Goal: Task Accomplishment & Management: Complete application form

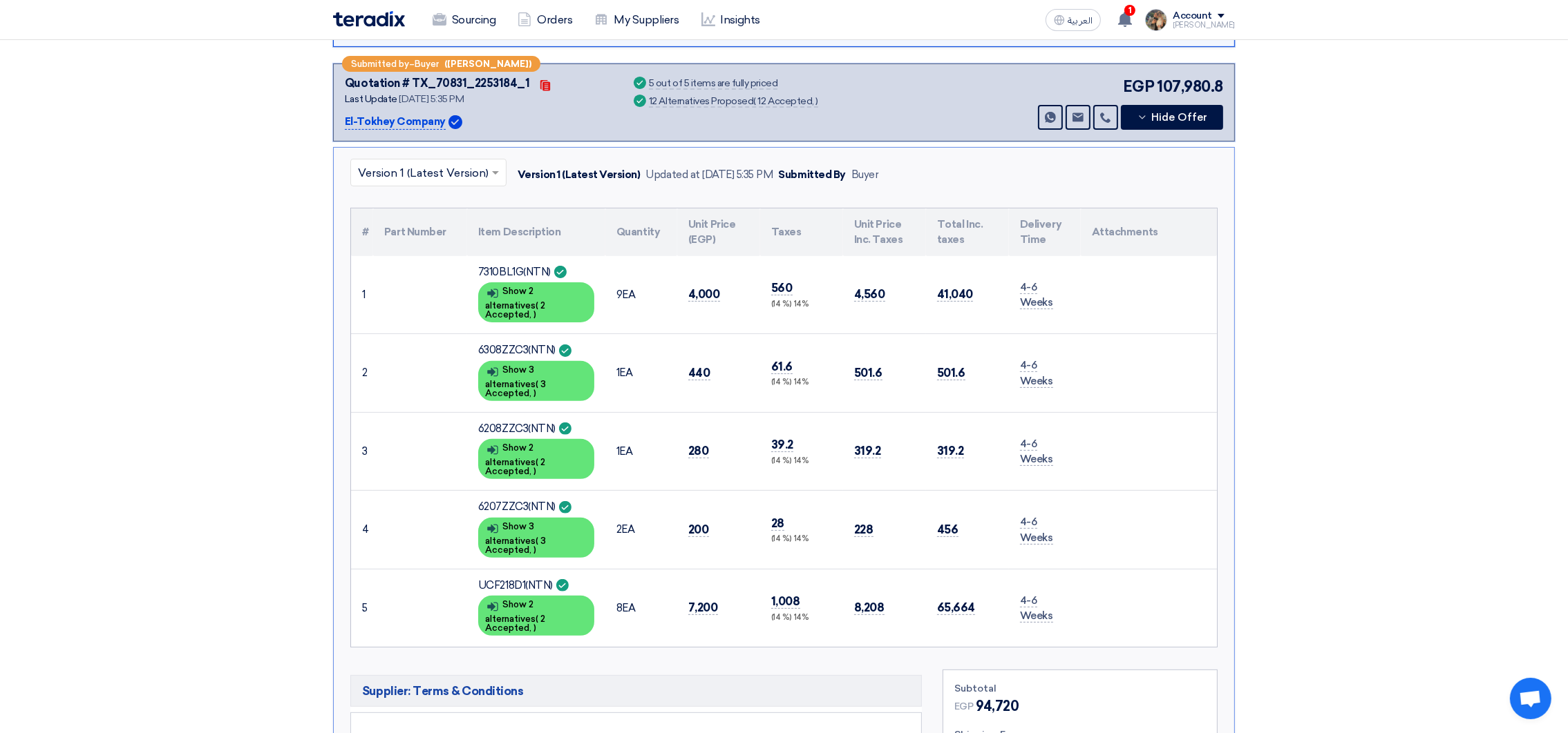
scroll to position [621, 0]
click at [1132, 23] on icon at bounding box center [1124, 19] width 15 height 15
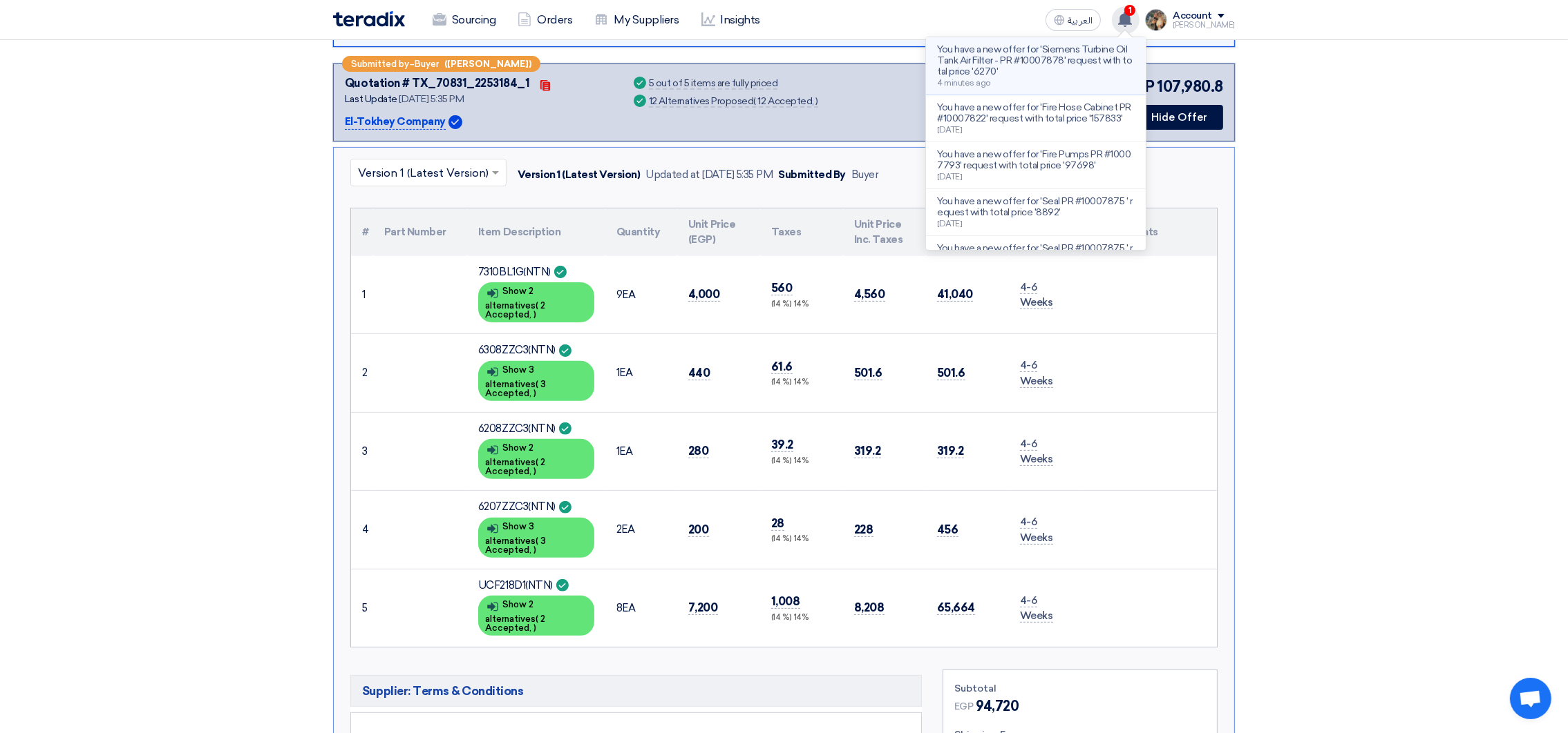
click at [1063, 64] on p "You have a new offer for 'Siemens Turbine Oil Tank Air Filter - PR #10007878' r…" at bounding box center [1035, 61] width 197 height 33
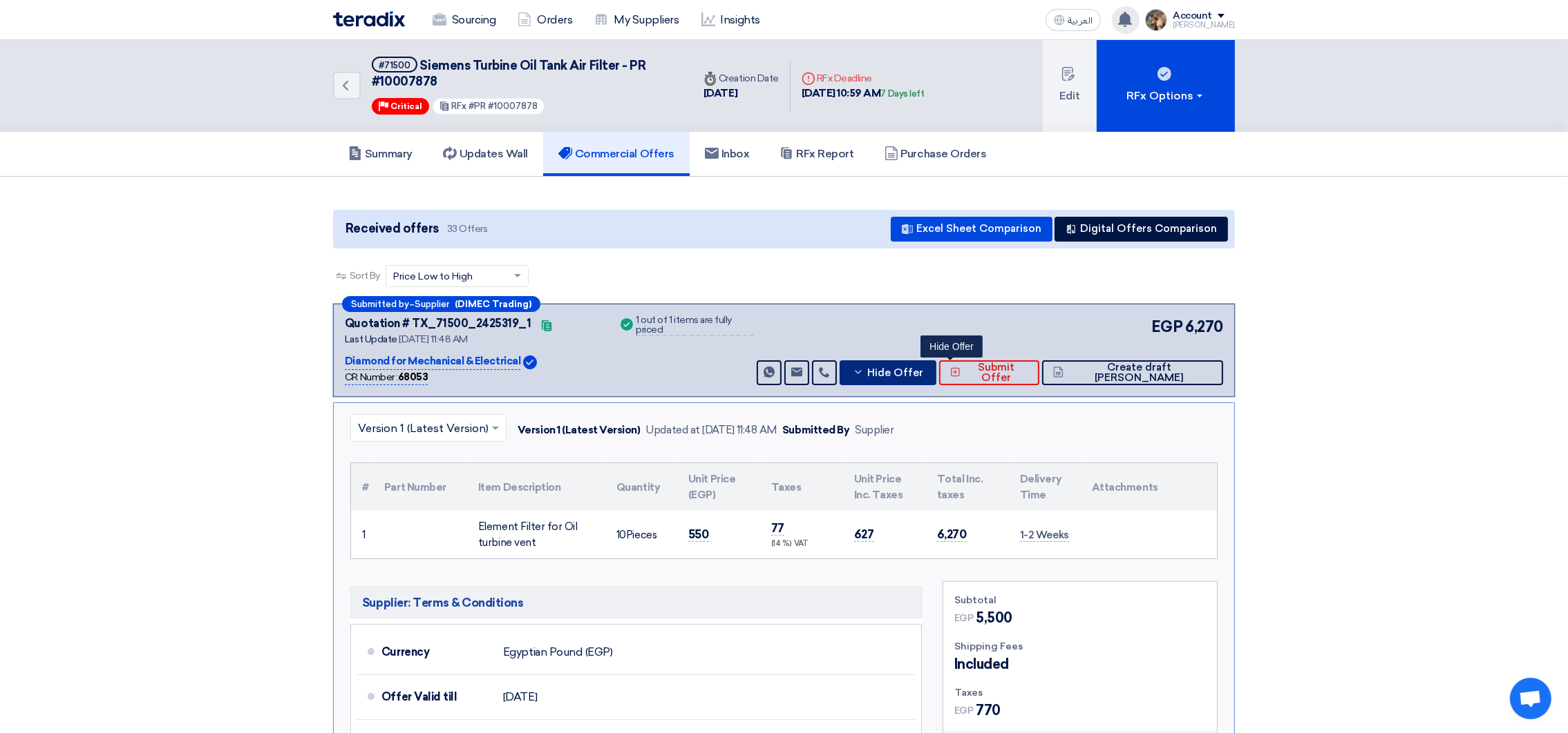
click at [923, 375] on span "Hide Offer" at bounding box center [895, 373] width 56 height 10
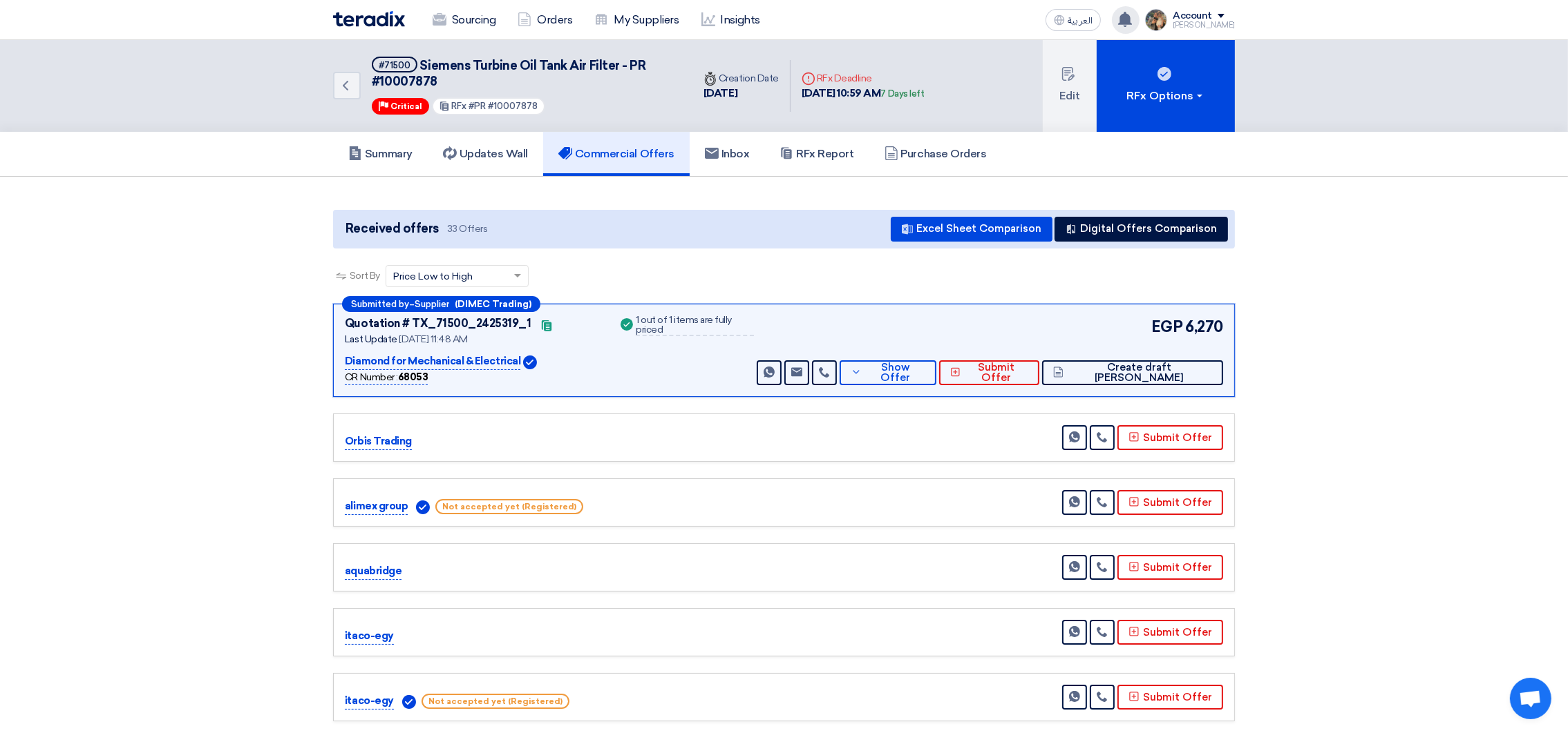
click at [387, 14] on img at bounding box center [369, 19] width 72 height 16
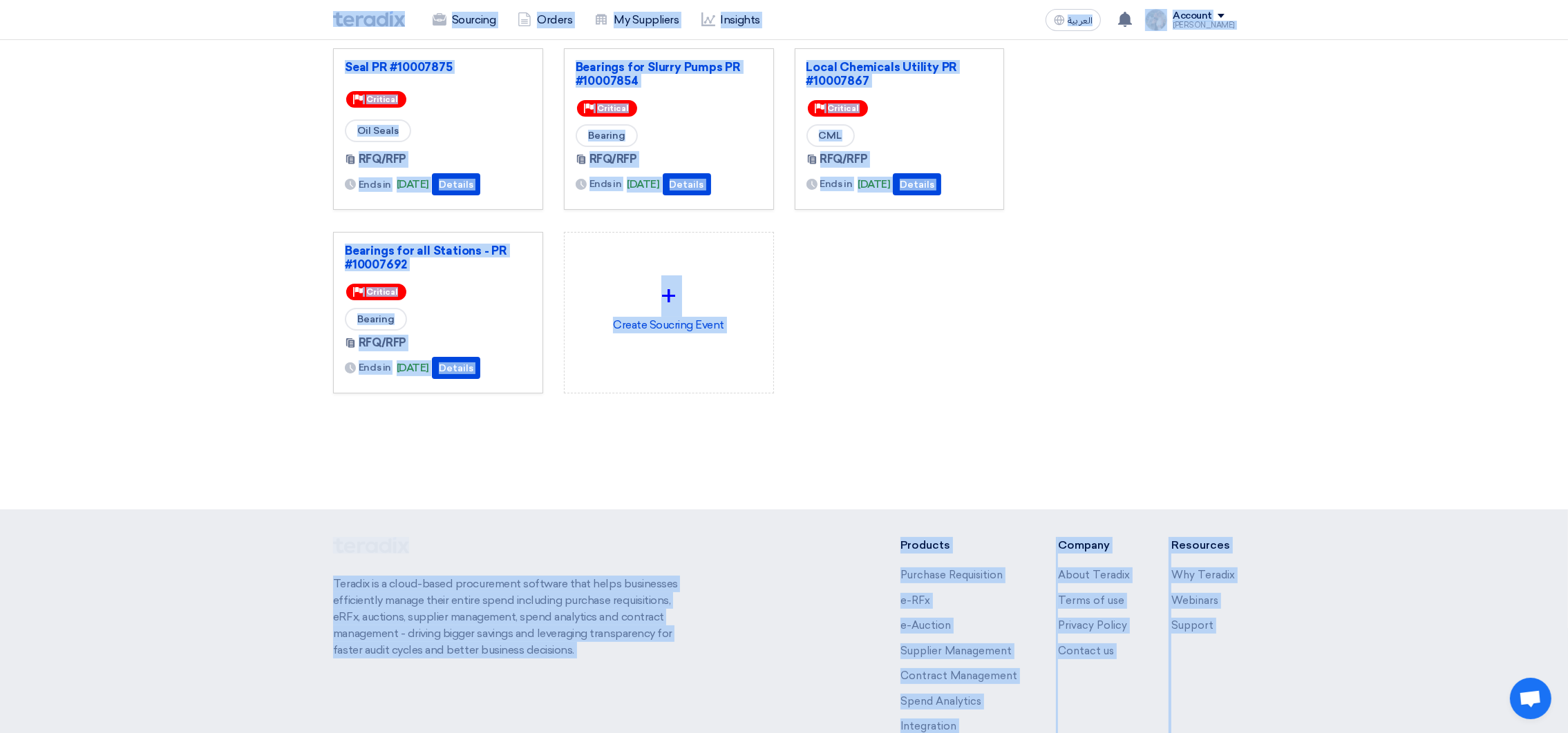
scroll to position [339, 0]
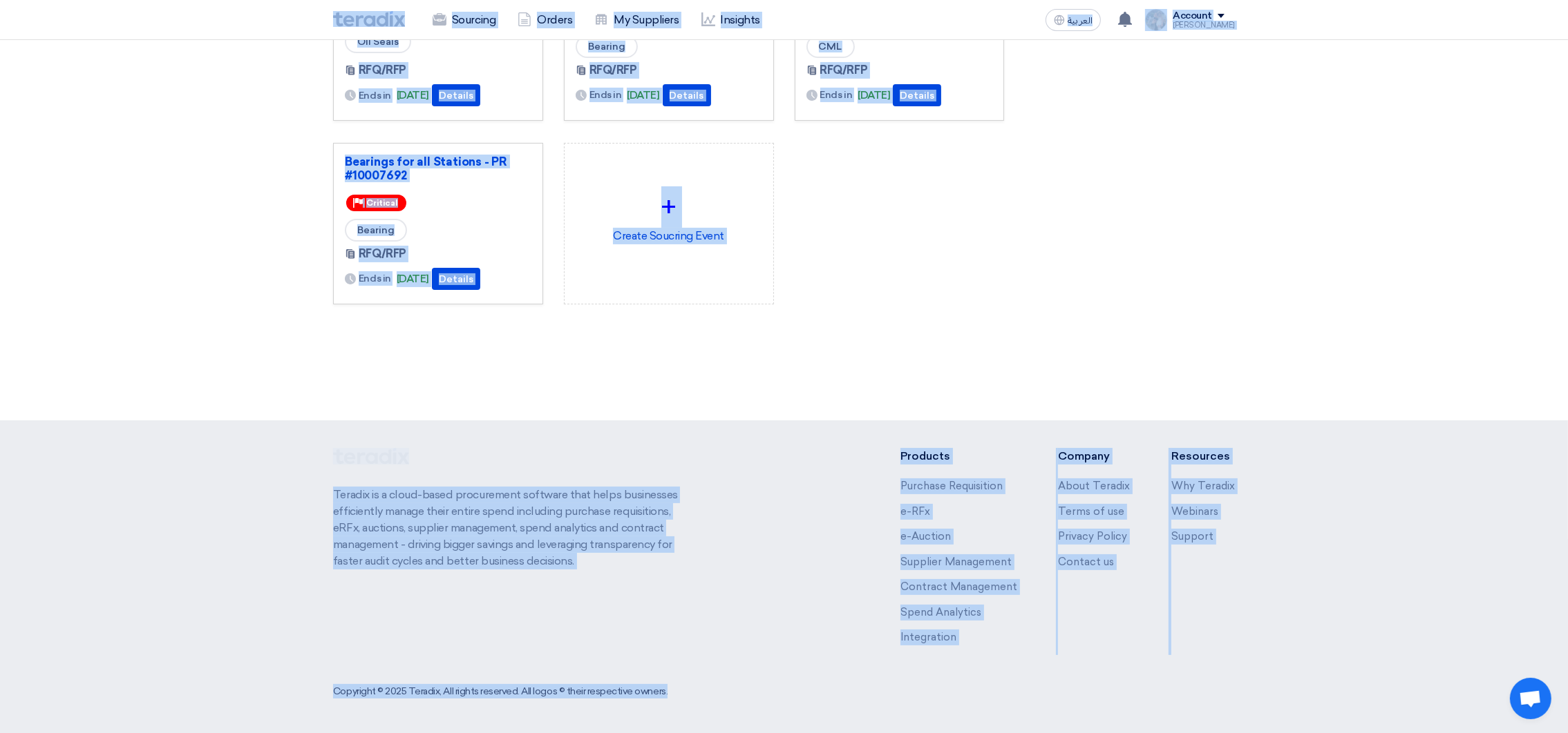
drag, startPoint x: 324, startPoint y: 18, endPoint x: 1207, endPoint y: 786, distance: 1170.3
click at [1207, 733] on html "Sourcing Orders My Suppliers Insights العربية ع You have a new offer for 'Sieme…" at bounding box center [784, 197] width 1568 height 1072
click at [969, 277] on div "Siemens Turbine Oil Tank Air Filter - PR #10007878 Priority Critical Active New…" at bounding box center [668, 51] width 692 height 551
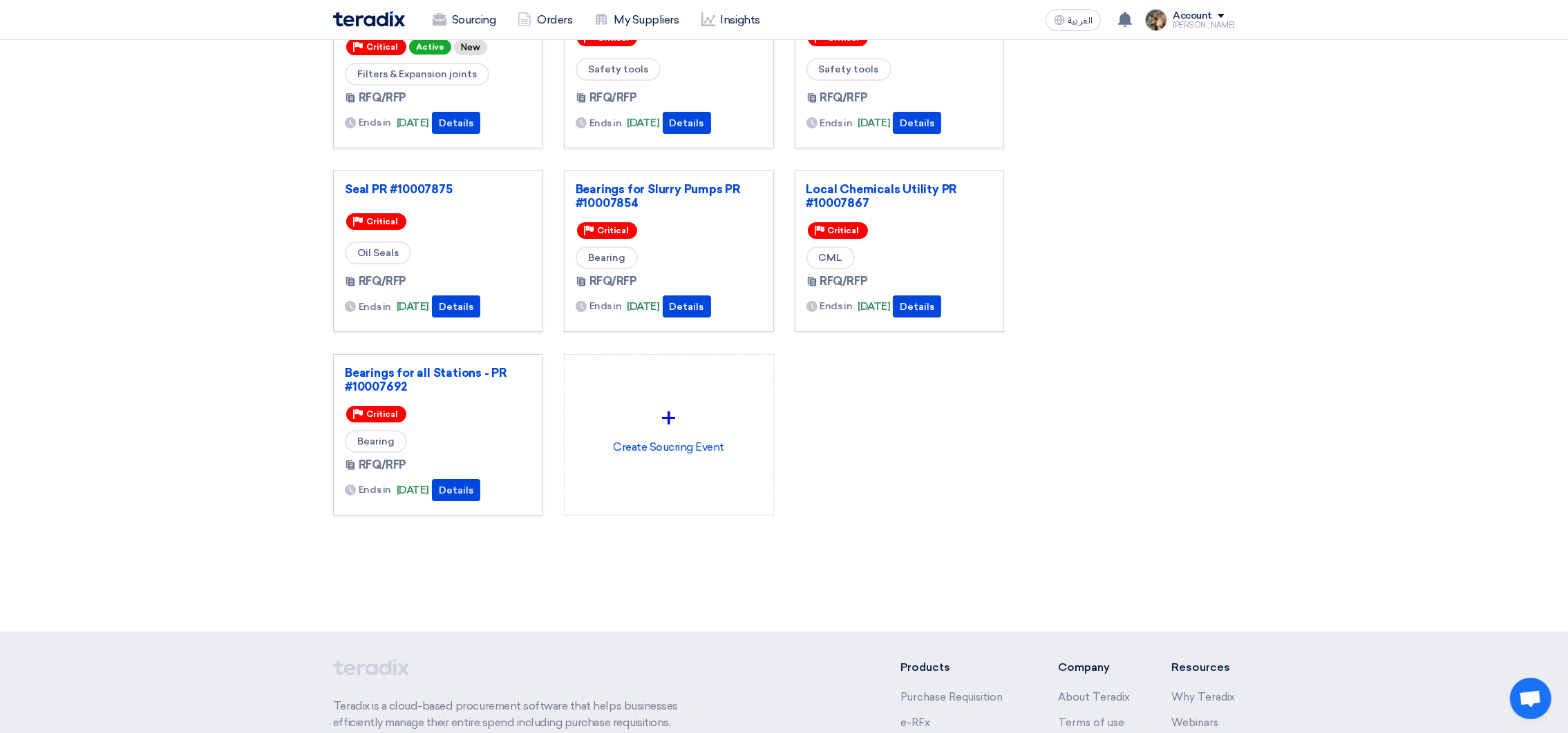
scroll to position [0, 0]
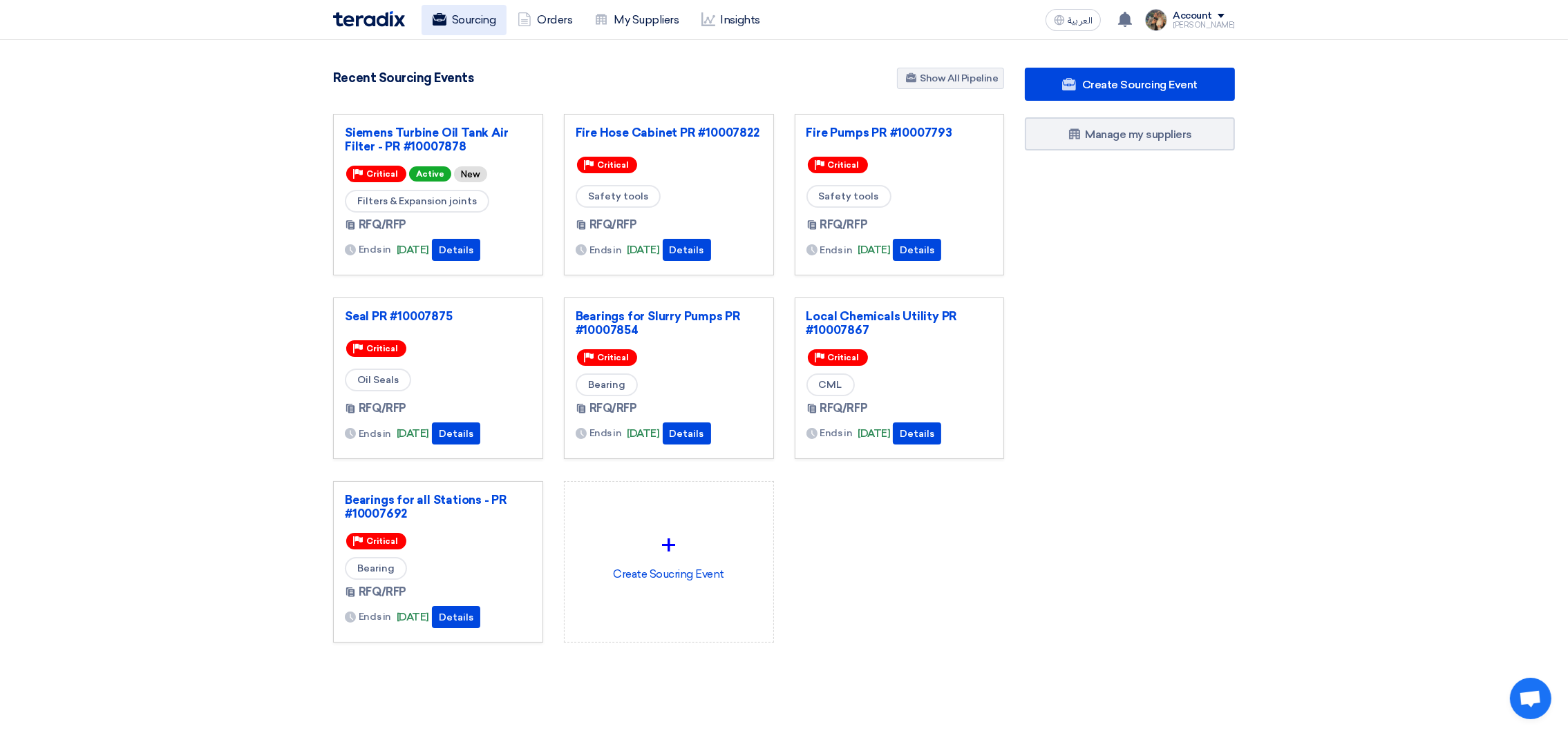
click at [447, 22] on link "Sourcing" at bounding box center [464, 20] width 85 height 30
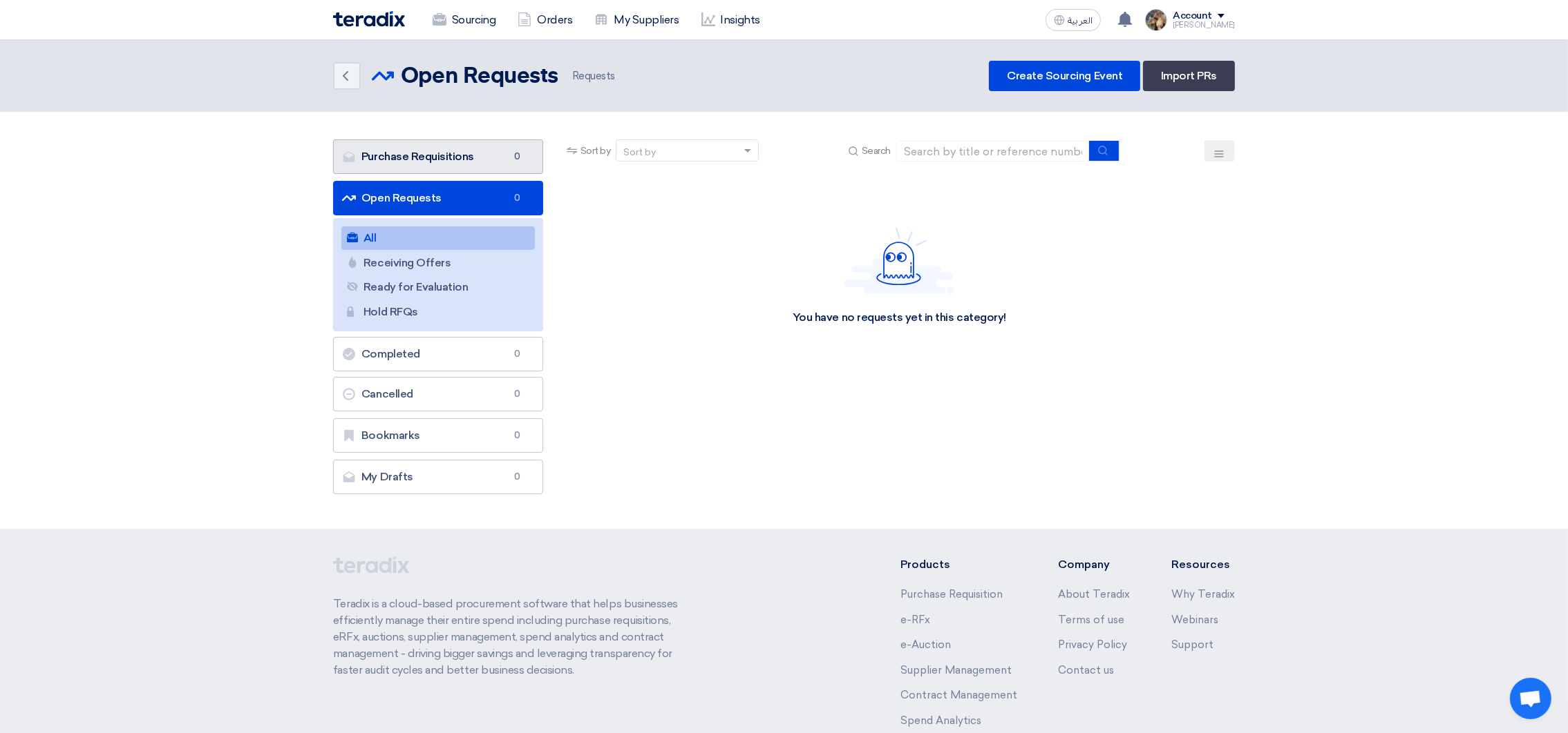
click at [426, 149] on link "Purchase Requisitions Purchase Requisitions 0" at bounding box center [438, 157] width 210 height 35
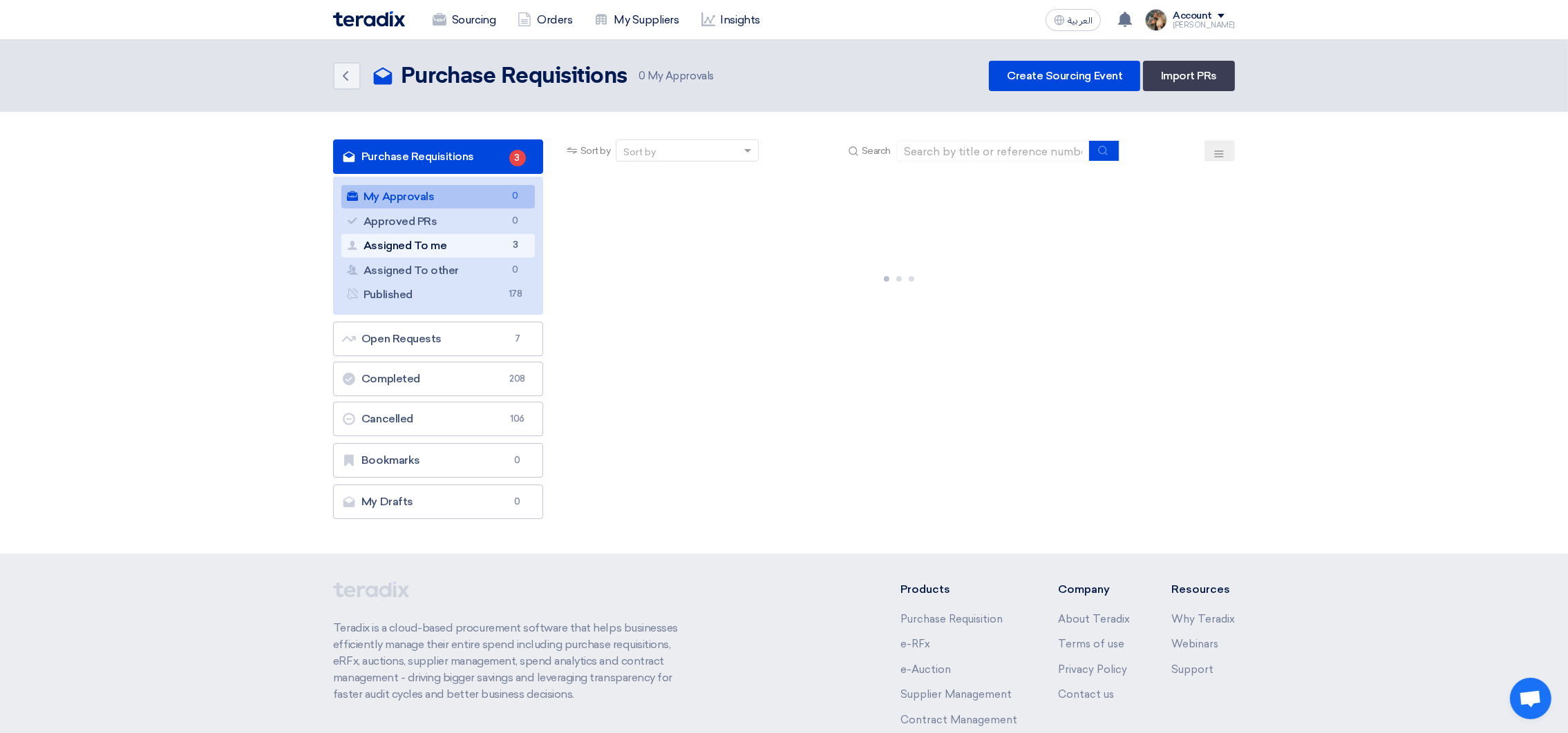
click at [446, 240] on link "Assigned To me Assigned To me 3" at bounding box center [438, 246] width 194 height 24
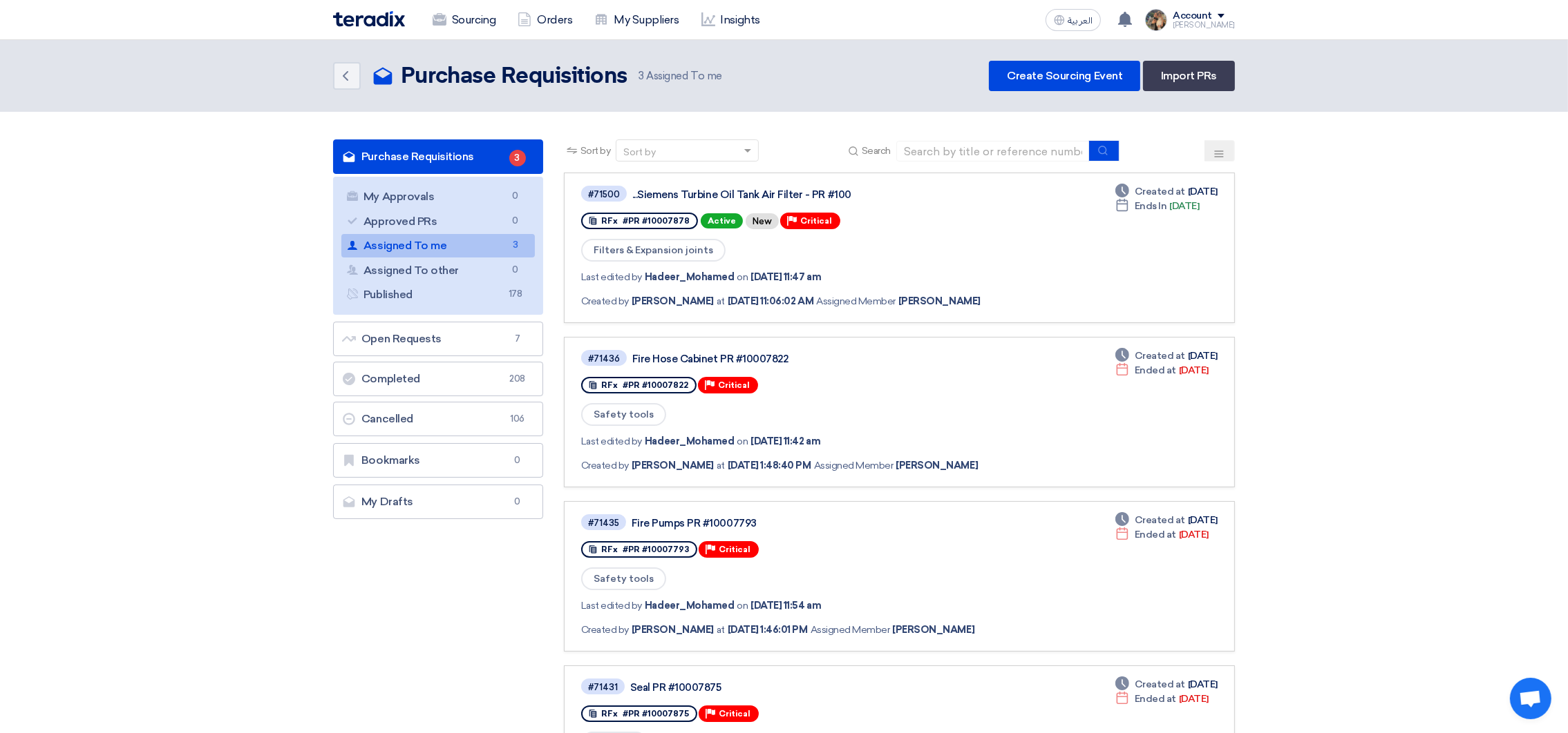
click at [484, 252] on link "Assigned To me Assigned To me 3" at bounding box center [438, 246] width 194 height 24
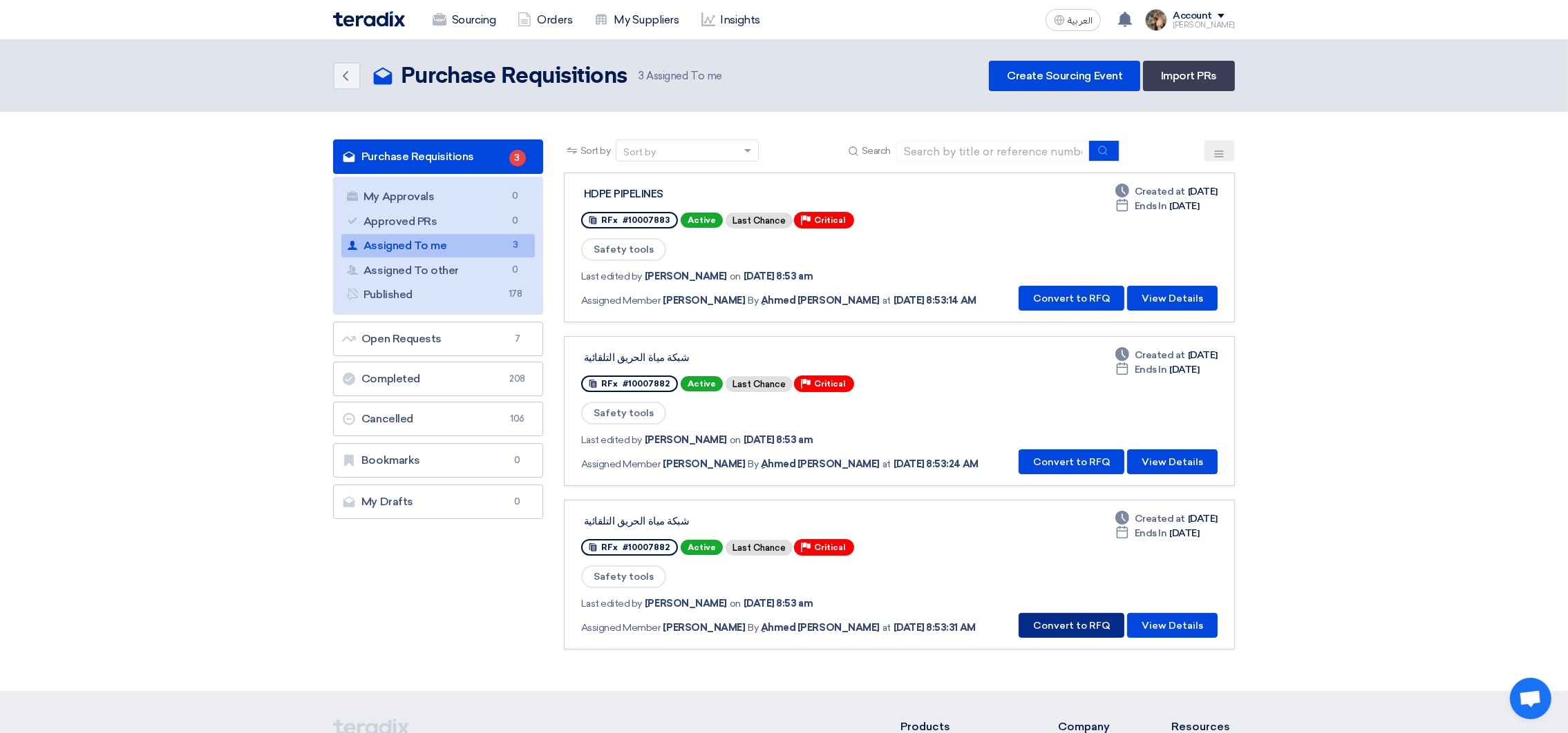
click at [1047, 625] on button "Convert to RFQ" at bounding box center [1071, 625] width 105 height 25
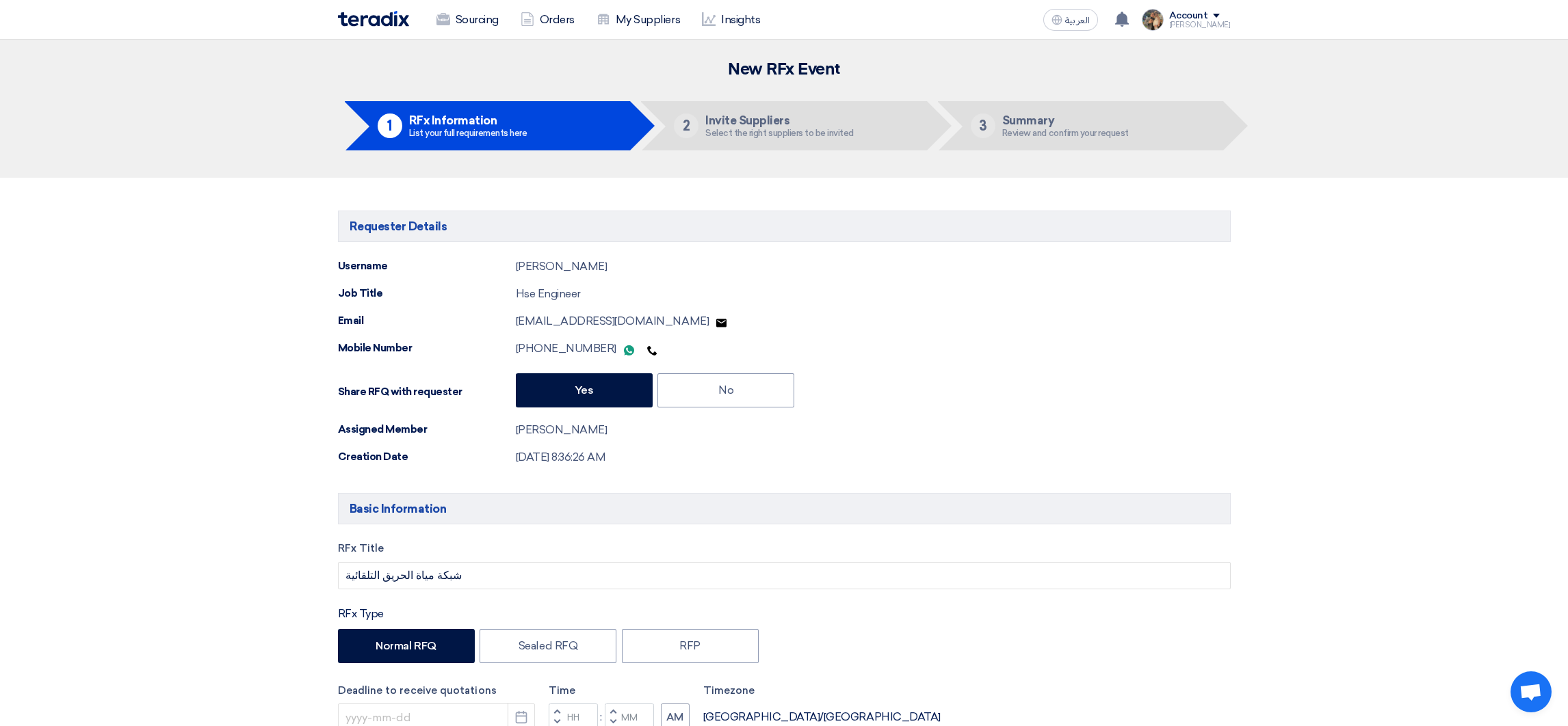
type input "[DATE]"
type input "04"
type input "00"
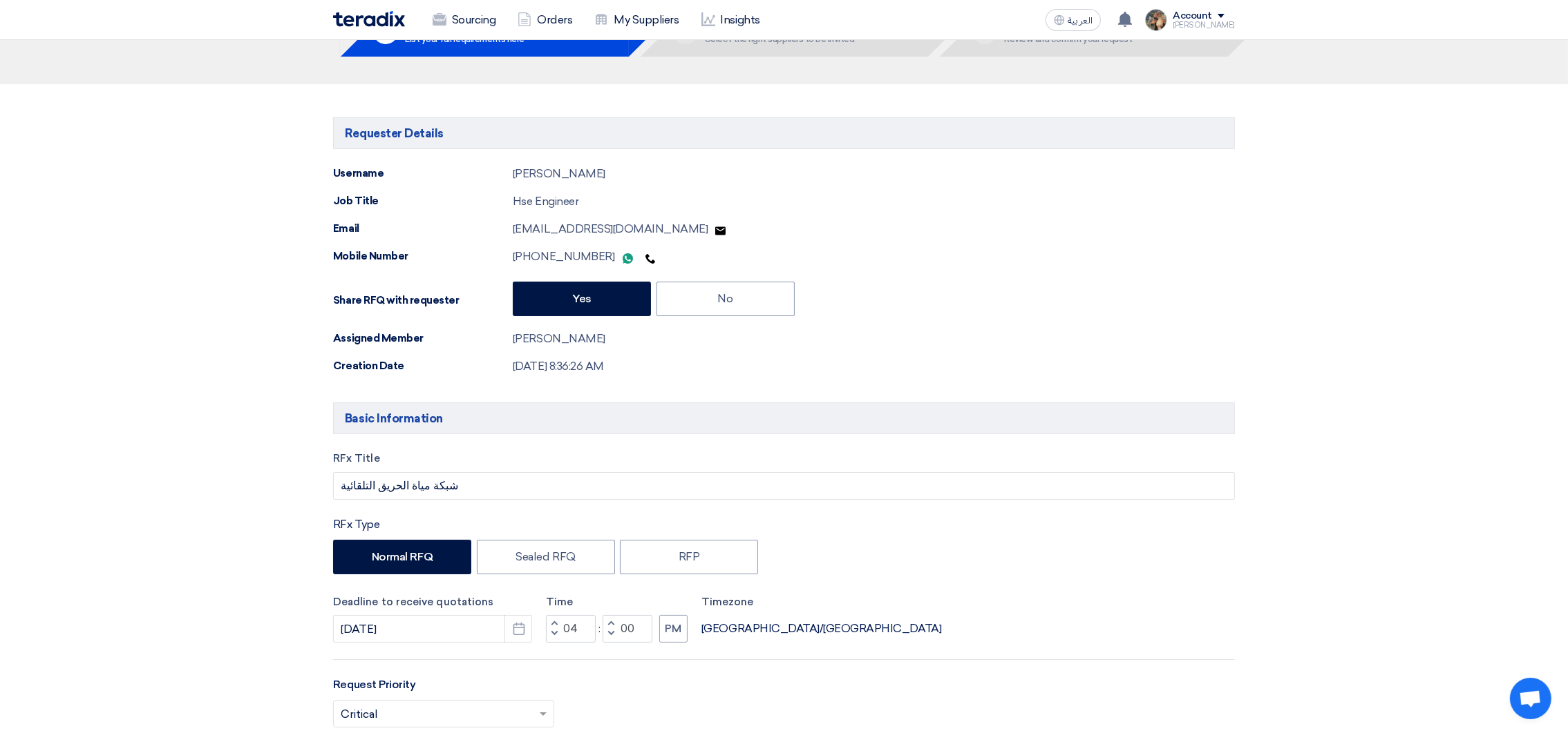
scroll to position [207, 0]
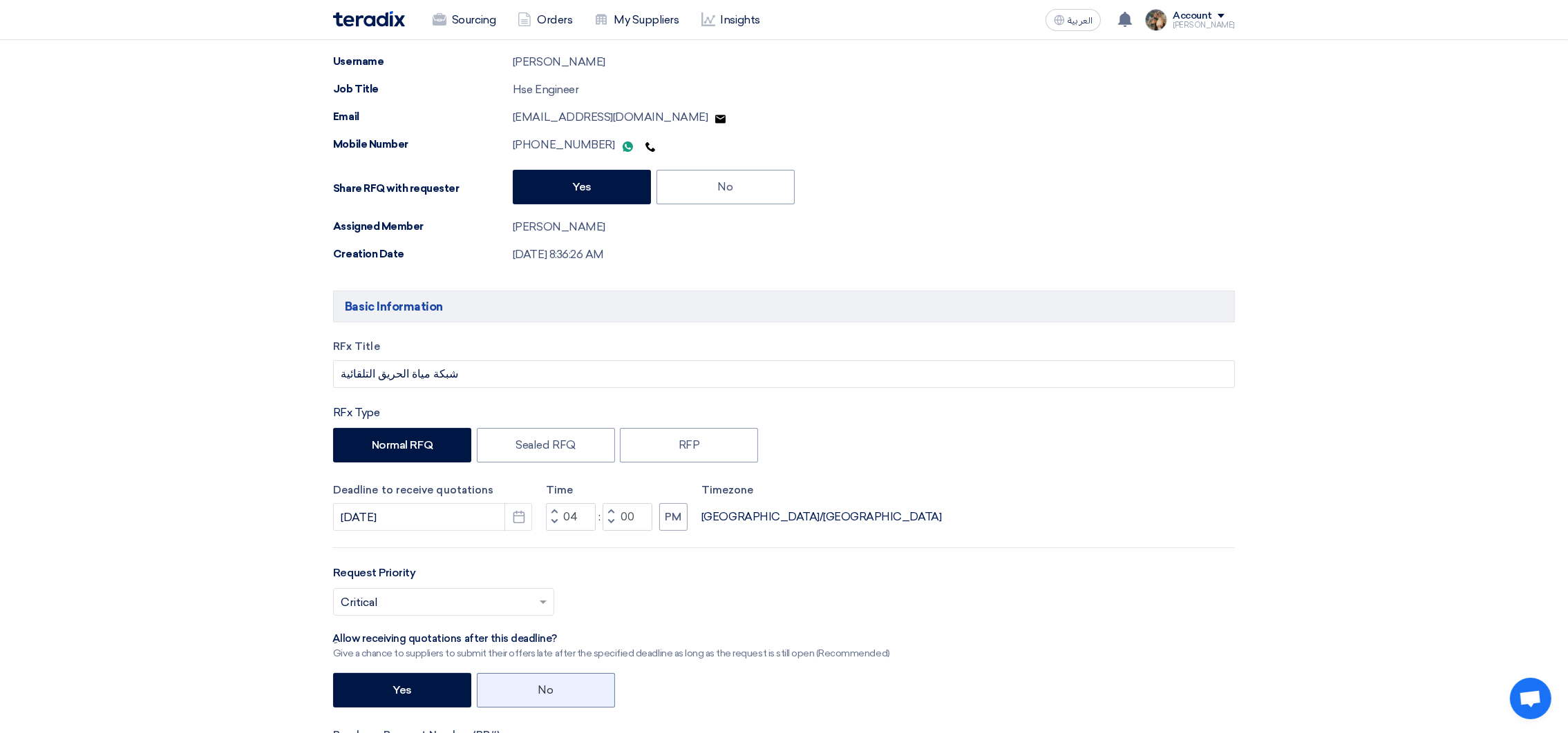
click at [562, 685] on label "No" at bounding box center [546, 690] width 138 height 35
click at [547, 685] on input "No" at bounding box center [543, 690] width 9 height 9
radio input "true"
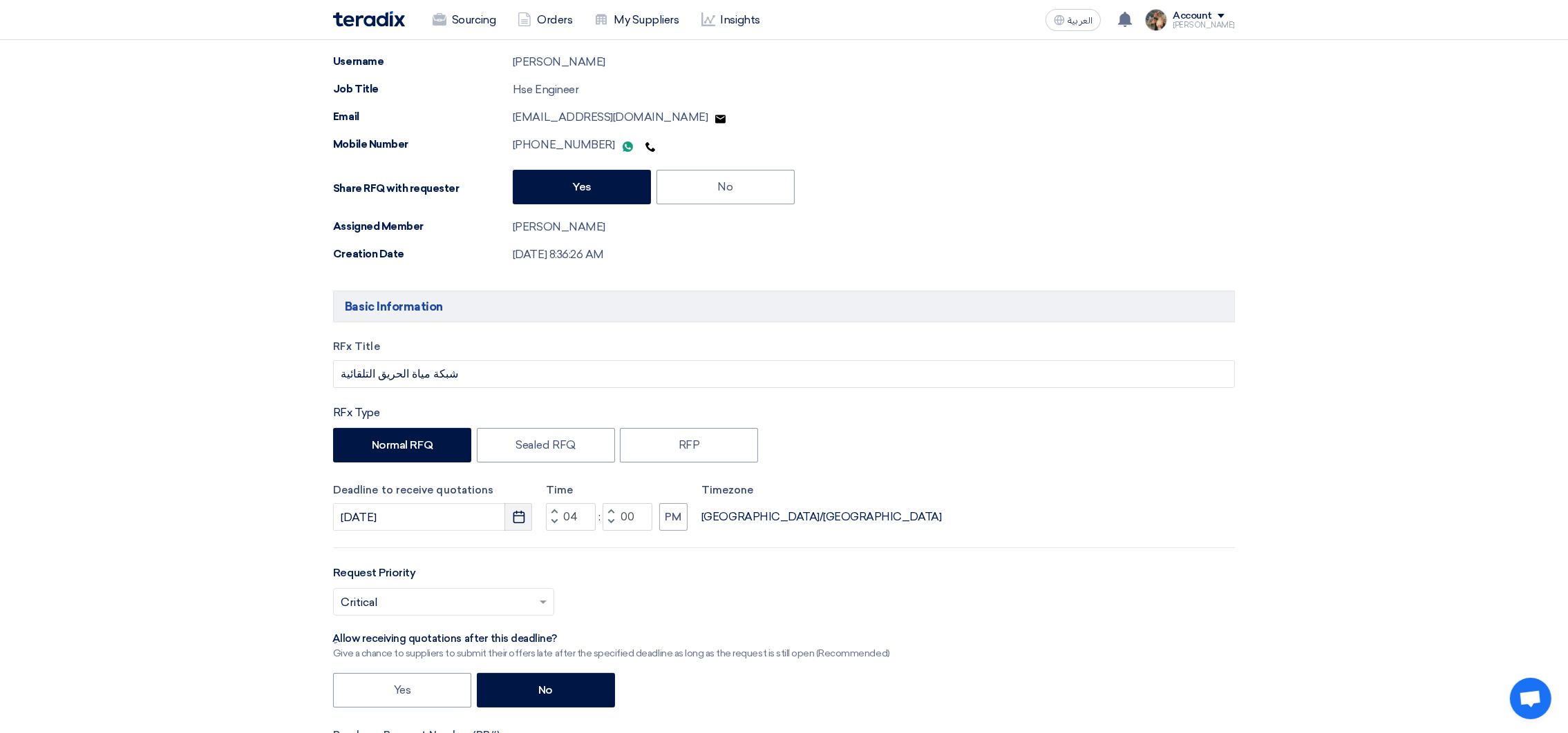
click at [516, 524] on use "button" at bounding box center [519, 517] width 12 height 12
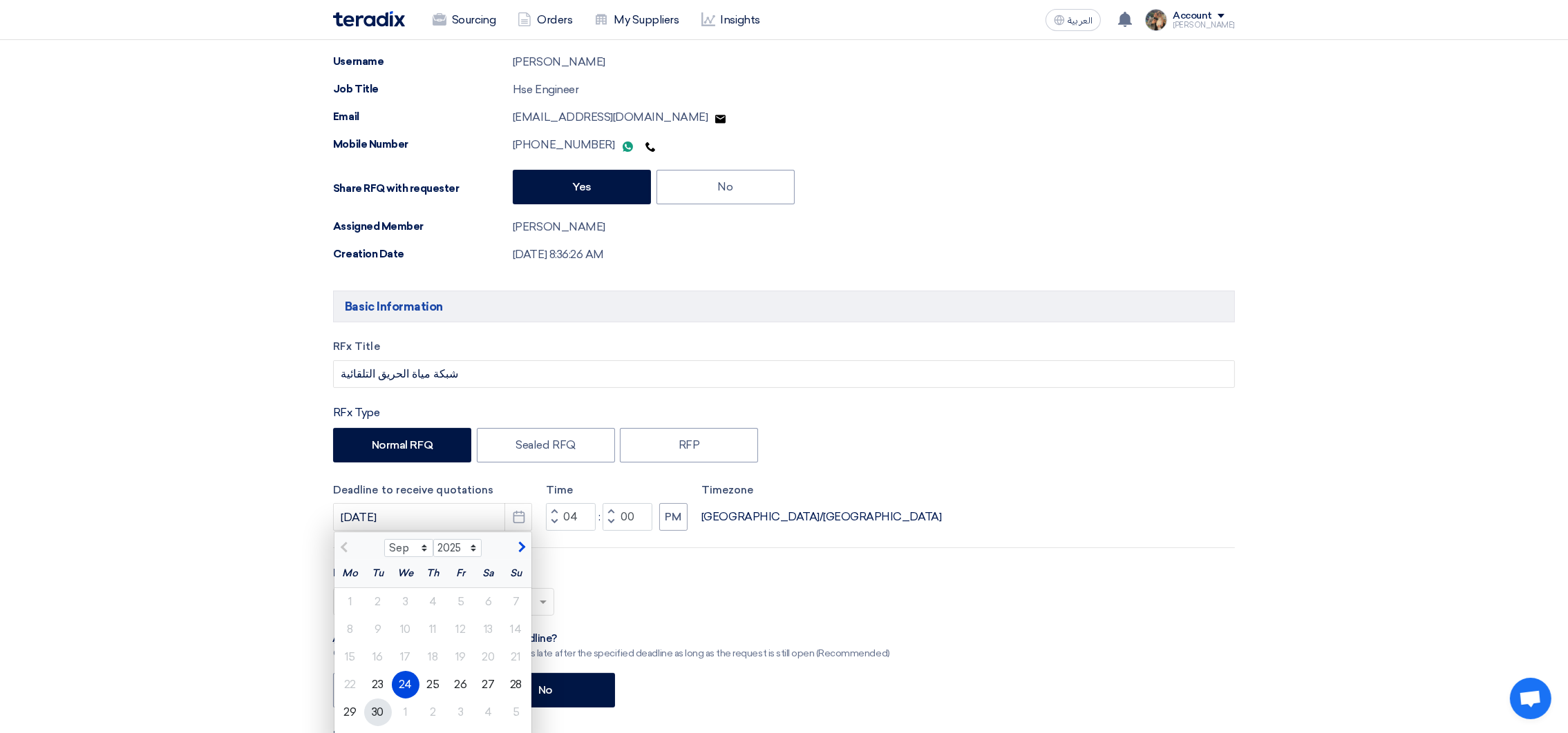
click at [371, 711] on div "30" at bounding box center [378, 713] width 27 height 27
type input "[DATE]"
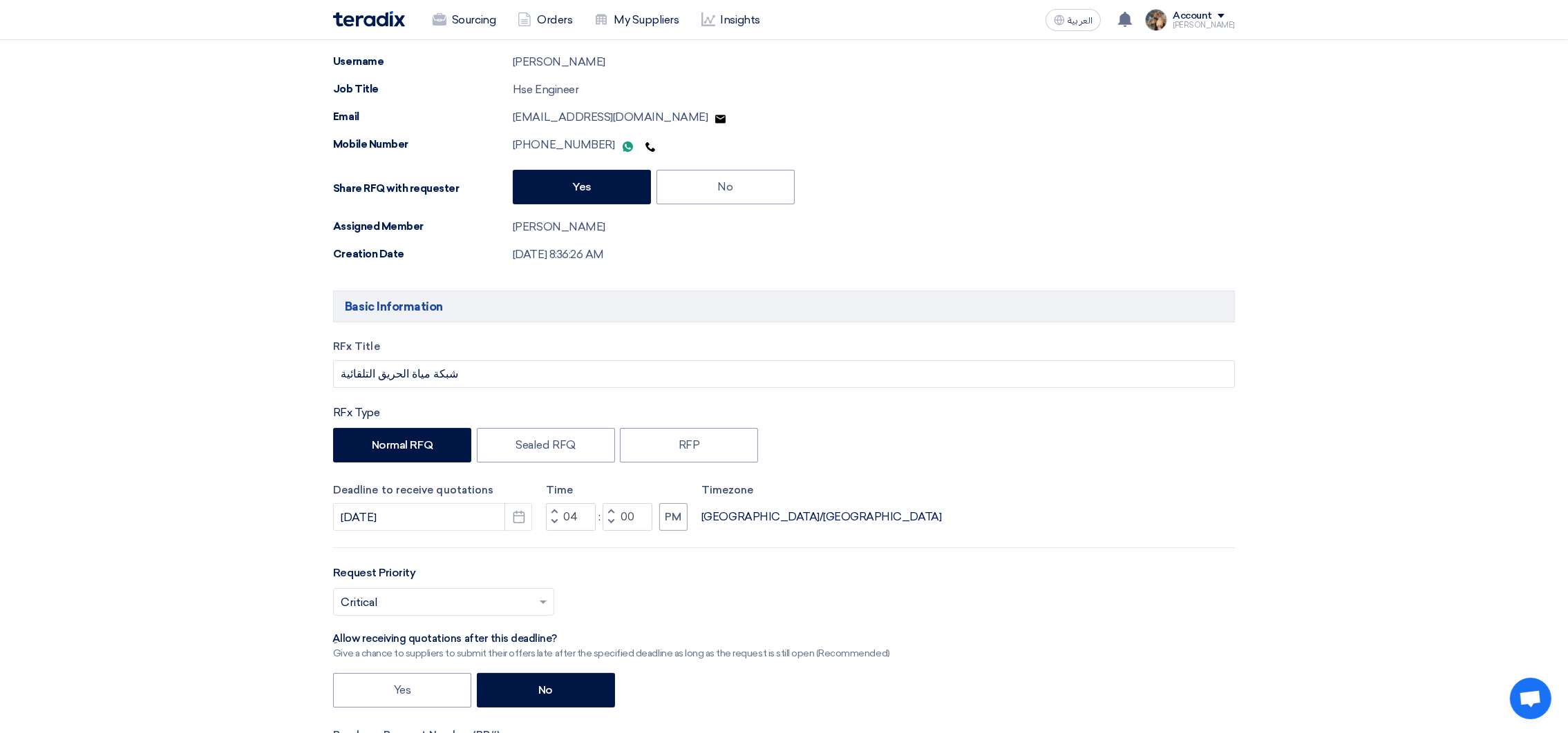
click at [555, 528] on button "Decrement hours" at bounding box center [553, 523] width 17 height 17
type input "12"
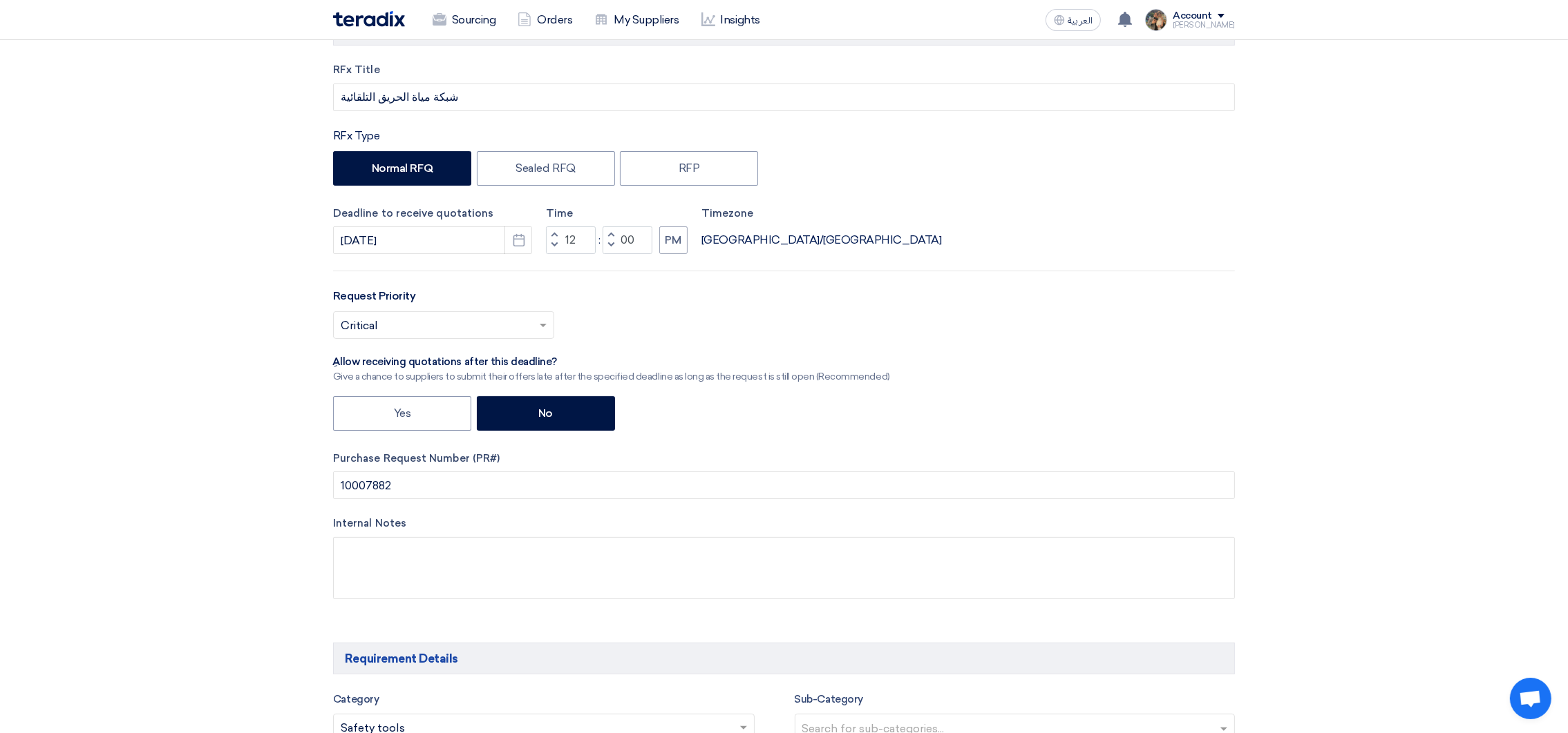
scroll to position [517, 0]
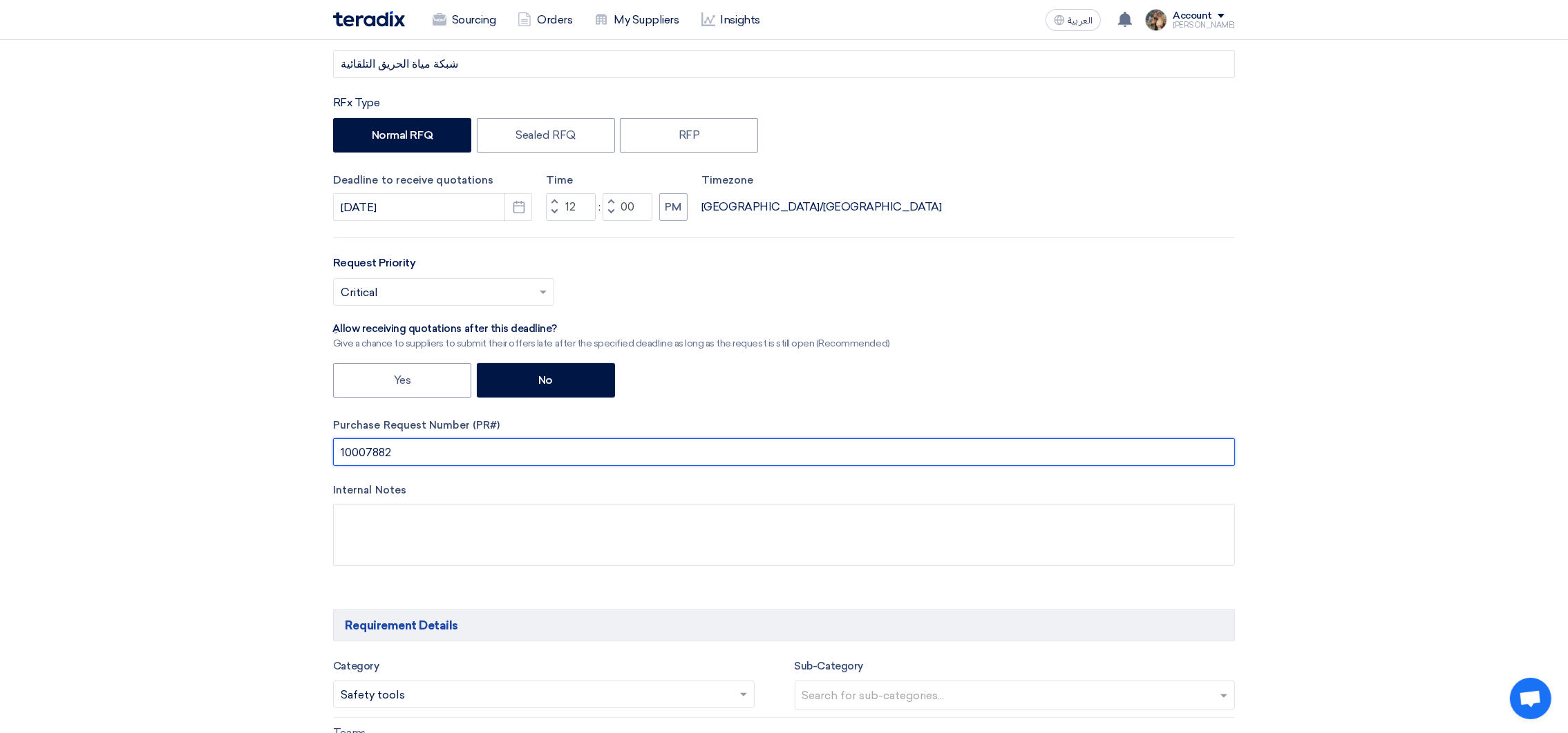
click at [371, 449] on input "10007882" at bounding box center [784, 452] width 902 height 27
click at [374, 449] on input "text" at bounding box center [784, 452] width 902 height 27
click at [411, 461] on input "PR #10006823" at bounding box center [784, 452] width 902 height 27
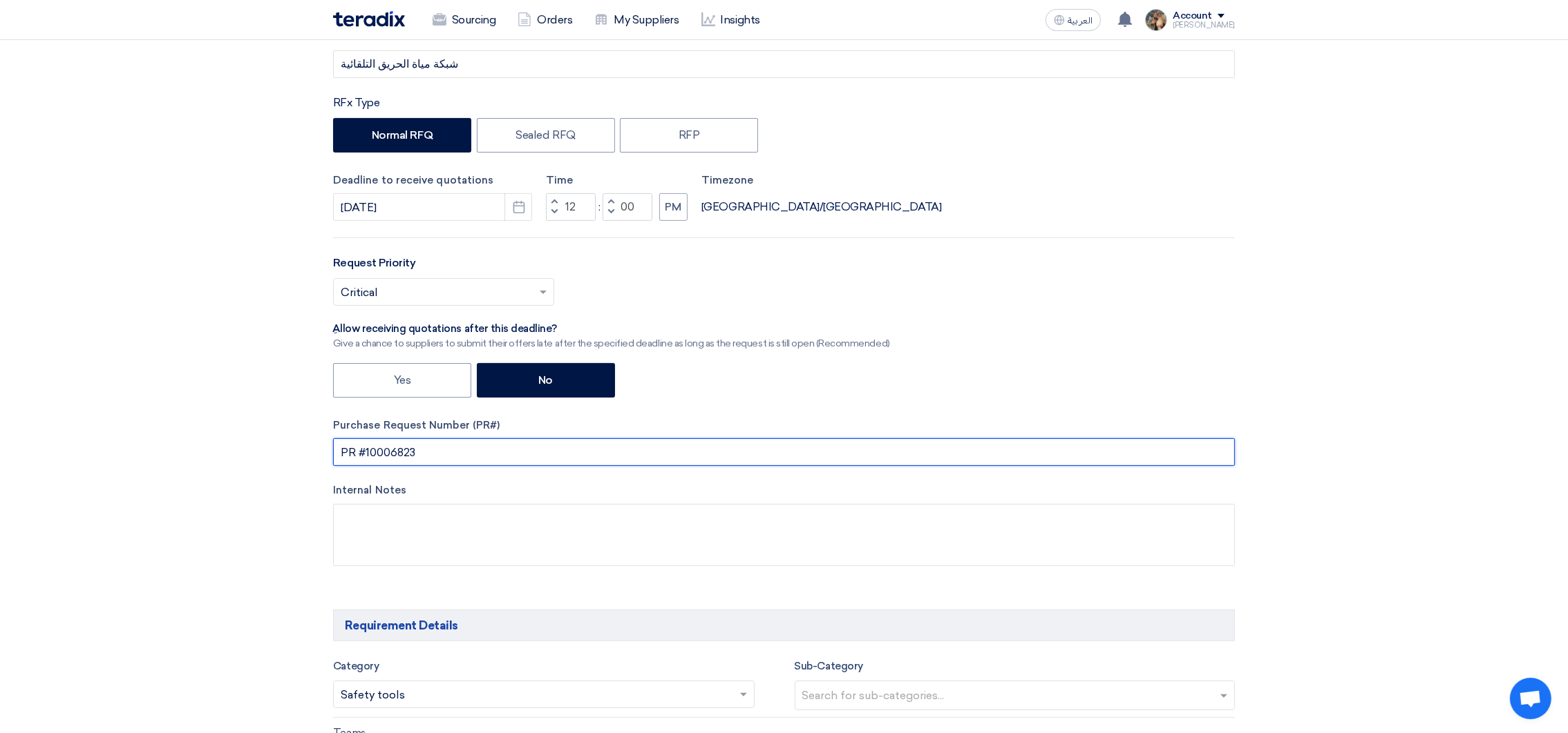
paste input "7882"
drag, startPoint x: 437, startPoint y: 454, endPoint x: 331, endPoint y: 449, distance: 106.1
click at [331, 449] on div "RFx Title شبكة مياة الحريق التلقائية RFx Type Normal RFQ Sealed RFQ RFP Deadlin…" at bounding box center [784, 308] width 923 height 559
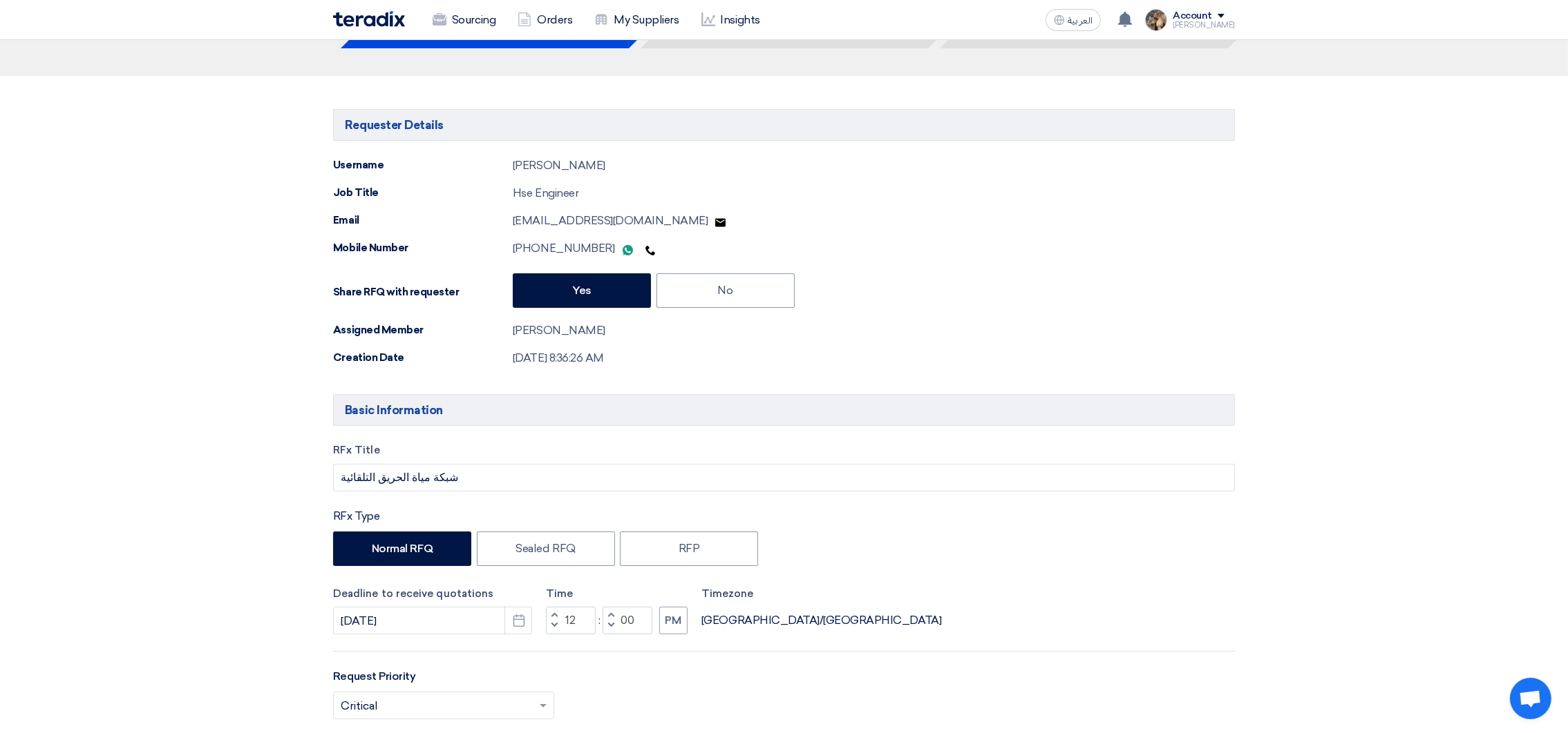
scroll to position [0, 0]
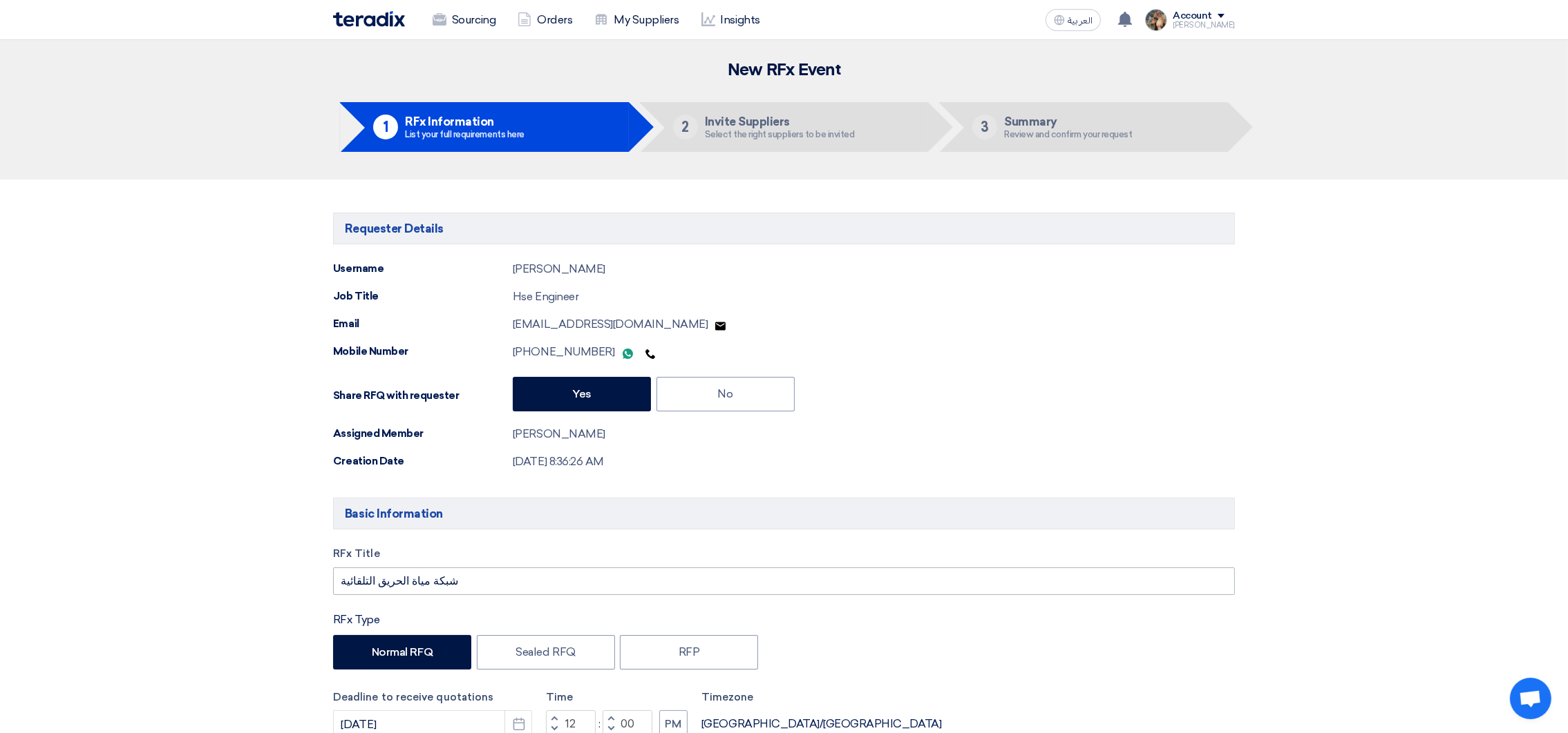
type input "PR #10007882"
click at [513, 594] on input "شبكة مياة الحريق التلقائية" at bounding box center [784, 581] width 902 height 27
paste input "PR #10007882"
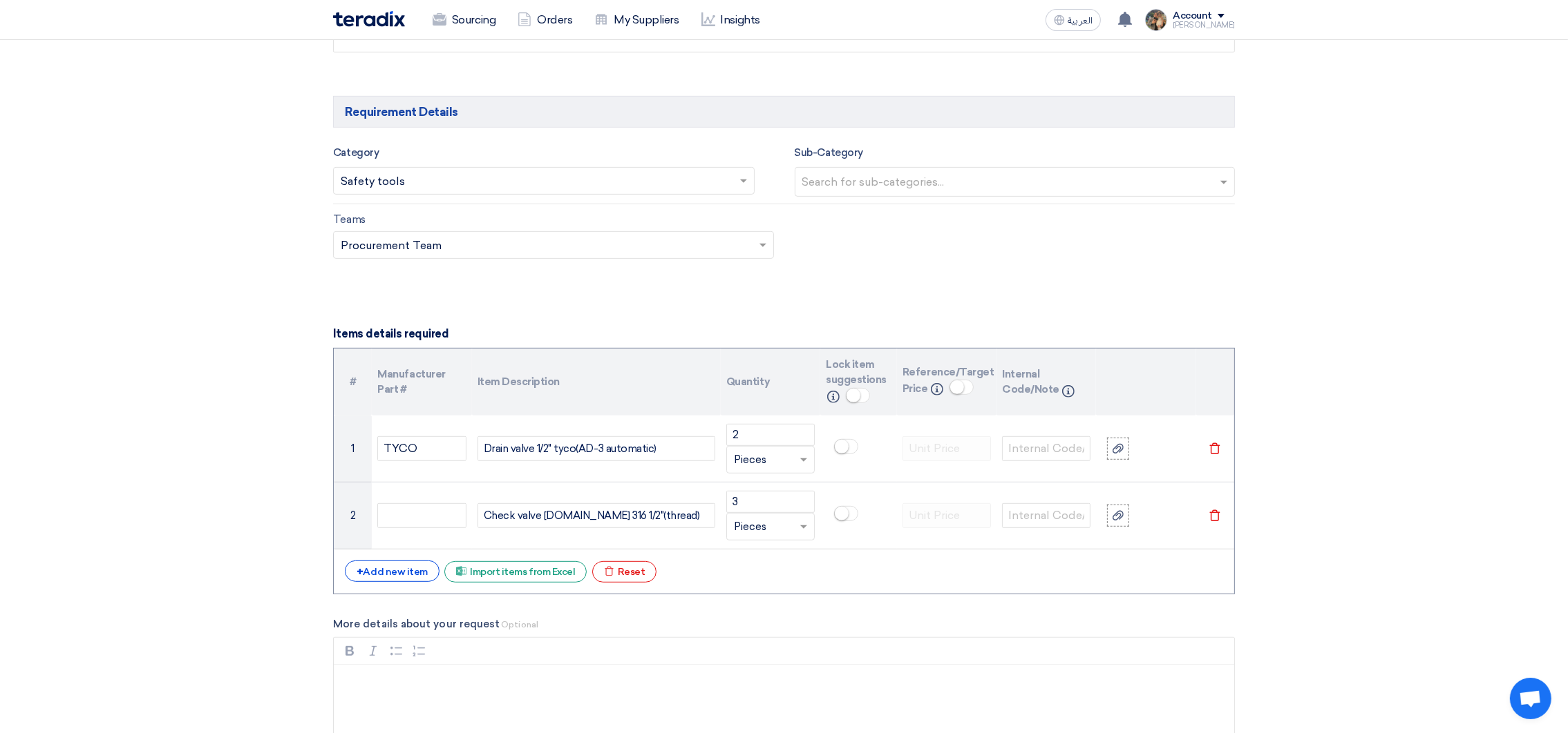
scroll to position [1035, 0]
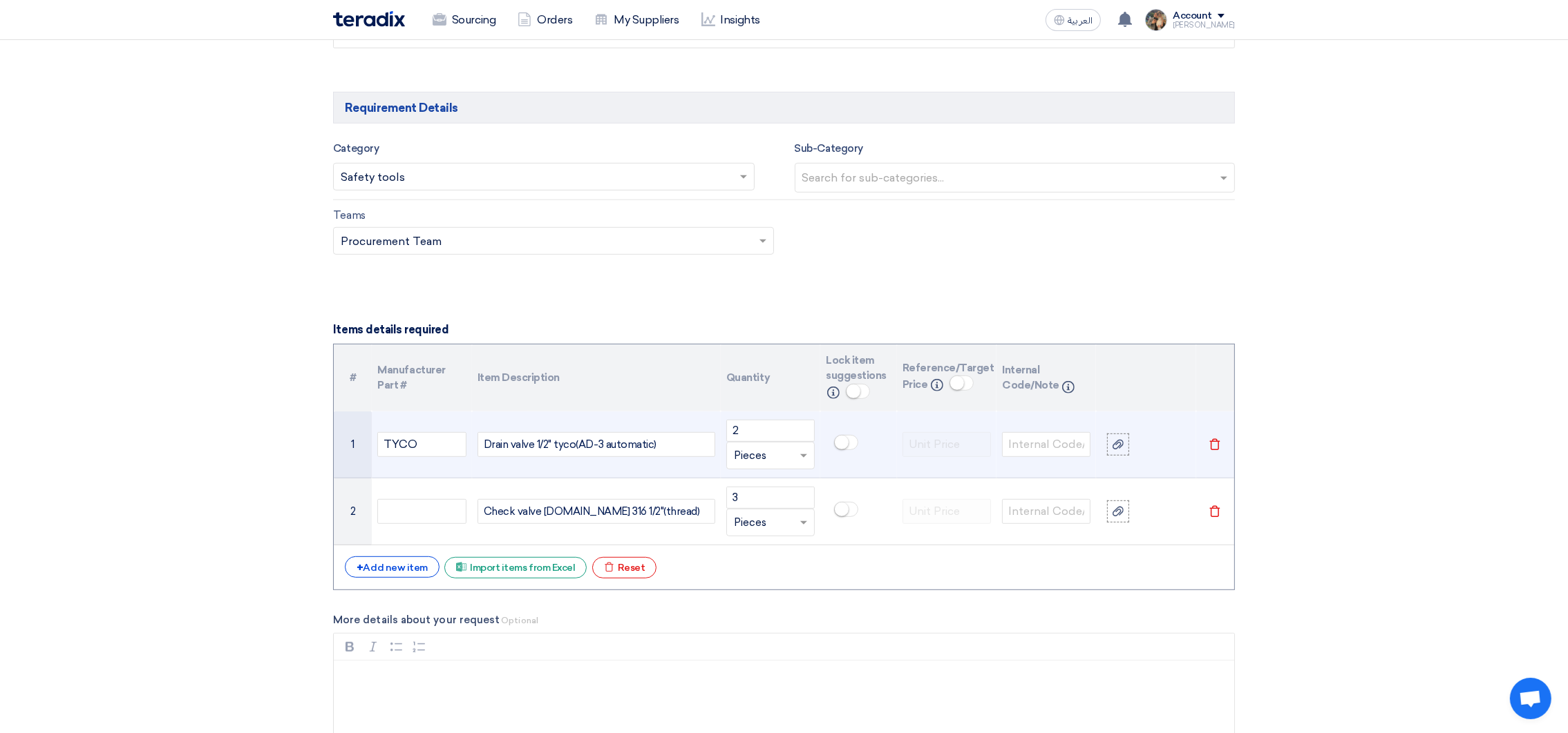
type input "شبكة مياة الحريق التلقائية PR #10007882"
click at [846, 449] on small at bounding box center [841, 442] width 14 height 14
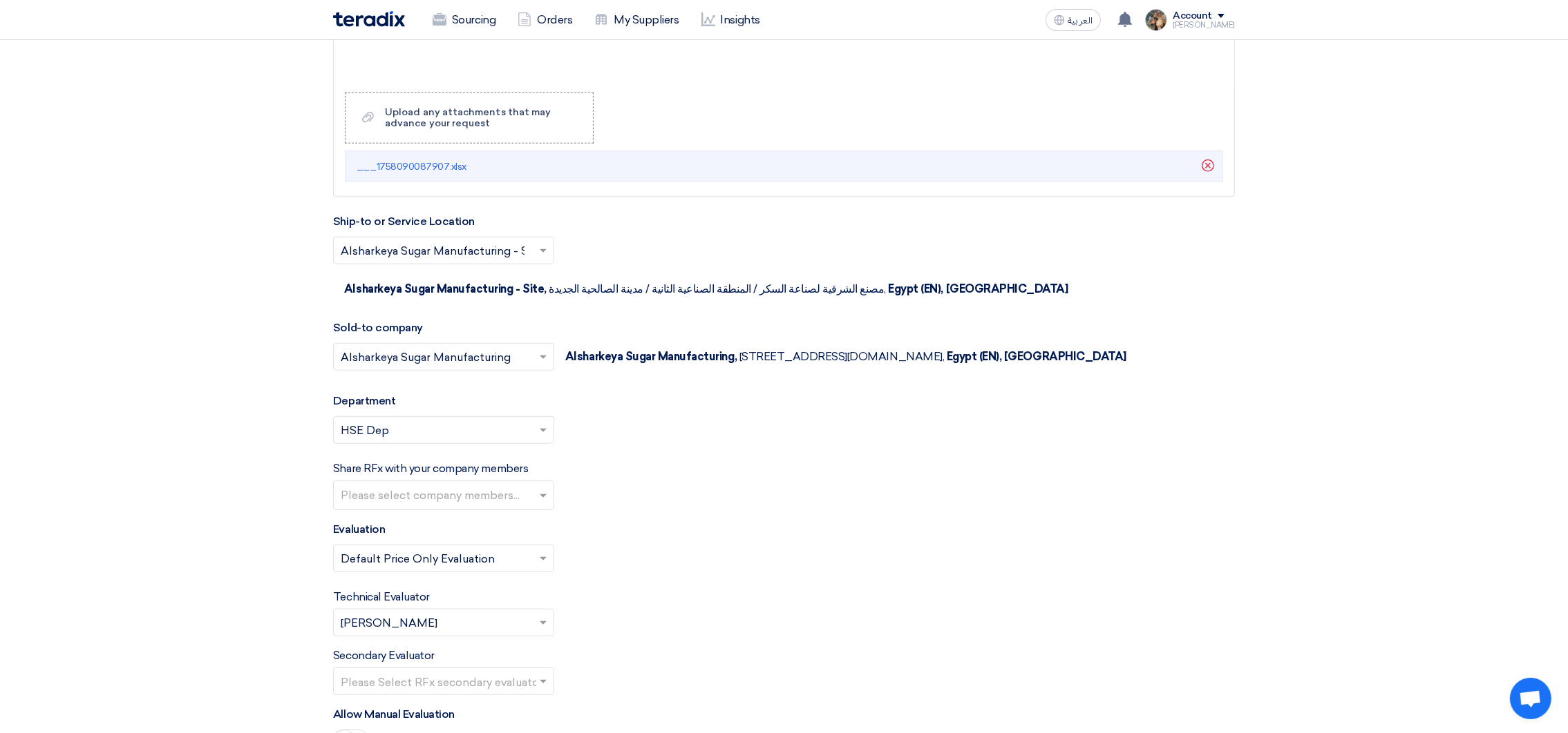
scroll to position [1761, 0]
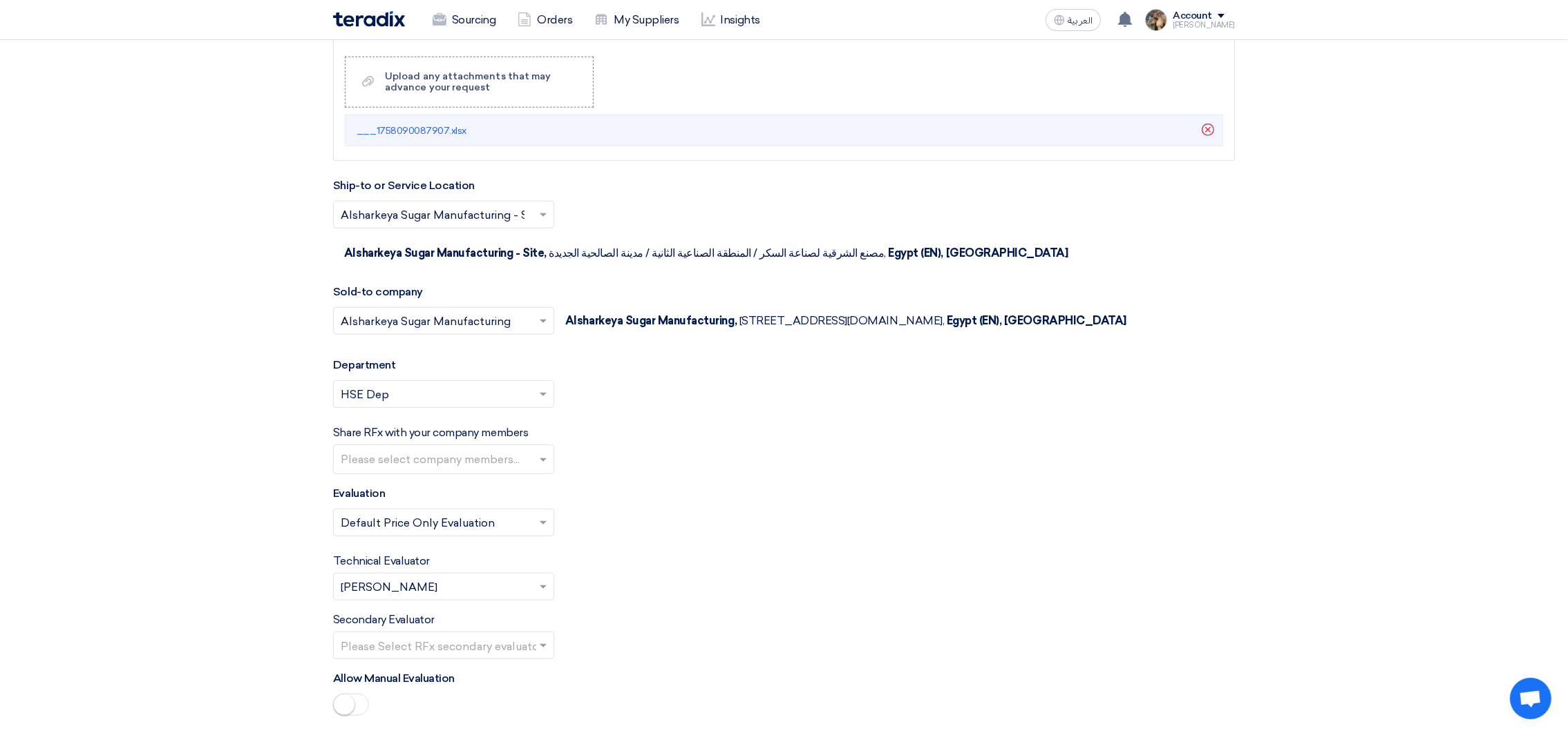
click at [422, 593] on input "text" at bounding box center [436, 589] width 192 height 23
click at [393, 421] on span "[PERSON_NAME]" at bounding box center [389, 420] width 97 height 13
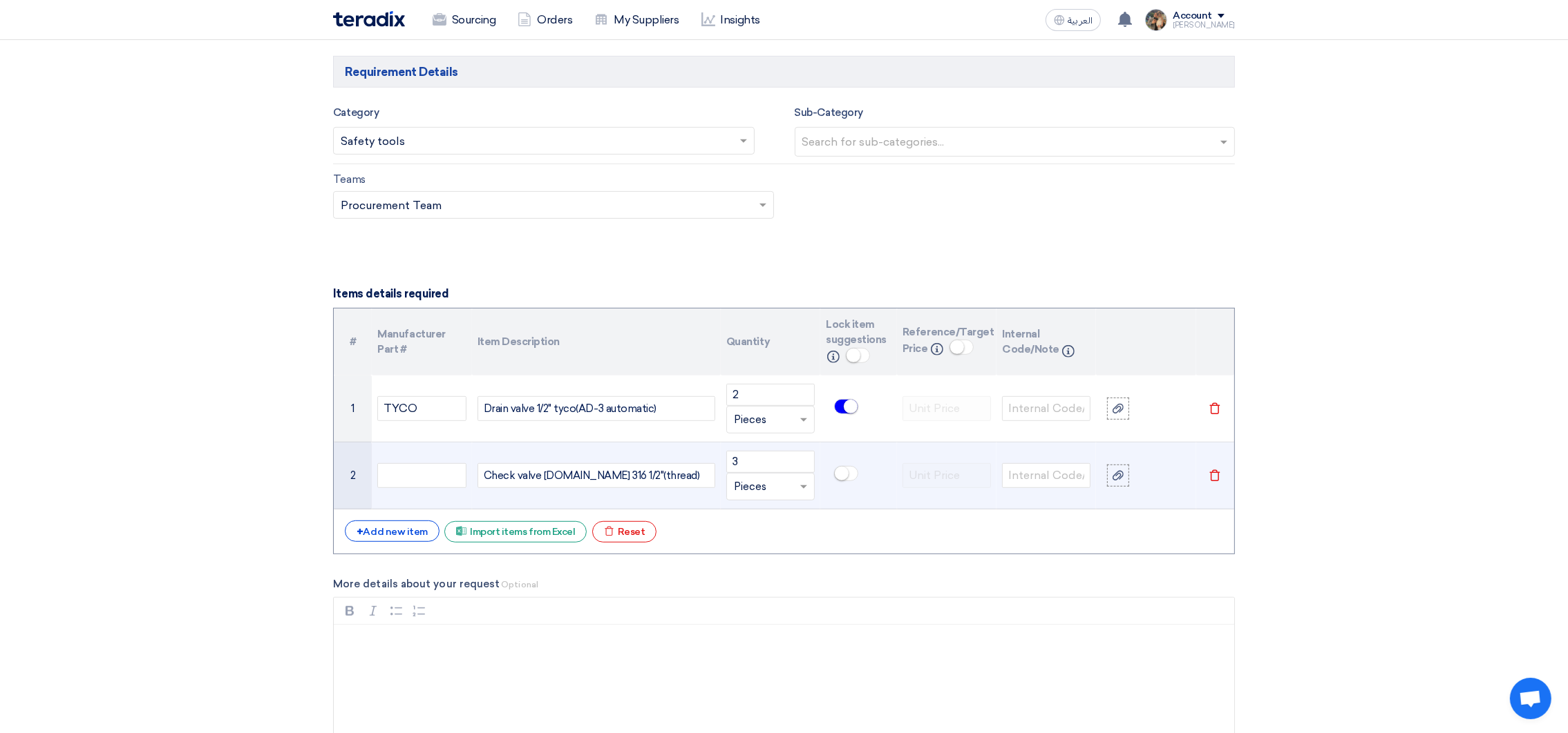
scroll to position [1035, 0]
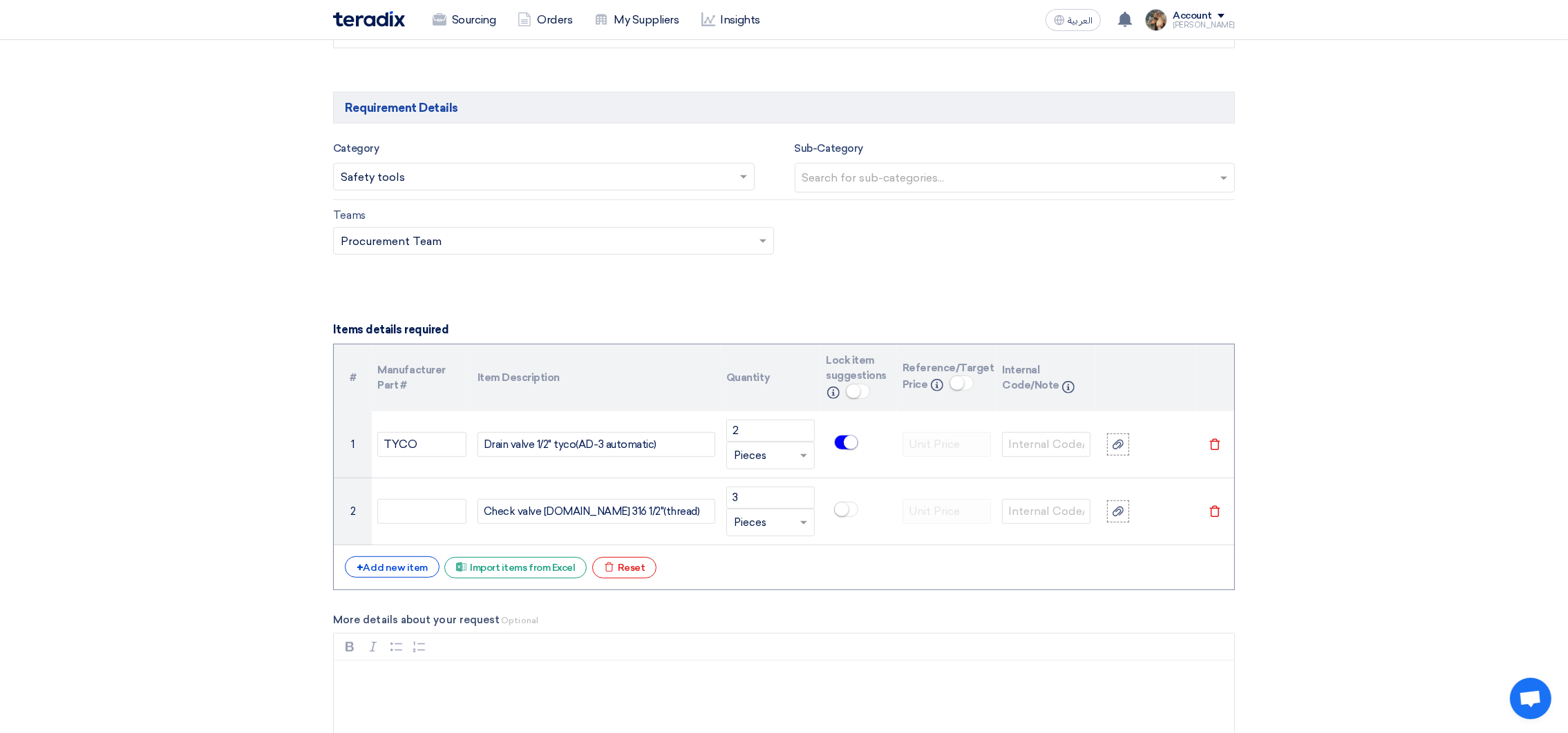
click at [684, 181] on input "text" at bounding box center [536, 178] width 392 height 23
type input "va"
click at [559, 214] on div "Valve & Pump" at bounding box center [543, 204] width 420 height 27
click at [884, 180] on input "text" at bounding box center [1017, 179] width 429 height 23
click at [905, 252] on div "Teams Teams.. × Procurement Team ×" at bounding box center [784, 240] width 923 height 65
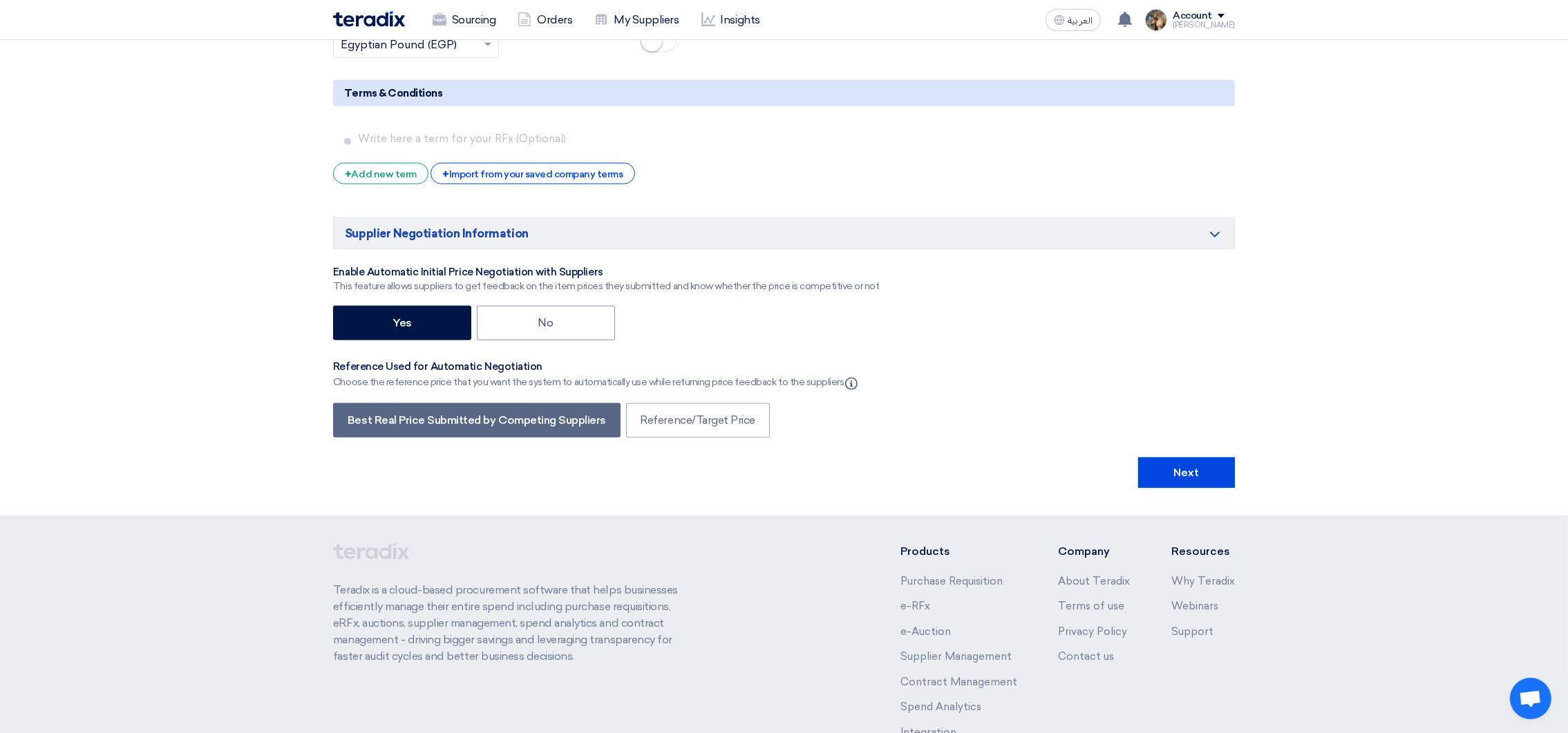
scroll to position [2586, 0]
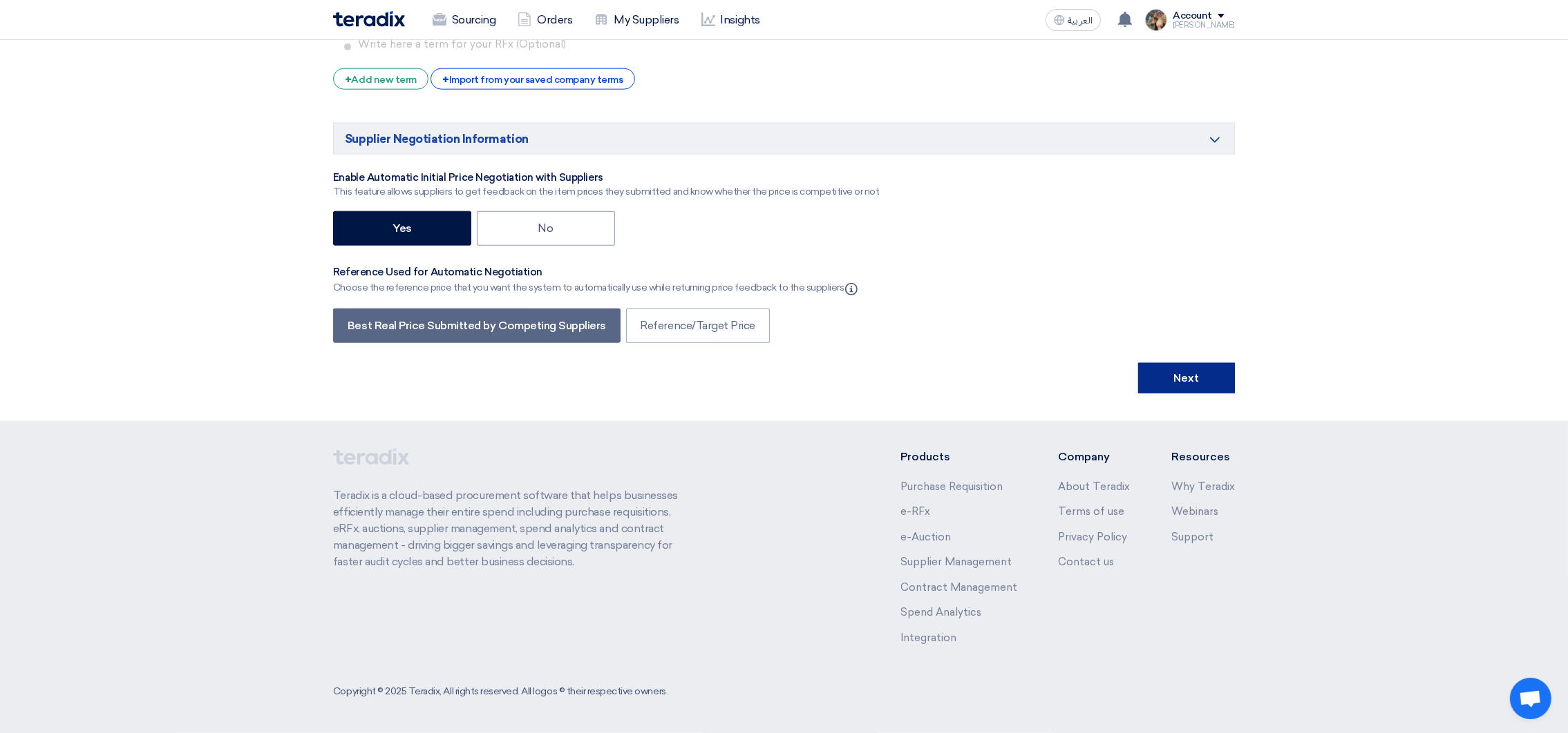
click at [1167, 381] on button "Next" at bounding box center [1186, 378] width 97 height 30
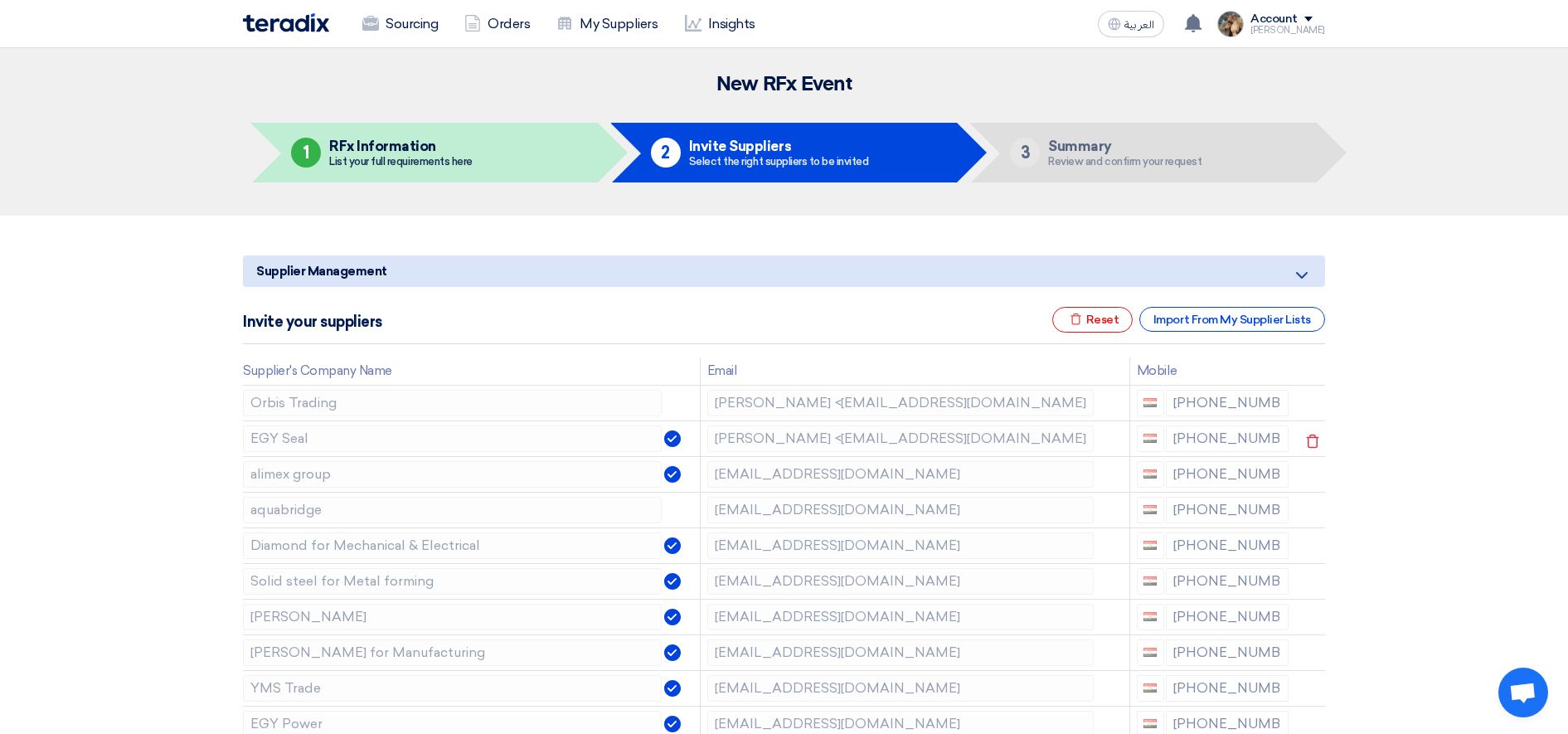
scroll to position [104, 0]
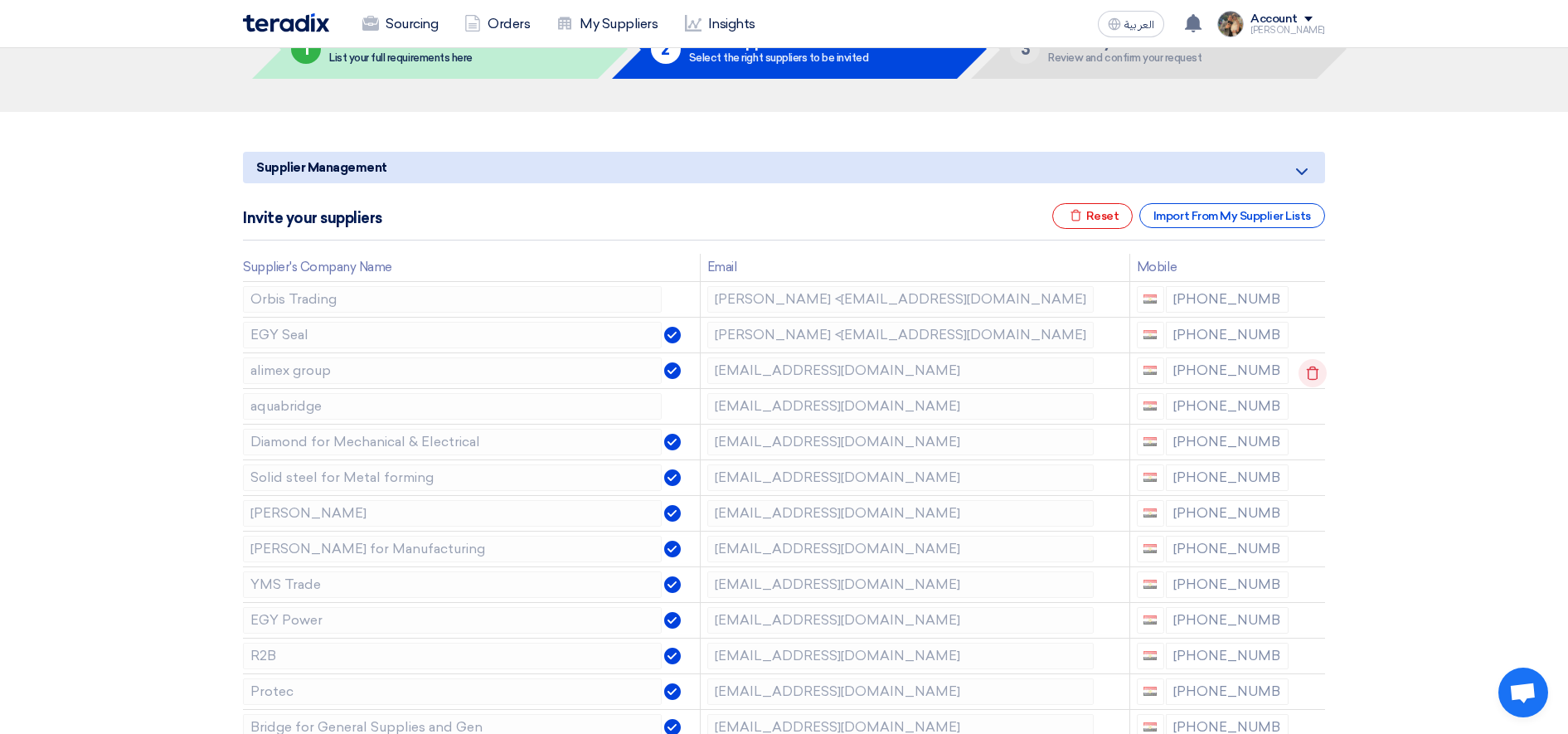
click at [1312, 372] on icon at bounding box center [1312, 373] width 29 height 29
click at [1316, 482] on icon at bounding box center [1312, 480] width 29 height 29
click at [0, 0] on icon at bounding box center [0, 0] width 0 height 0
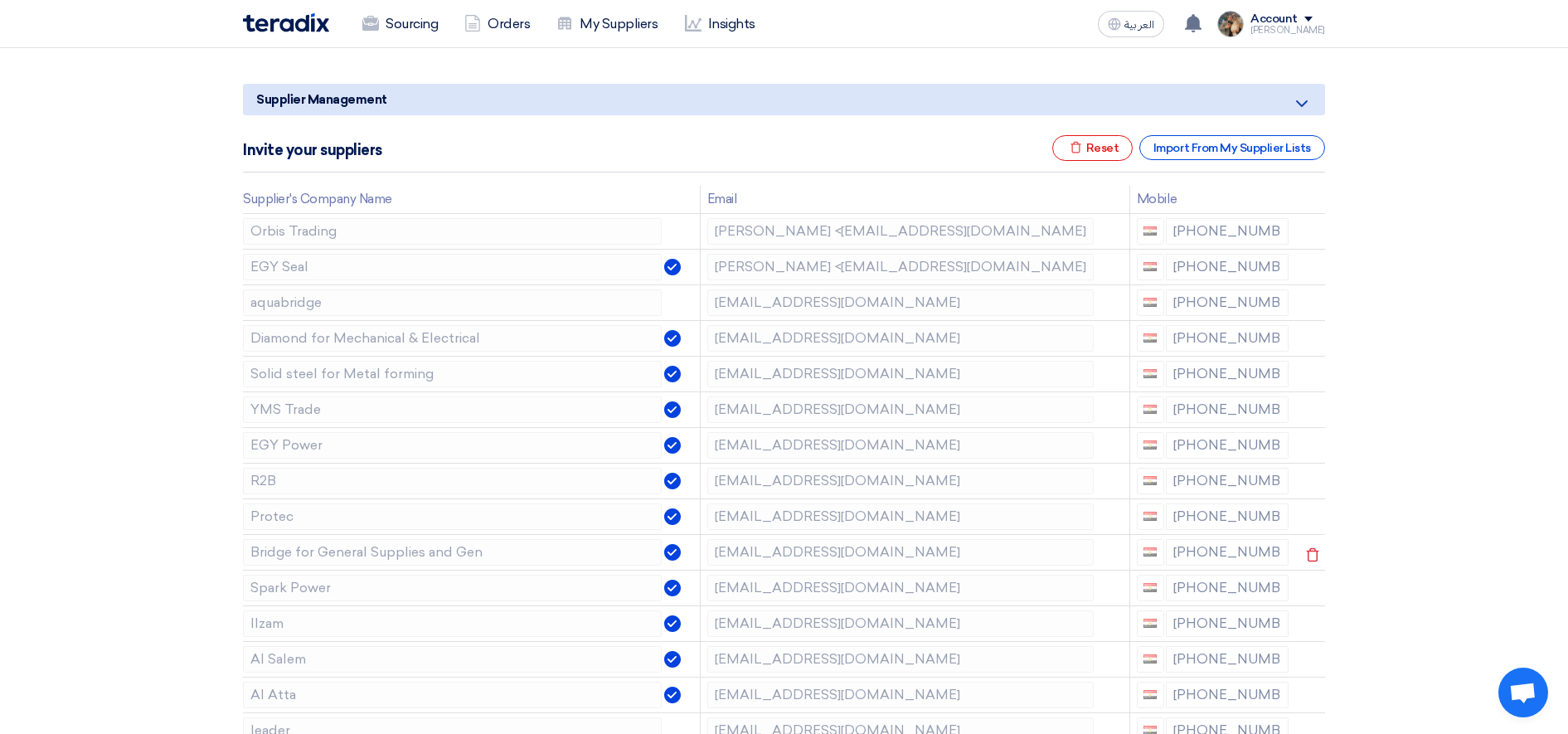
scroll to position [207, 0]
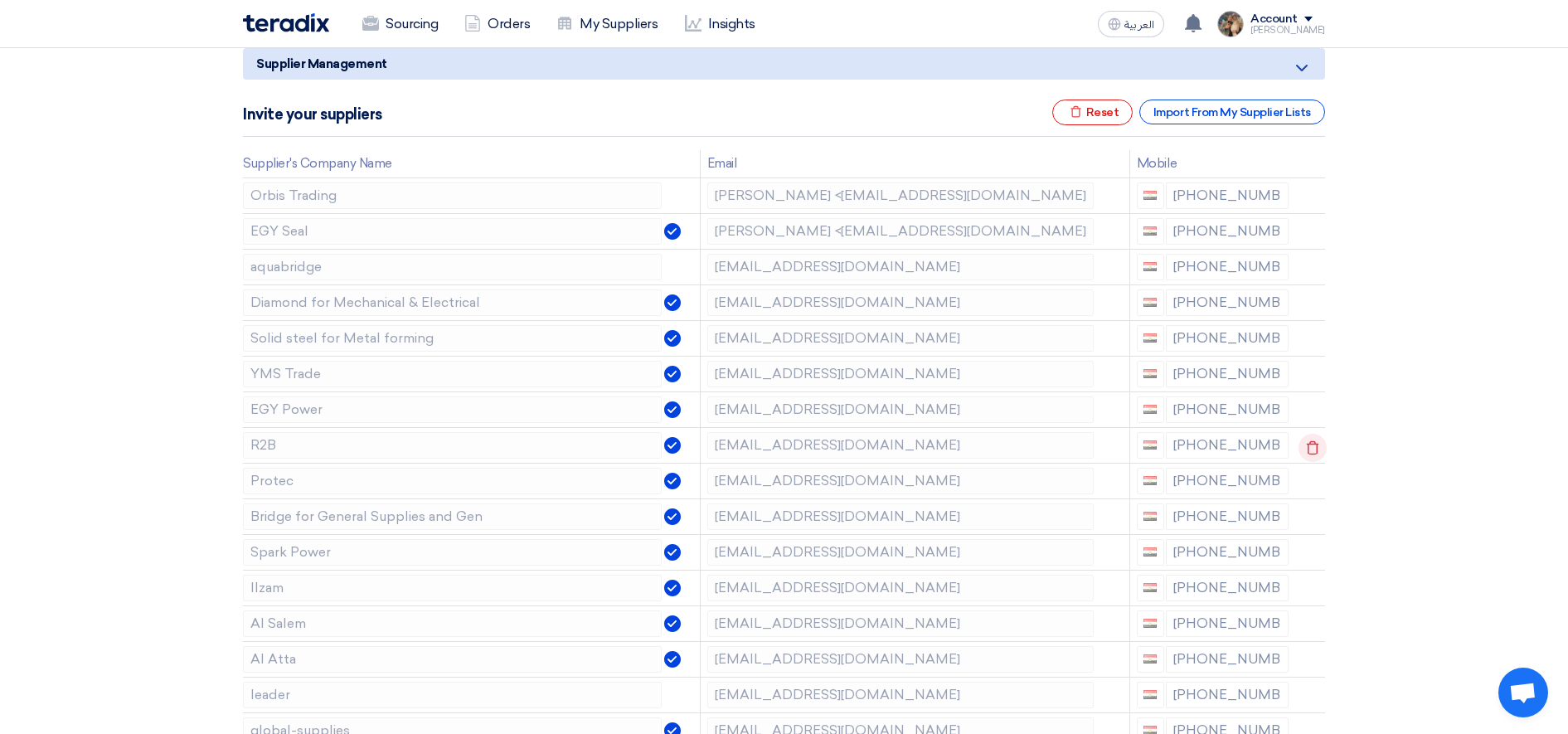
click at [1303, 443] on icon at bounding box center [1312, 448] width 29 height 29
click at [0, 0] on icon at bounding box center [0, 0] width 0 height 0
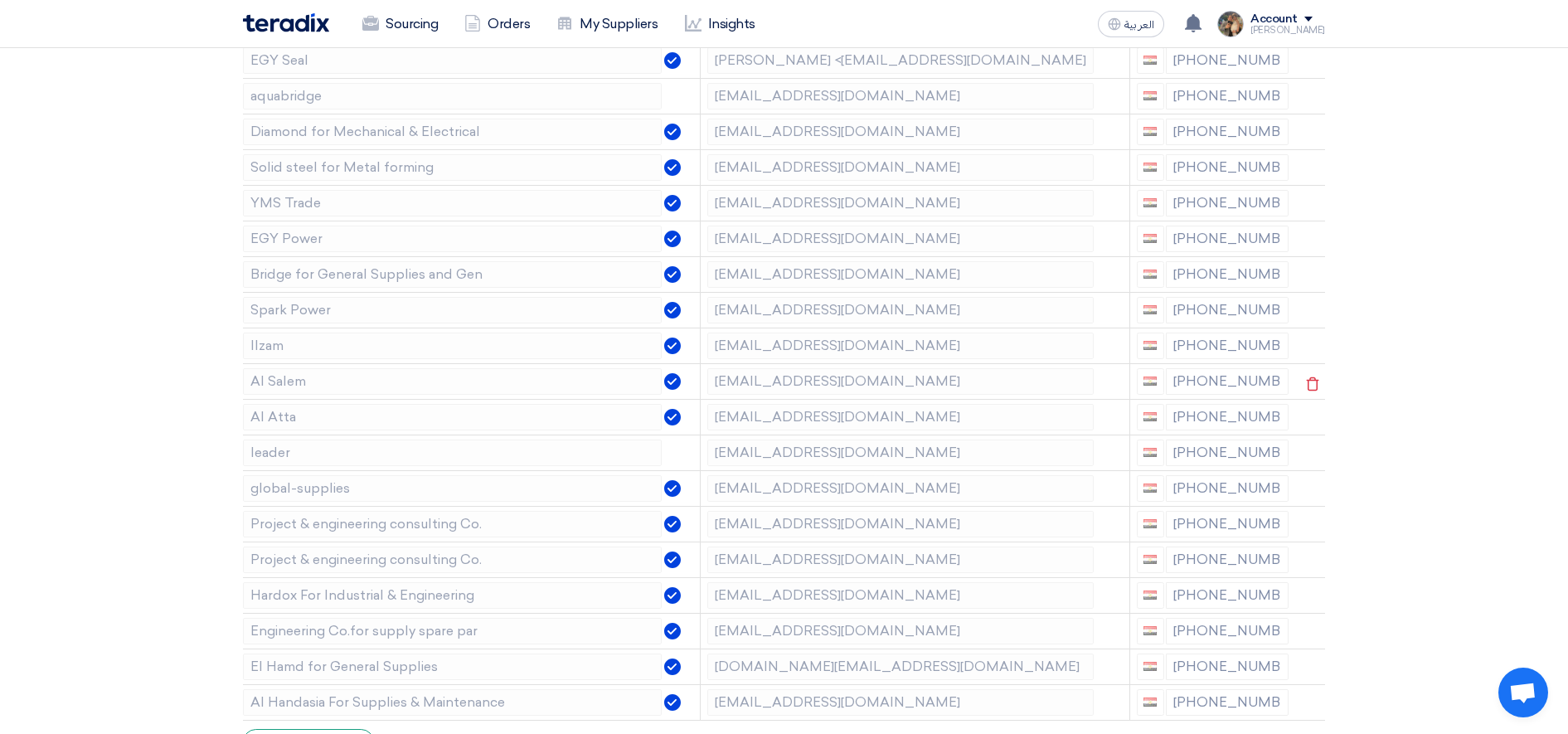
scroll to position [415, 0]
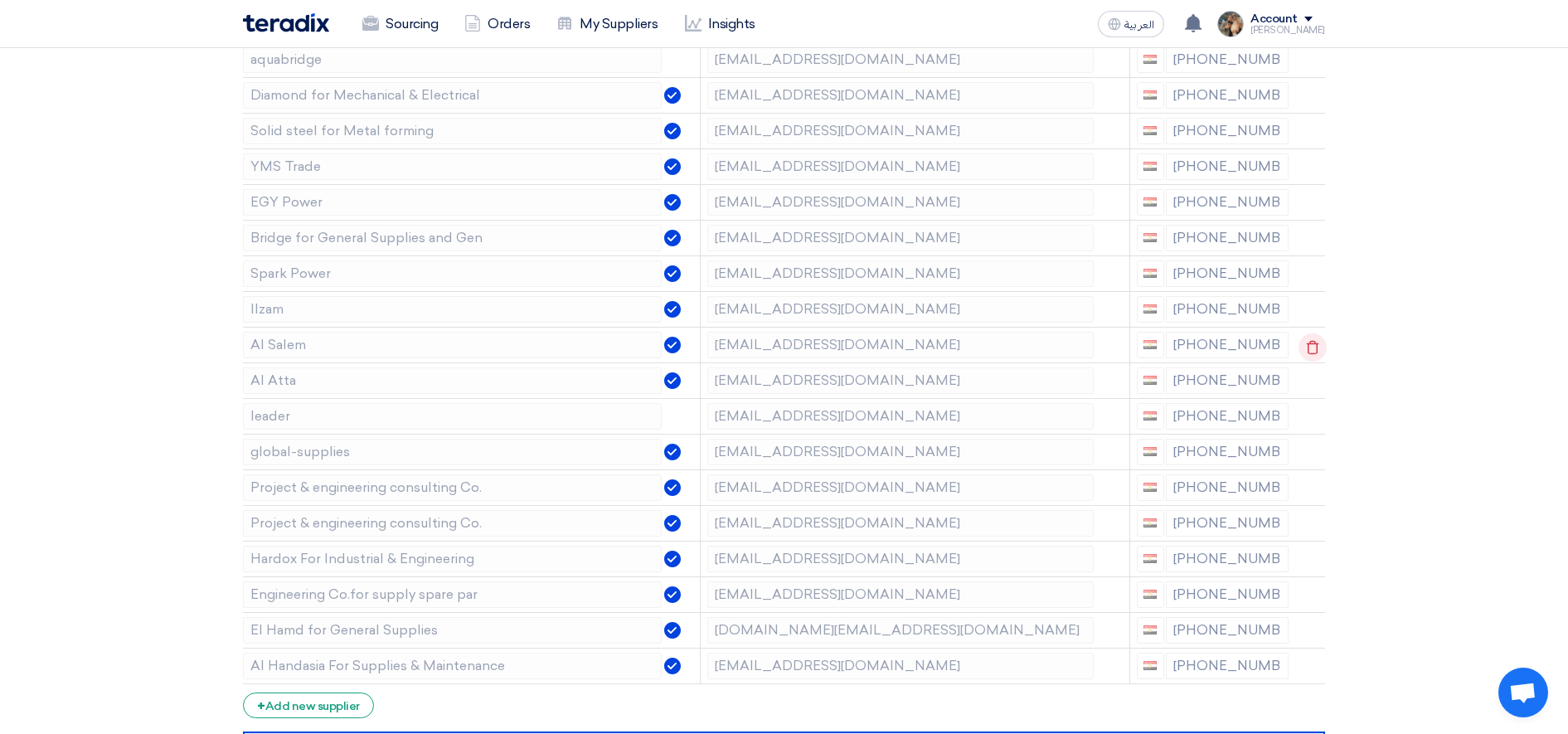
click at [1298, 344] on icon at bounding box center [1312, 347] width 29 height 29
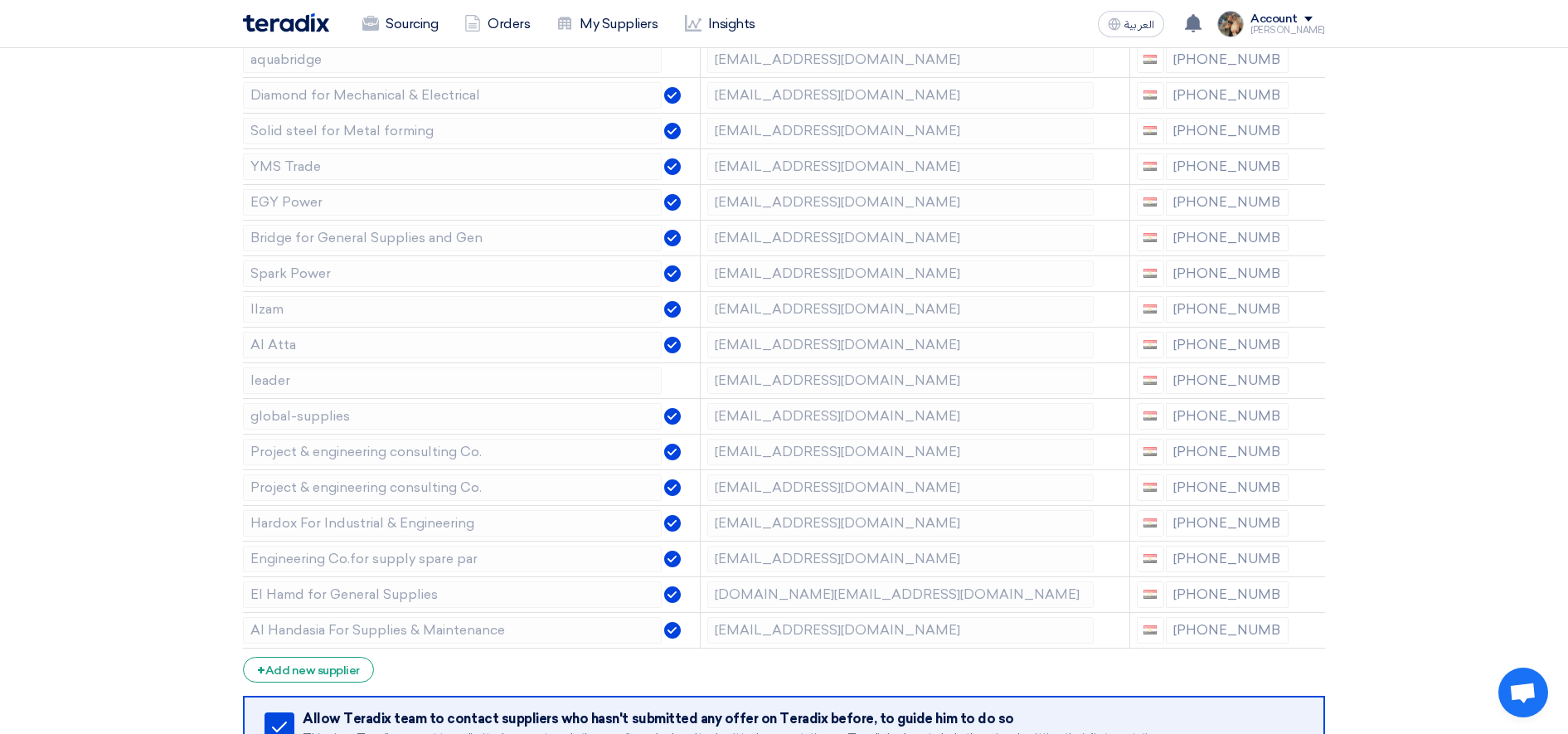
click at [0, 0] on icon at bounding box center [0, 0] width 0 height 0
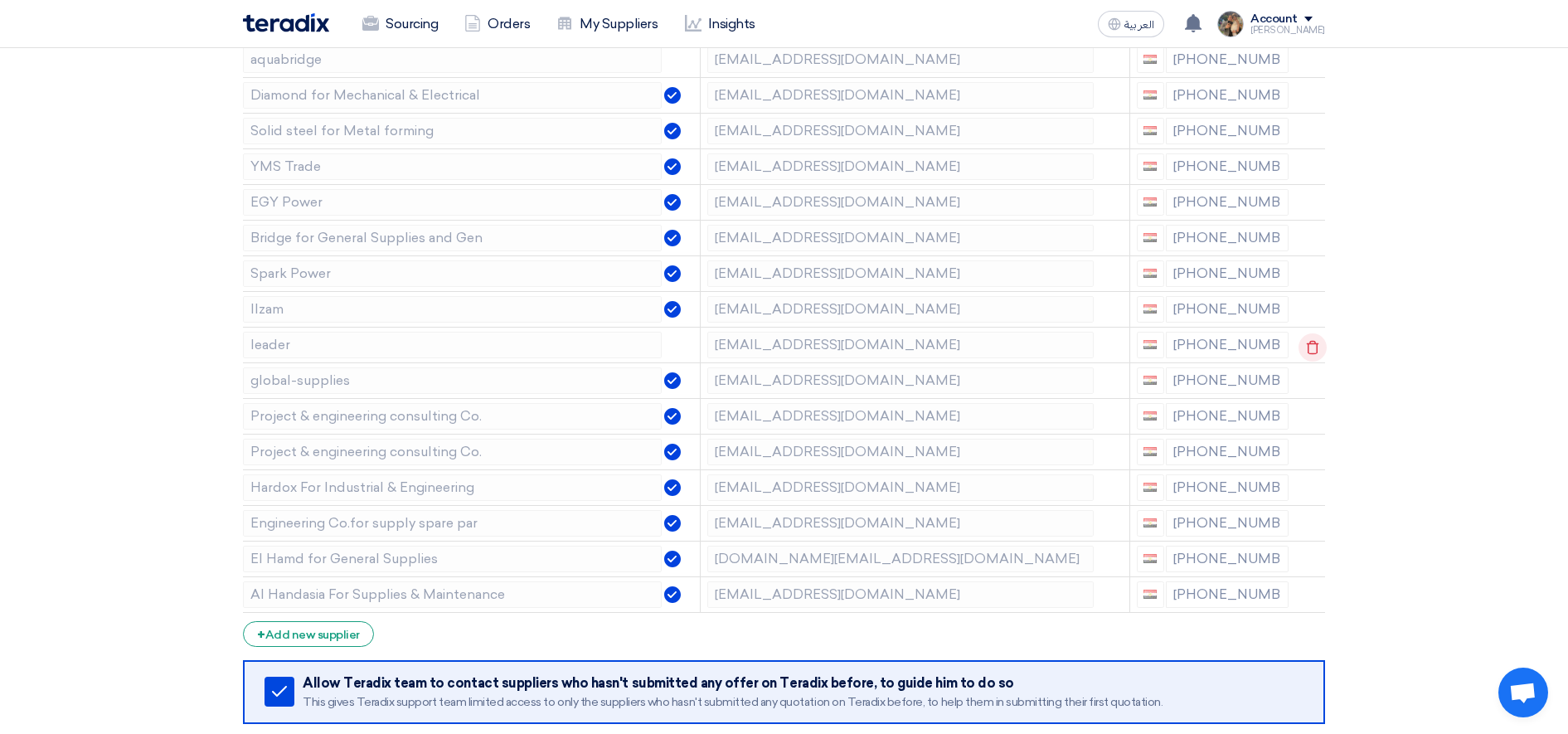
click at [1304, 347] on icon at bounding box center [1312, 347] width 29 height 29
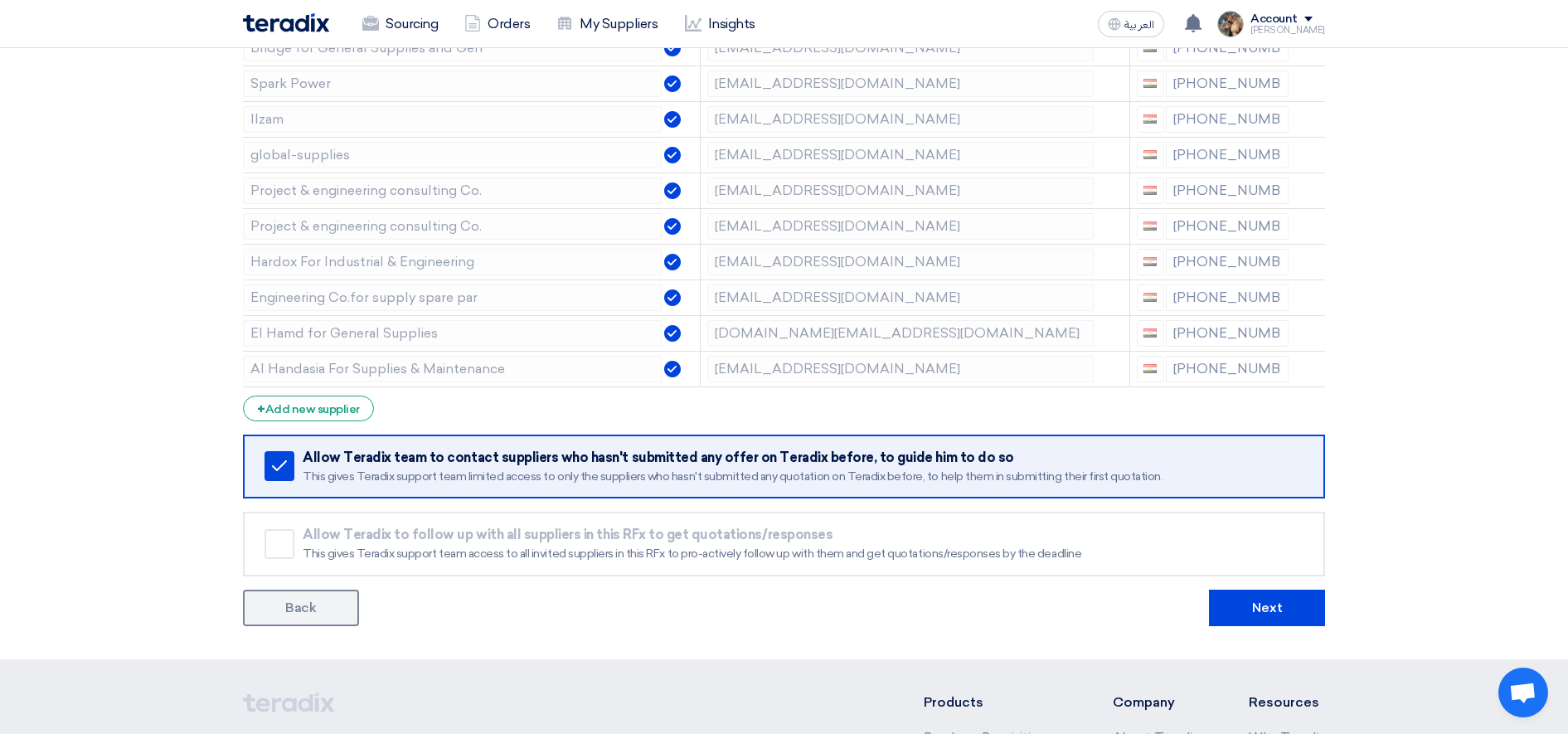
scroll to position [622, 0]
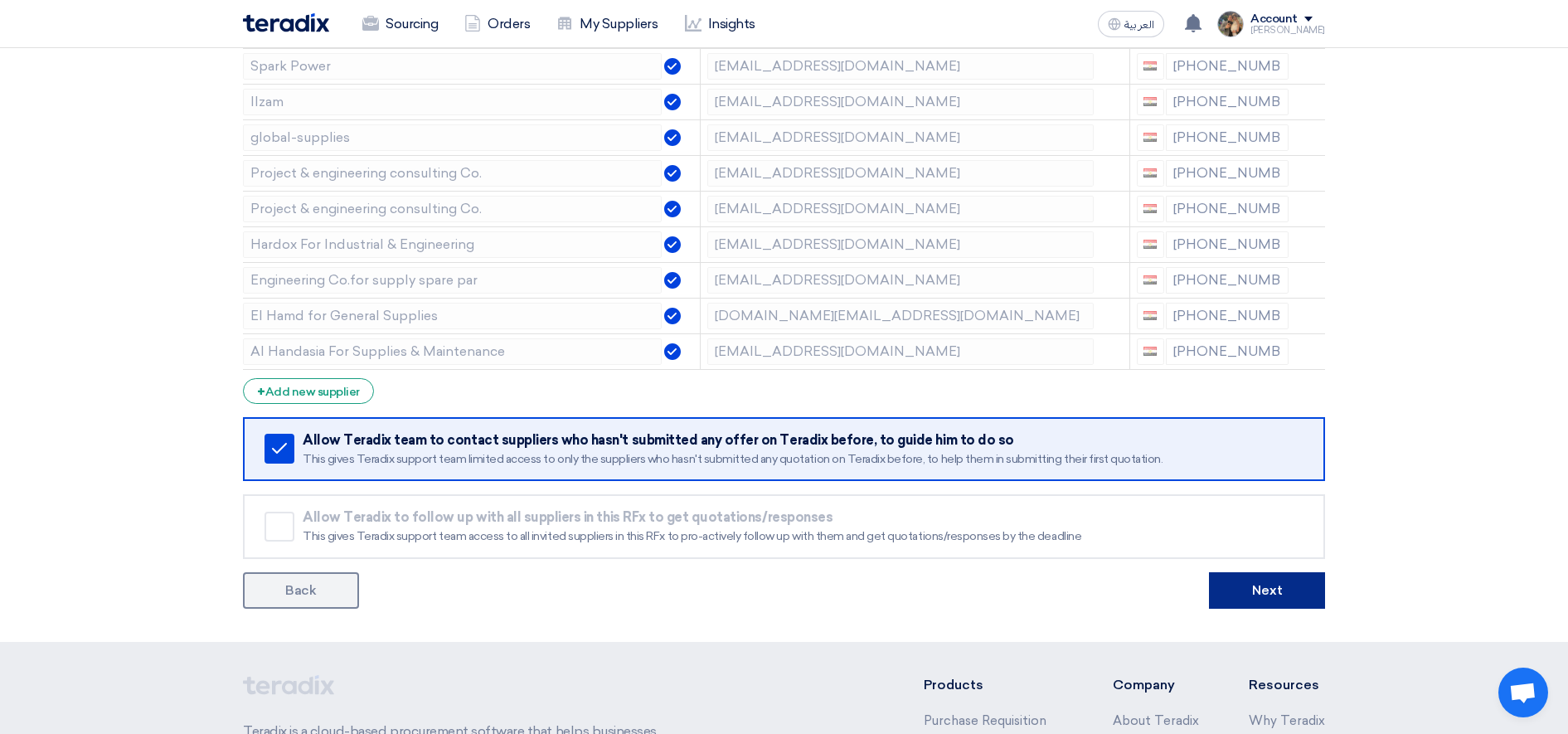
click at [1298, 594] on button "Next" at bounding box center [1267, 591] width 116 height 36
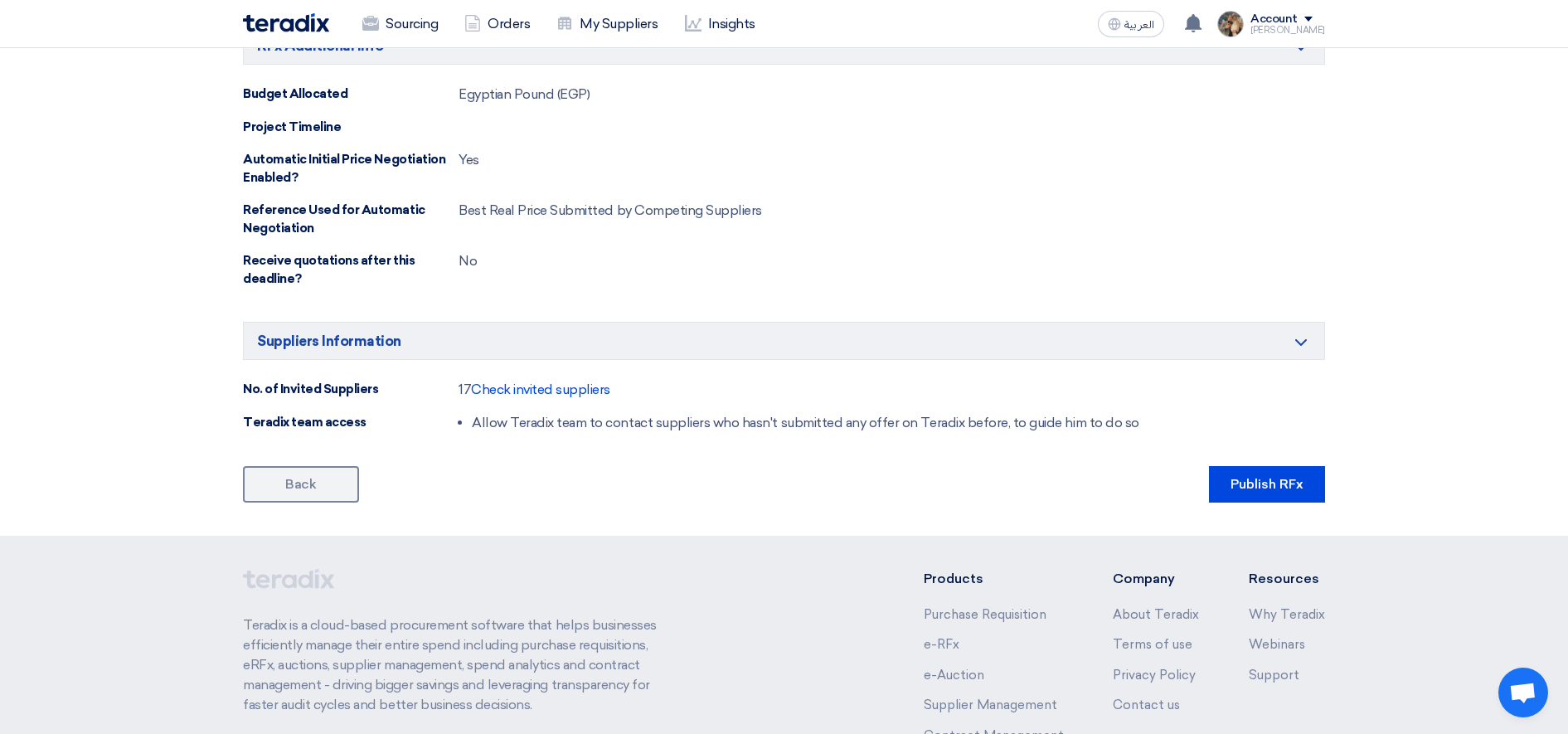
scroll to position [993, 0]
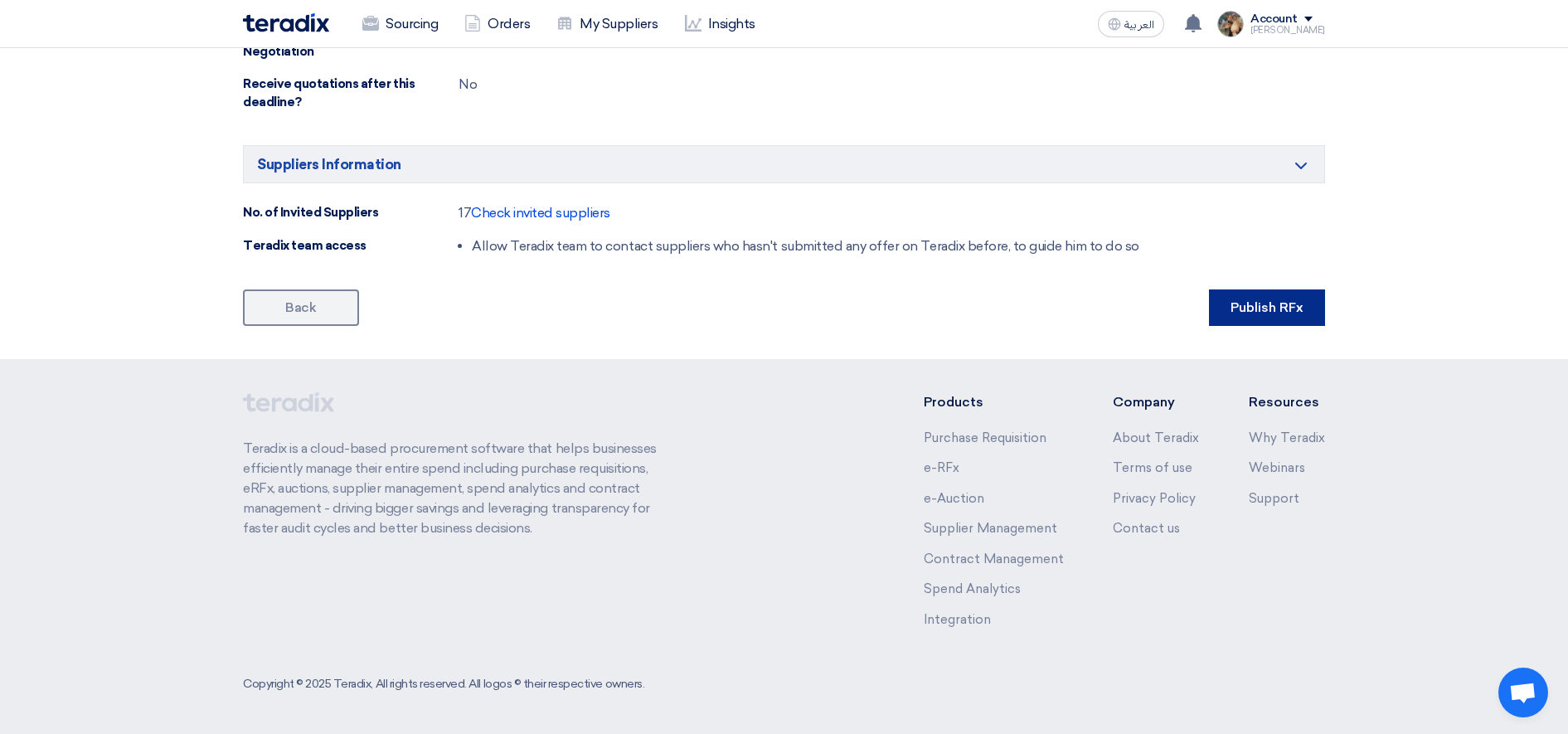
click at [1236, 309] on button "Publish RFx" at bounding box center [1267, 308] width 116 height 36
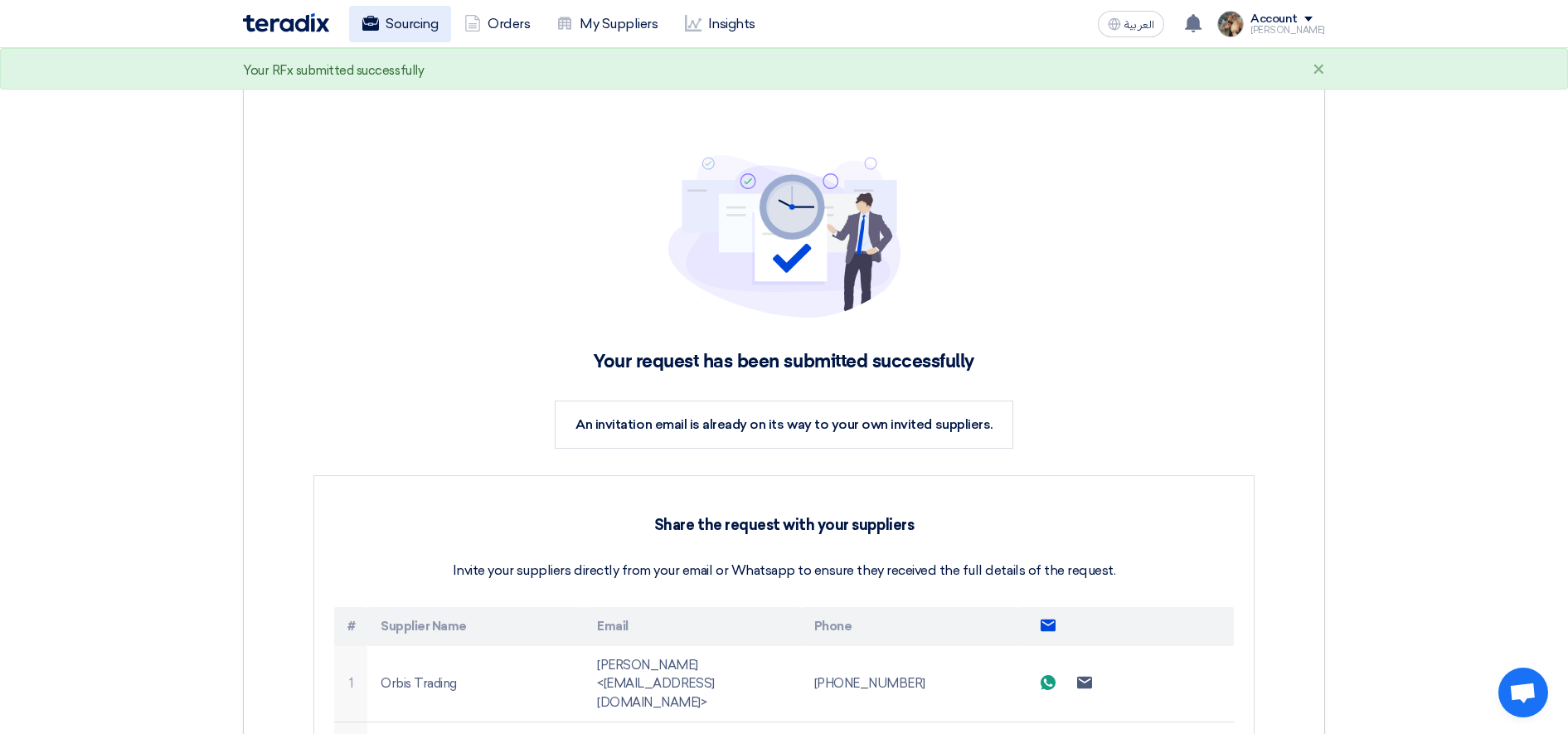
click at [425, 30] on link "Sourcing" at bounding box center [401, 24] width 102 height 36
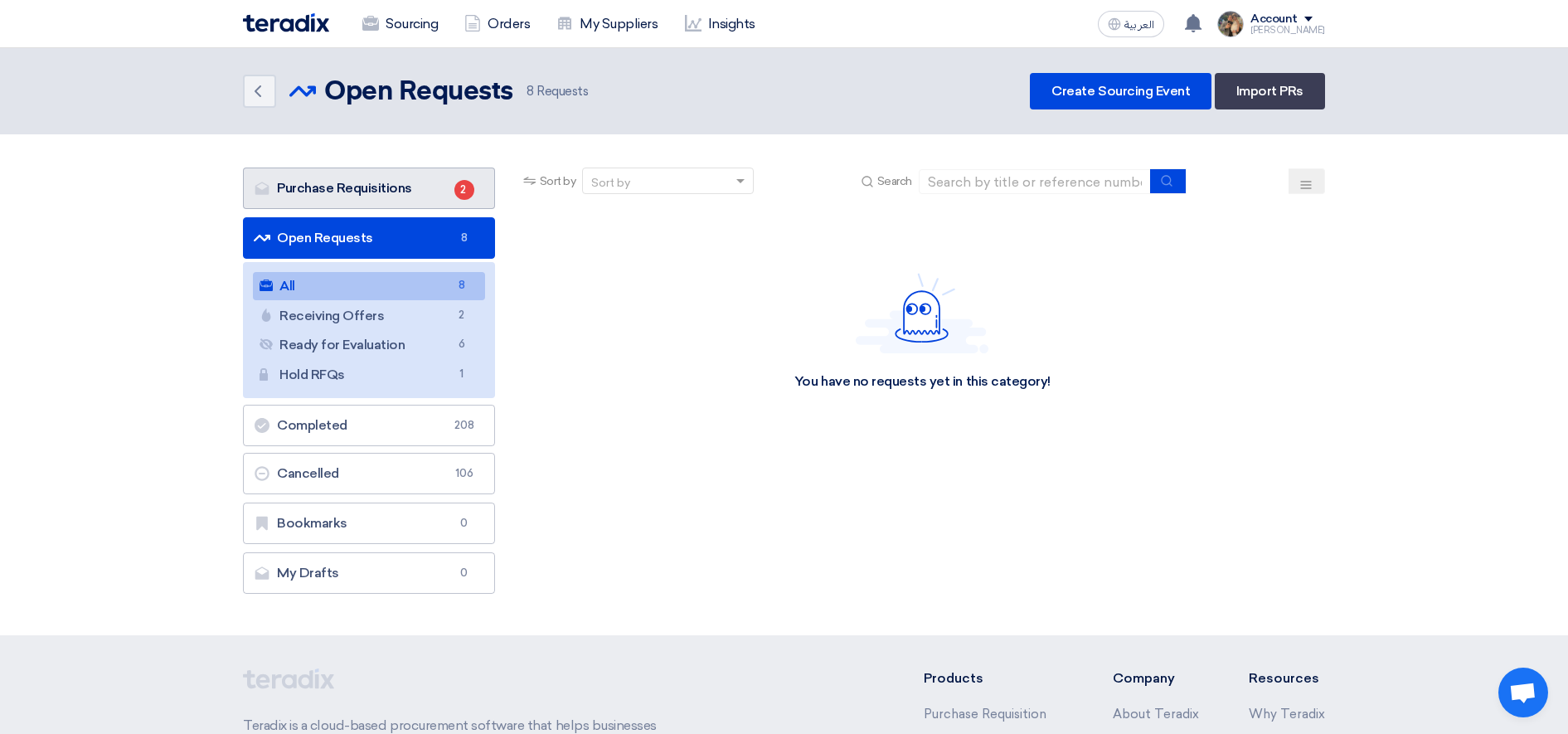
click at [407, 200] on link "Purchase Requisitions Purchase Requisitions 2" at bounding box center [369, 188] width 252 height 42
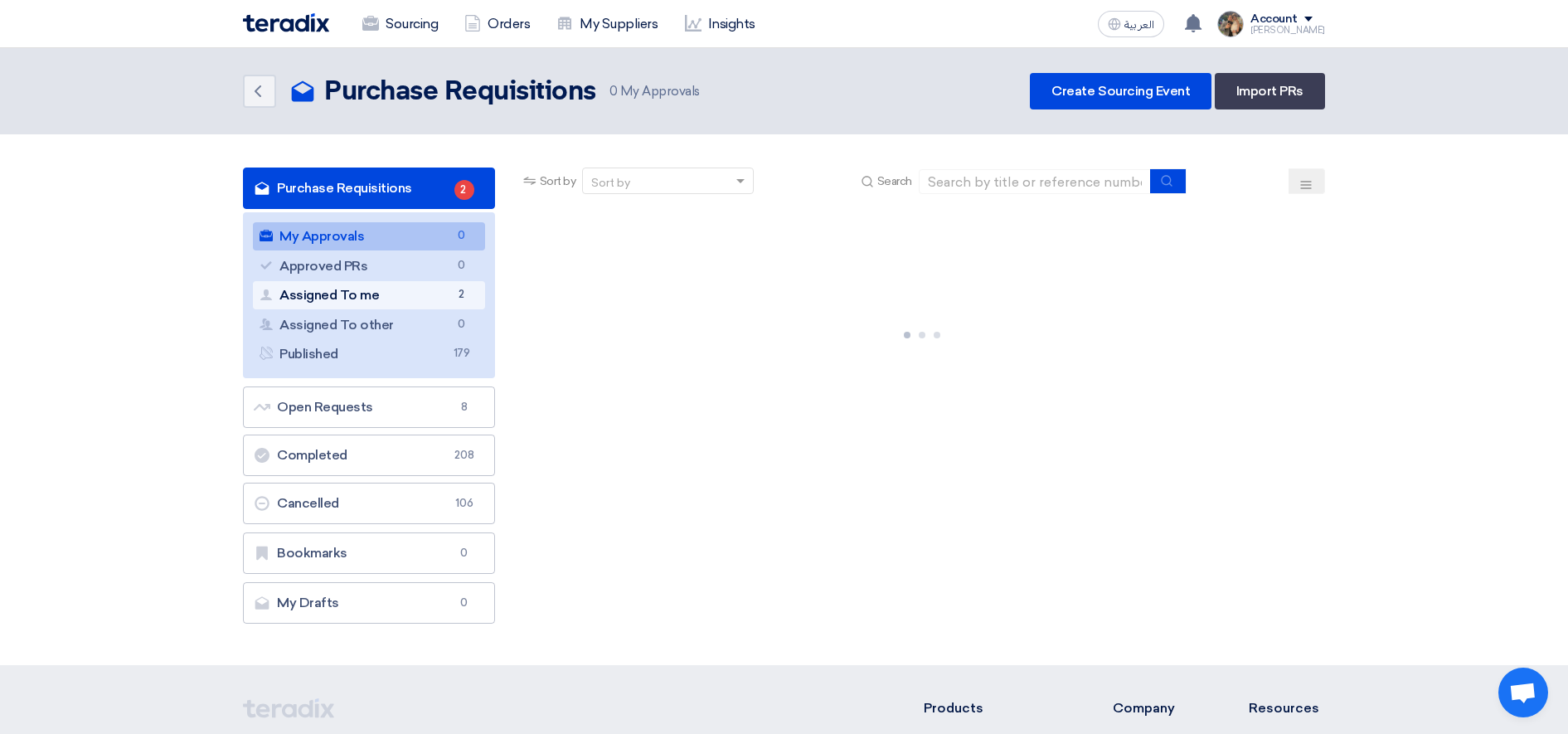
click at [379, 291] on link "Assigned To me Assigned To me 2" at bounding box center [369, 295] width 232 height 29
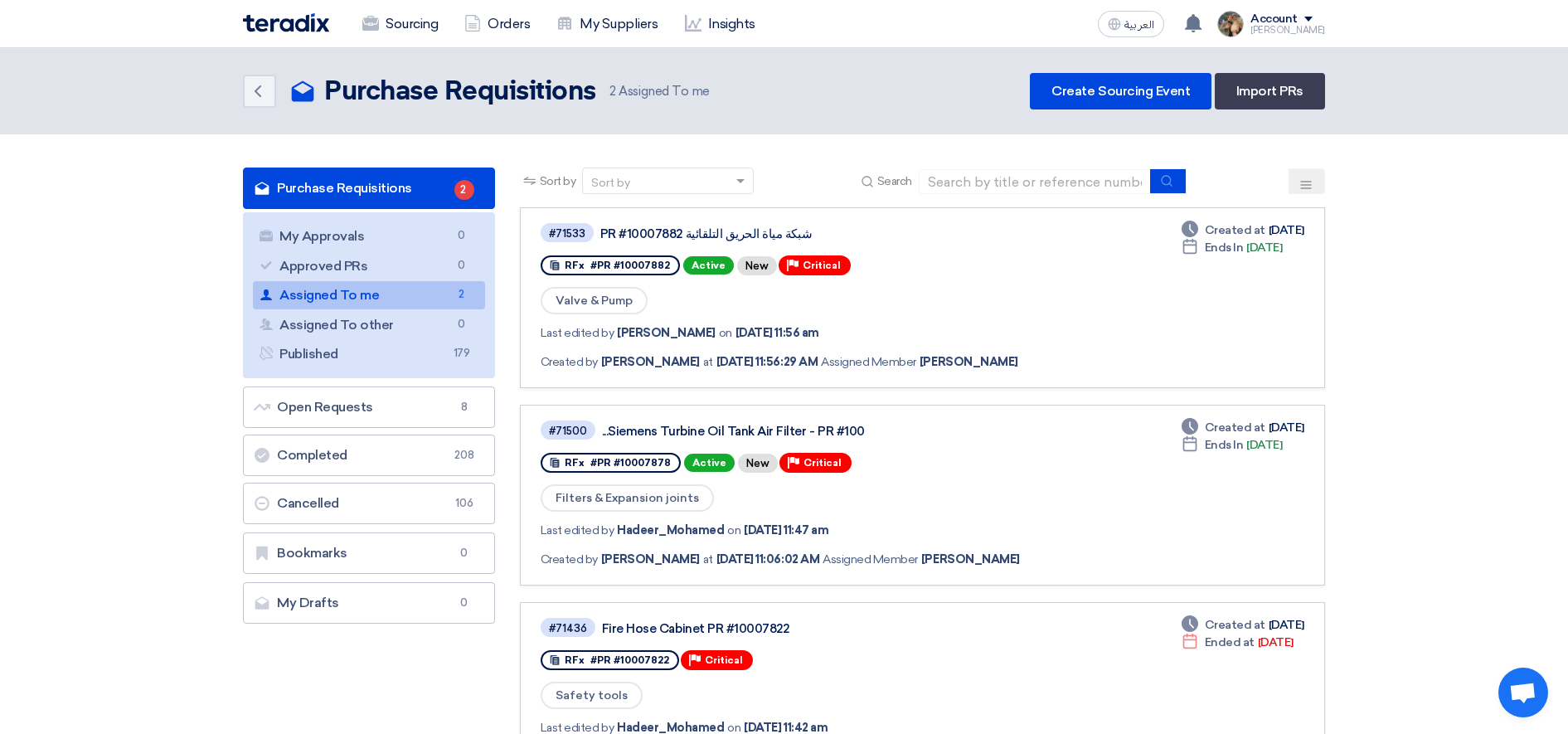
click at [425, 303] on link "Assigned To me Assigned To me 2" at bounding box center [369, 295] width 232 height 29
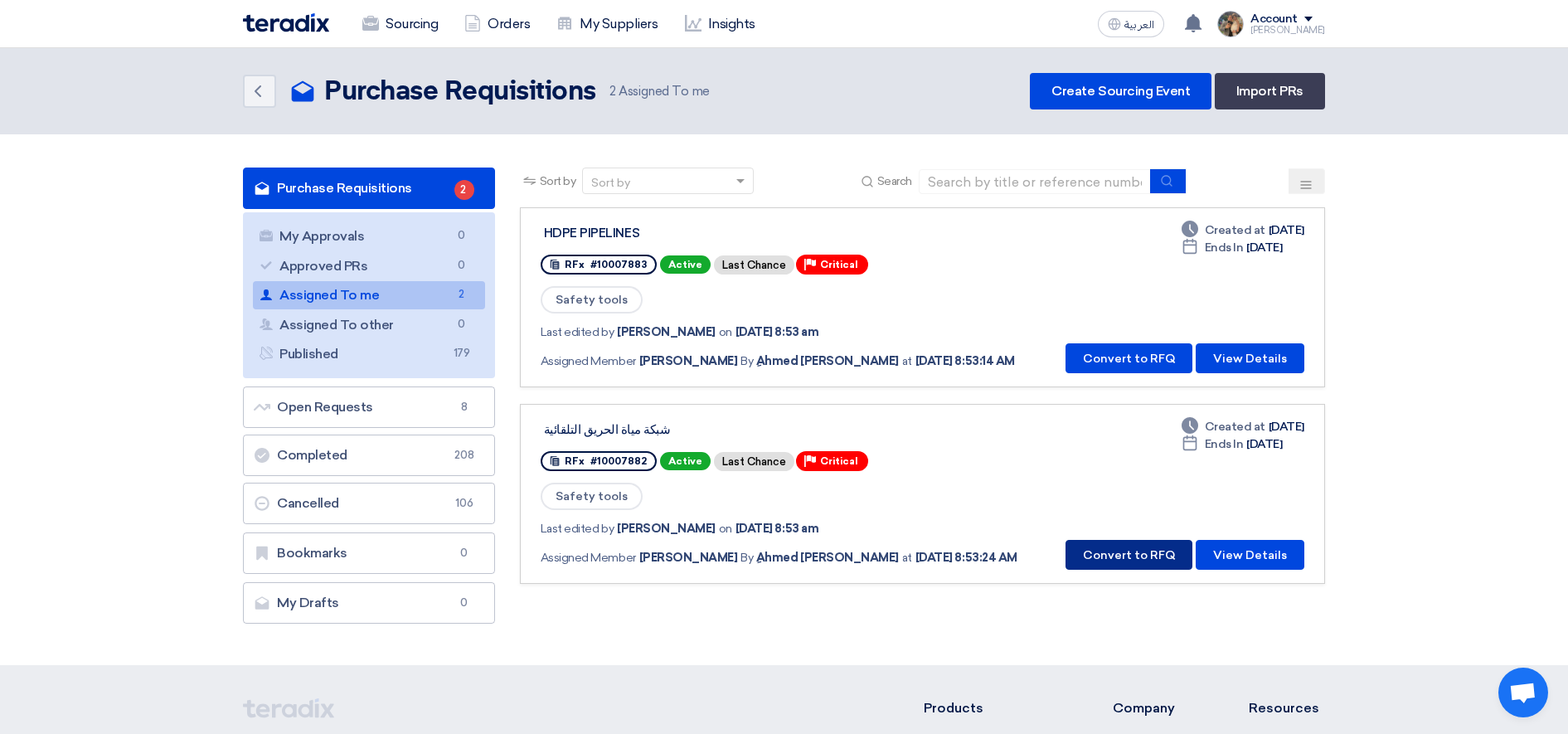
click at [1160, 561] on button "Convert to RFQ" at bounding box center [1129, 554] width 127 height 29
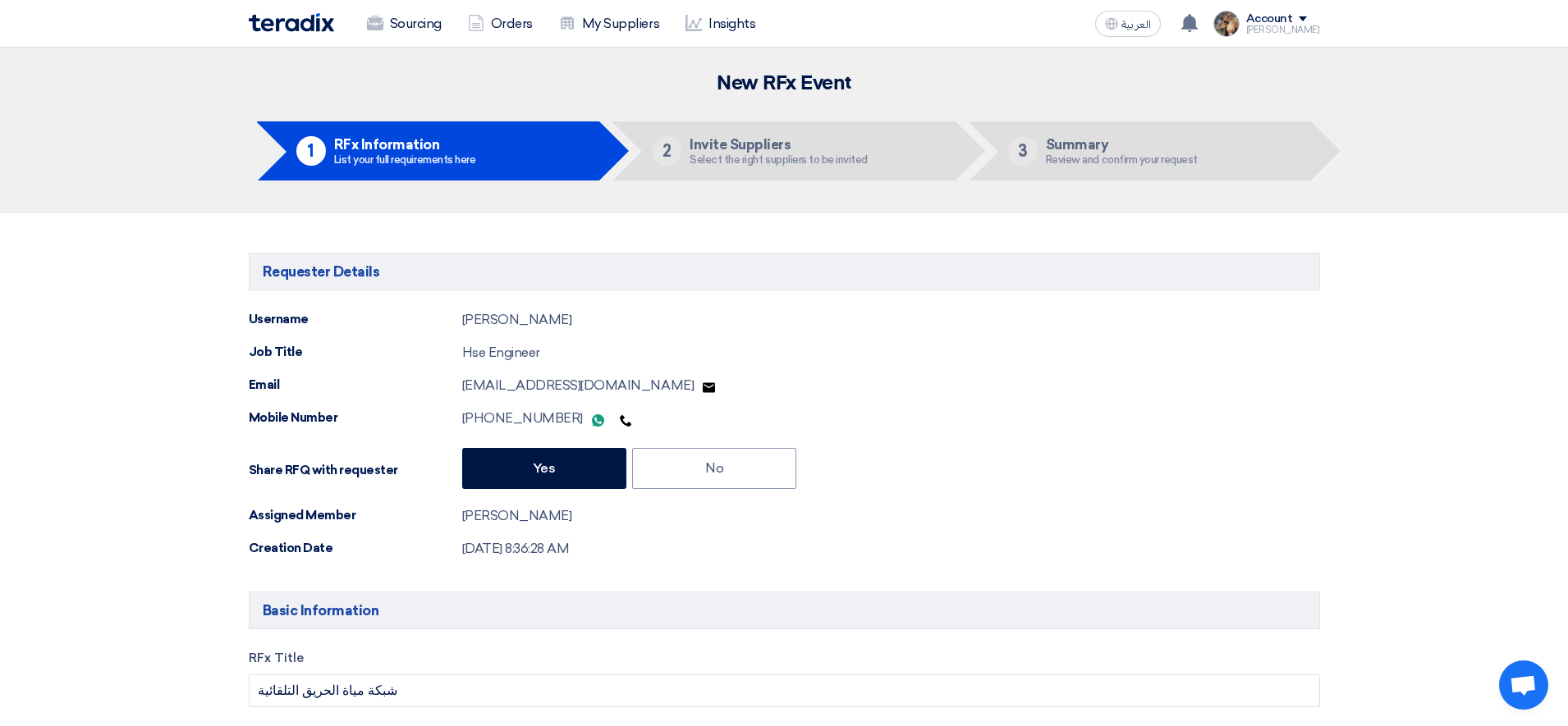
type input "[DATE]"
type input "04"
type input "00"
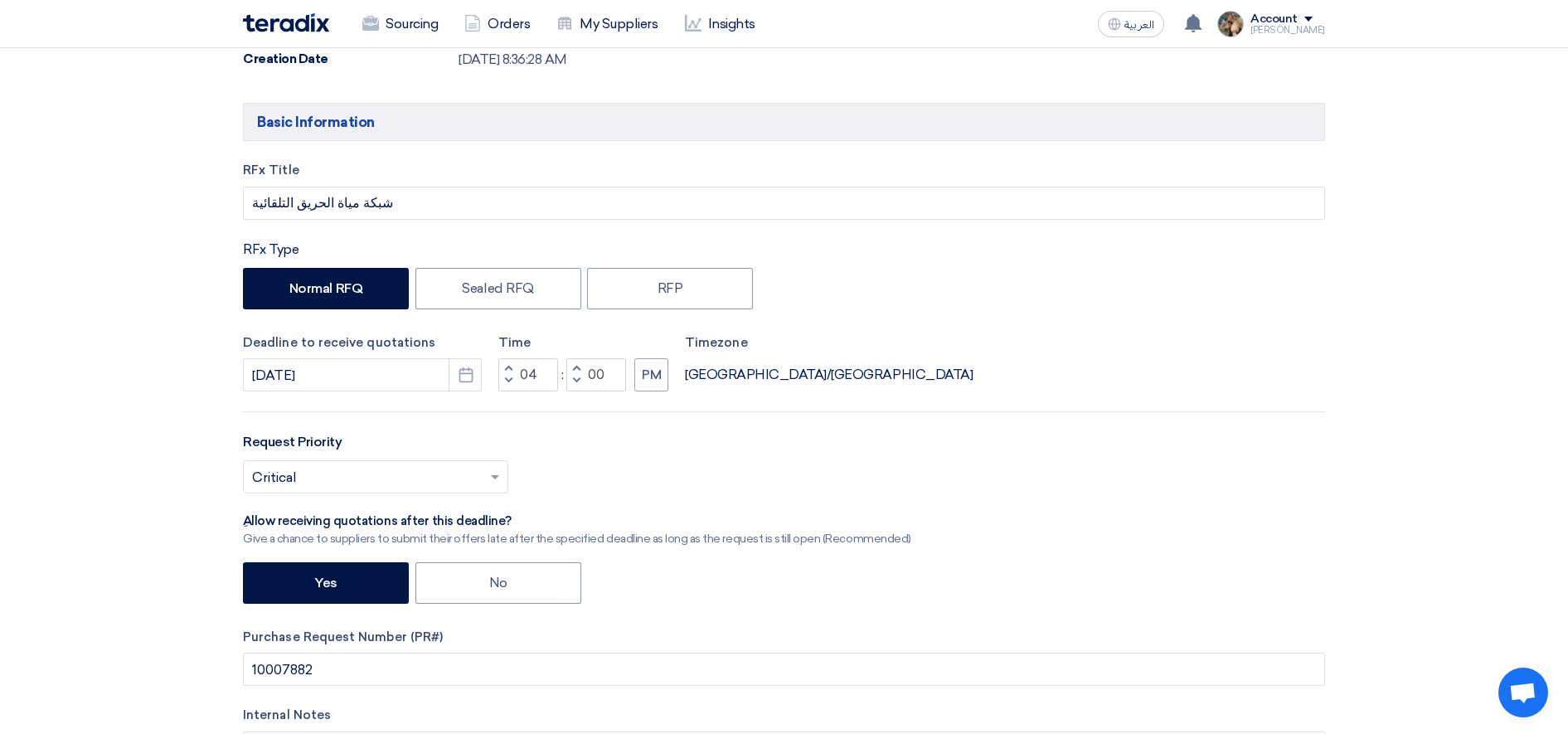
scroll to position [519, 0]
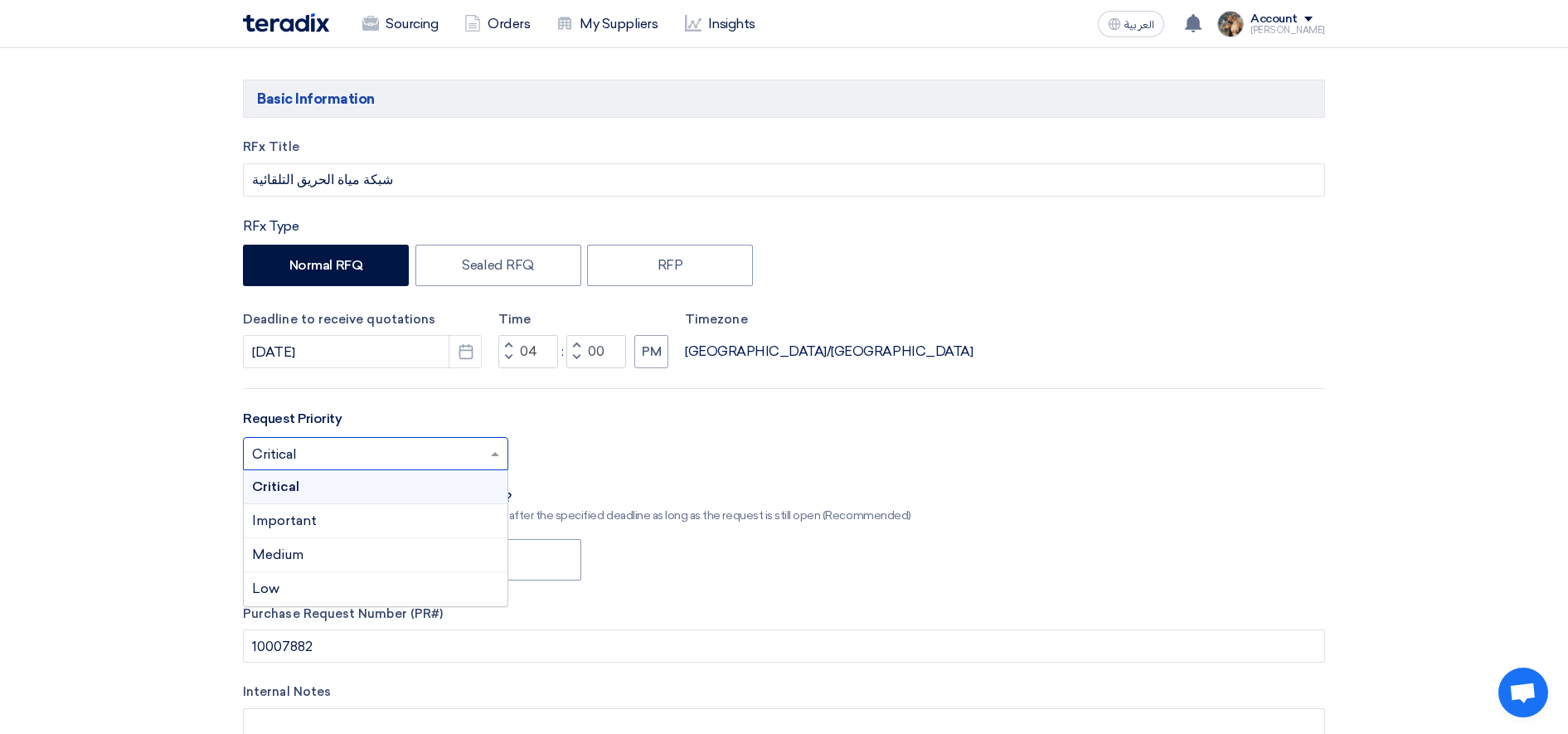
click at [475, 459] on input "text" at bounding box center [368, 456] width 231 height 28
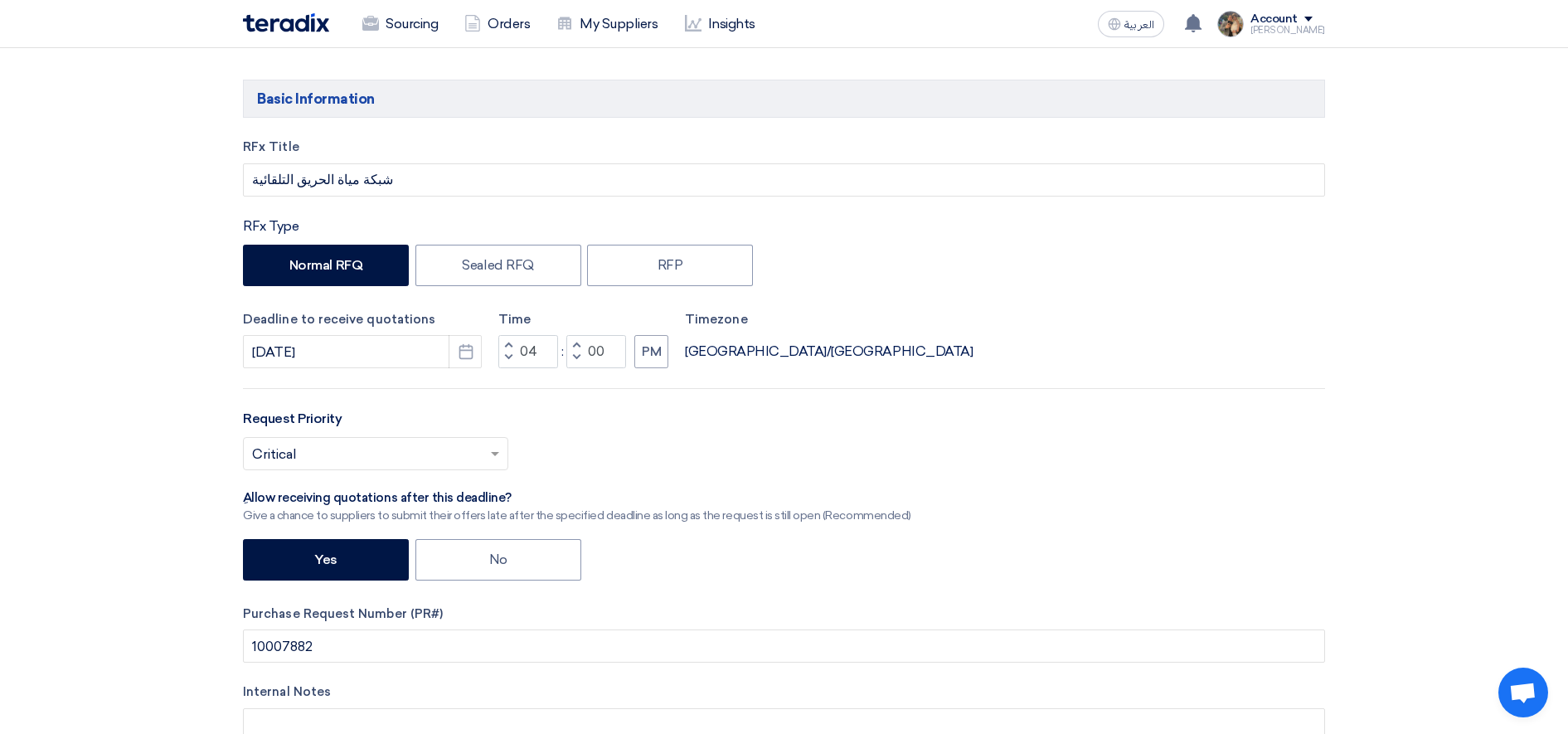
click at [597, 452] on div "Select priority... × Critical ×" at bounding box center [784, 461] width 1082 height 47
click at [464, 352] on icon "Pick a date" at bounding box center [466, 351] width 16 height 16
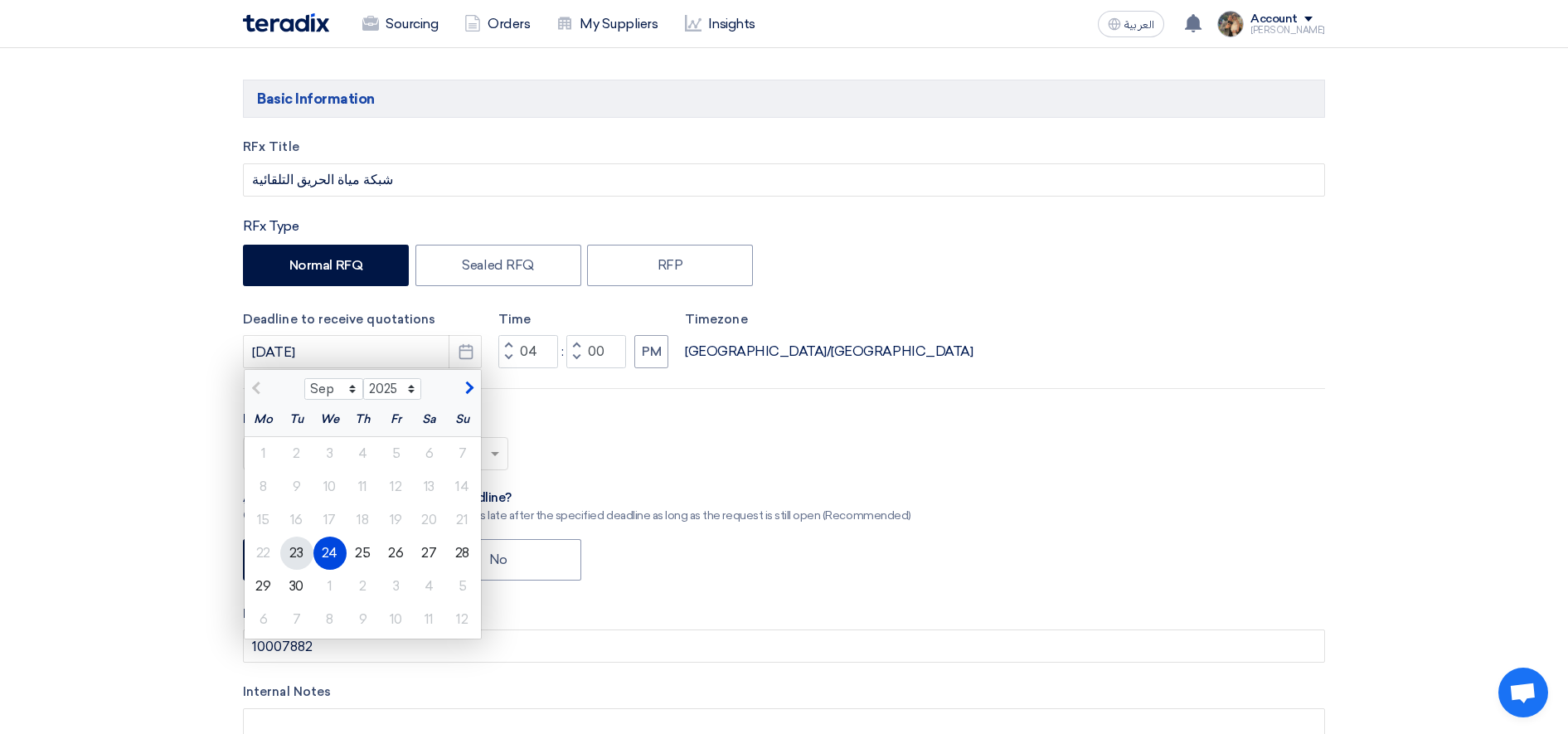
click at [299, 553] on div "23" at bounding box center [297, 554] width 33 height 33
type input "[DATE]"
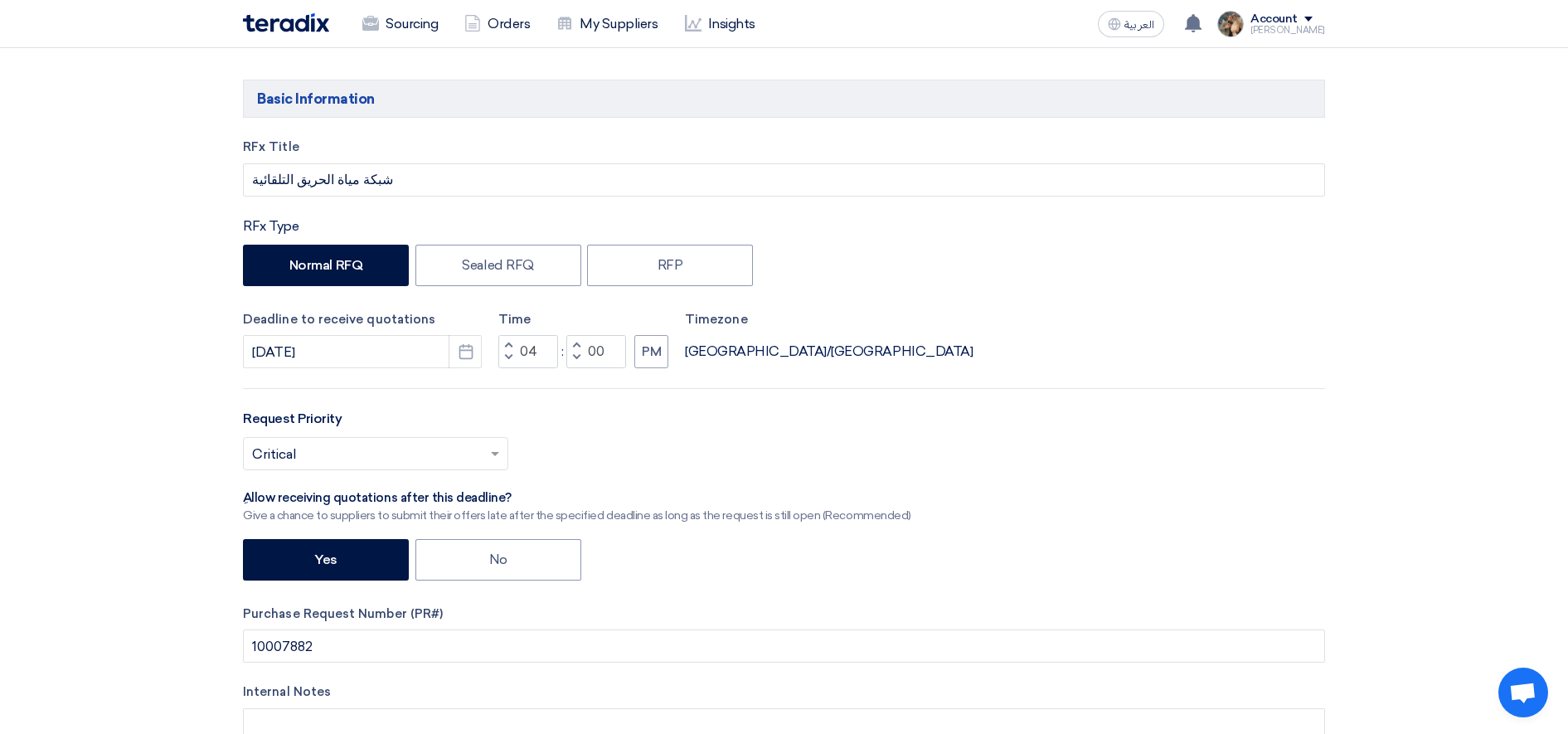
click at [507, 359] on span "button" at bounding box center [508, 357] width 6 height 10
type input "12"
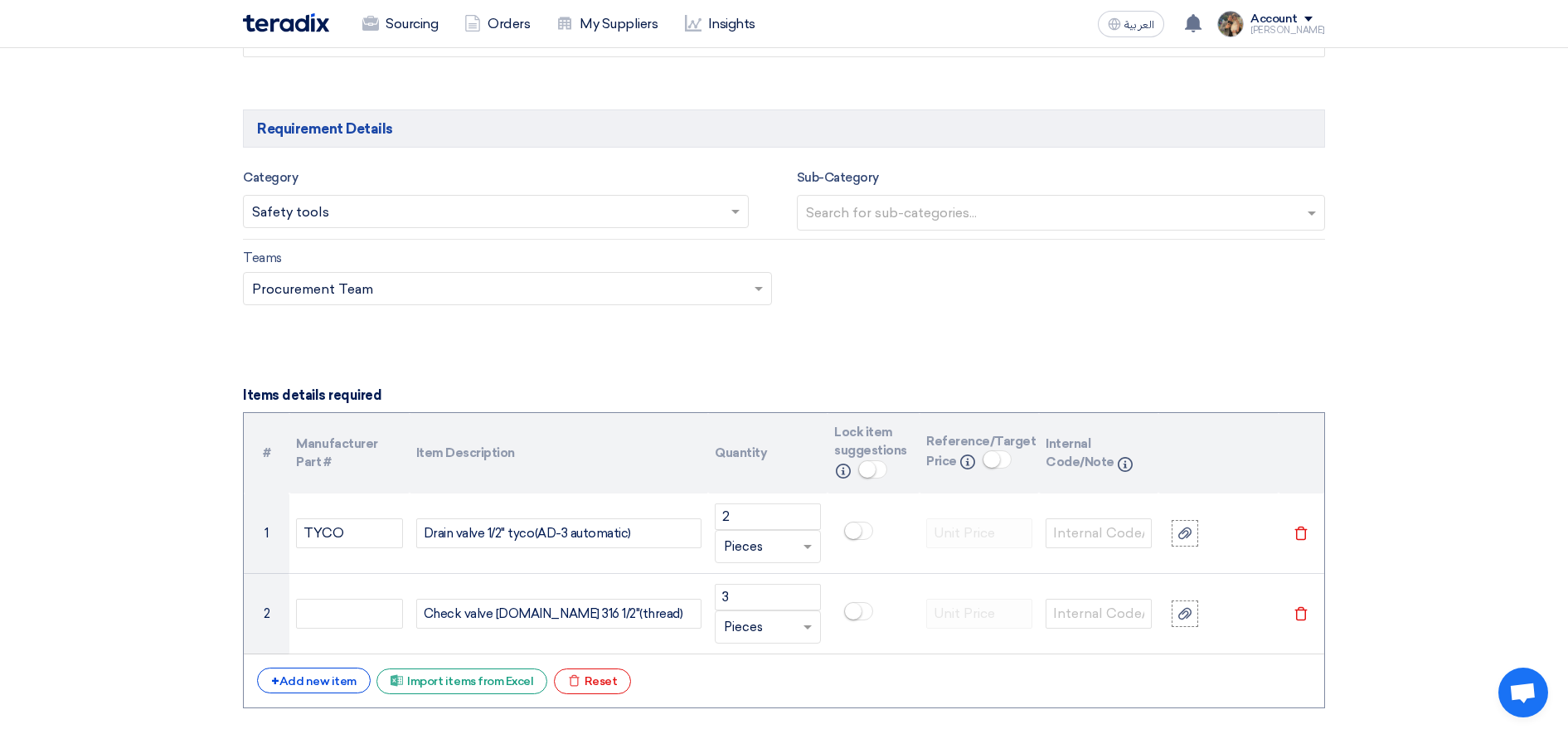
scroll to position [1348, 0]
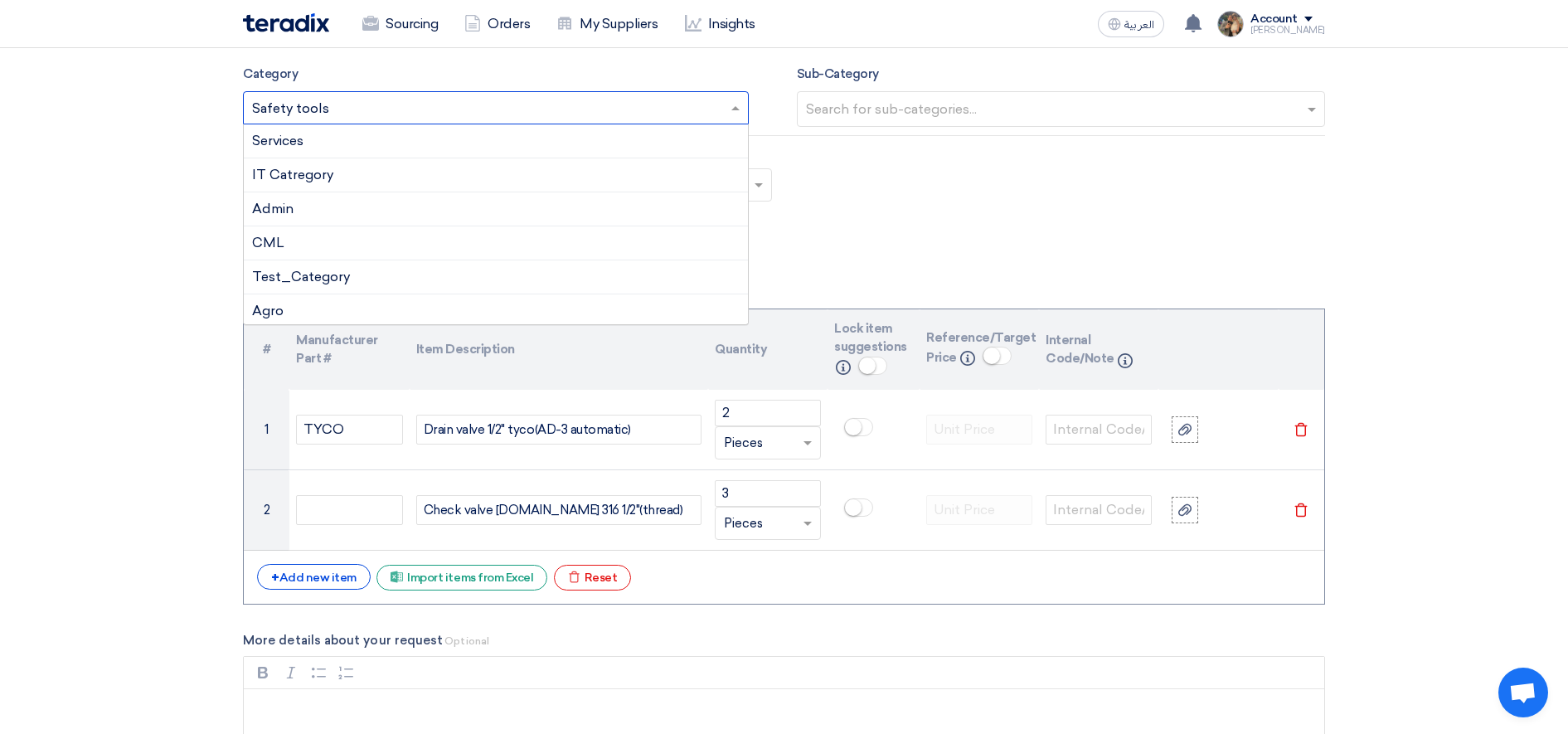
click at [493, 114] on input "text" at bounding box center [487, 110] width 471 height 28
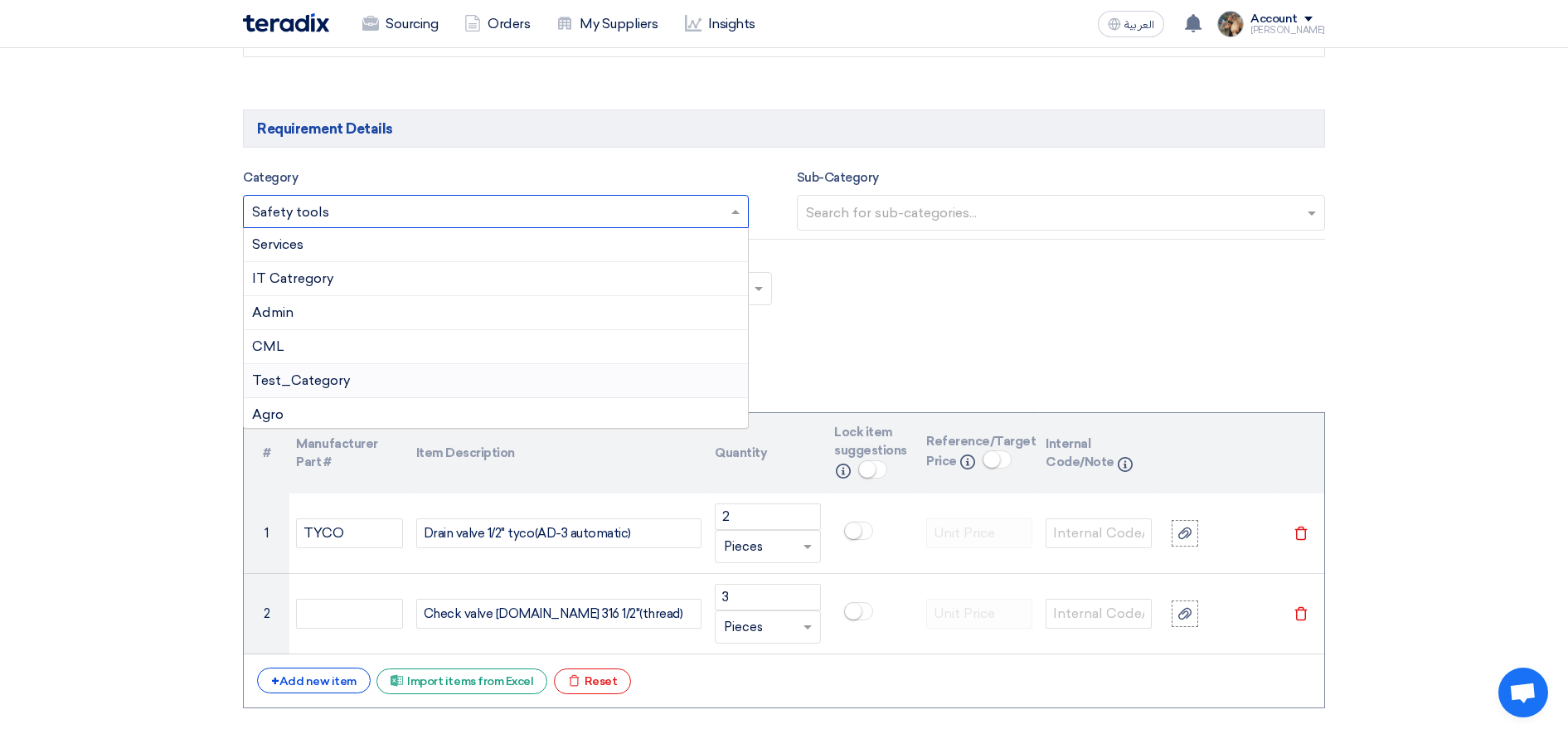
click at [324, 377] on span "Test_Category" at bounding box center [301, 380] width 98 height 16
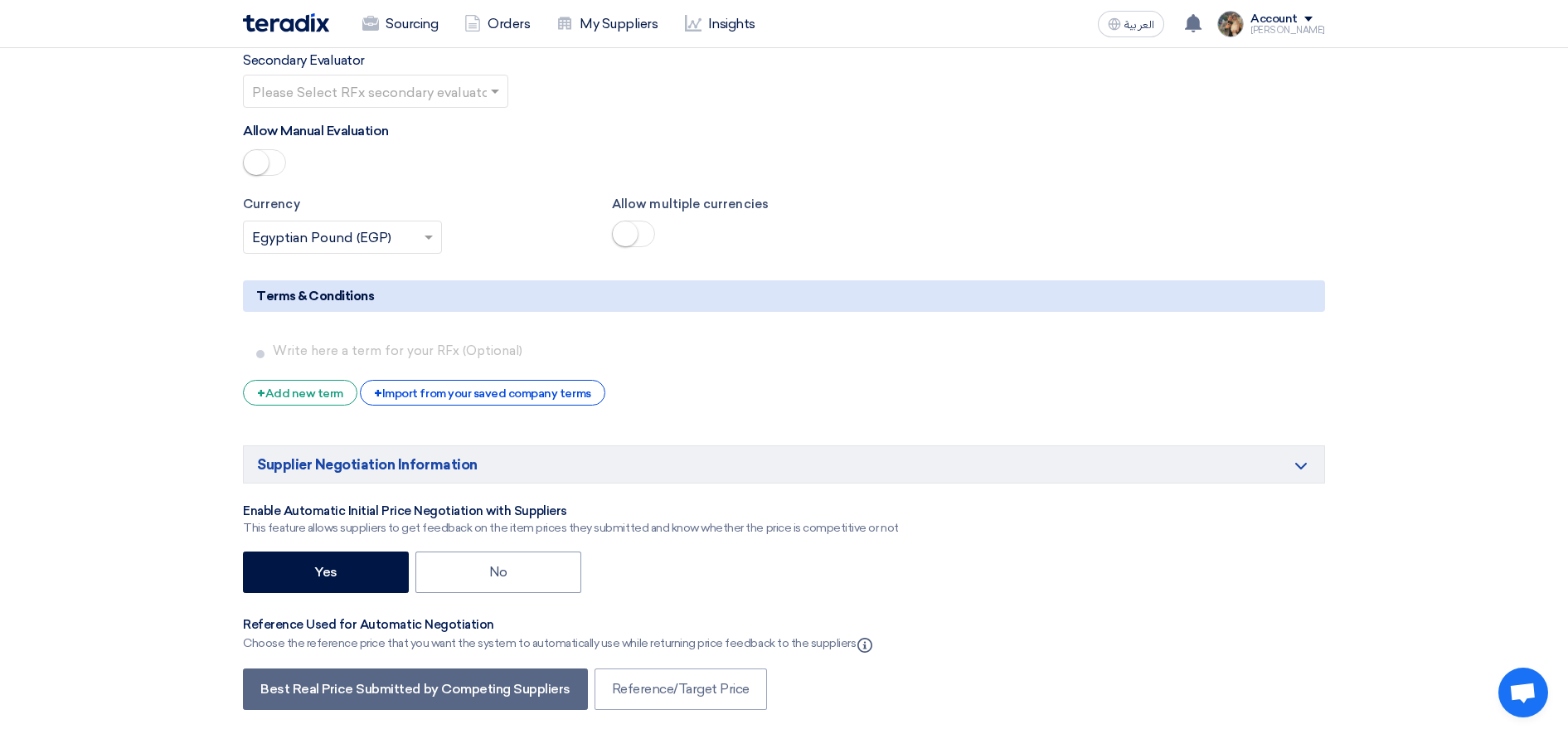
scroll to position [2904, 0]
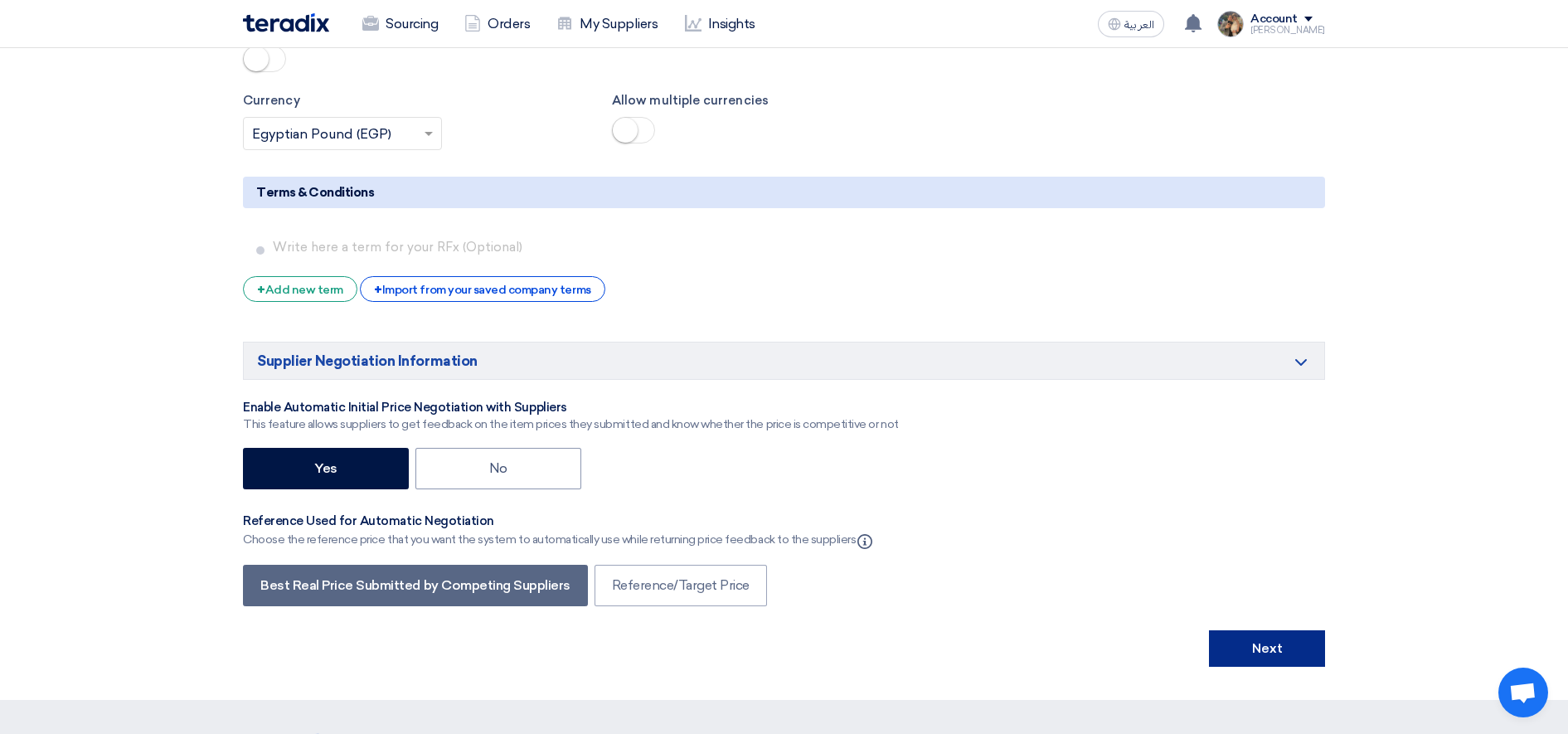
click at [1242, 657] on button "Next" at bounding box center [1267, 649] width 116 height 36
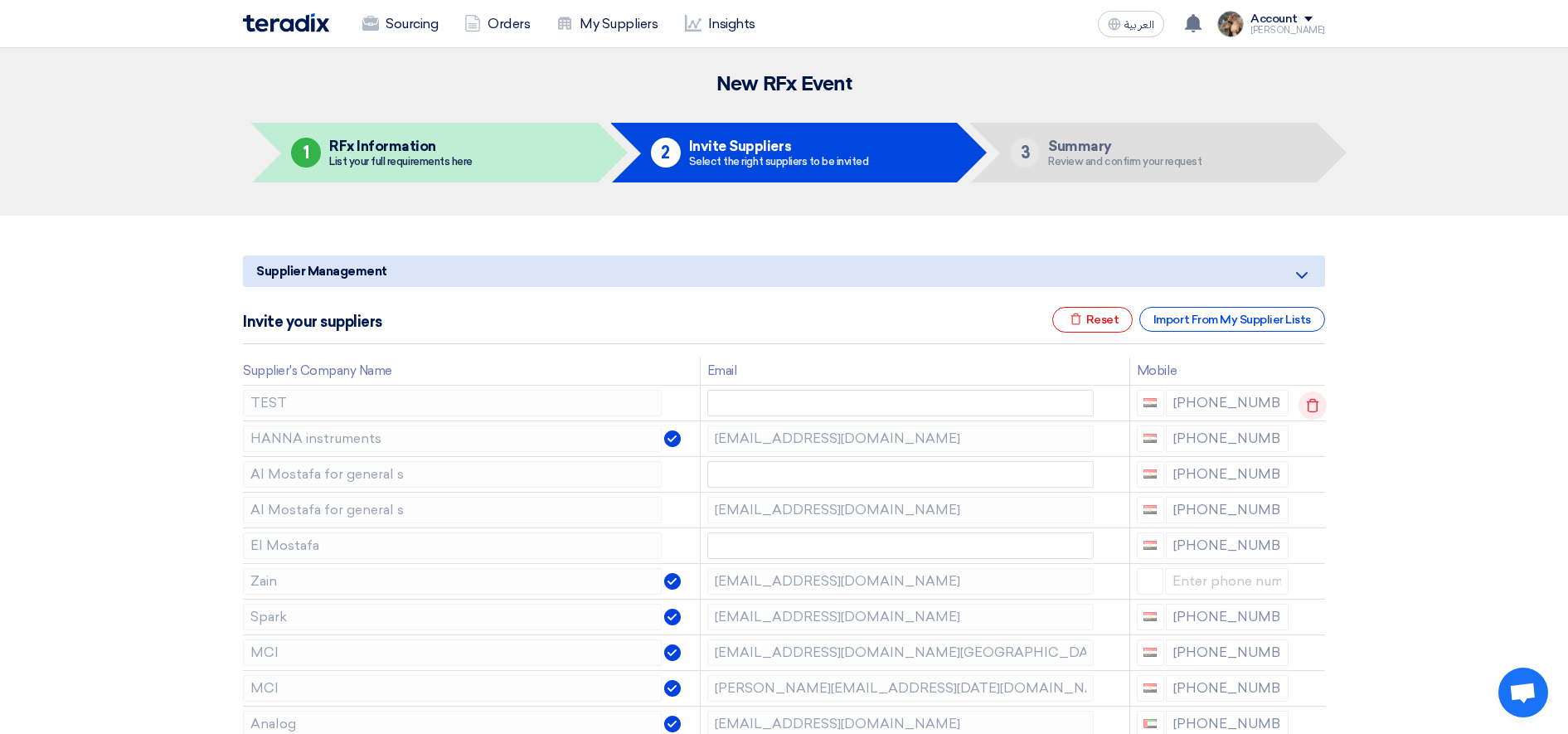
click at [1310, 406] on icon at bounding box center [1312, 405] width 29 height 29
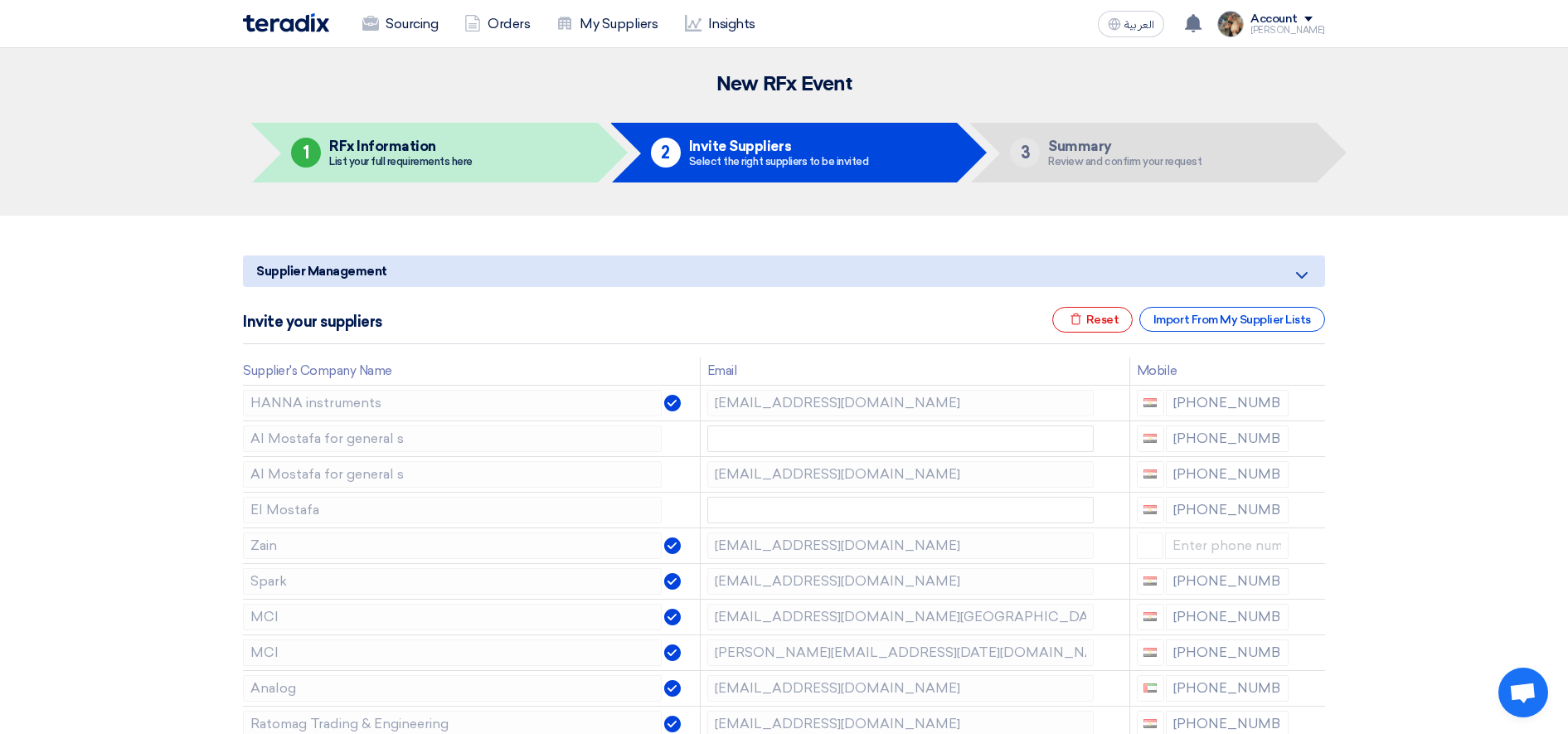
click at [0, 0] on icon at bounding box center [0, 0] width 0 height 0
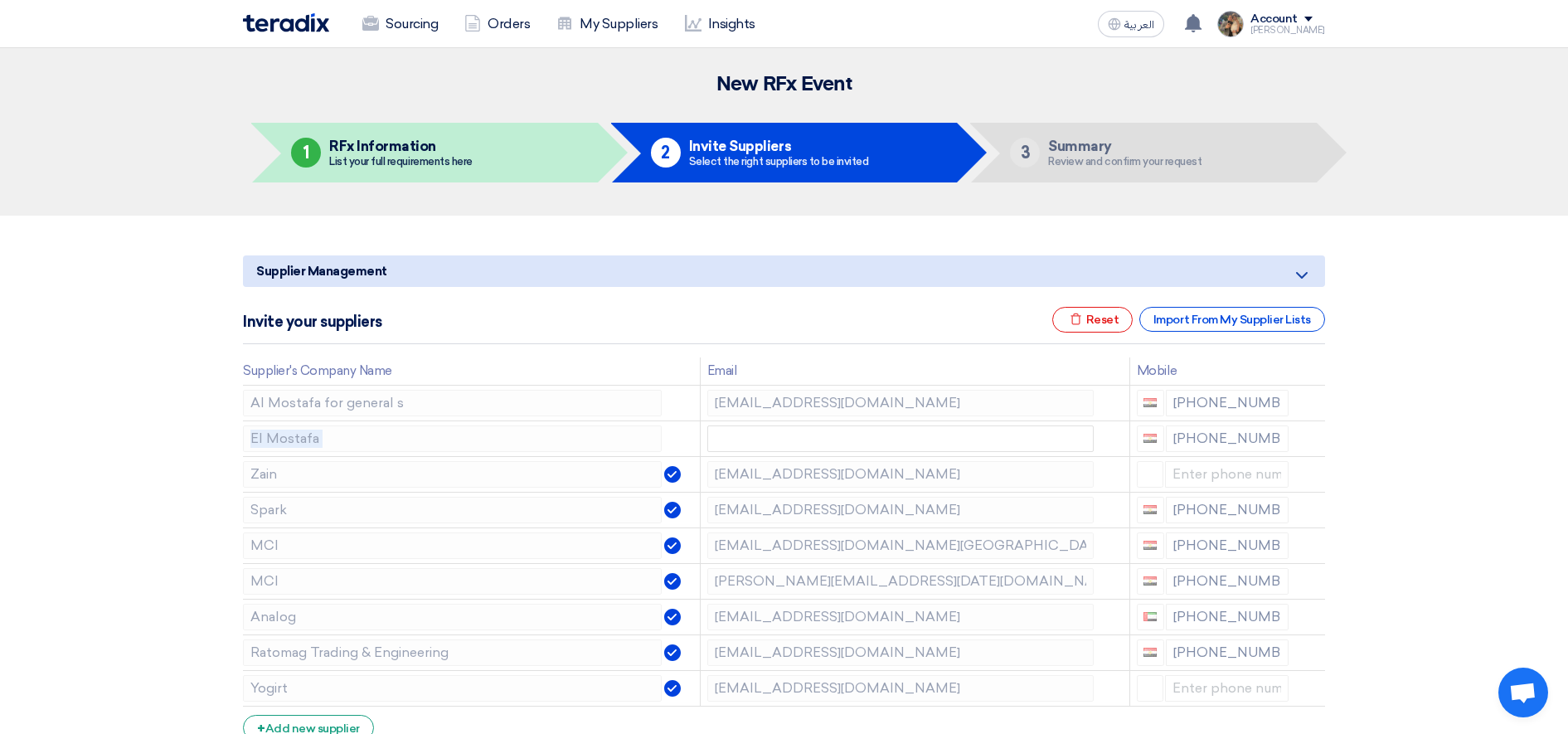
click at [0, 0] on icon at bounding box center [0, 0] width 0 height 0
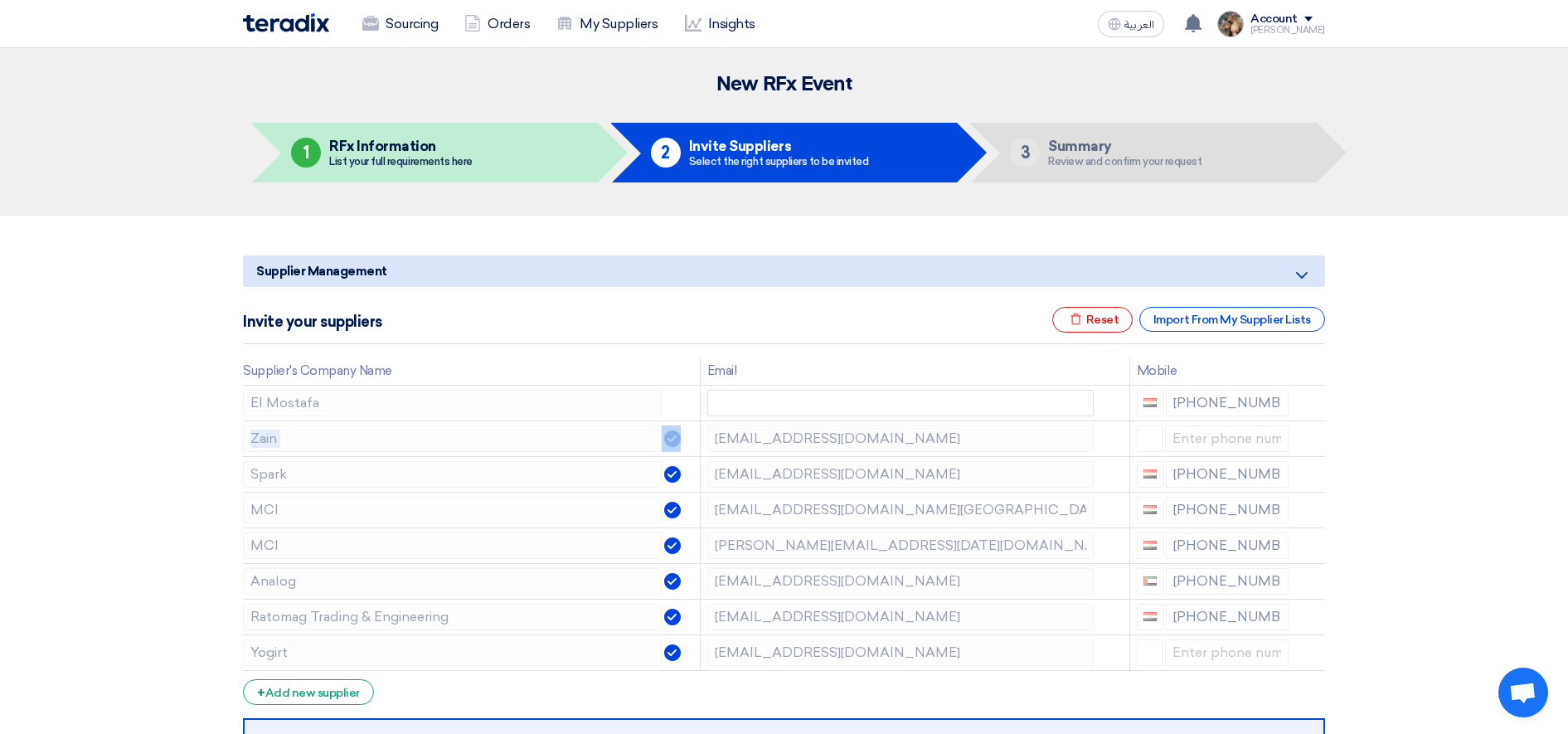
click at [0, 0] on icon at bounding box center [0, 0] width 0 height 0
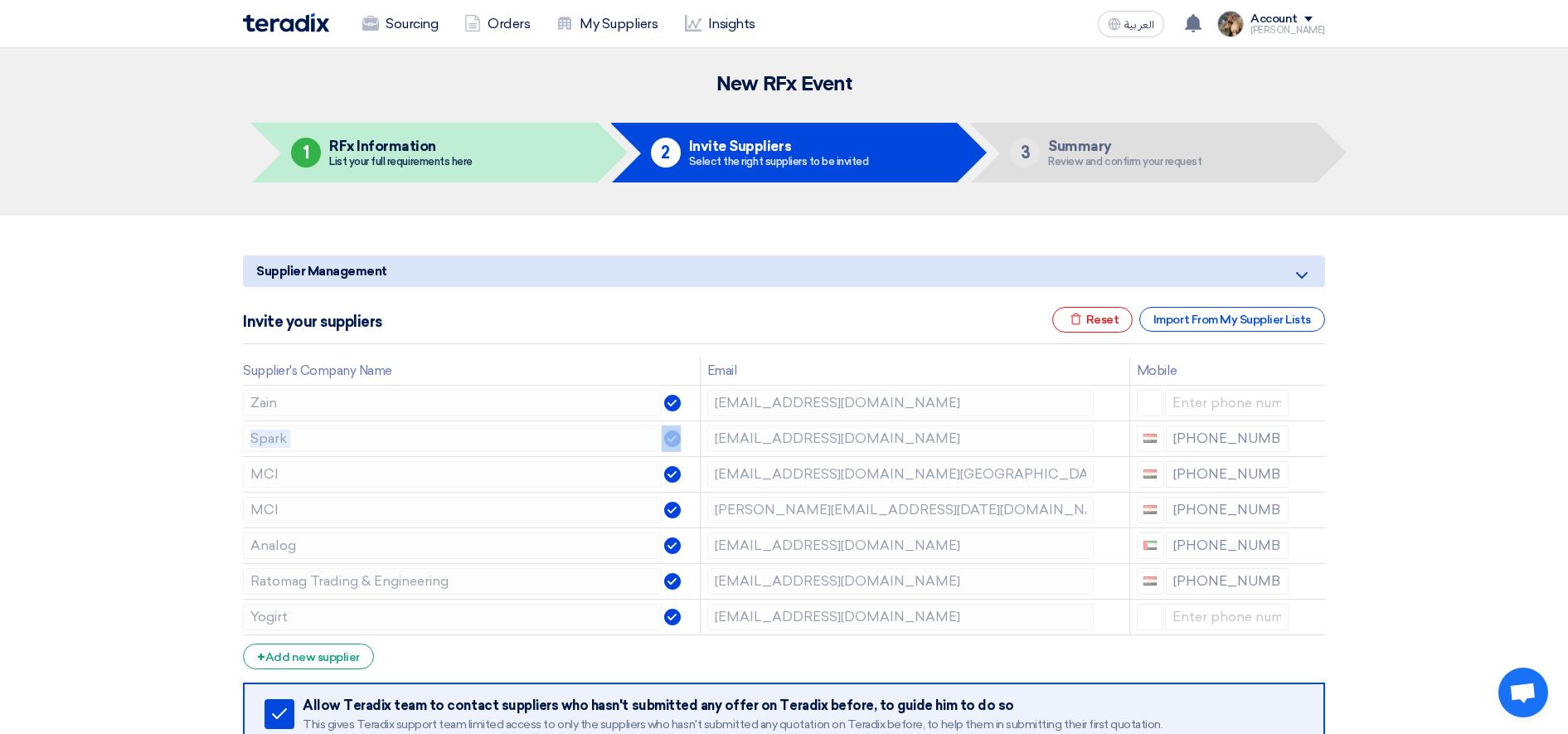
click at [0, 0] on icon at bounding box center [0, 0] width 0 height 0
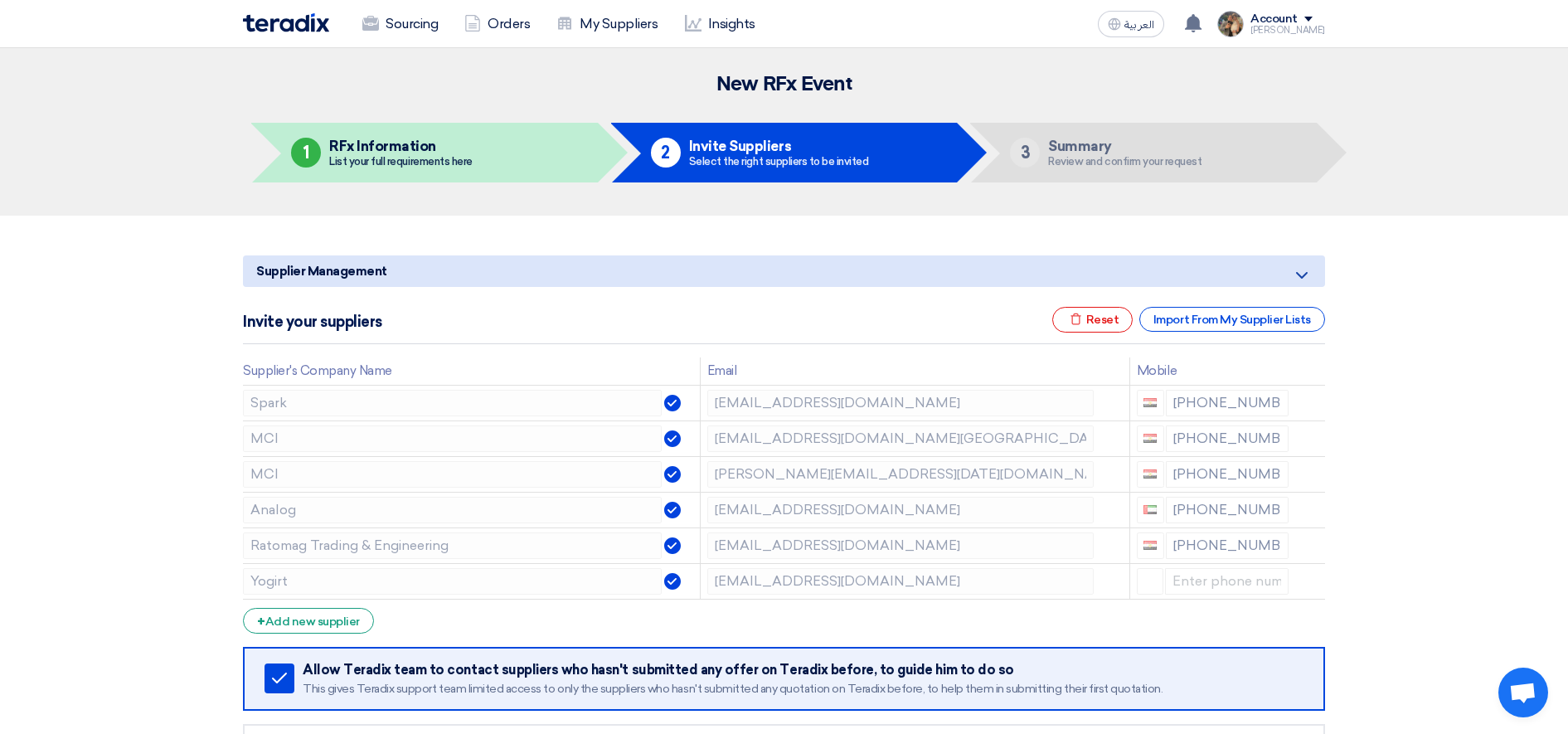
click at [0, 0] on icon at bounding box center [0, 0] width 0 height 0
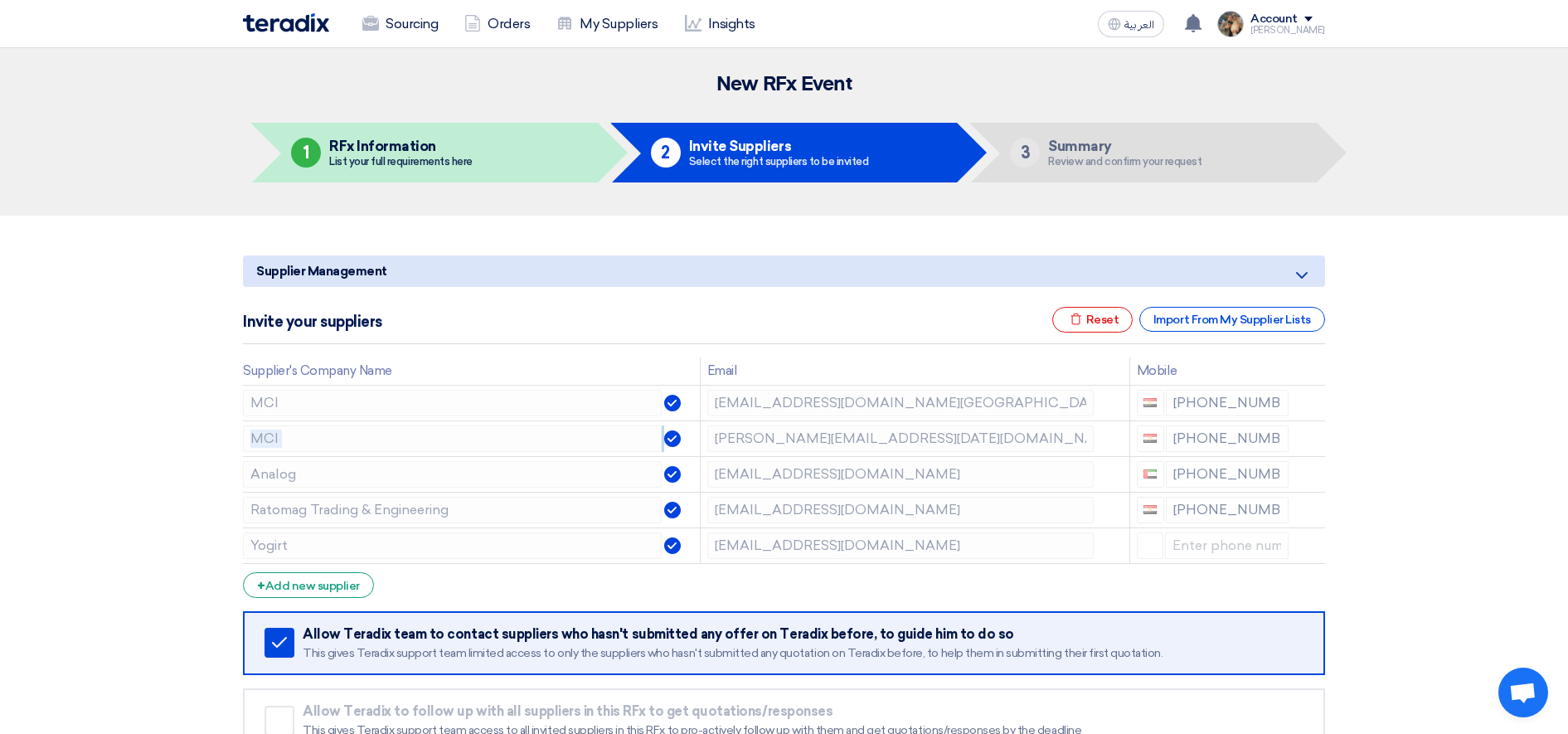
click at [0, 0] on icon at bounding box center [0, 0] width 0 height 0
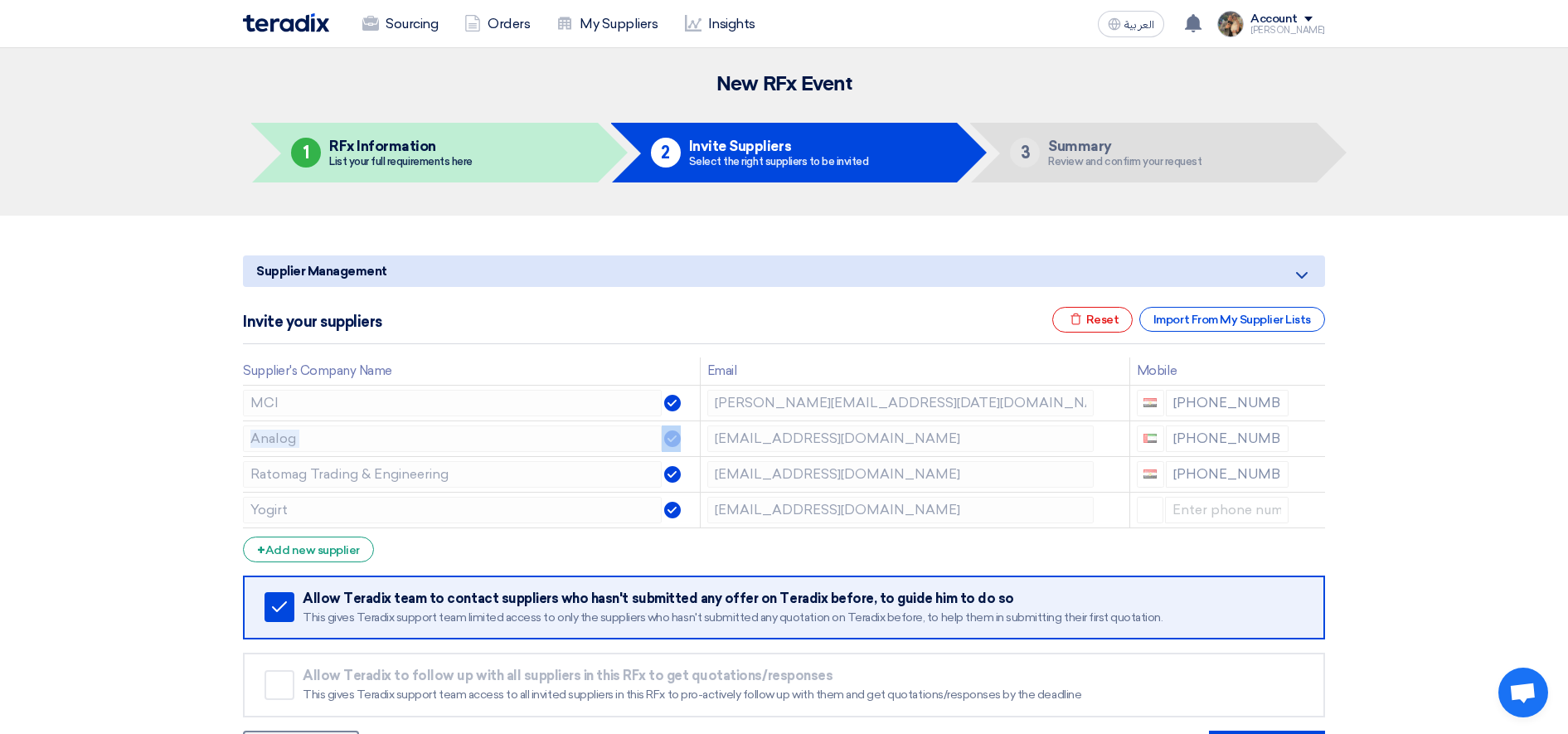
click at [0, 0] on icon at bounding box center [0, 0] width 0 height 0
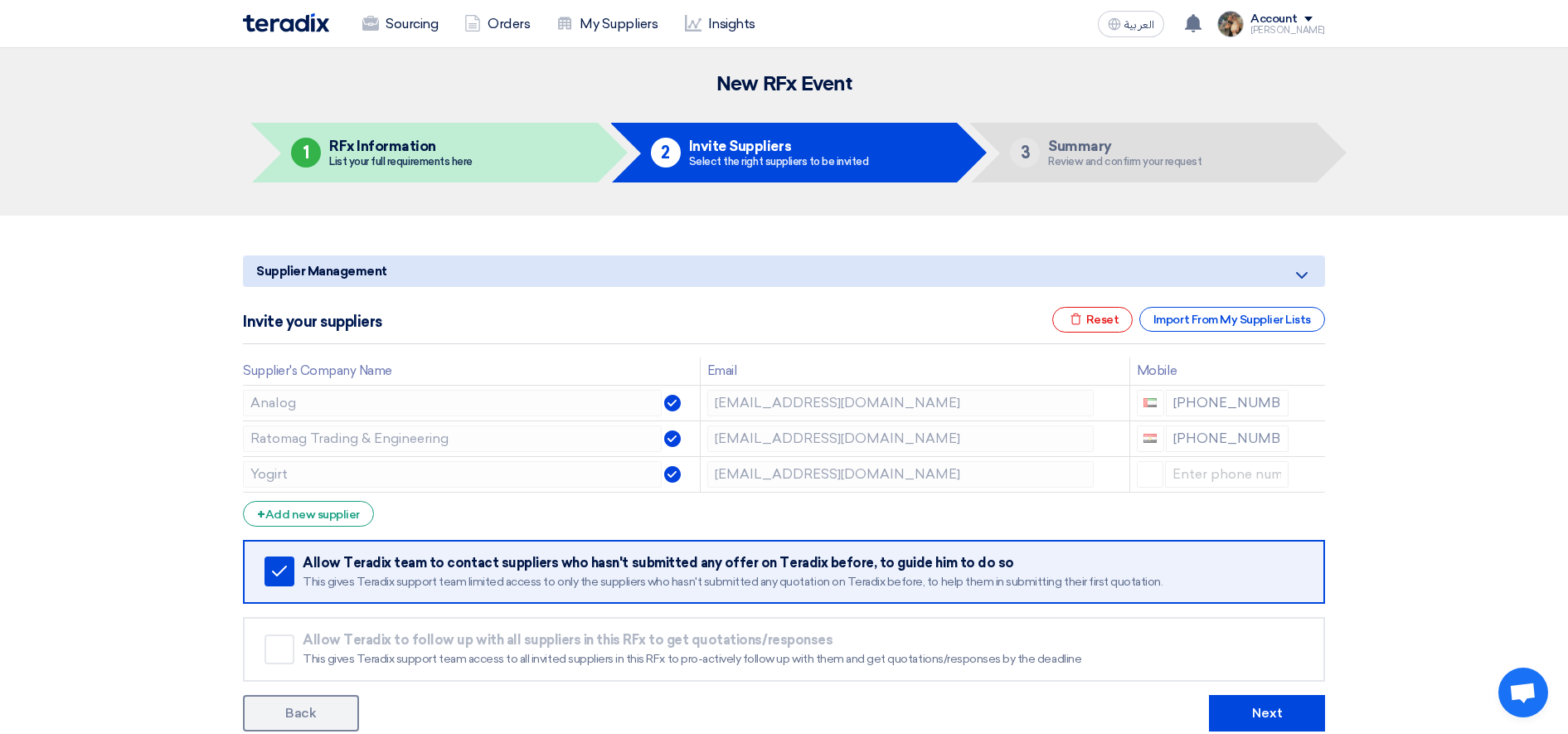
click at [0, 0] on icon at bounding box center [0, 0] width 0 height 0
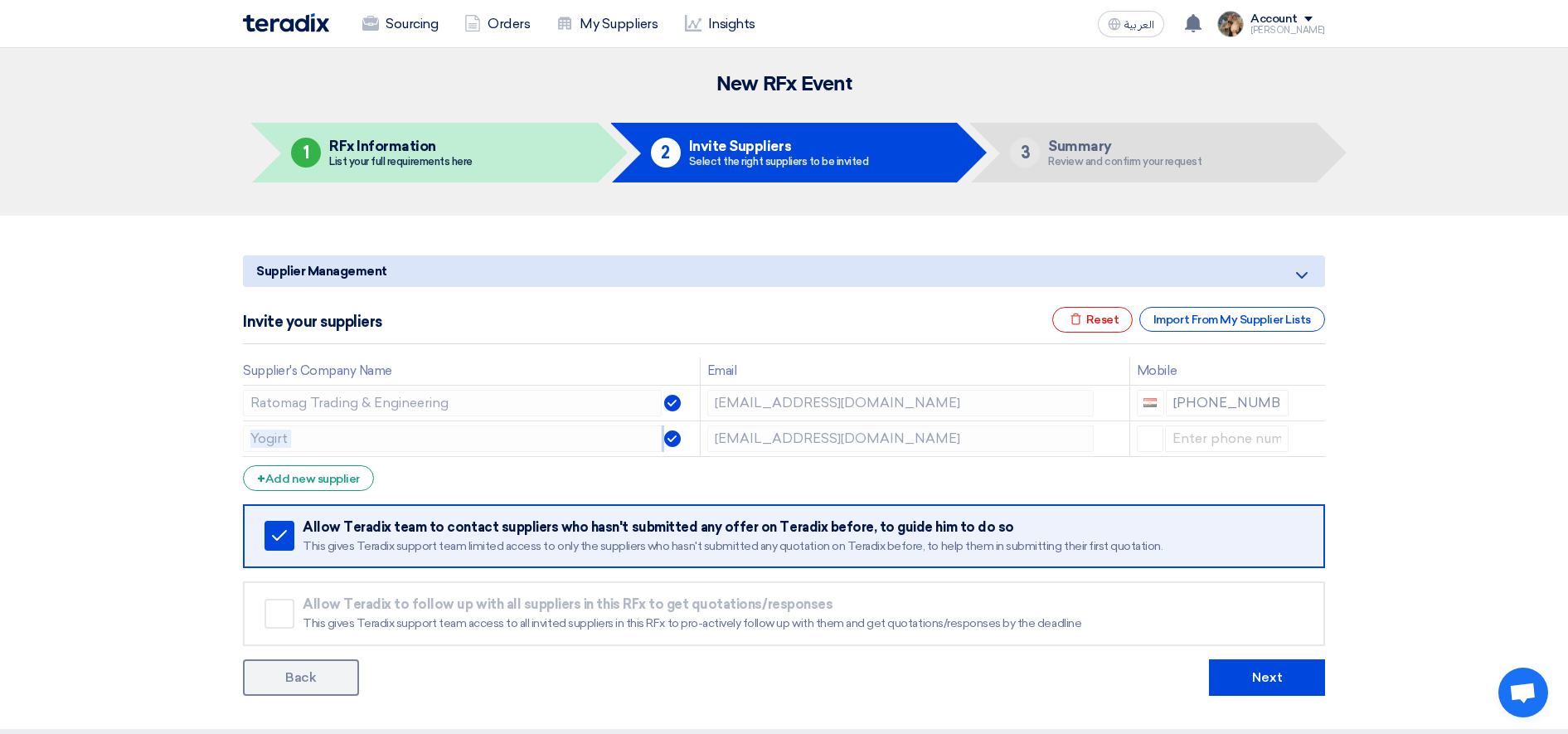
click at [0, 0] on icon at bounding box center [0, 0] width 0 height 0
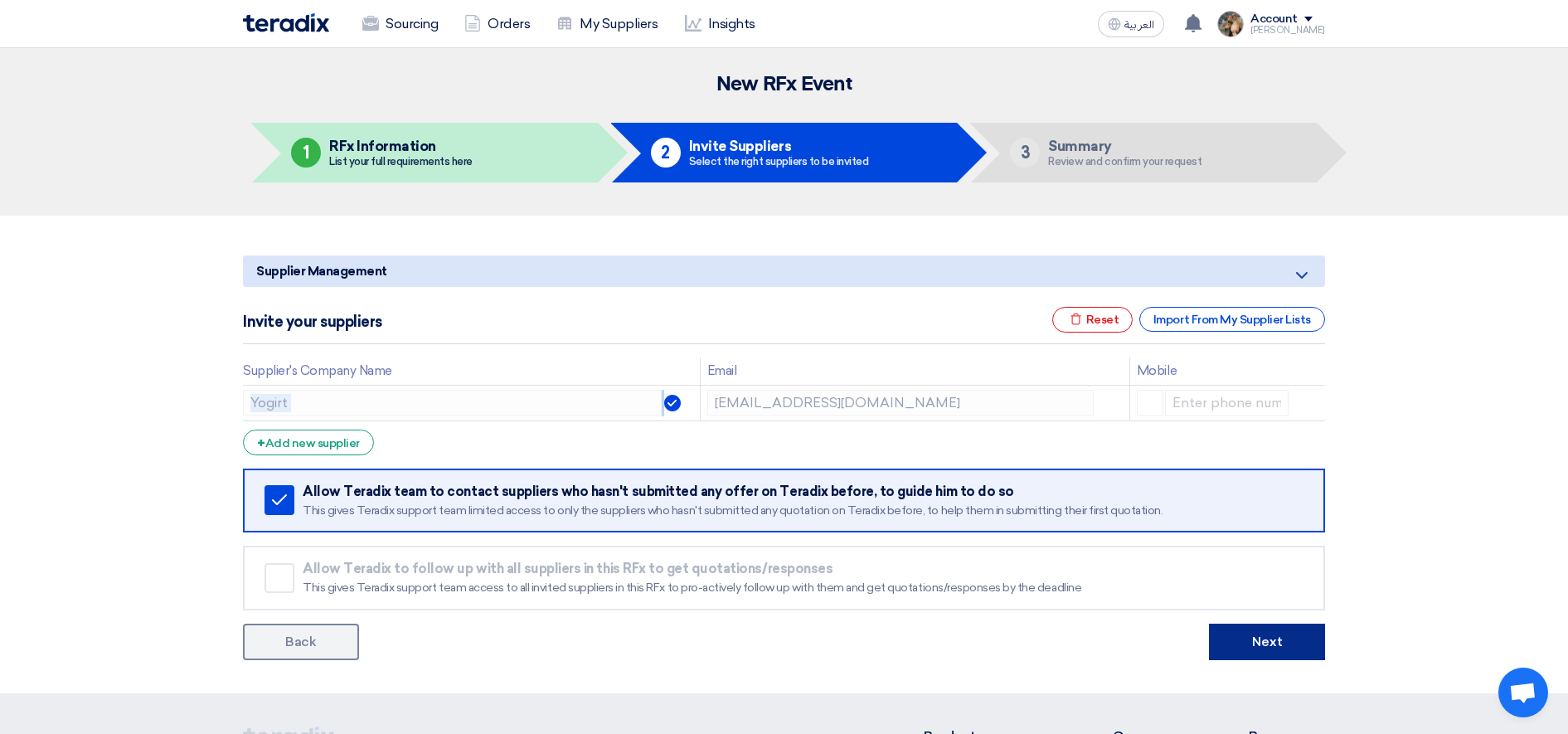
click at [1287, 648] on button "Next" at bounding box center [1267, 642] width 116 height 36
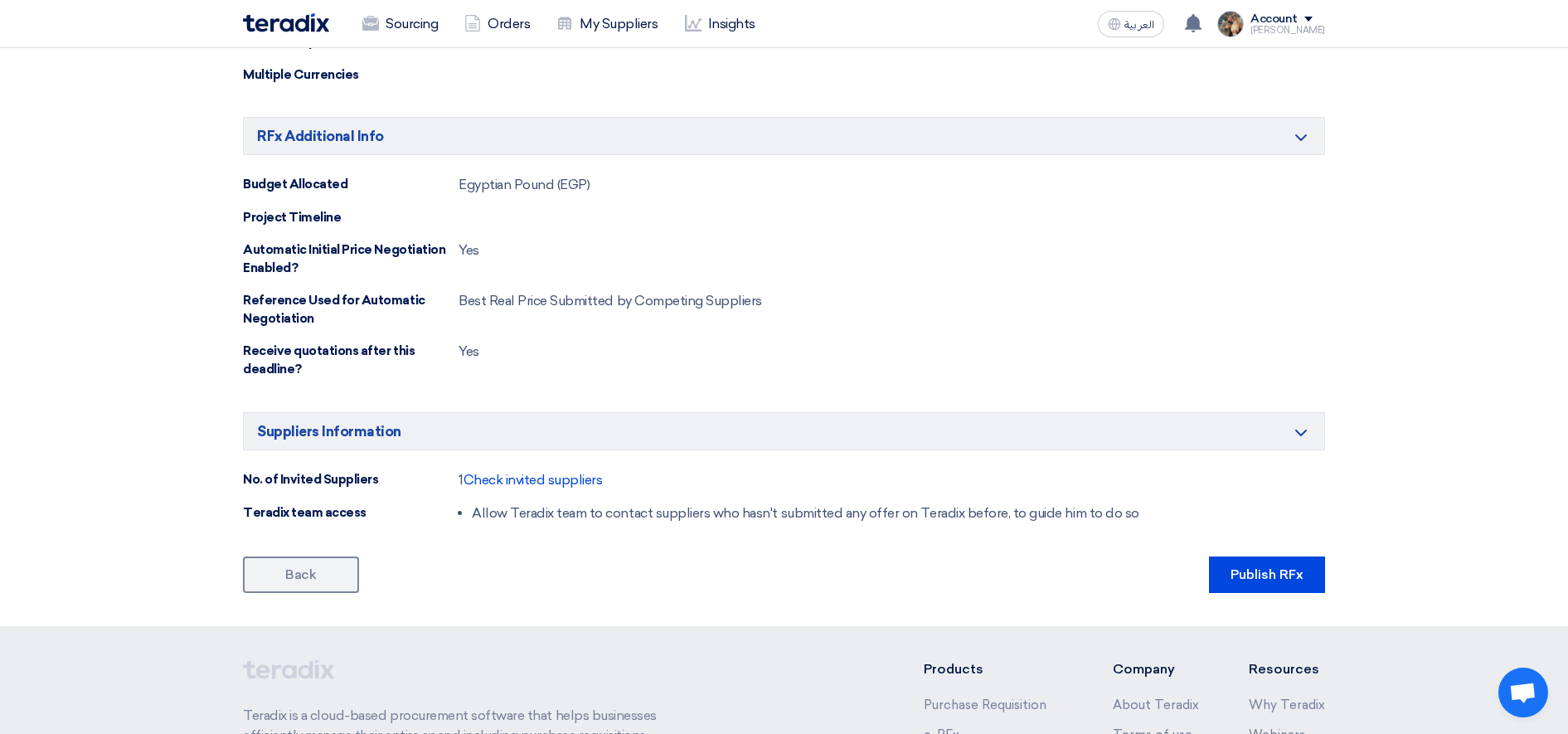
scroll to position [993, 0]
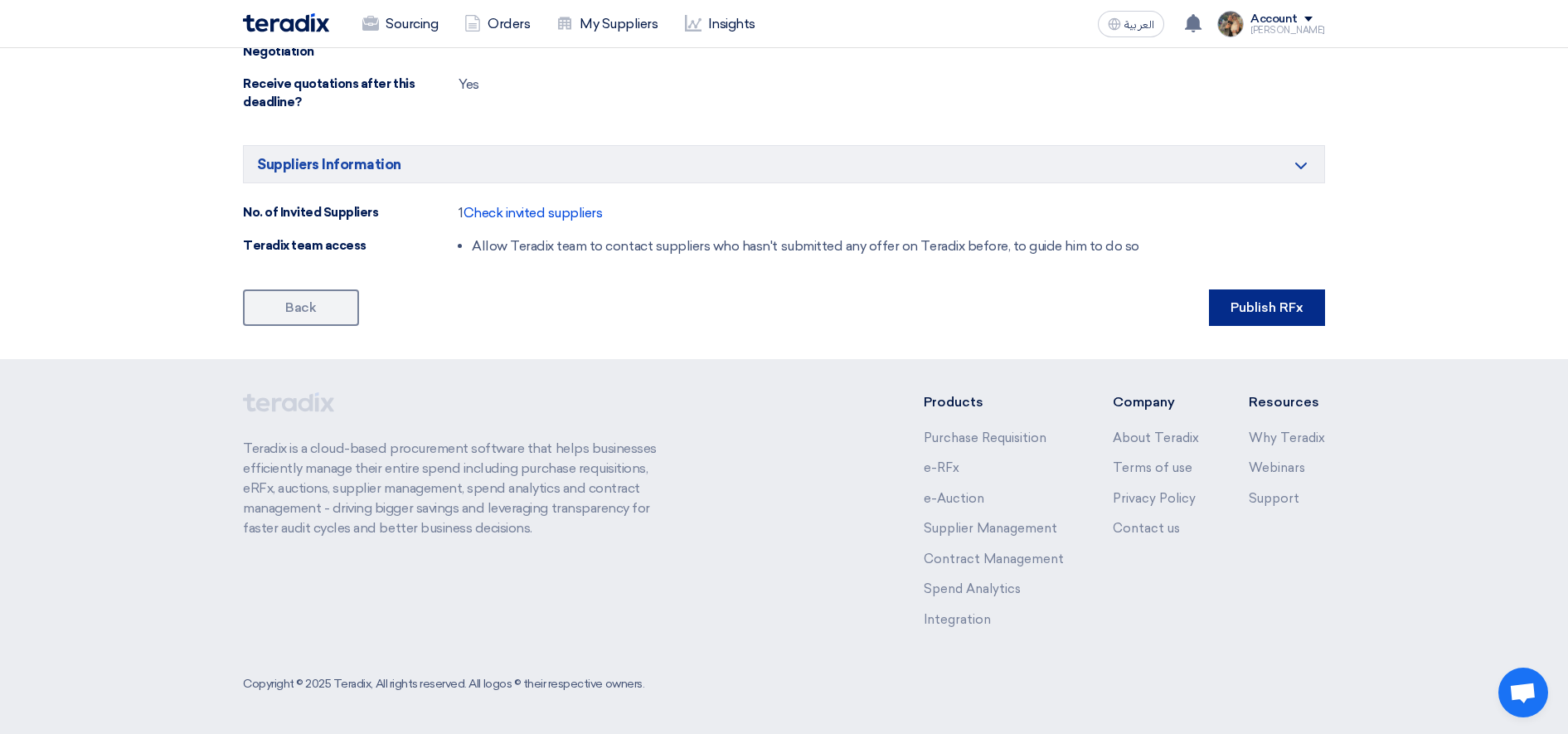
click at [1265, 316] on button "Publish RFx" at bounding box center [1267, 308] width 116 height 36
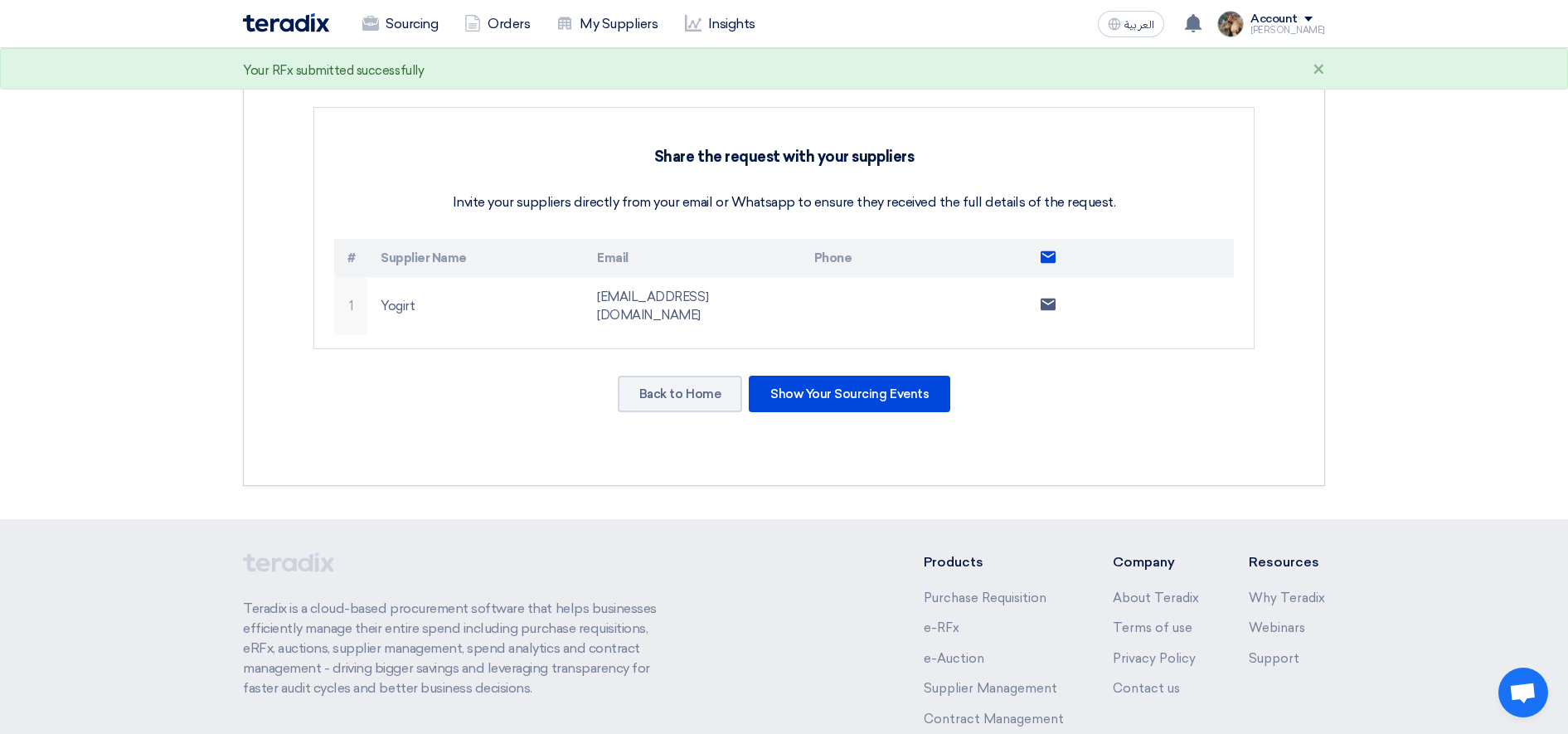
scroll to position [510, 0]
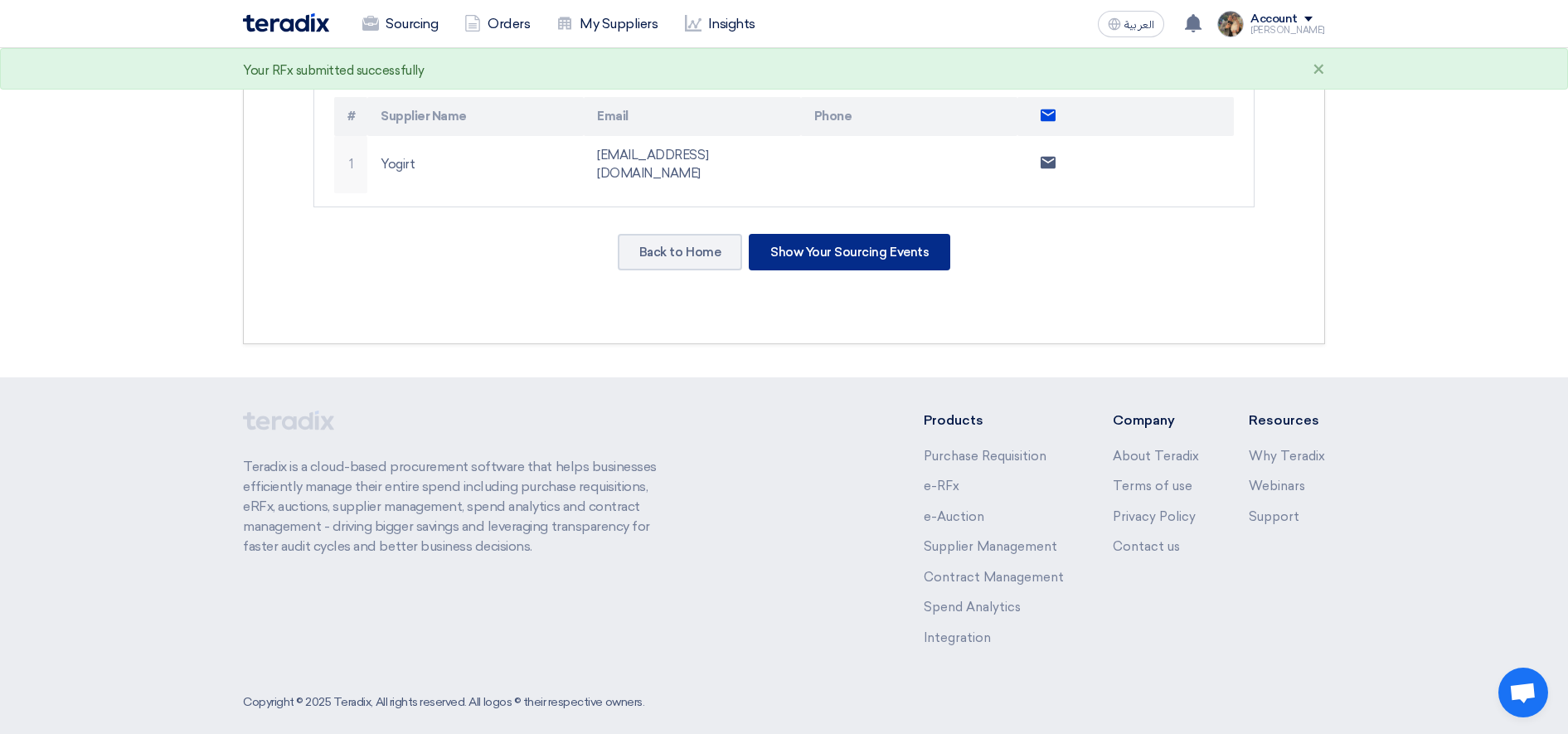
click at [811, 247] on div "Show Your Sourcing Events" at bounding box center [849, 252] width 201 height 36
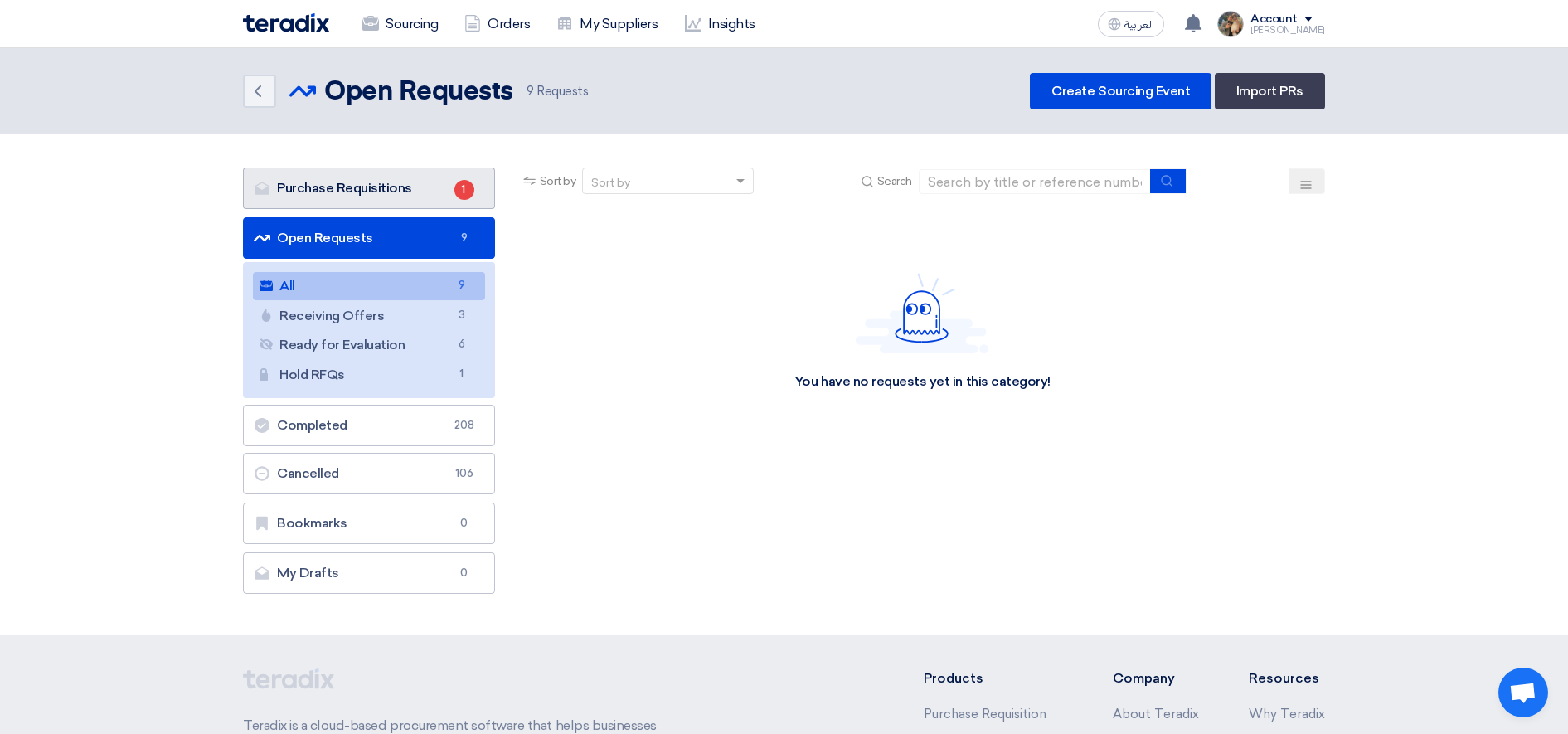
click at [393, 191] on link "Purchase Requisitions Purchase Requisitions 1" at bounding box center [369, 188] width 252 height 42
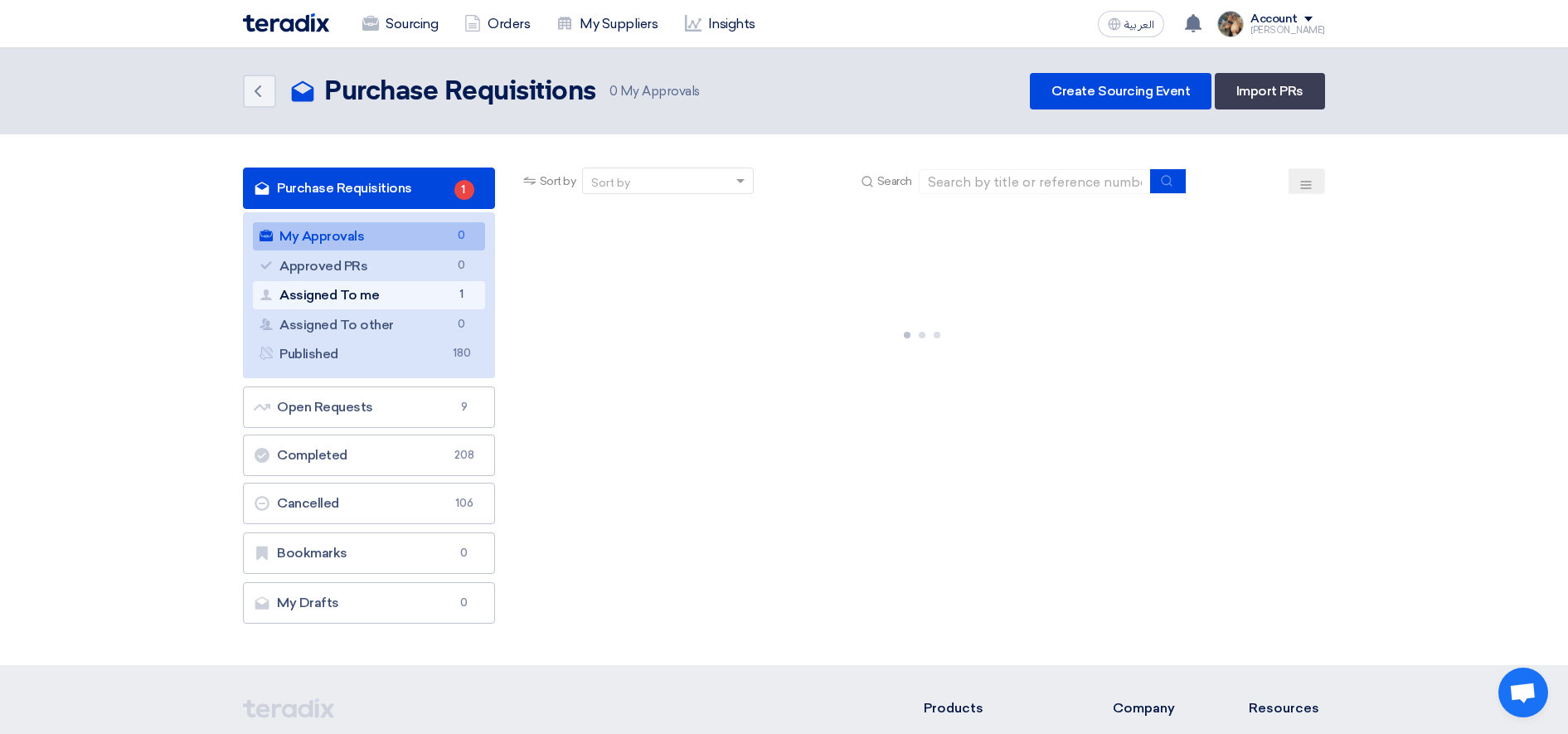
click at [405, 298] on link "Assigned To me Assigned To me 1" at bounding box center [369, 295] width 232 height 29
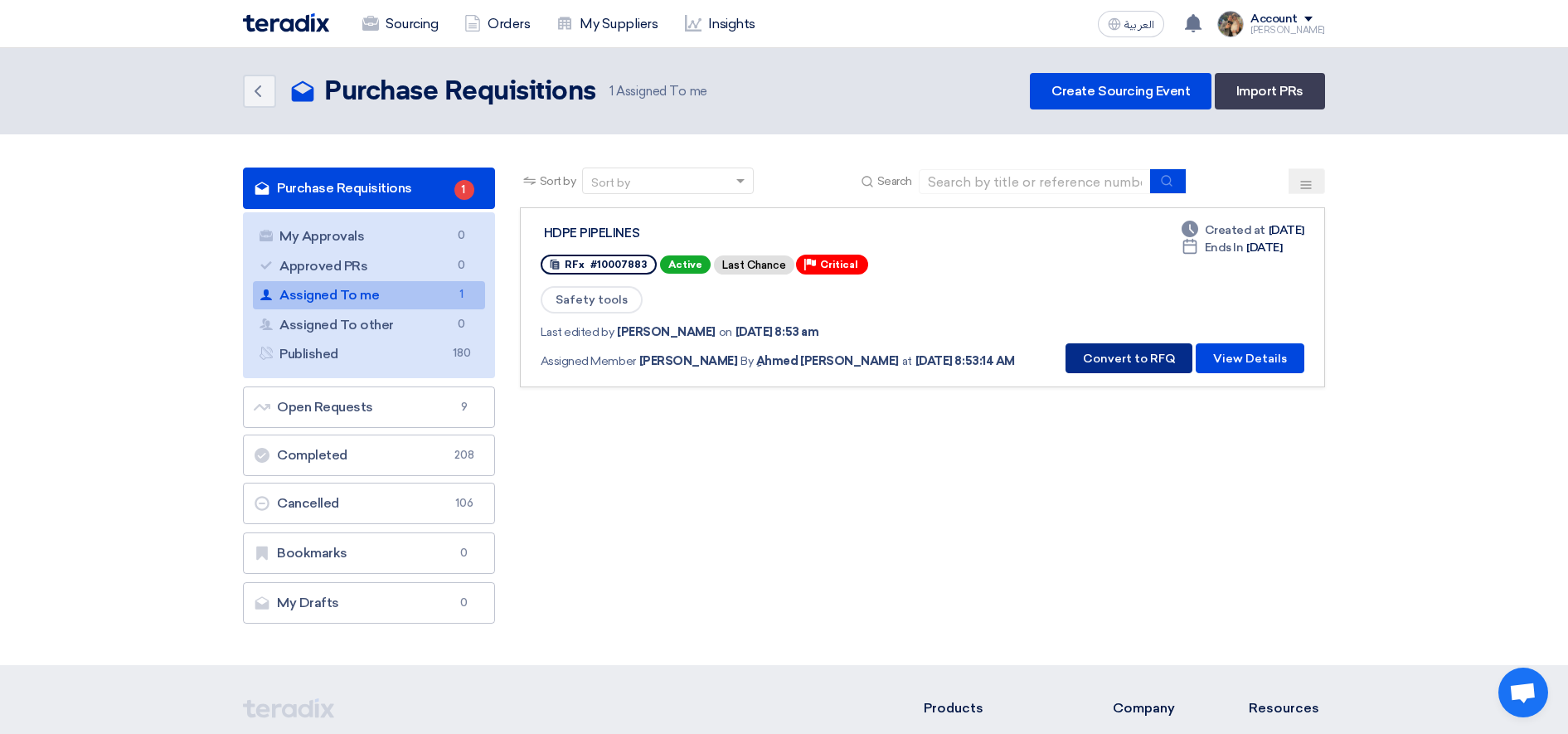
click at [1102, 360] on button "Convert to RFQ" at bounding box center [1129, 358] width 127 height 29
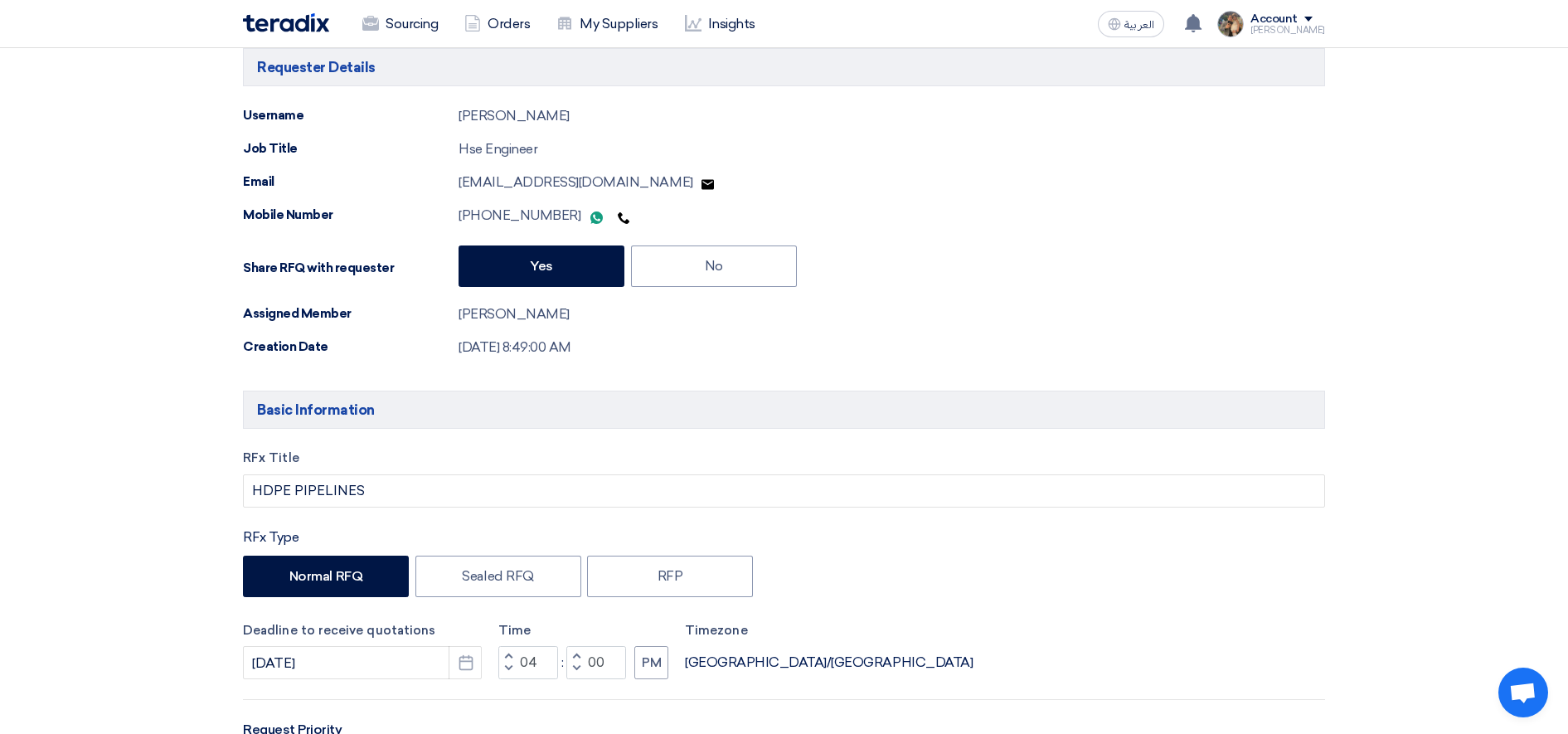
scroll to position [311, 0]
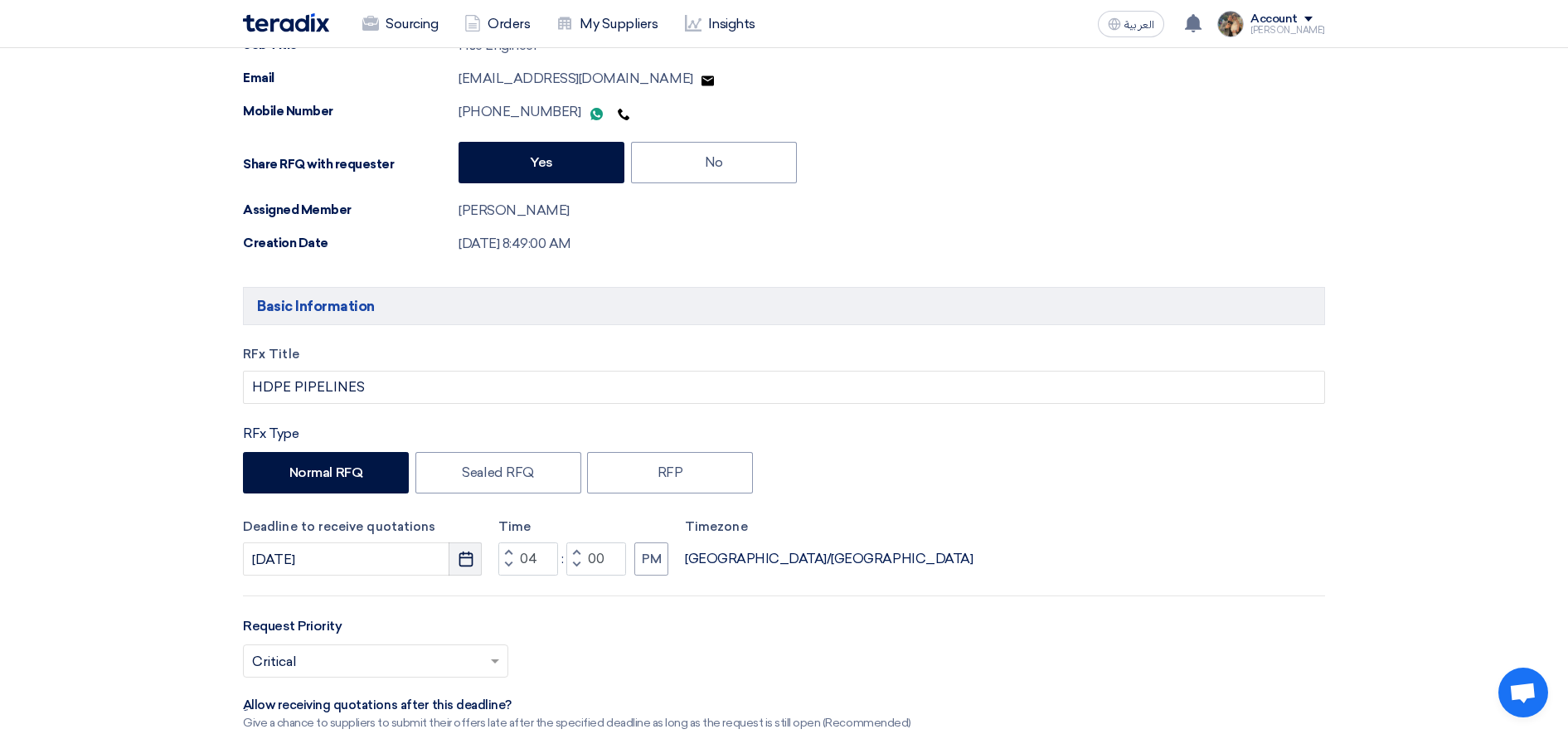
click at [478, 561] on button "Pick a date" at bounding box center [465, 559] width 33 height 33
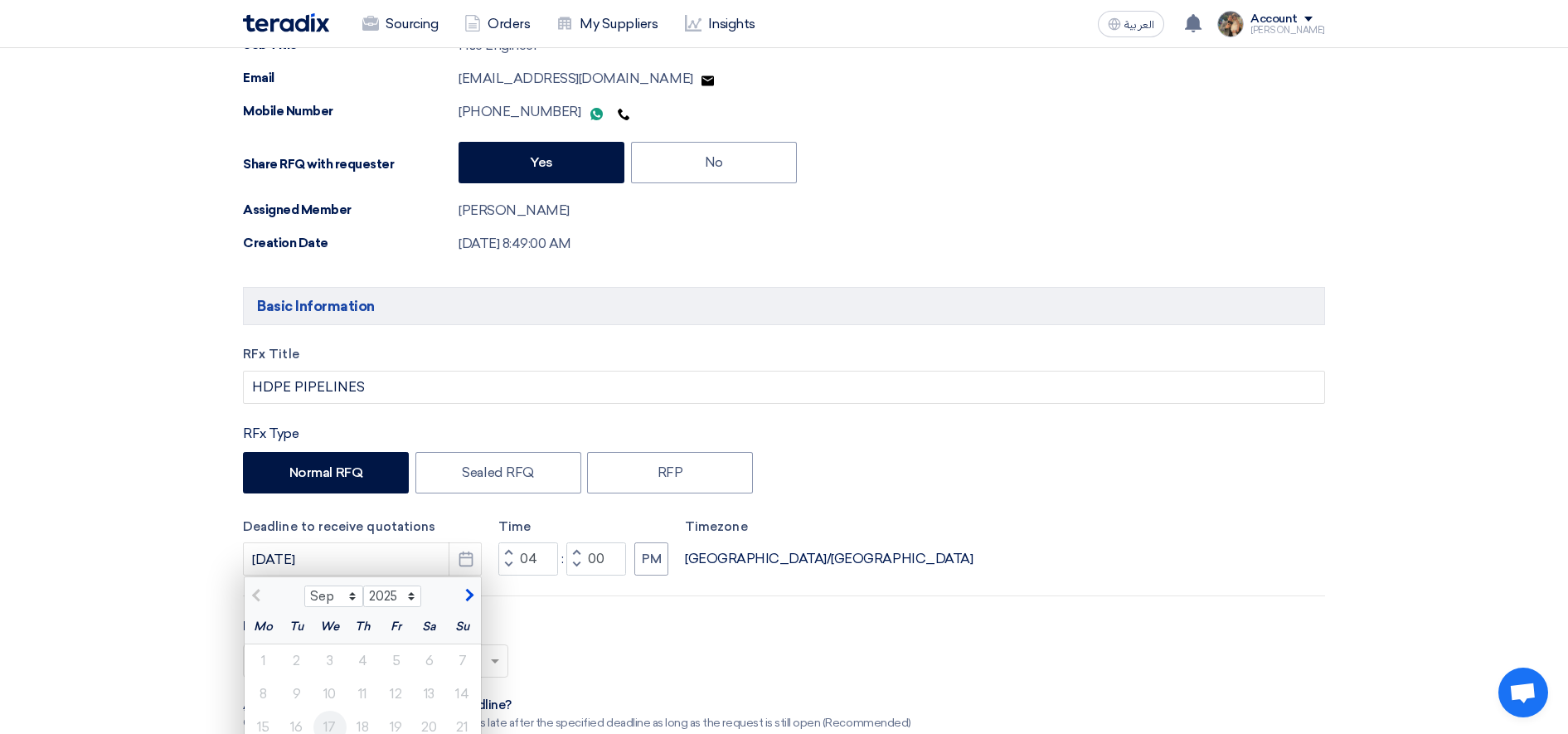
scroll to position [519, 0]
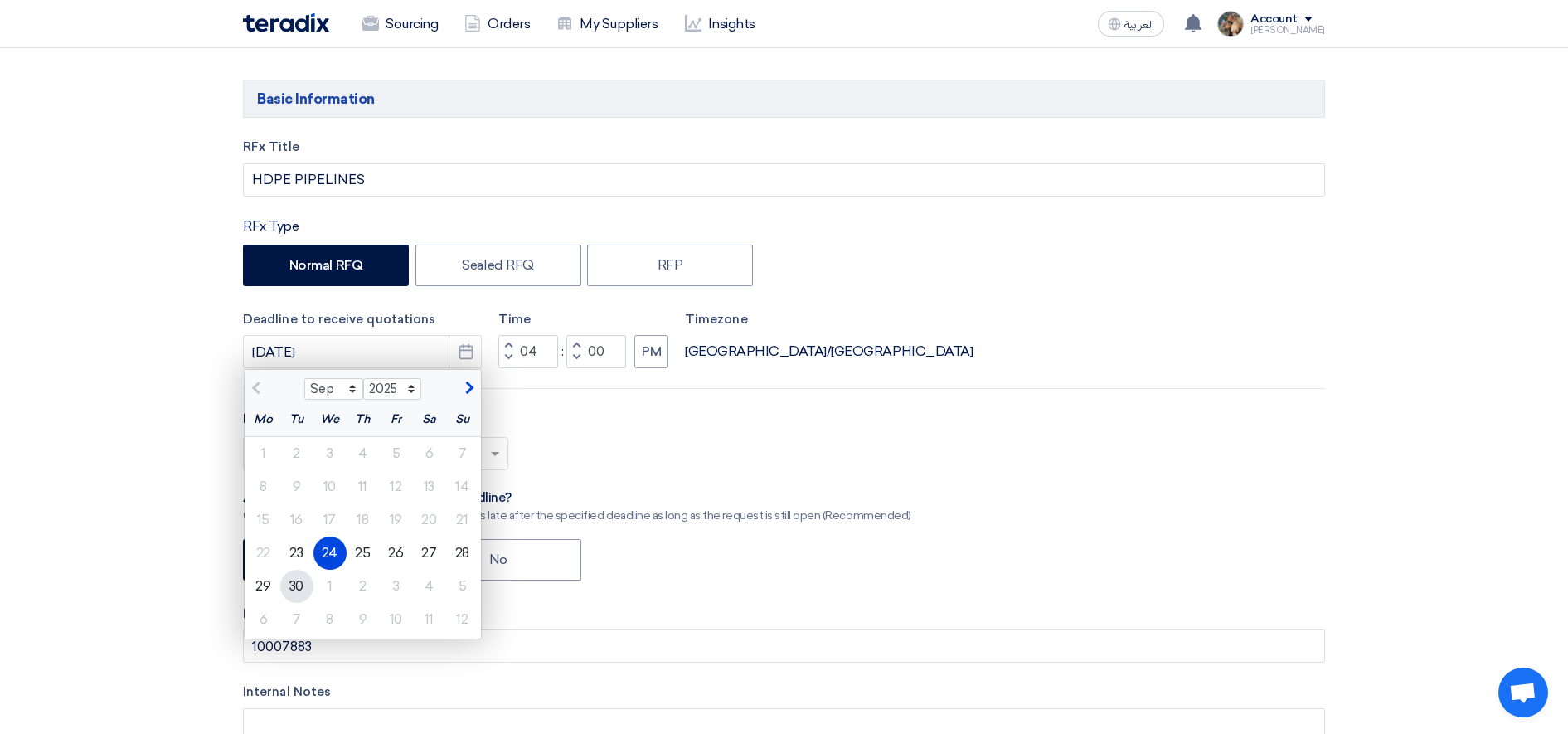
click at [296, 587] on div "30" at bounding box center [297, 587] width 33 height 33
type input "[DATE]"
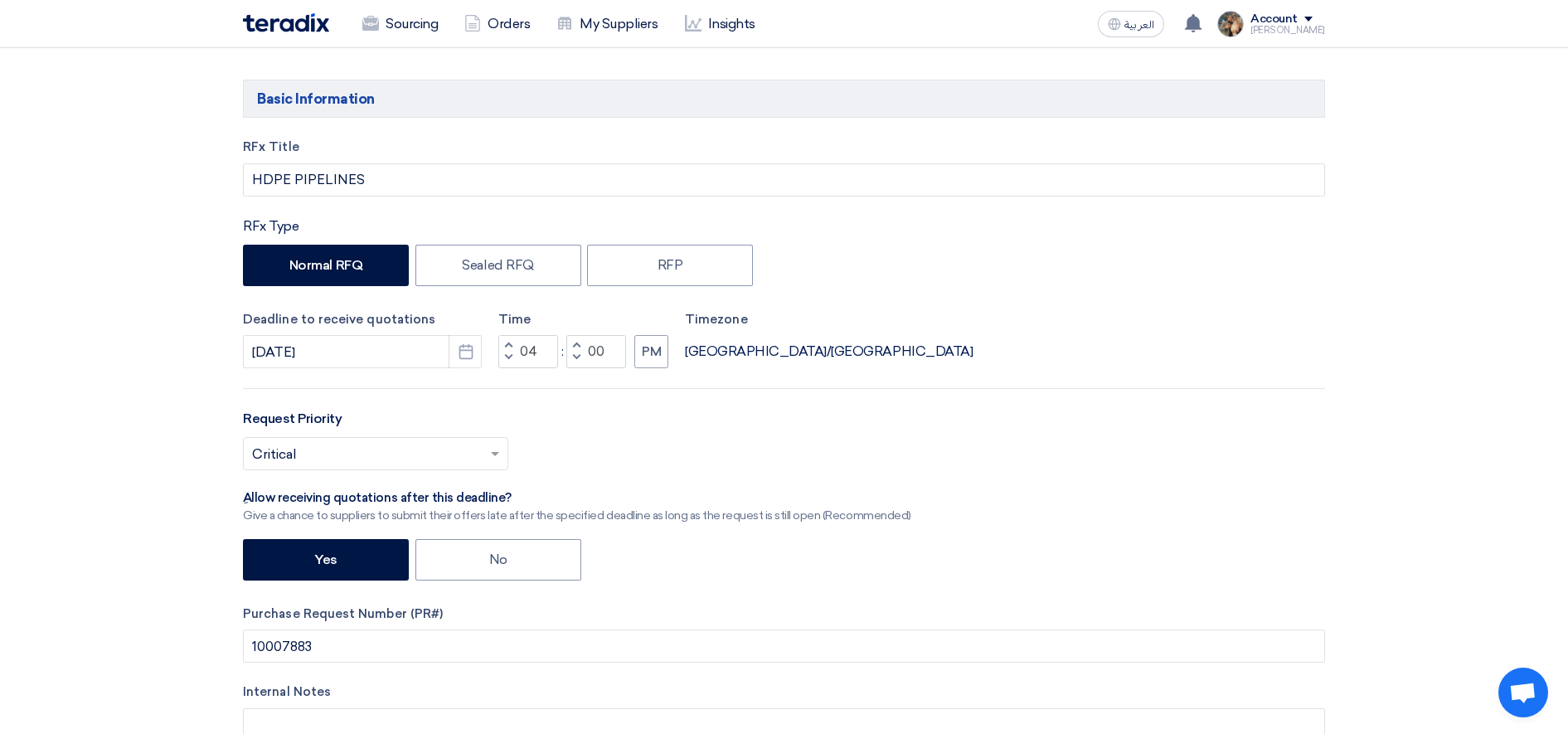
click at [506, 354] on span "button" at bounding box center [508, 357] width 6 height 10
type input "12"
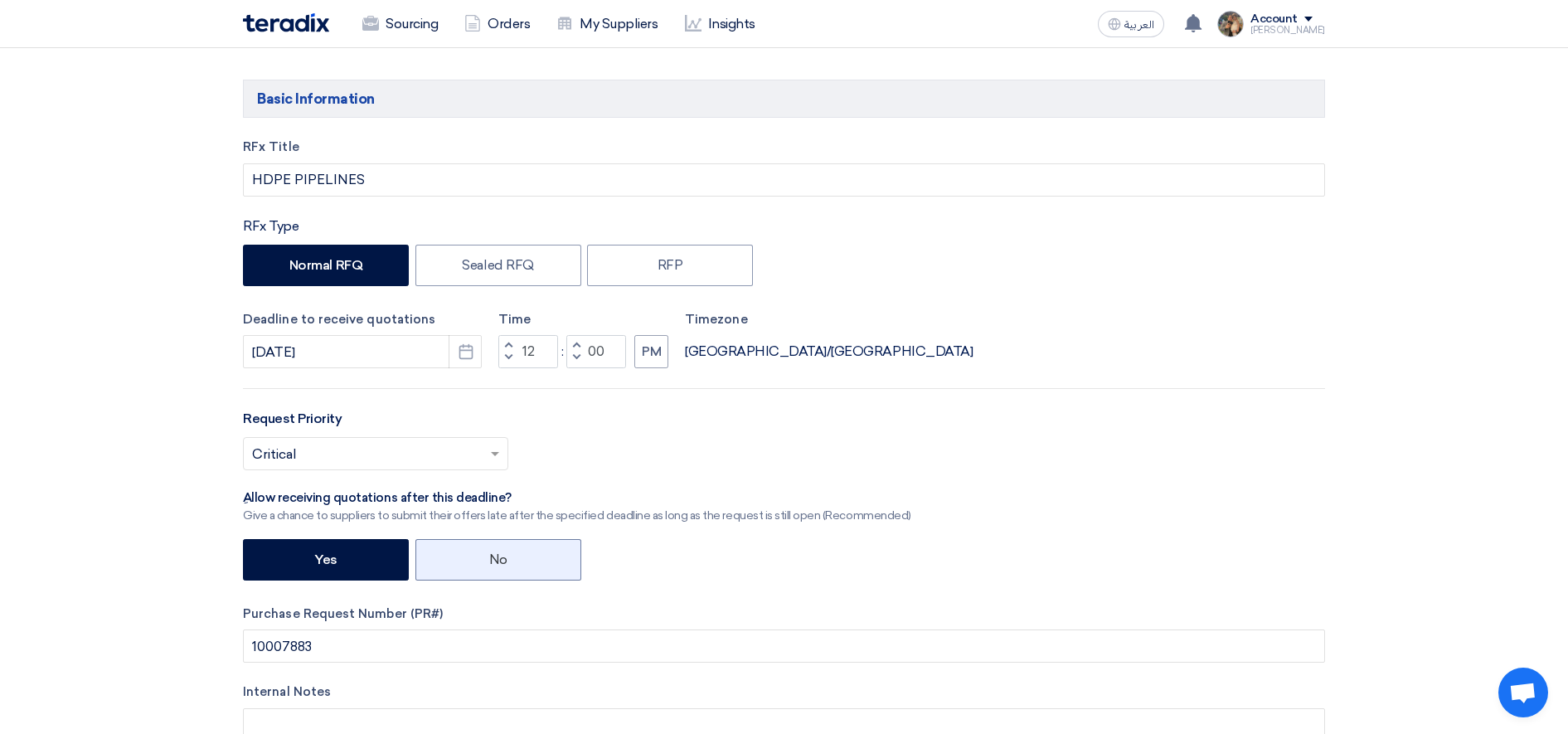
click at [470, 564] on label "No" at bounding box center [498, 560] width 166 height 42
click at [489, 564] on input "No" at bounding box center [494, 559] width 10 height 10
radio input "true"
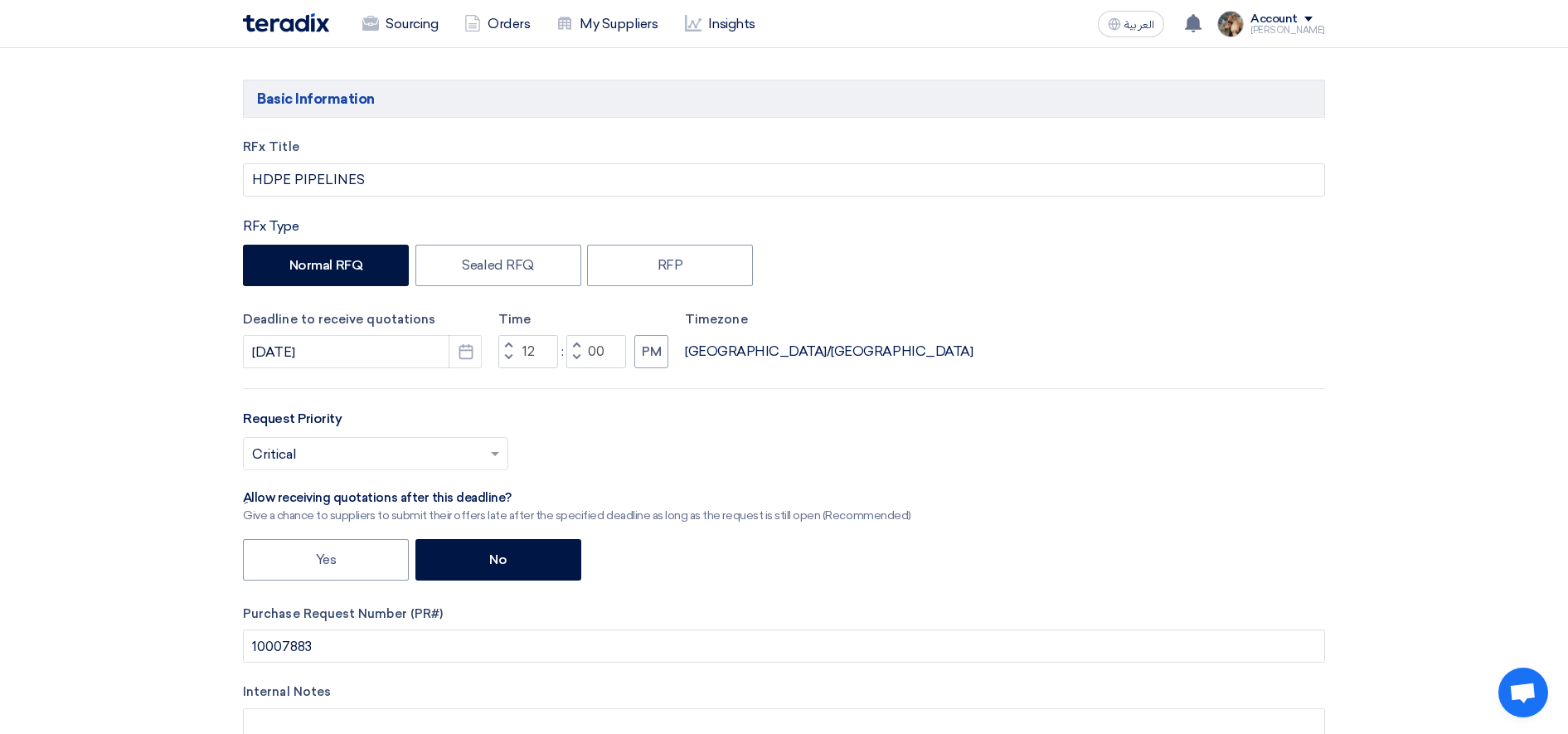
scroll to position [726, 0]
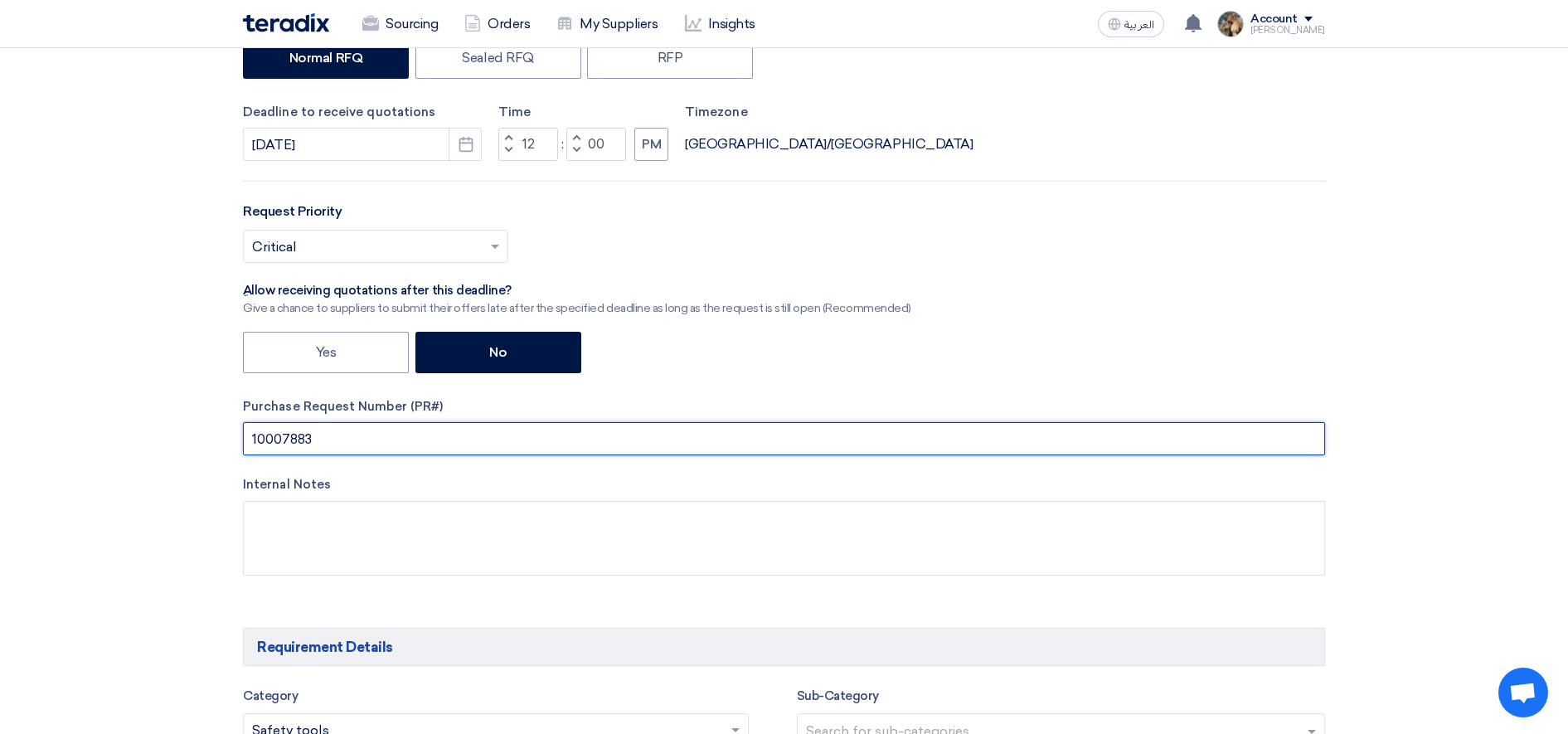
click at [284, 437] on input "10007883" at bounding box center [784, 439] width 1082 height 33
click at [297, 434] on input "text" at bounding box center [784, 439] width 1082 height 33
click at [313, 433] on input "PR #10006823" at bounding box center [784, 439] width 1082 height 33
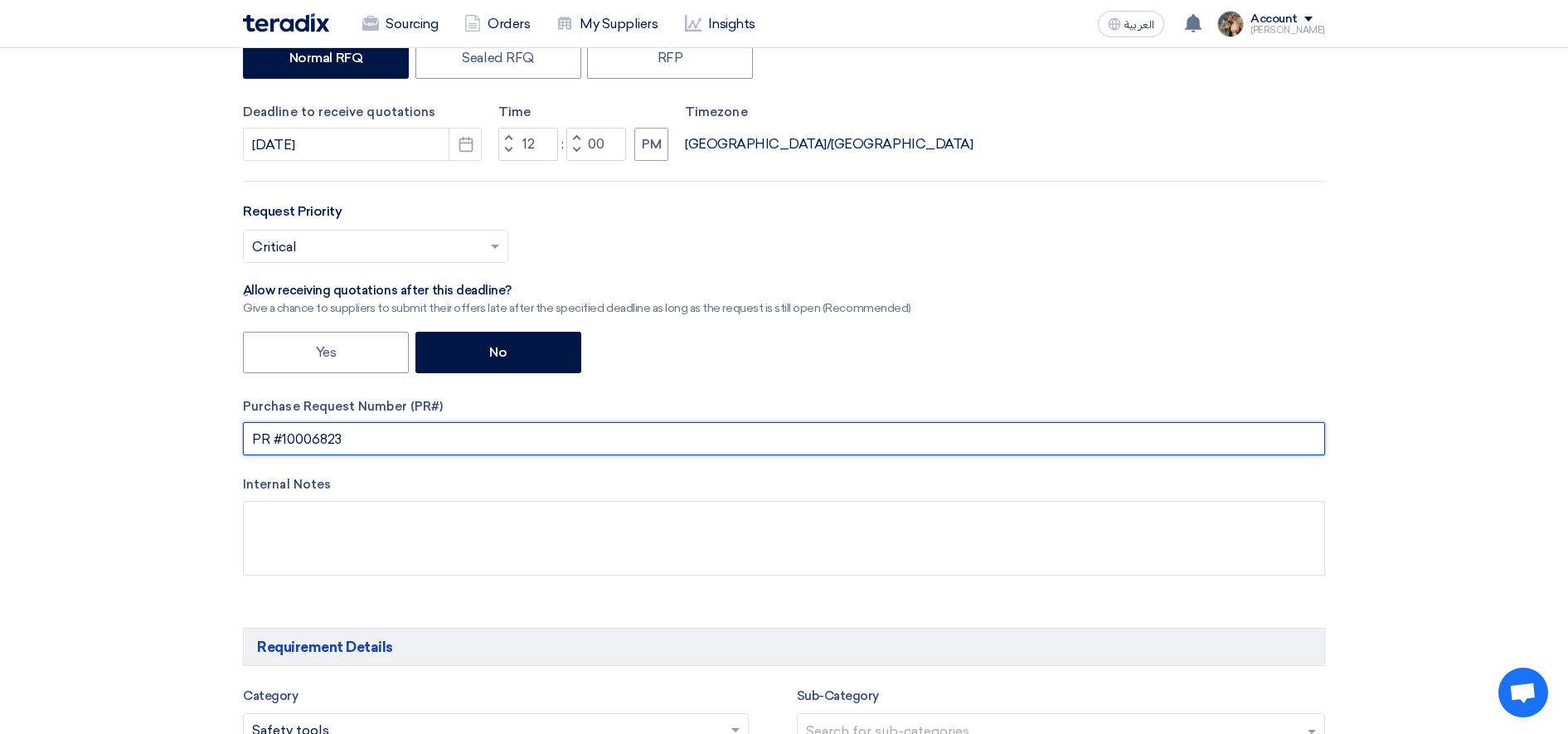
paste input "788"
drag, startPoint x: 343, startPoint y: 437, endPoint x: 168, endPoint y: 435, distance: 175.0
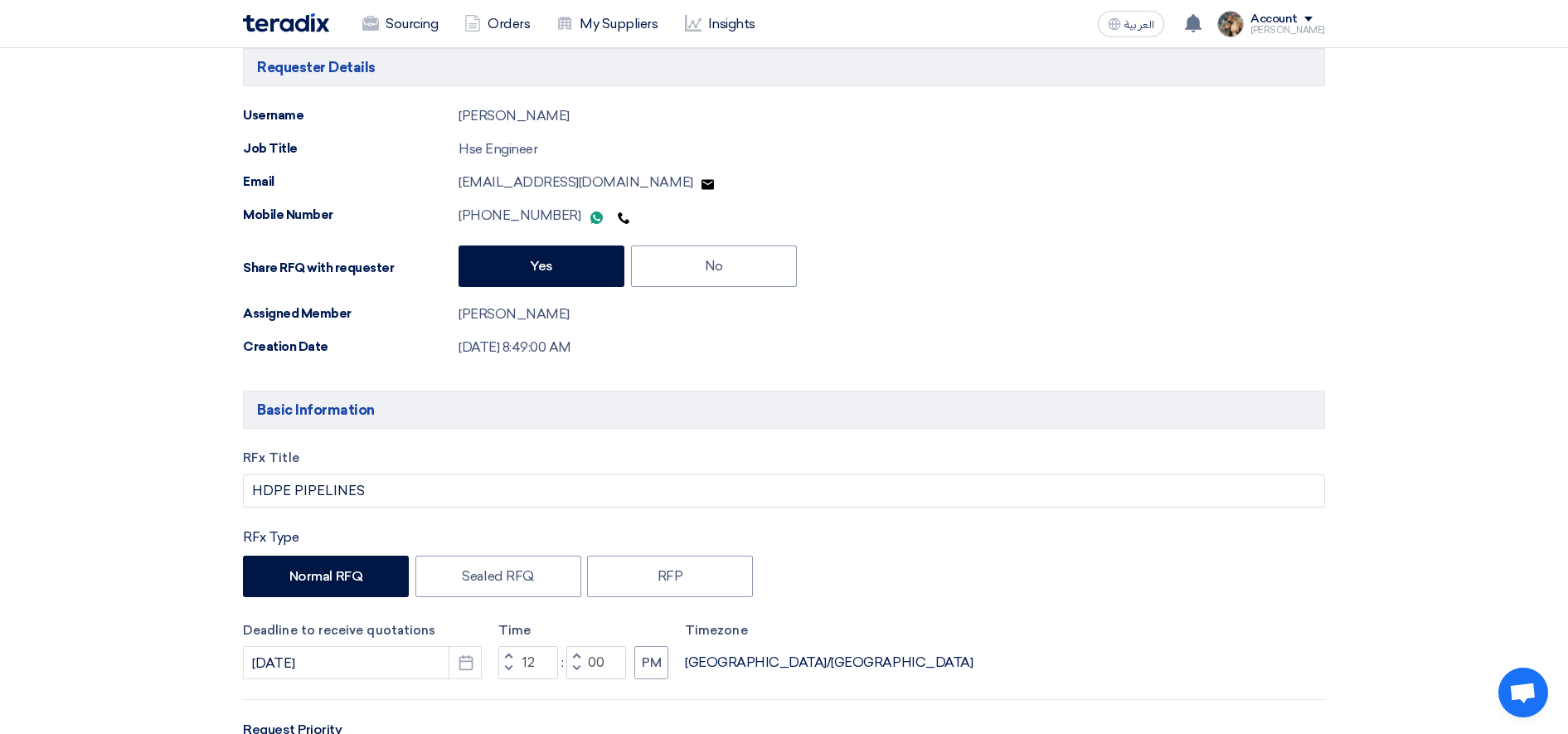
scroll to position [104, 0]
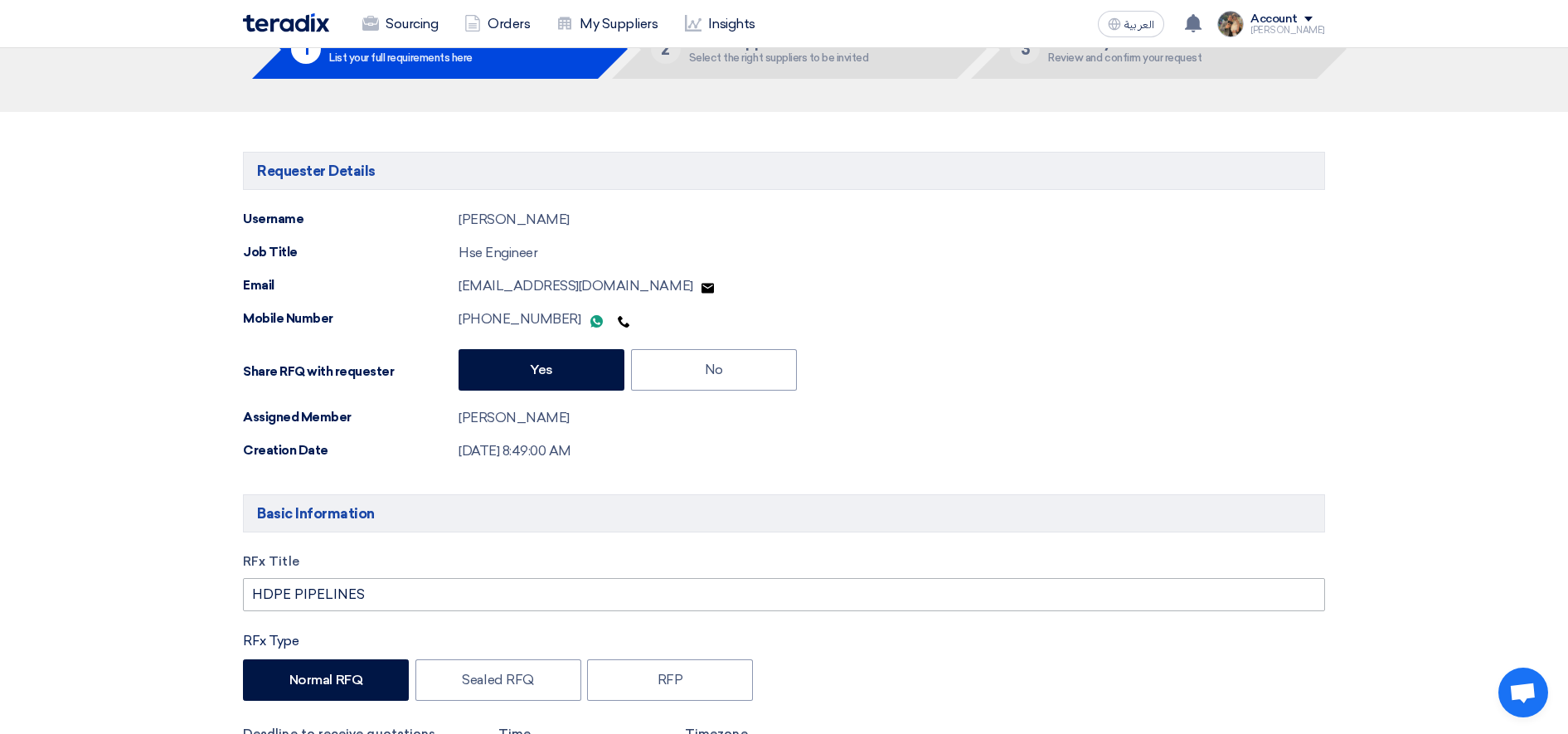
type input "PR #10007883"
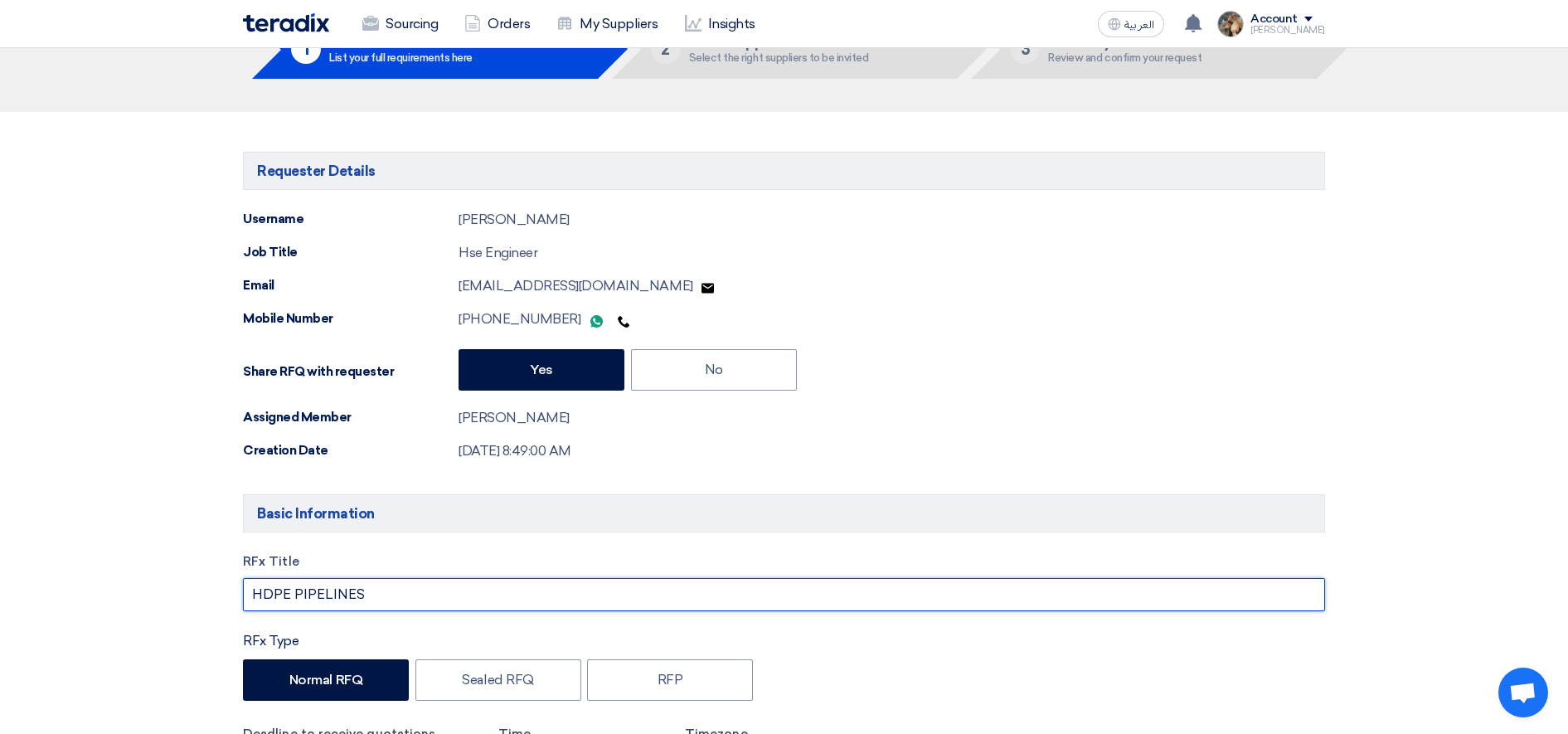
click at [381, 590] on input "HDPE PIPELINES" at bounding box center [784, 594] width 1082 height 33
paste input "PR #10007883"
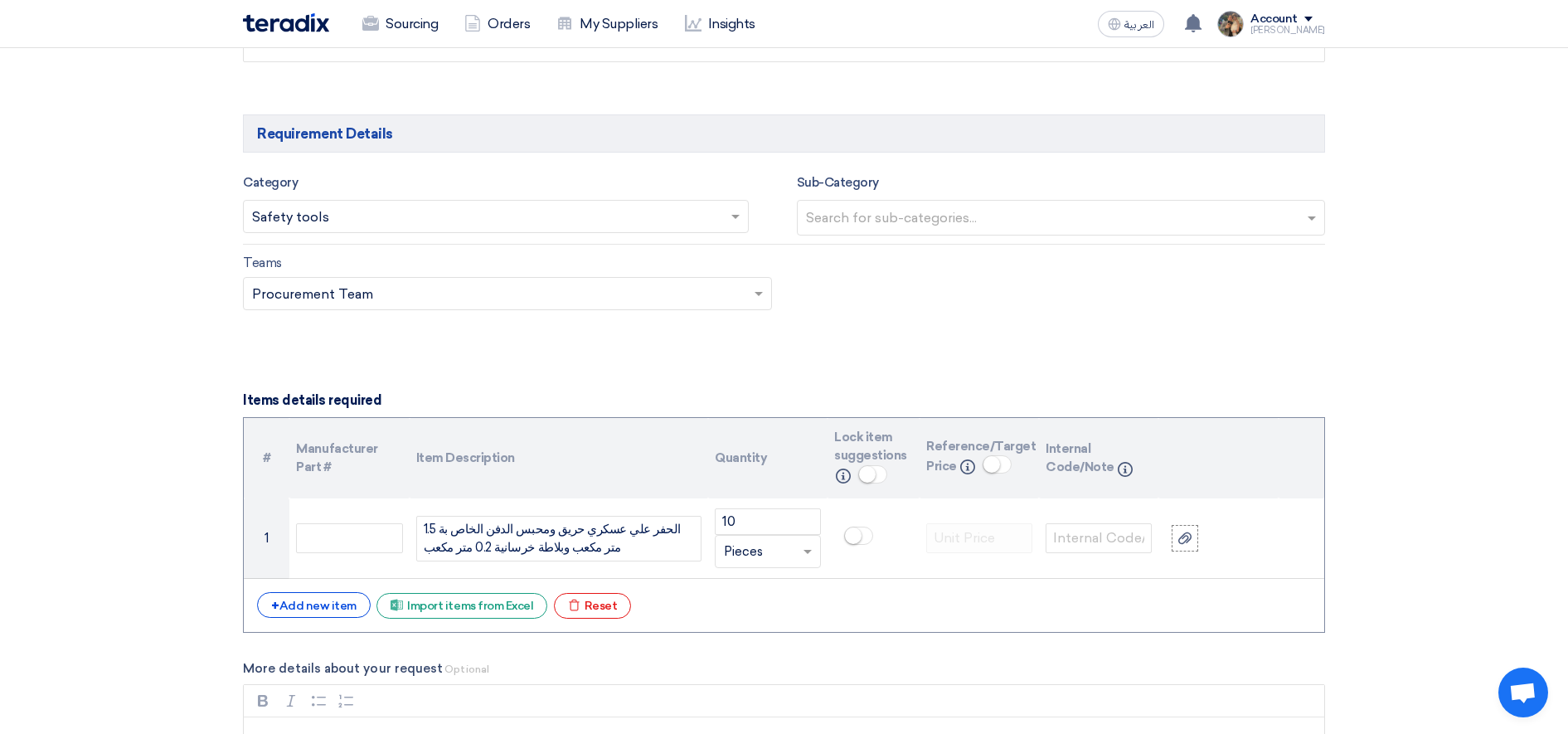
scroll to position [1244, 0]
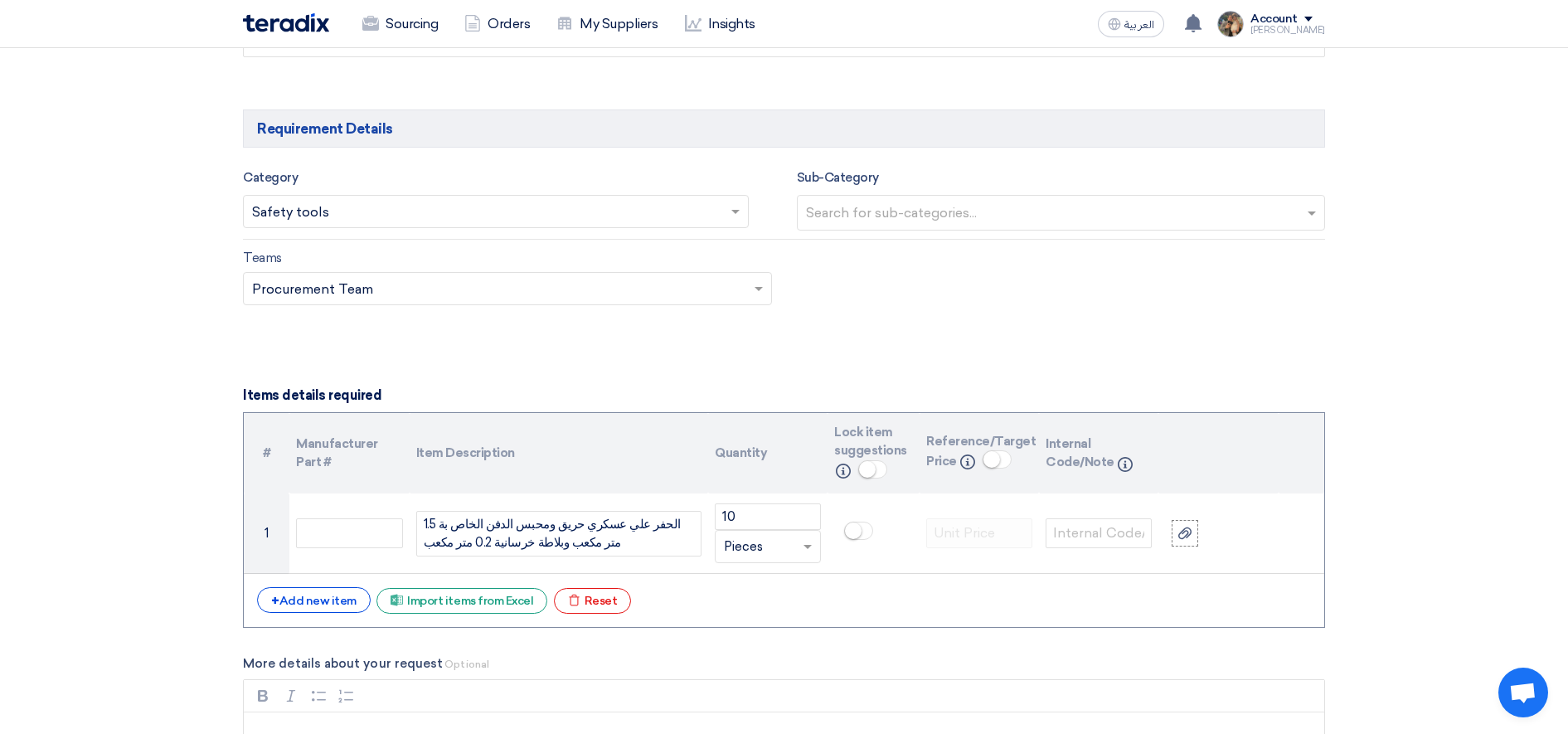
type input "HDPE PIPELINES PR #10007883"
click at [407, 213] on input "text" at bounding box center [487, 213] width 471 height 28
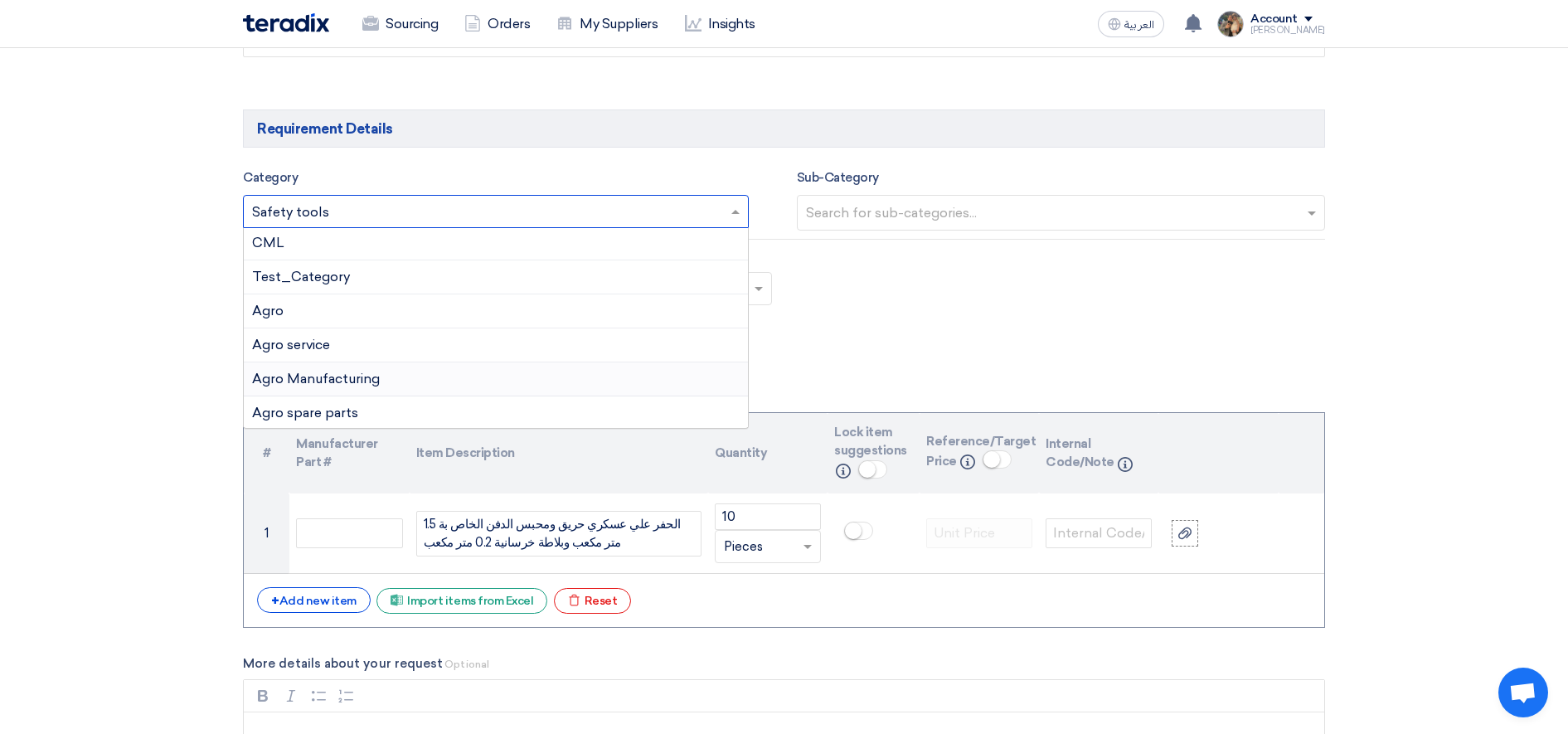
scroll to position [207, 0]
click at [332, 372] on div "Civil" at bounding box center [495, 377] width 504 height 34
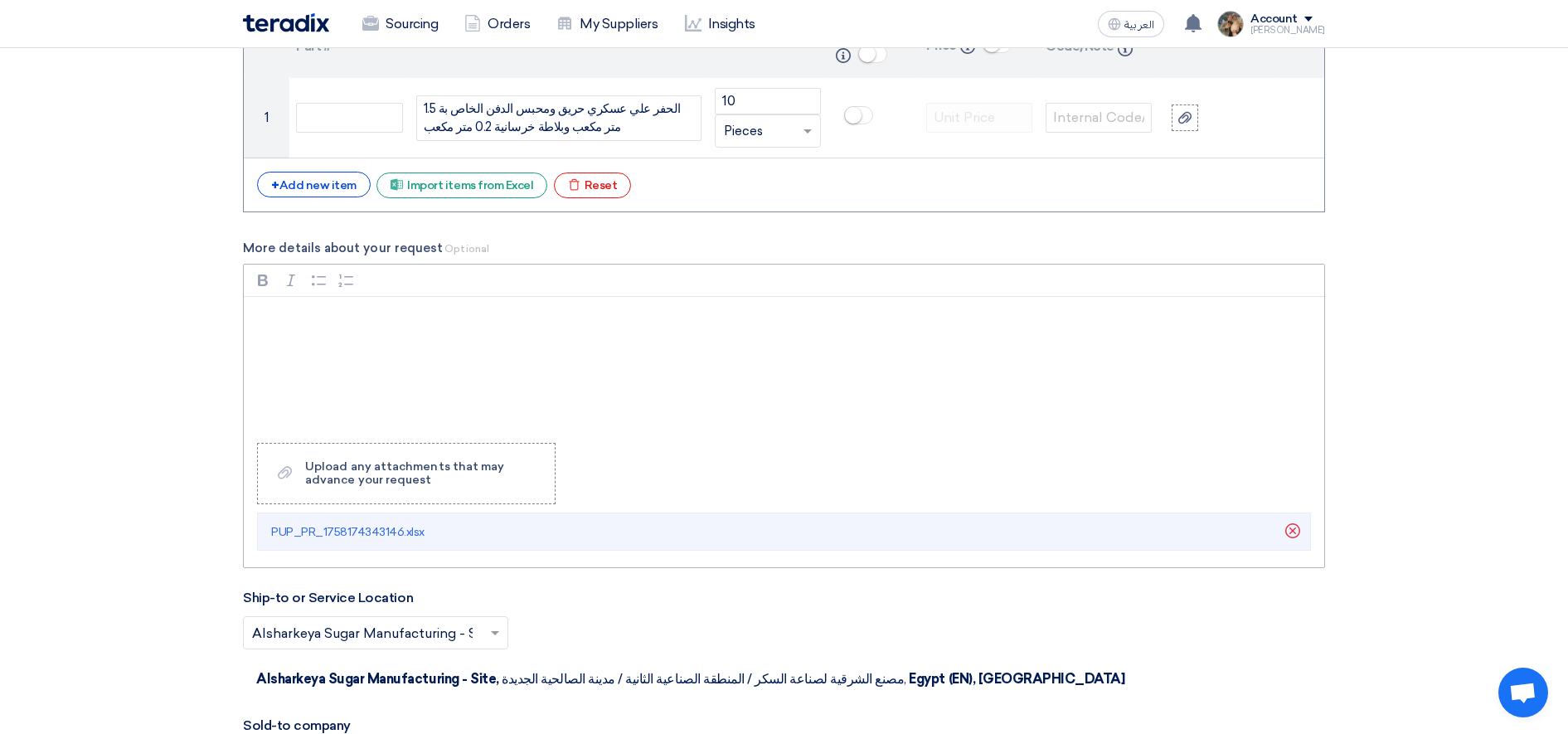
scroll to position [1659, 0]
click at [389, 318] on p "Rich Text Editor, main" at bounding box center [789, 319] width 1052 height 20
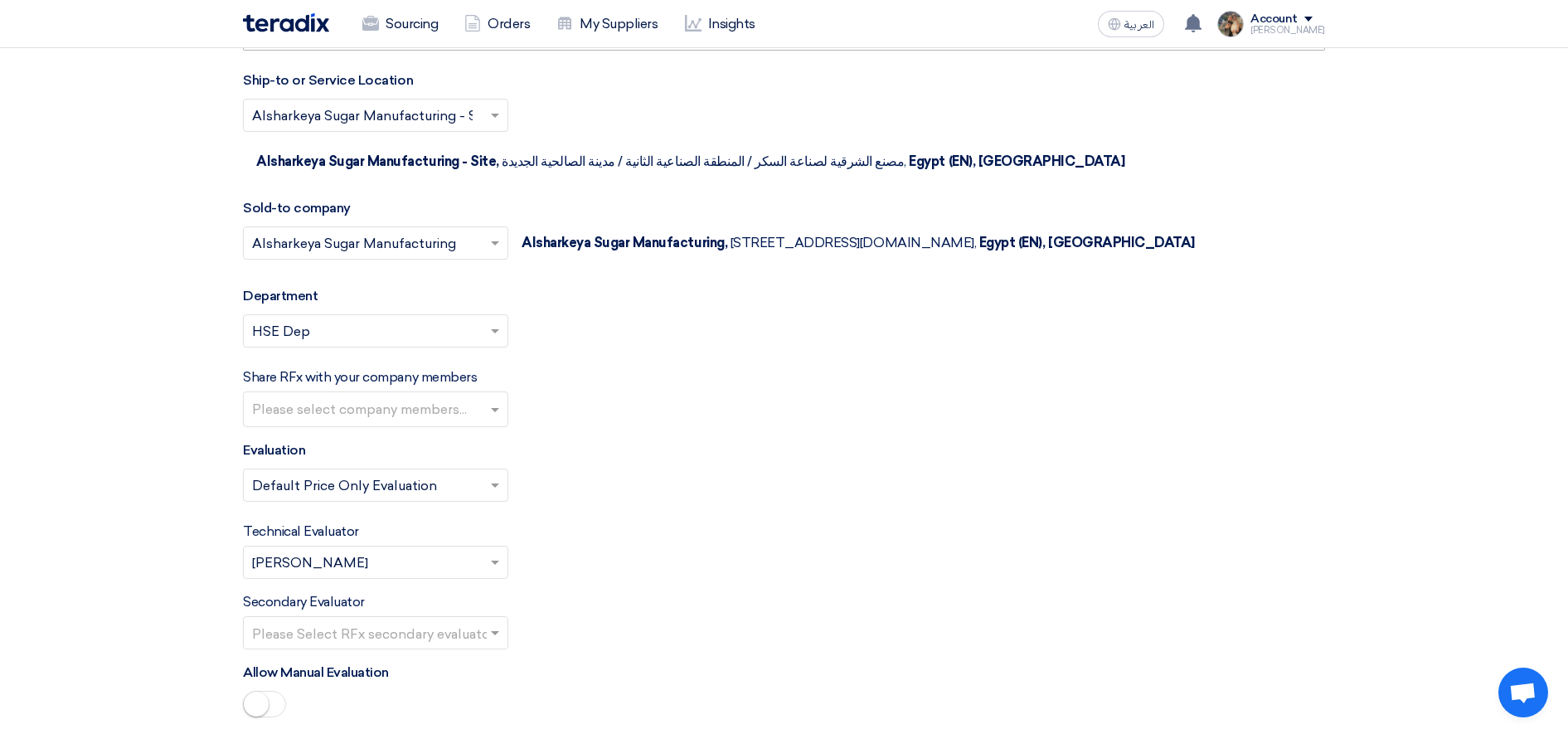
scroll to position [2385, 0]
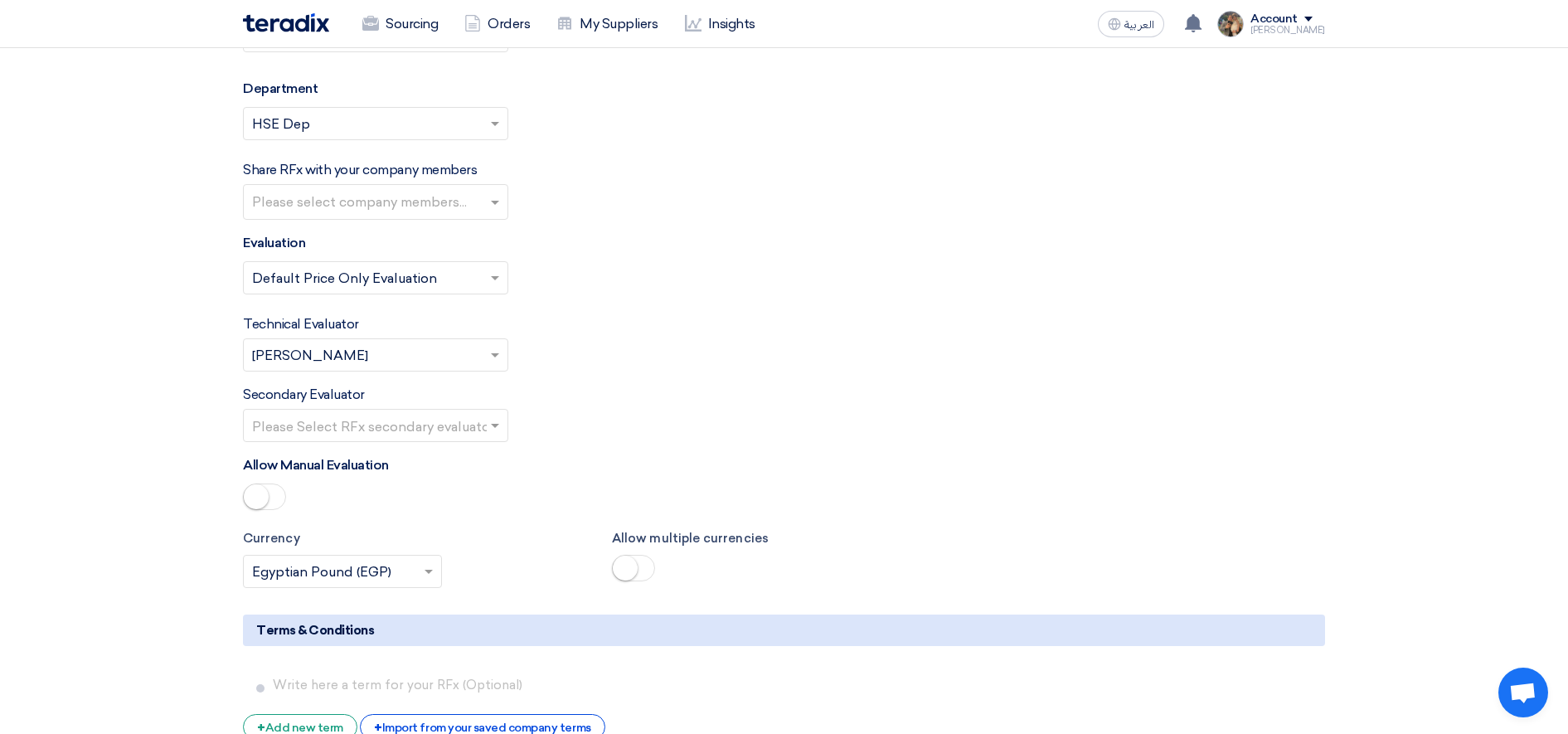
click at [394, 354] on input "text" at bounding box center [368, 357] width 231 height 28
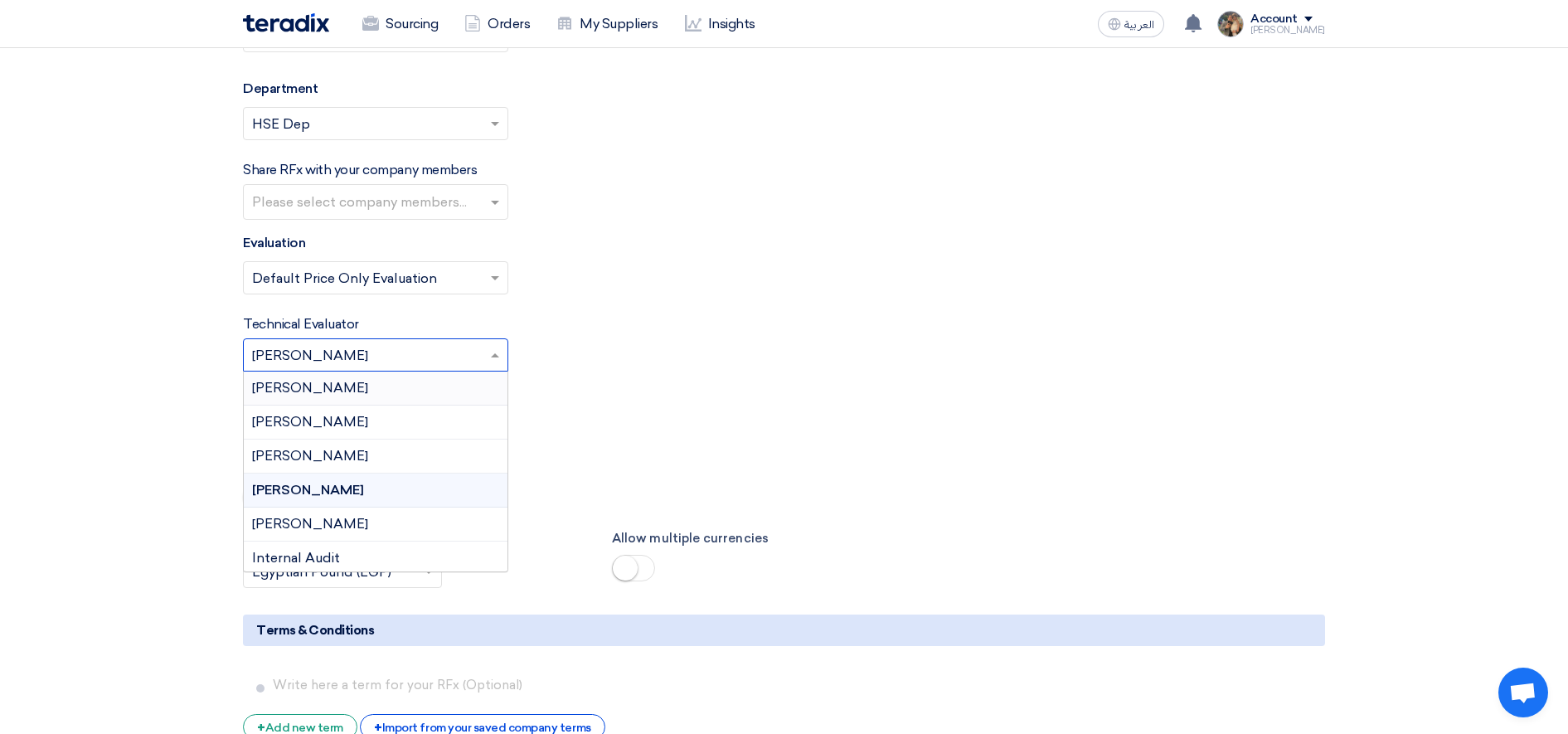
click at [365, 394] on div "[PERSON_NAME]" at bounding box center [376, 388] width 264 height 34
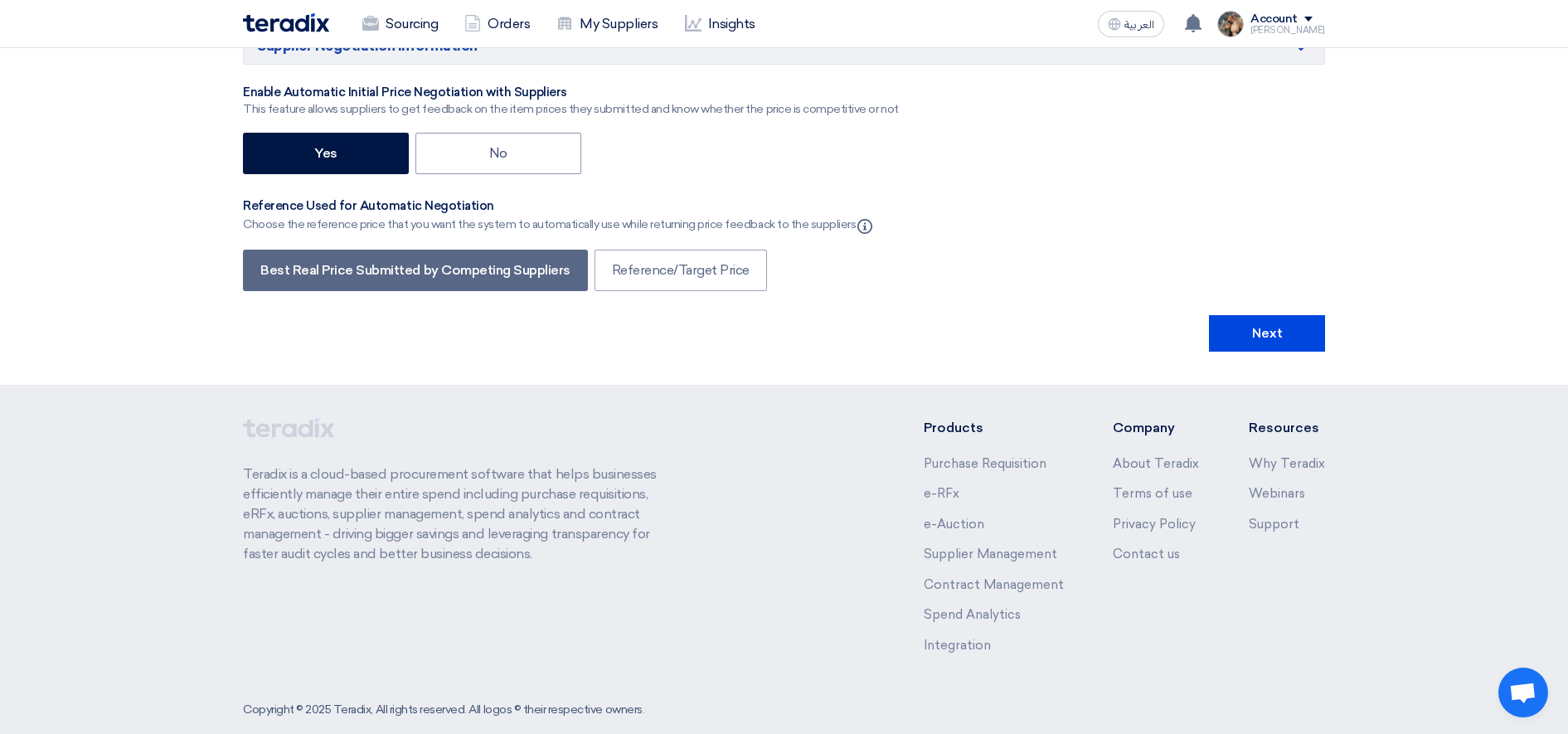
scroll to position [3164, 0]
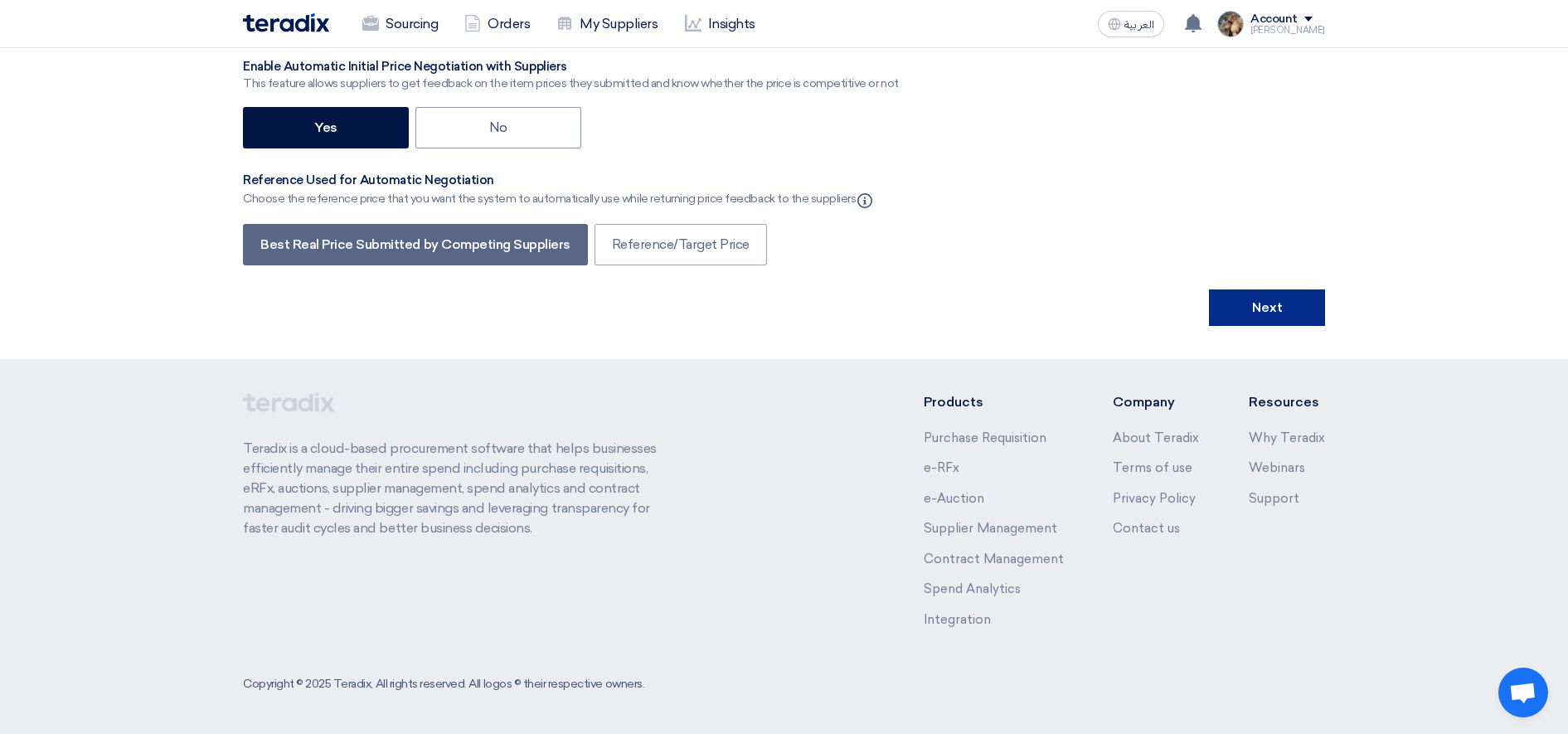
click at [1250, 312] on button "Next" at bounding box center [1267, 308] width 116 height 36
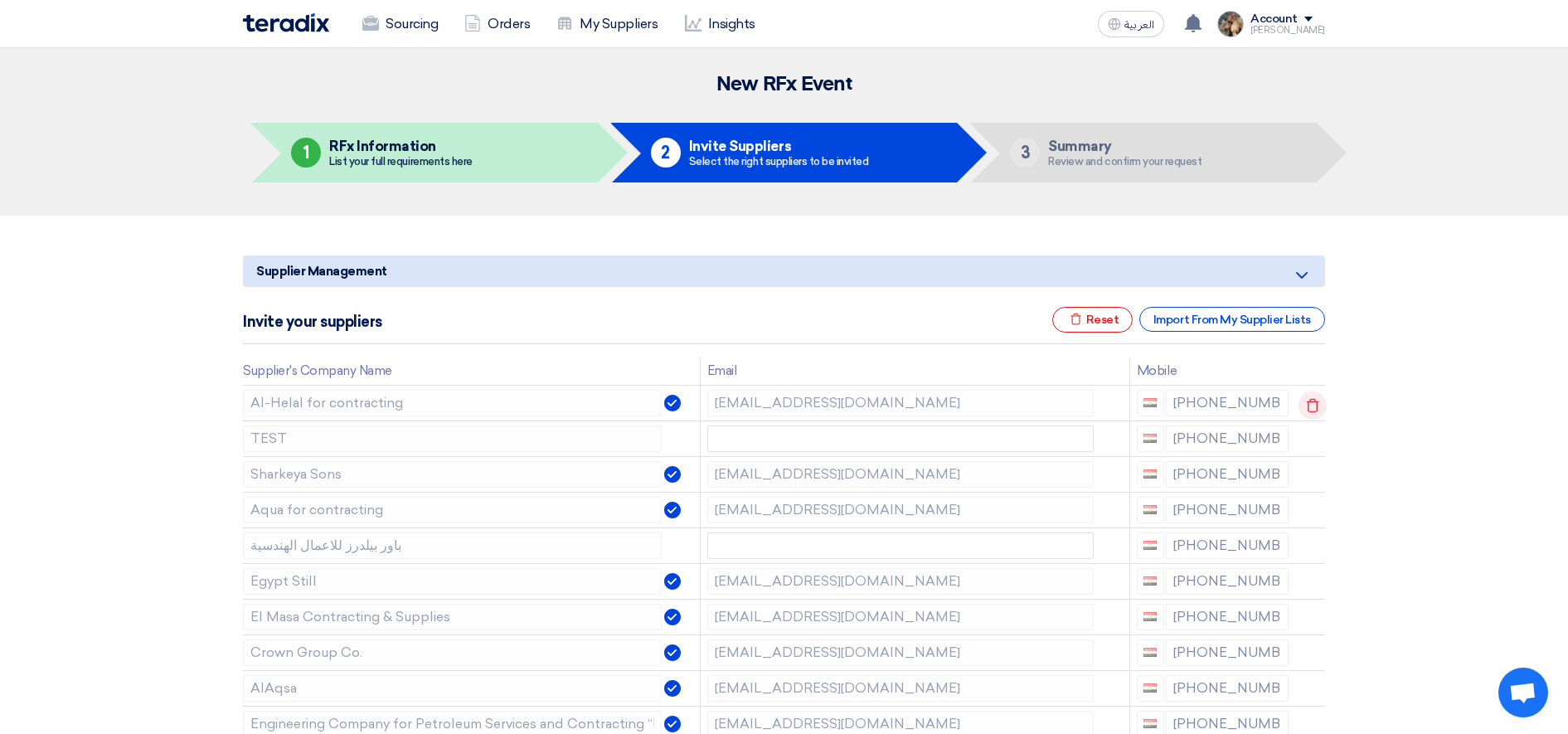
click at [1305, 403] on icon at bounding box center [1312, 405] width 29 height 29
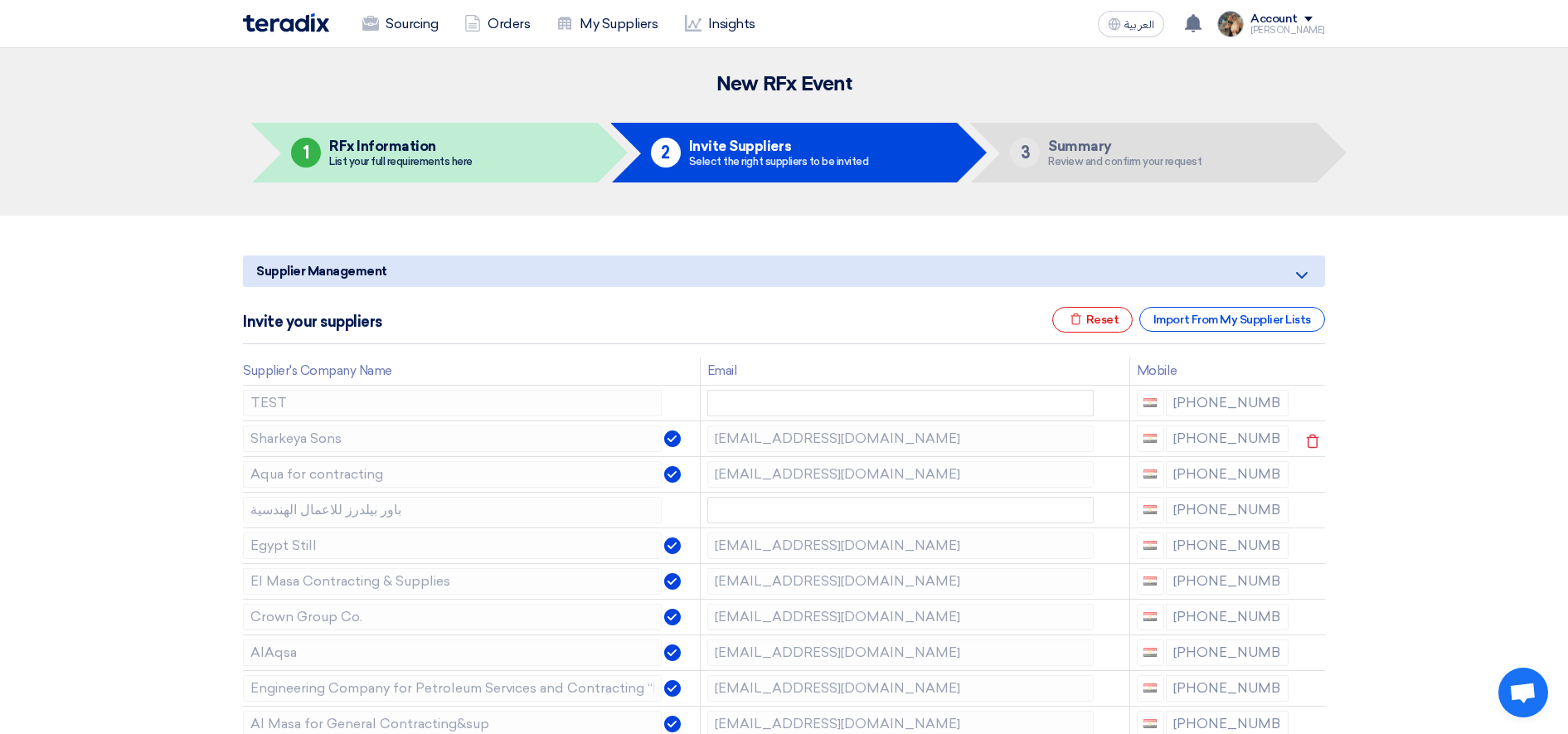
click at [0, 0] on icon at bounding box center [0, 0] width 0 height 0
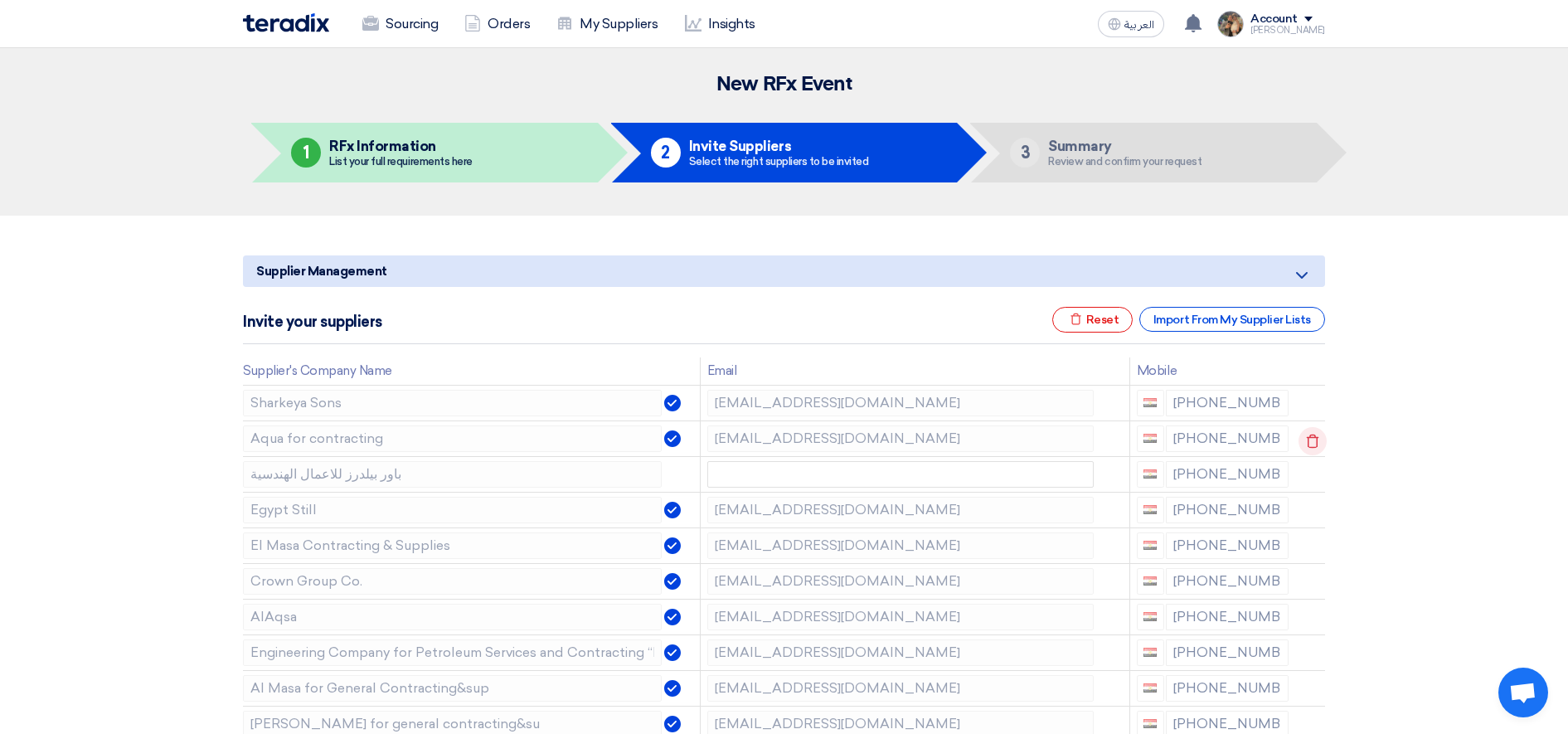
click at [1310, 439] on icon at bounding box center [1312, 441] width 29 height 29
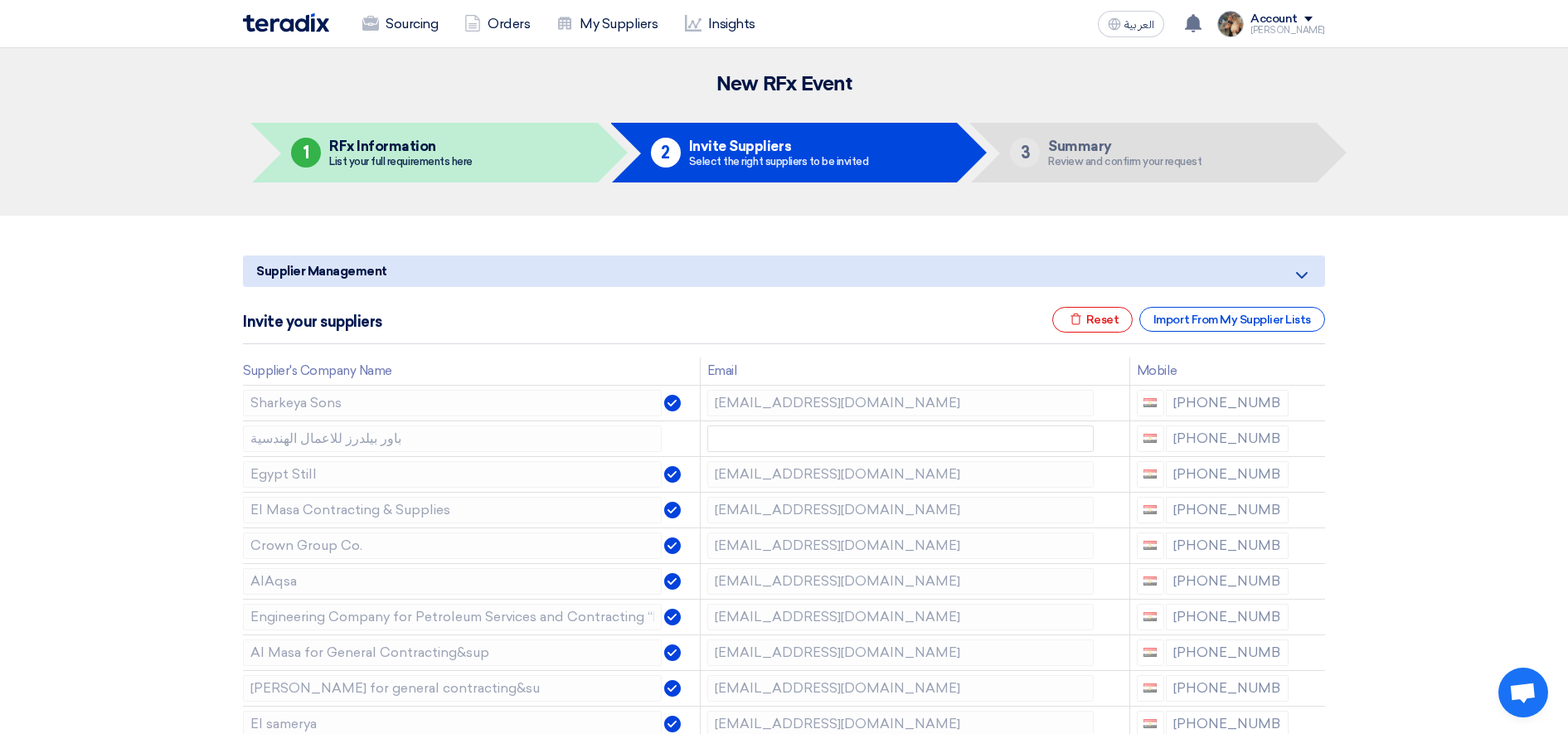
click at [0, 0] on icon at bounding box center [0, 0] width 0 height 0
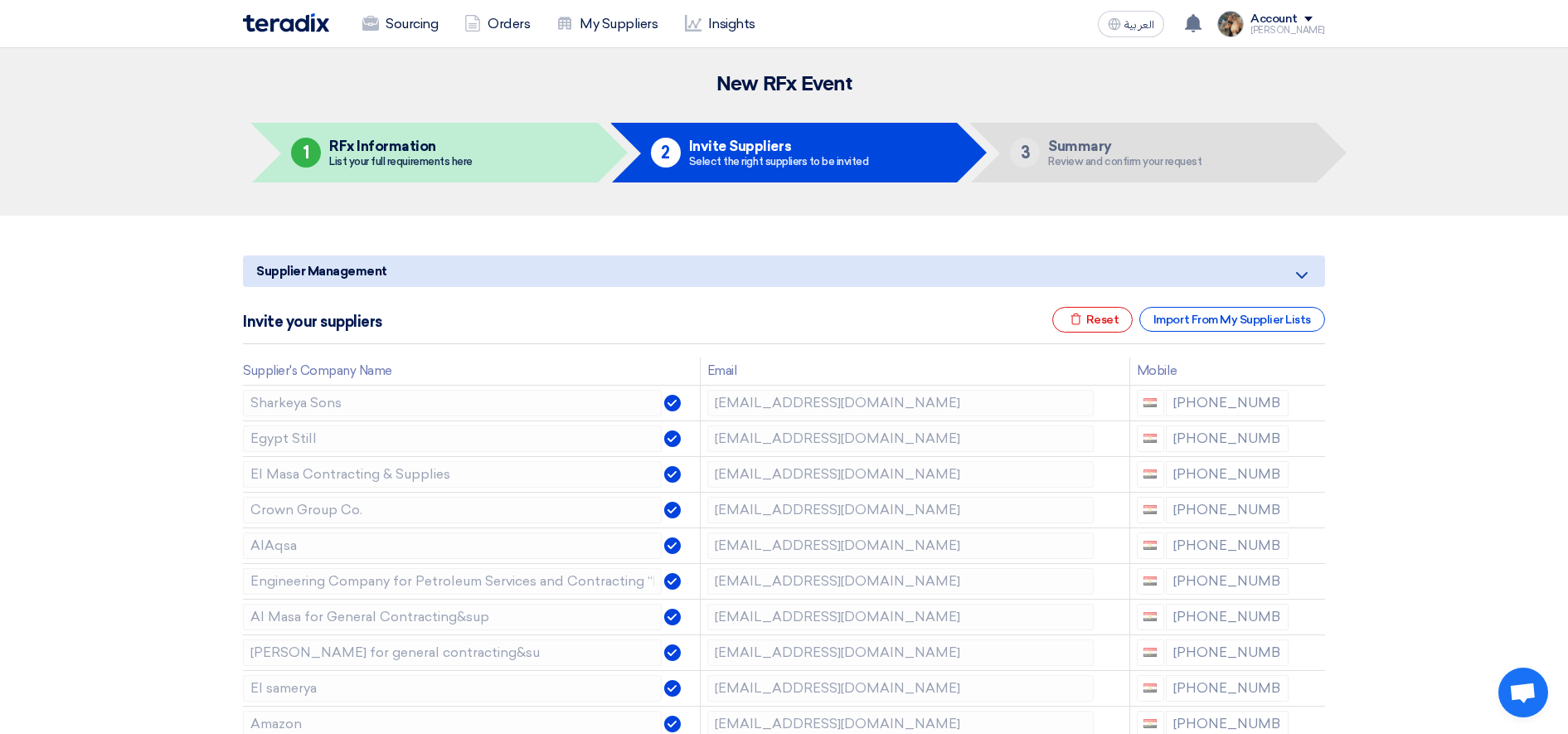
click at [0, 0] on icon at bounding box center [0, 0] width 0 height 0
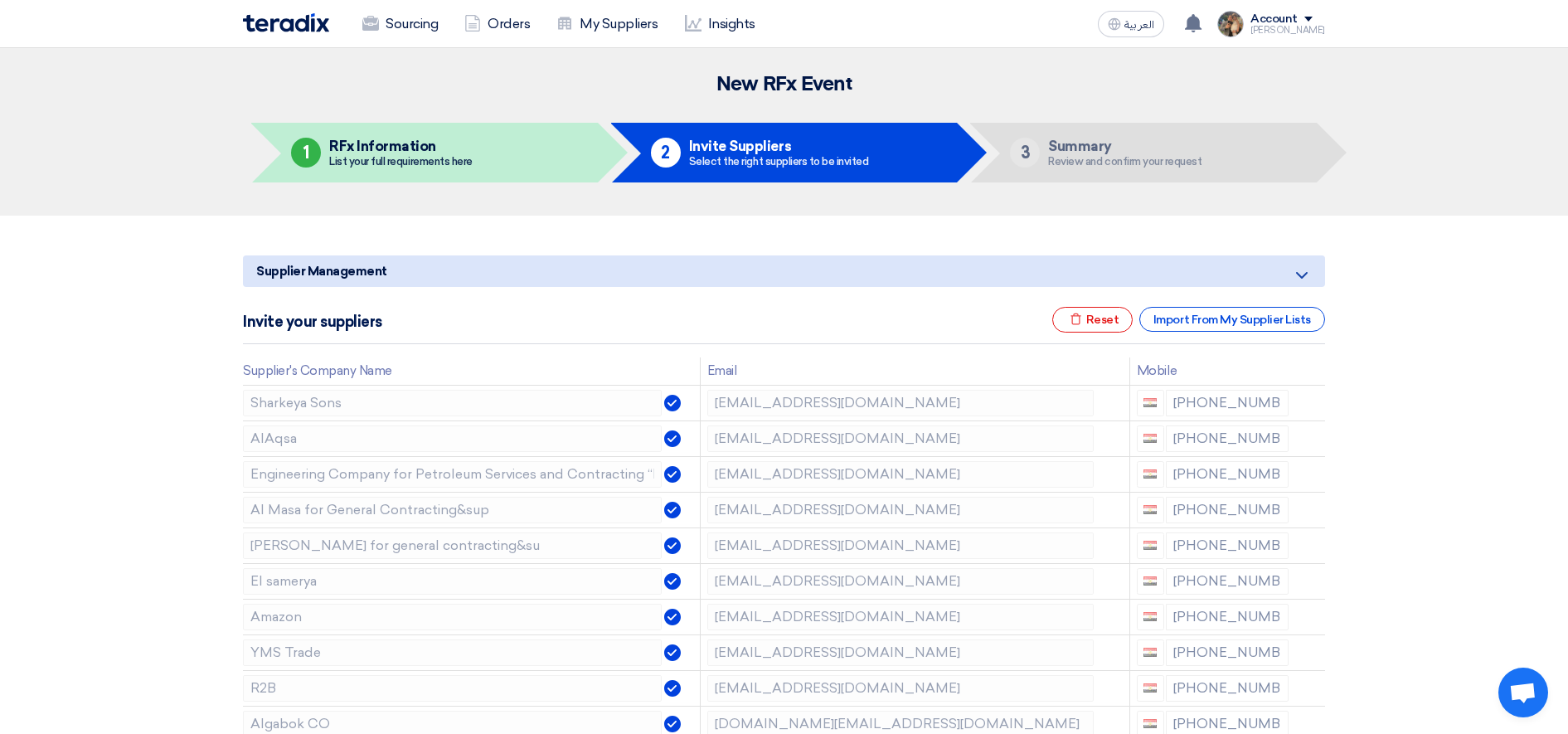
click at [0, 0] on icon at bounding box center [0, 0] width 0 height 0
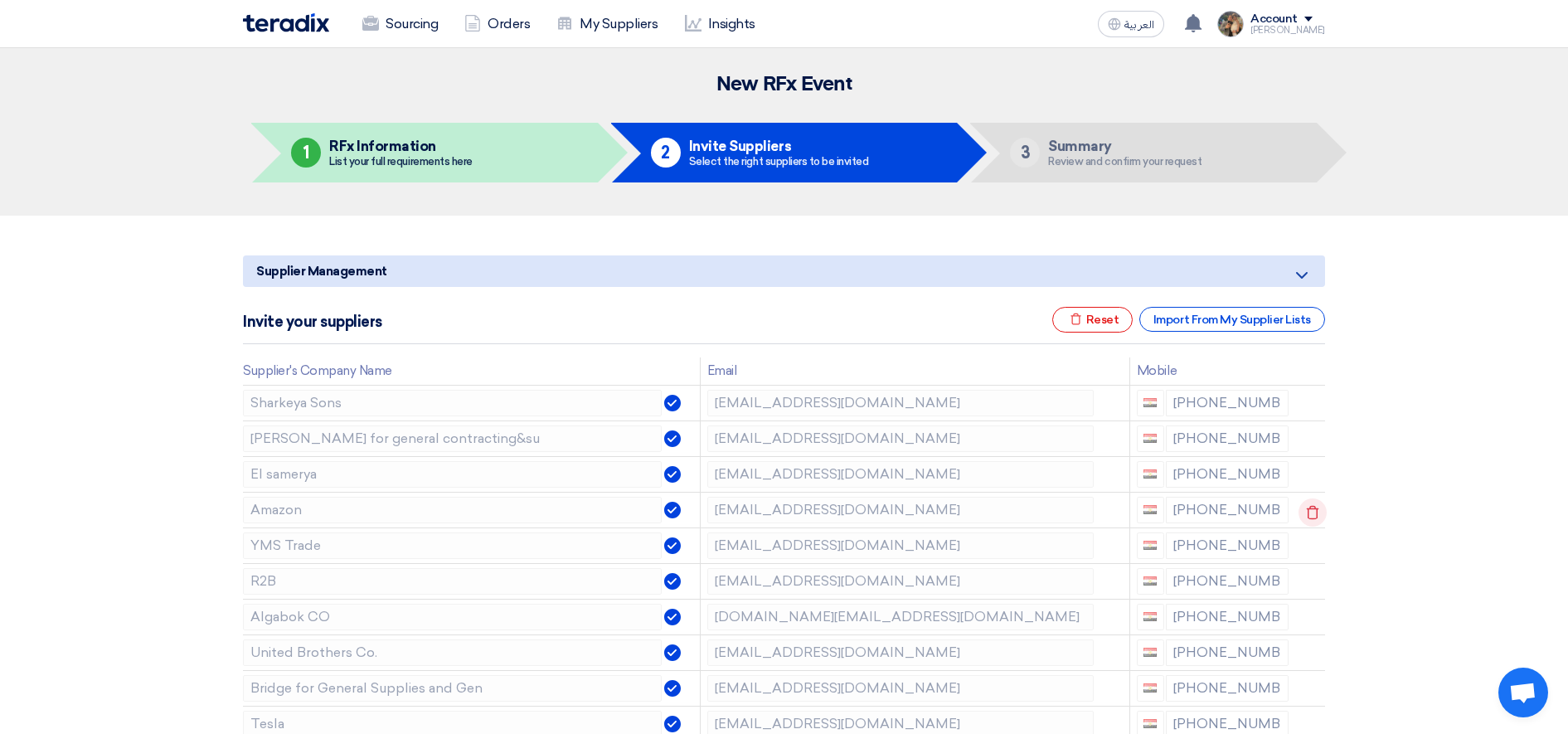
click at [1305, 510] on icon at bounding box center [1312, 513] width 29 height 29
click at [0, 0] on icon at bounding box center [0, 0] width 0 height 0
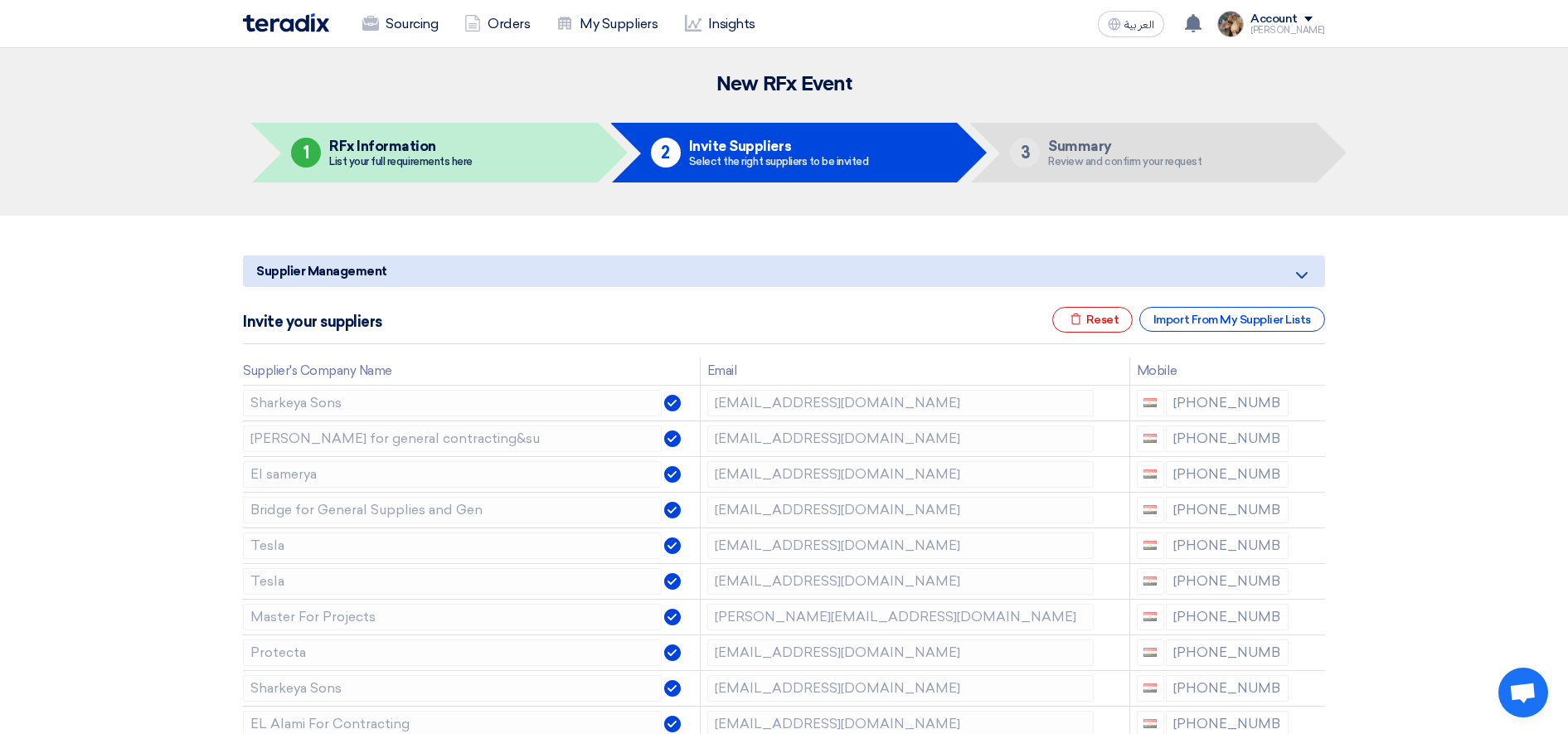
click at [0, 0] on icon at bounding box center [0, 0] width 0 height 0
click at [1304, 511] on icon at bounding box center [1312, 513] width 29 height 29
click at [0, 0] on icon at bounding box center [0, 0] width 0 height 0
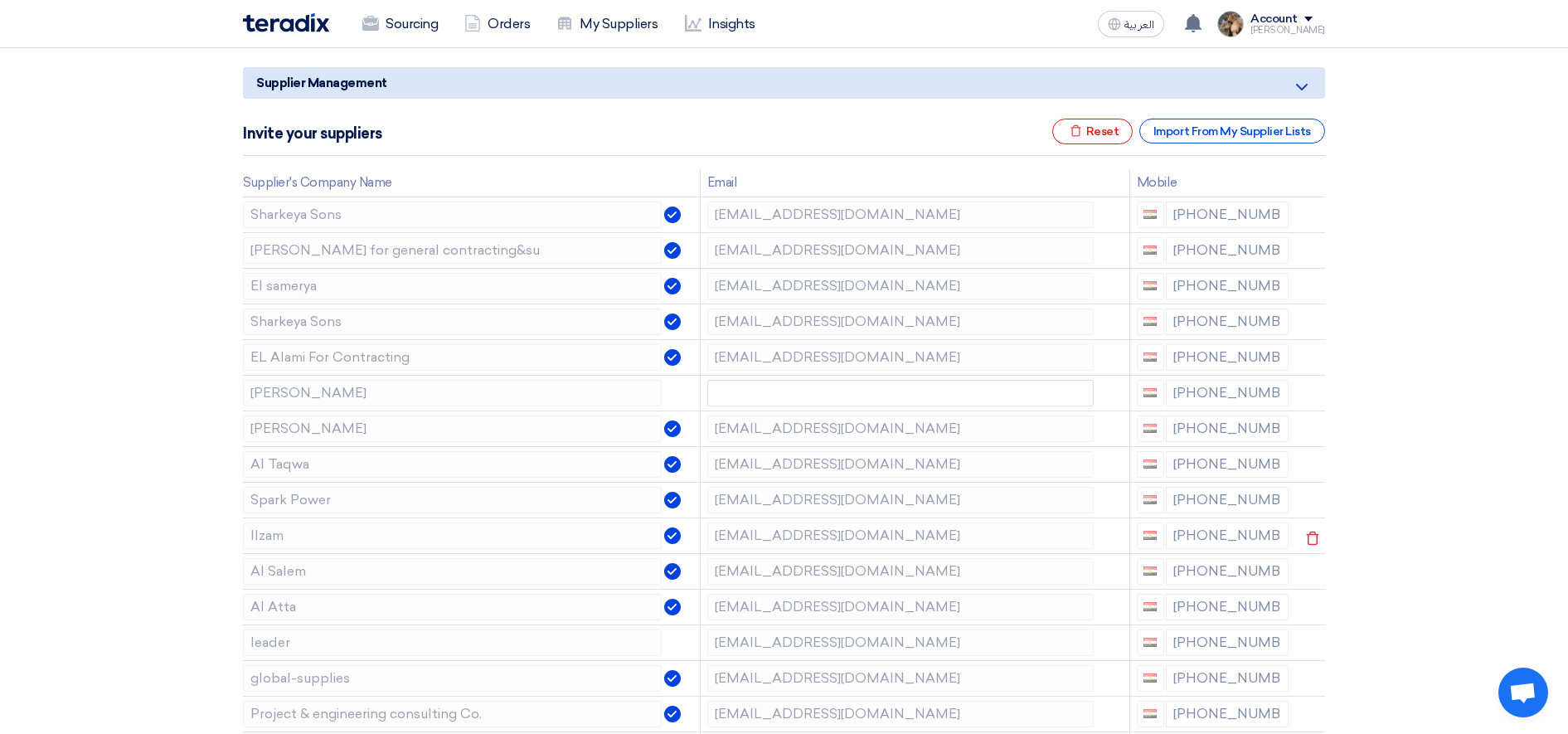
scroll to position [207, 0]
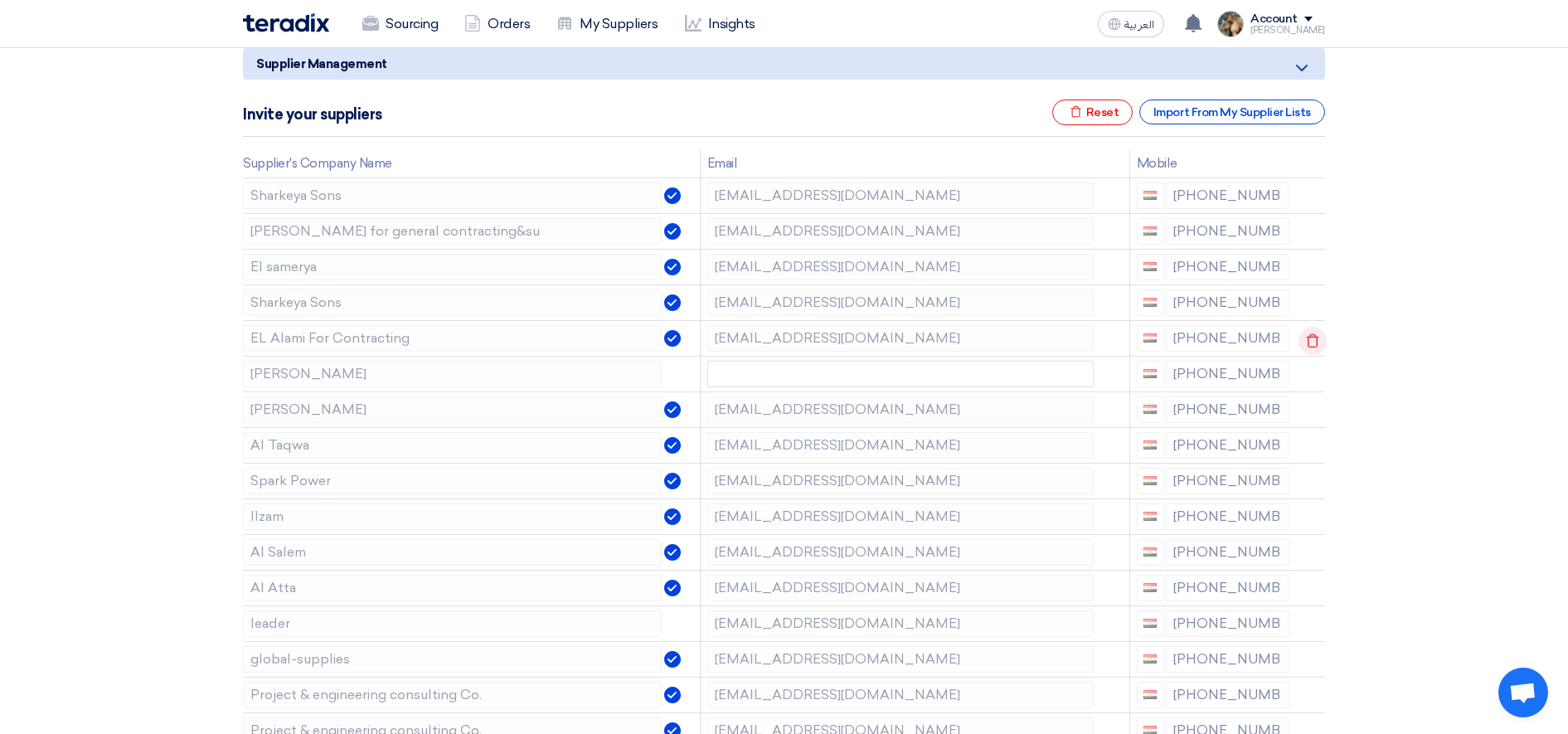
click at [1304, 340] on icon at bounding box center [1312, 341] width 29 height 29
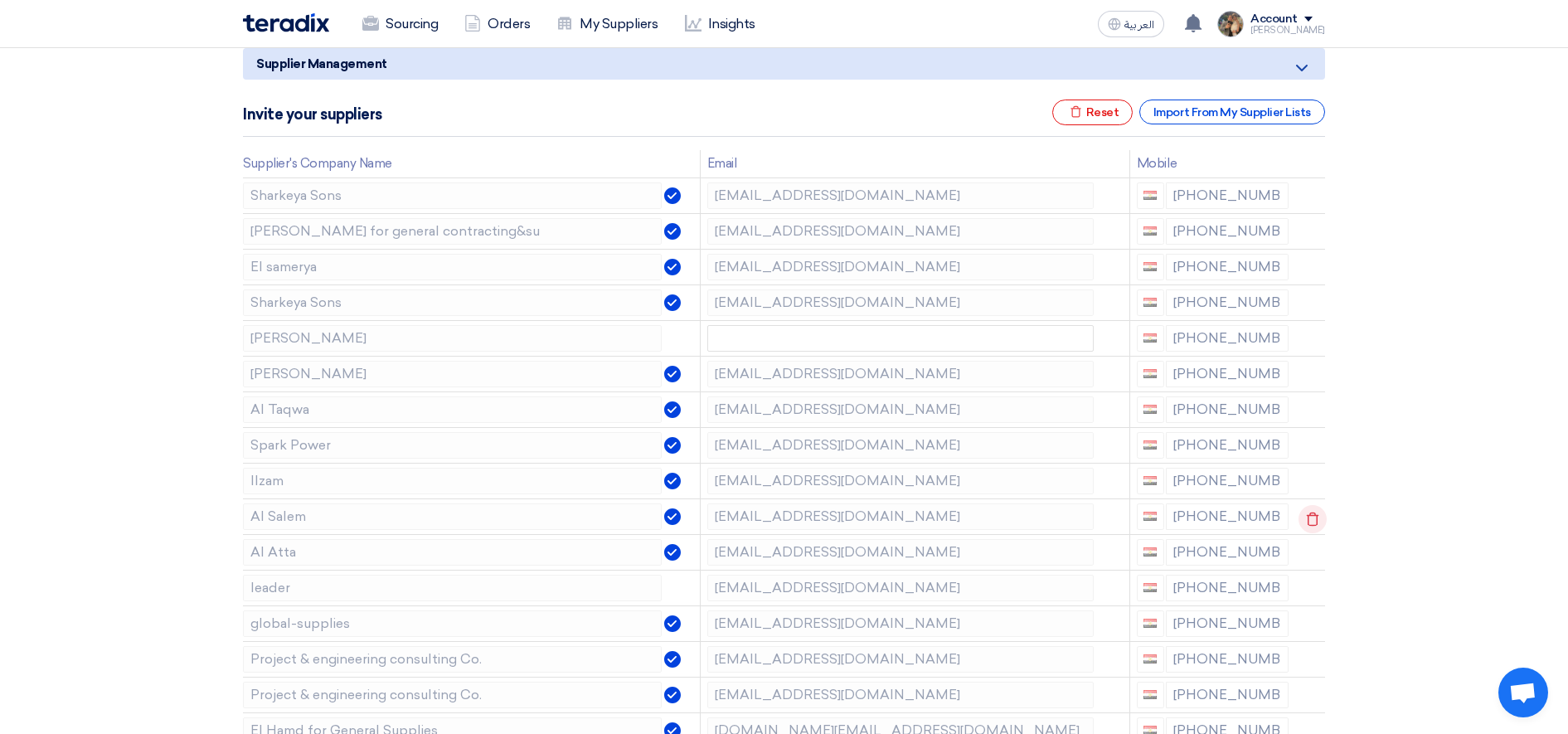
click at [0, 0] on icon at bounding box center [0, 0] width 0 height 0
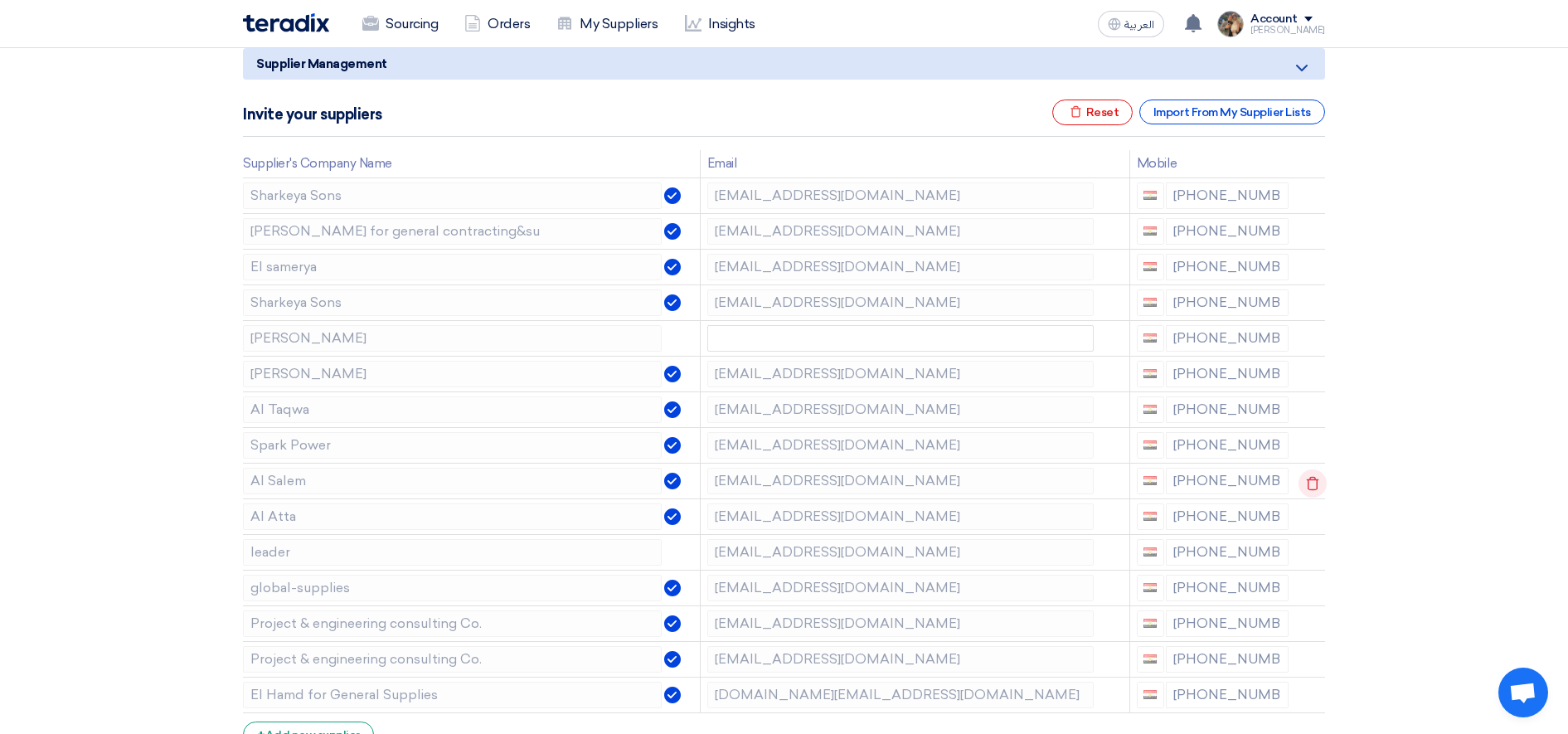
click at [1307, 484] on use at bounding box center [1313, 483] width 12 height 14
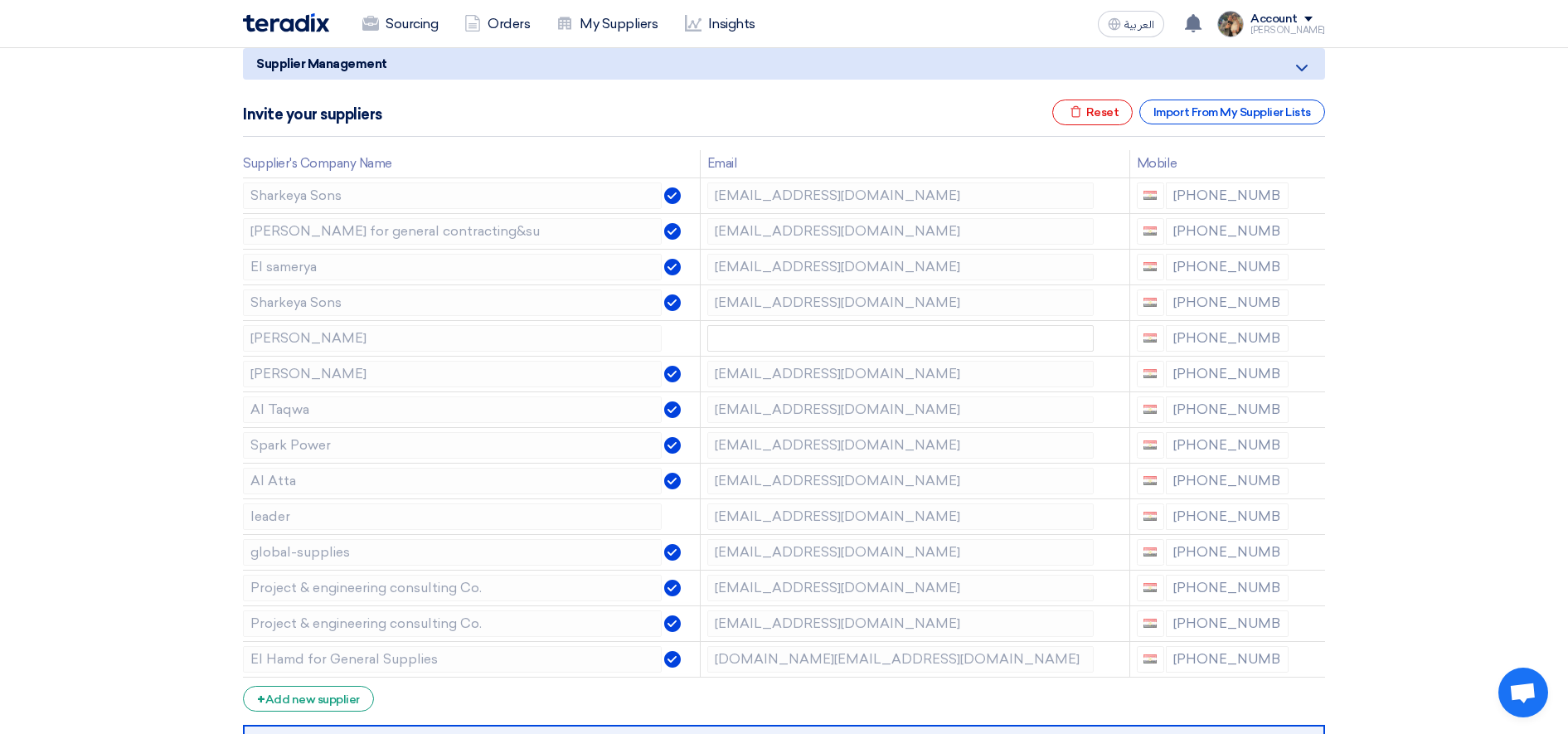
click at [0, 0] on use at bounding box center [0, 0] width 0 height 0
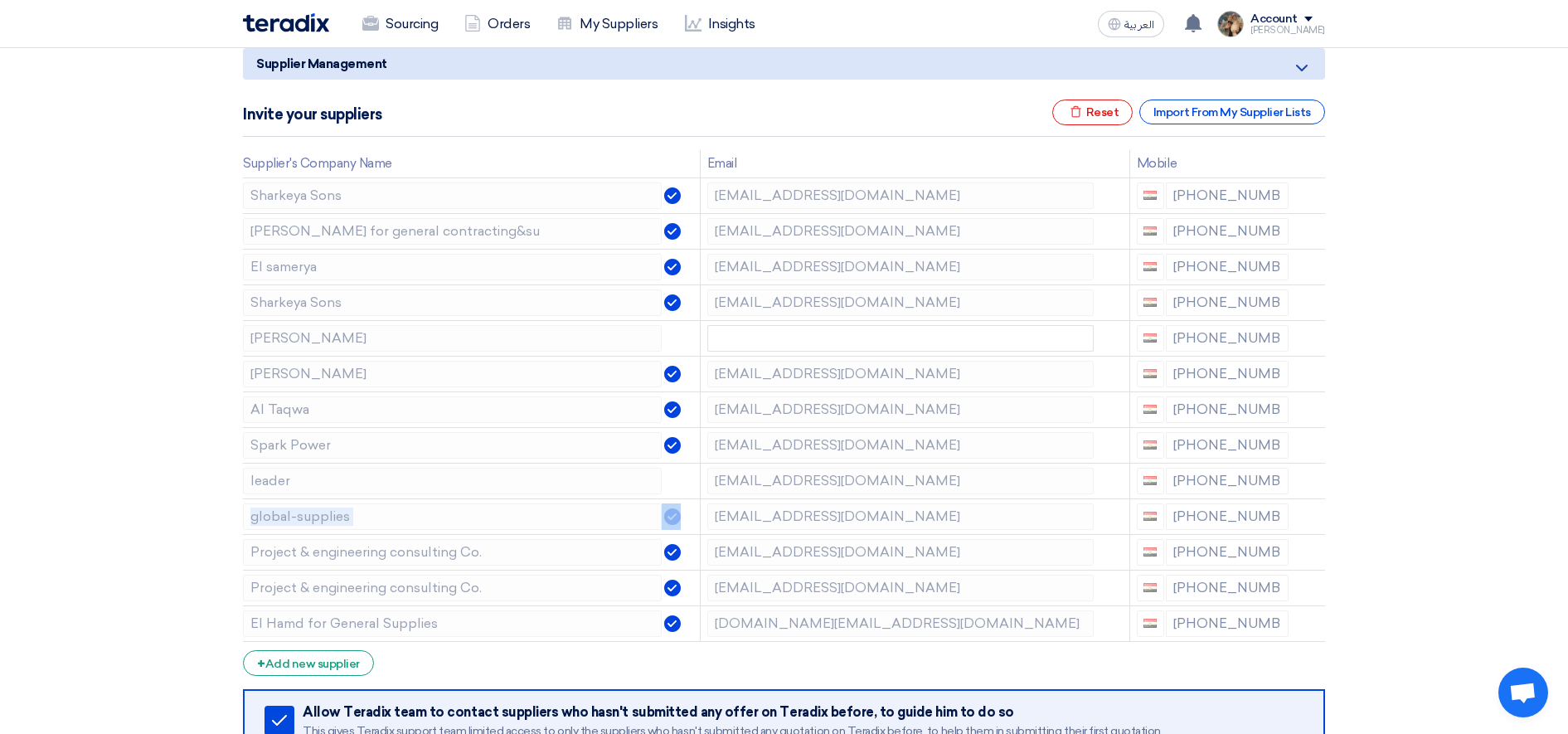
click at [0, 0] on use at bounding box center [0, 0] width 0 height 0
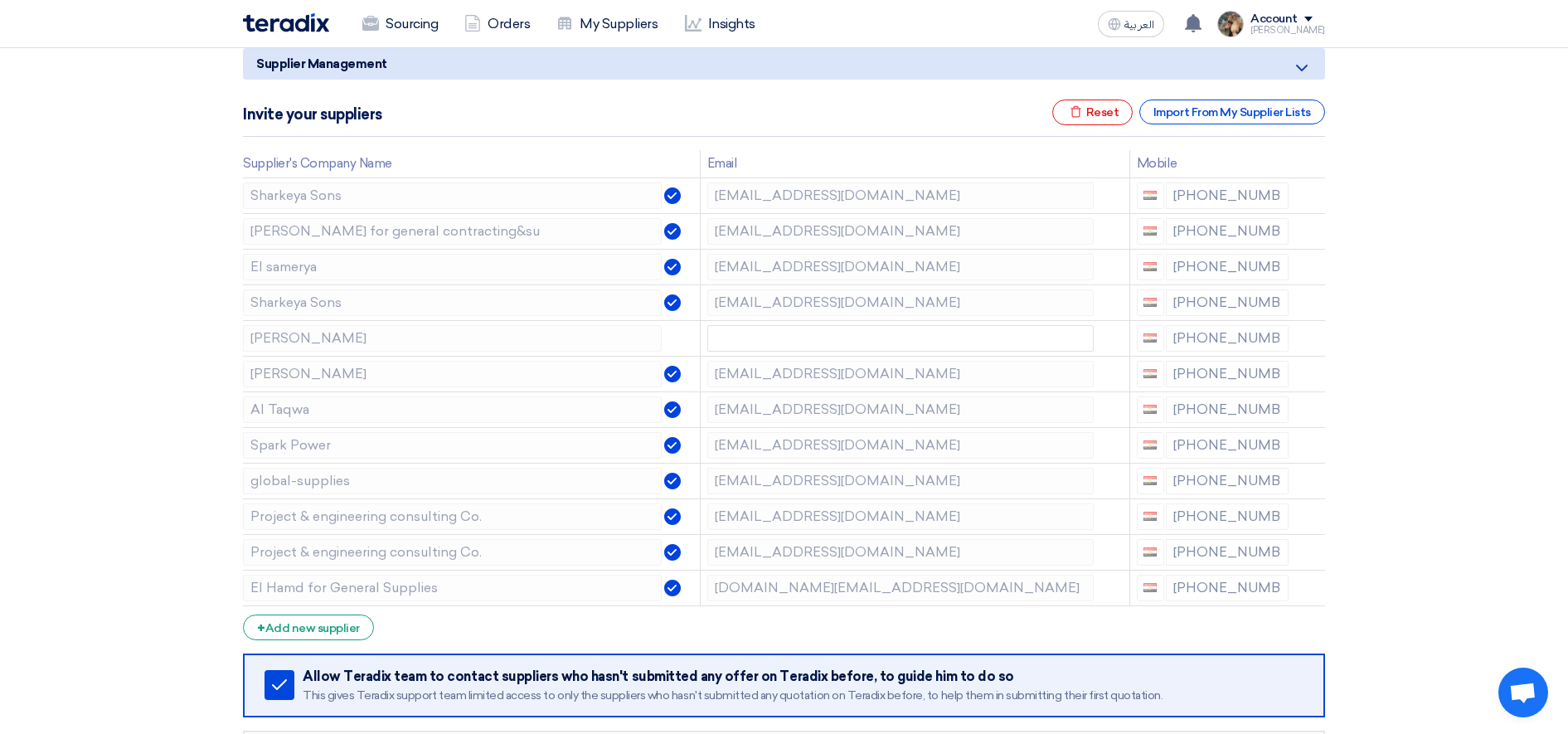
click at [0, 0] on use at bounding box center [0, 0] width 0 height 0
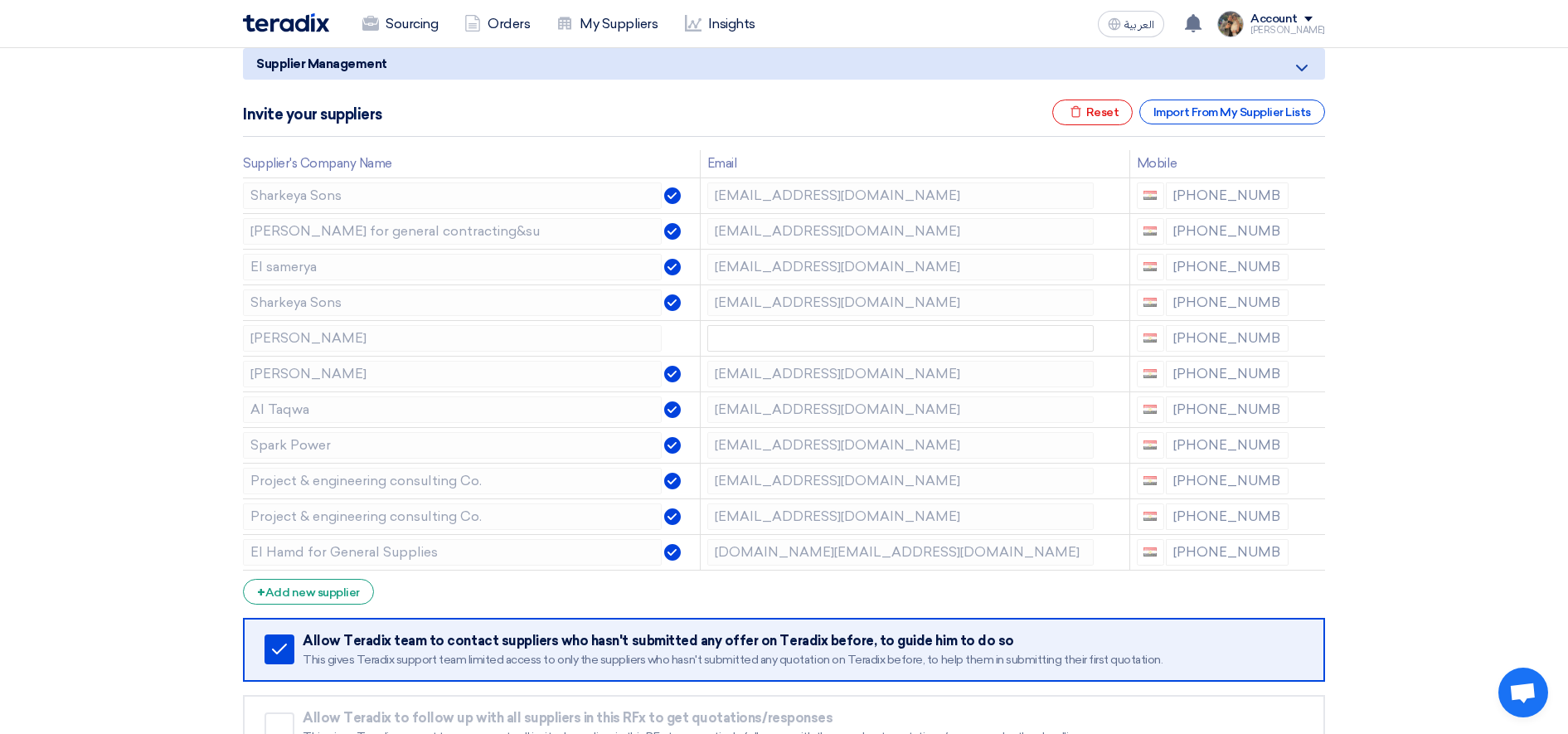
click at [0, 0] on use at bounding box center [0, 0] width 0 height 0
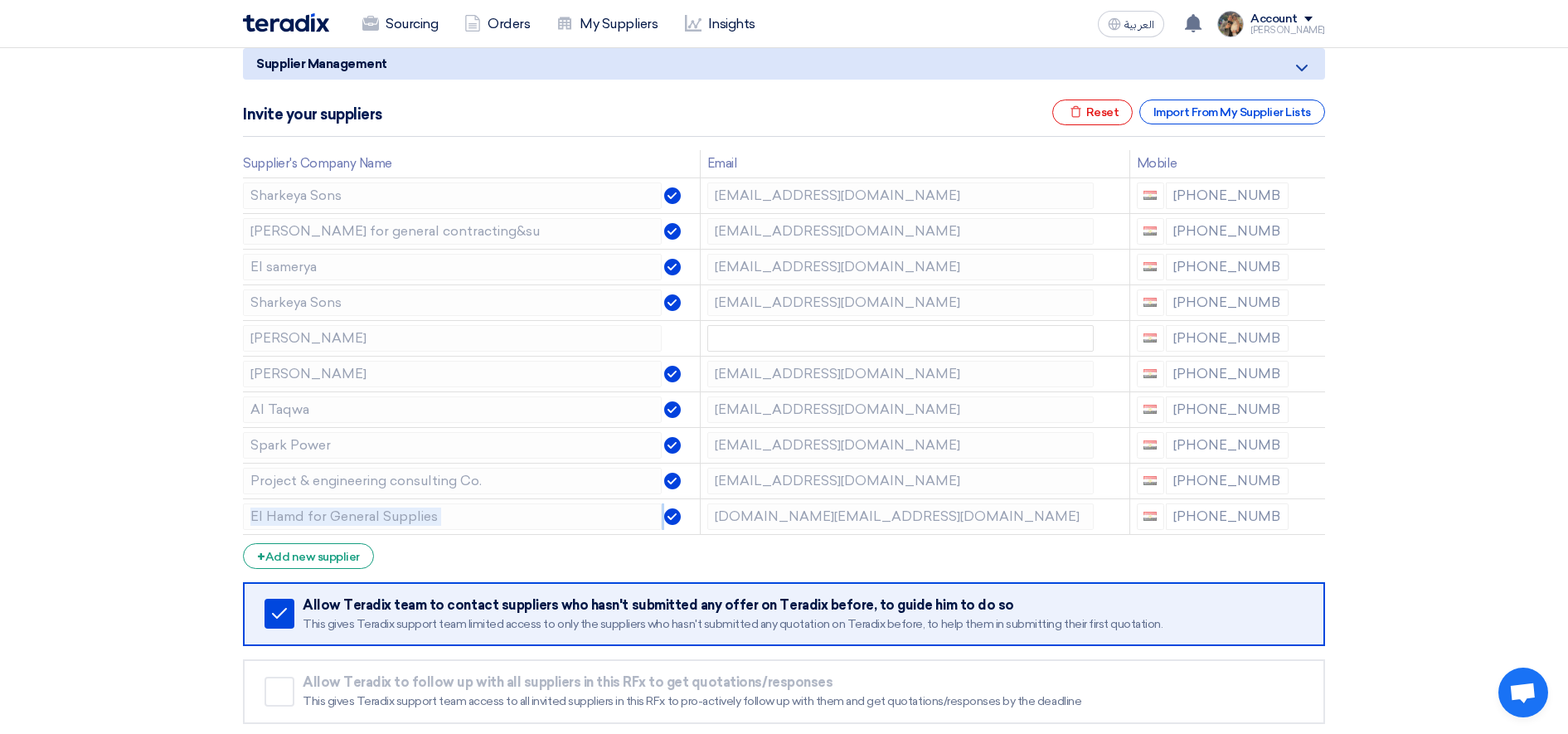
click at [0, 0] on use at bounding box center [0, 0] width 0 height 0
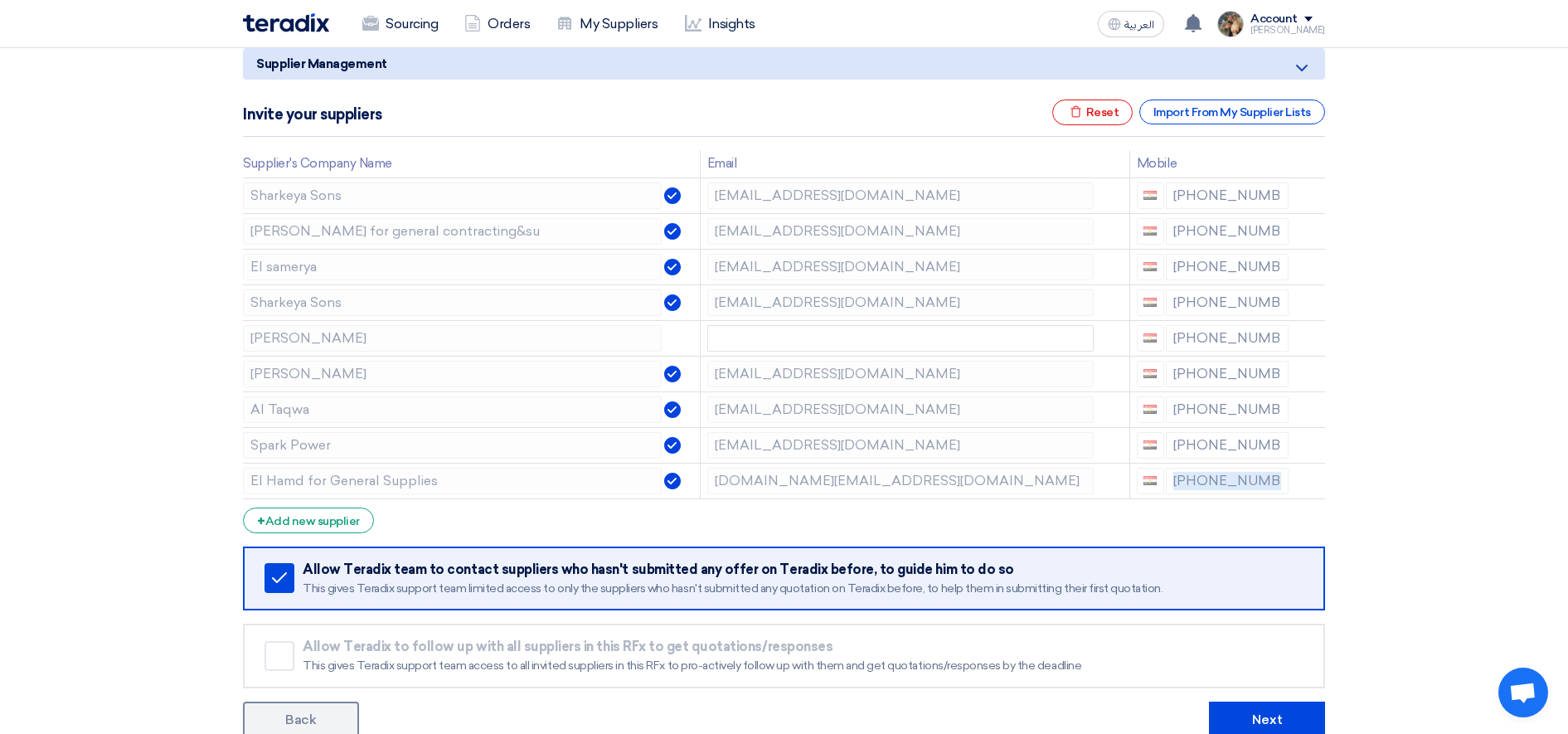
click at [0, 0] on use at bounding box center [0, 0] width 0 height 0
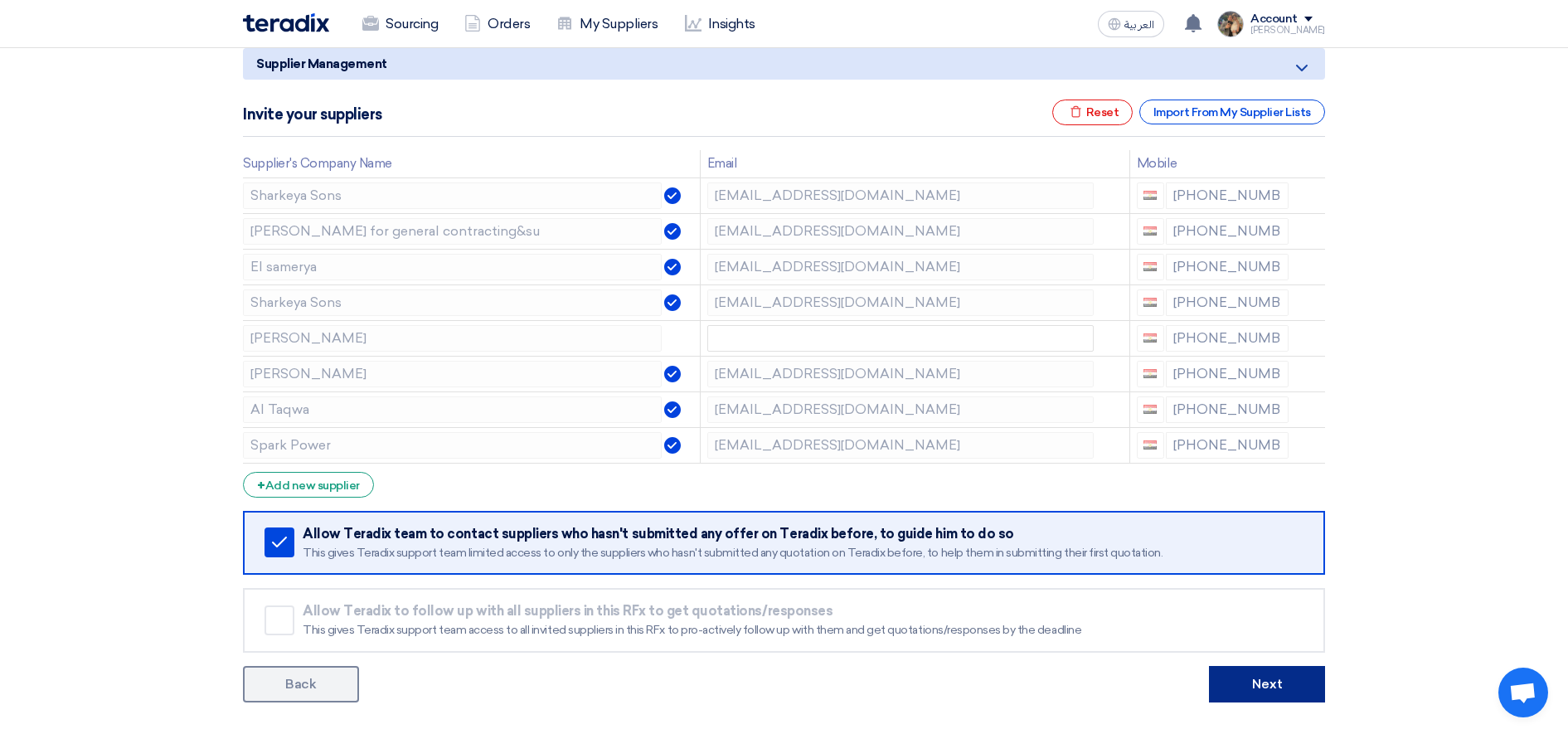
click at [1291, 681] on button "Next" at bounding box center [1267, 685] width 116 height 36
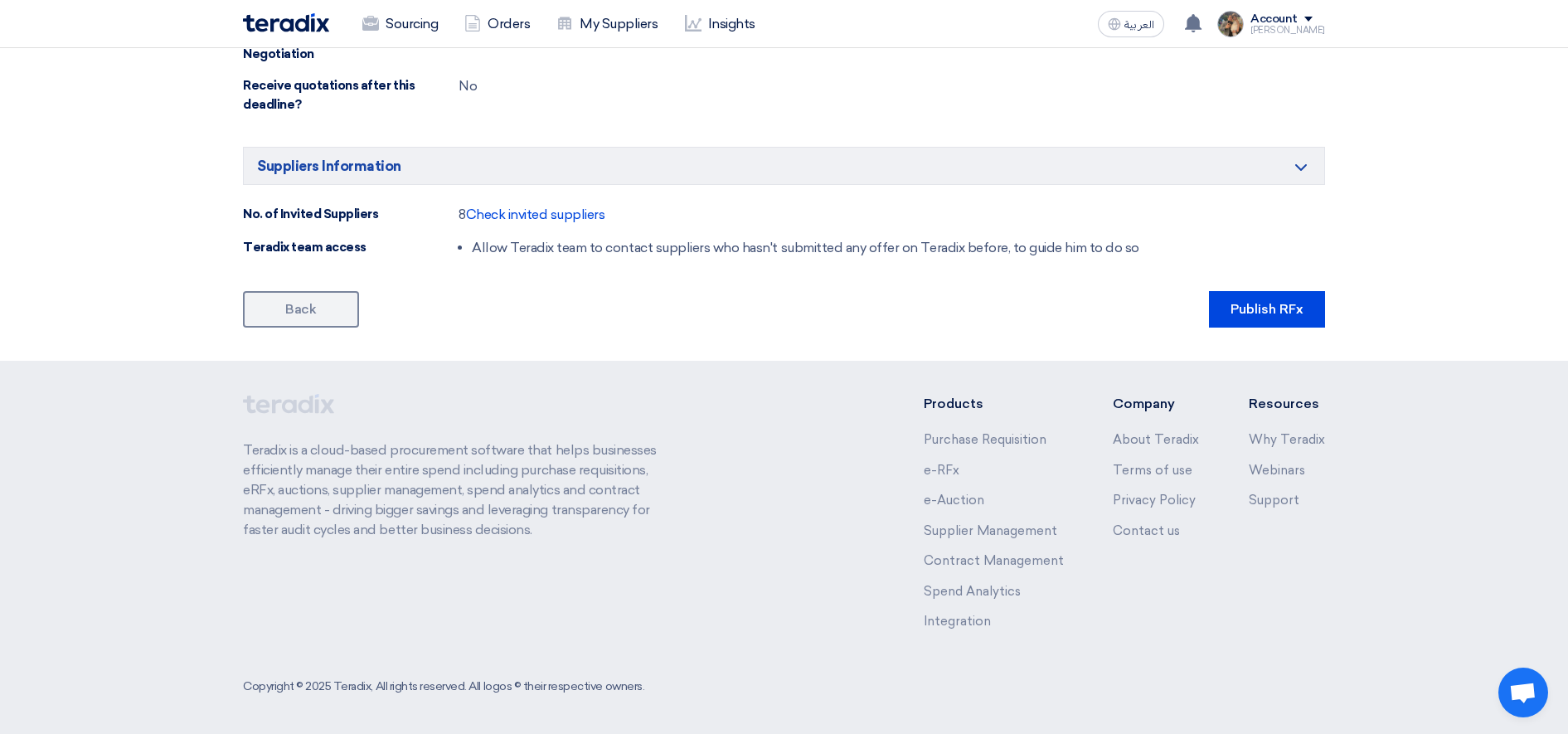
scroll to position [1022, 0]
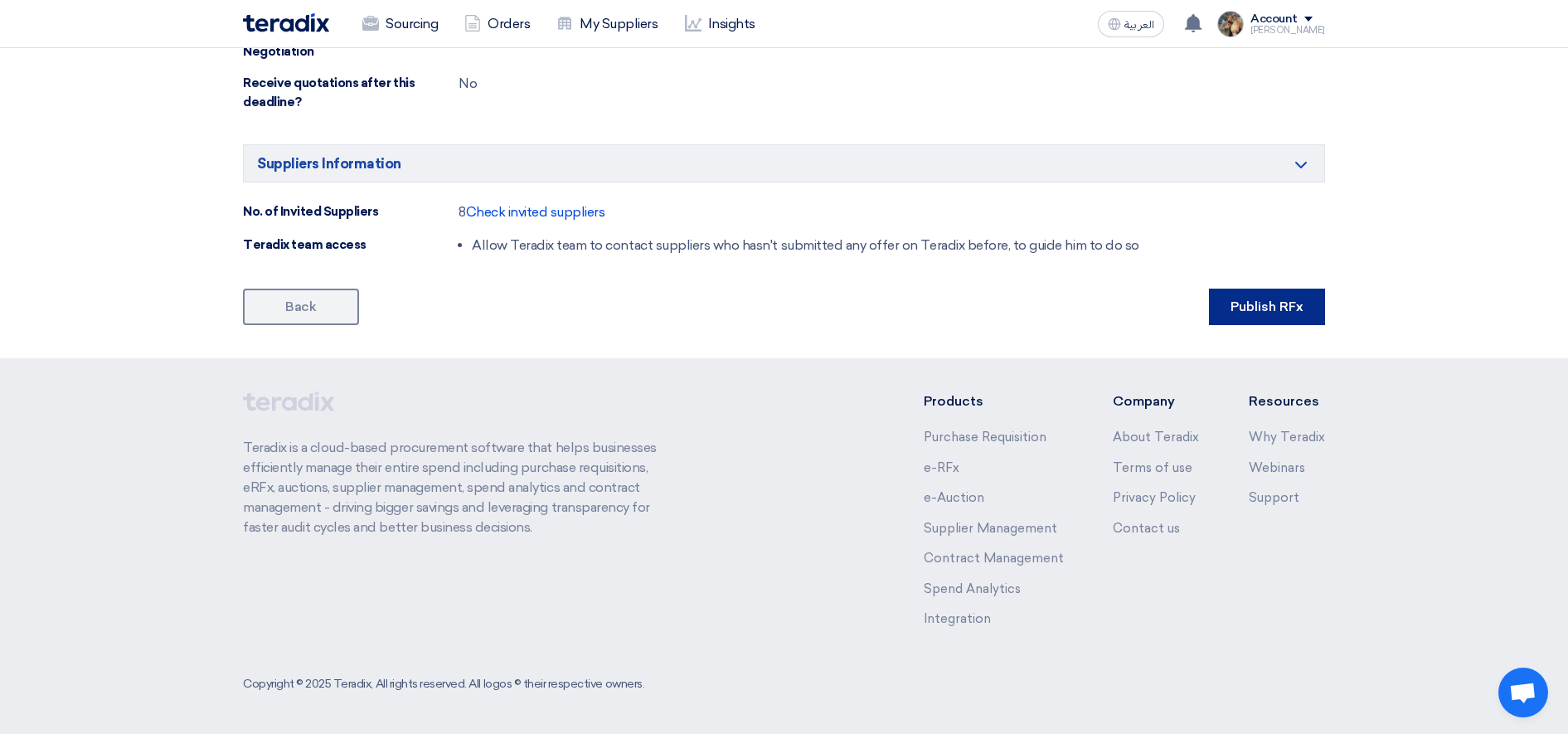
click at [1259, 319] on button "Publish RFx" at bounding box center [1267, 307] width 116 height 36
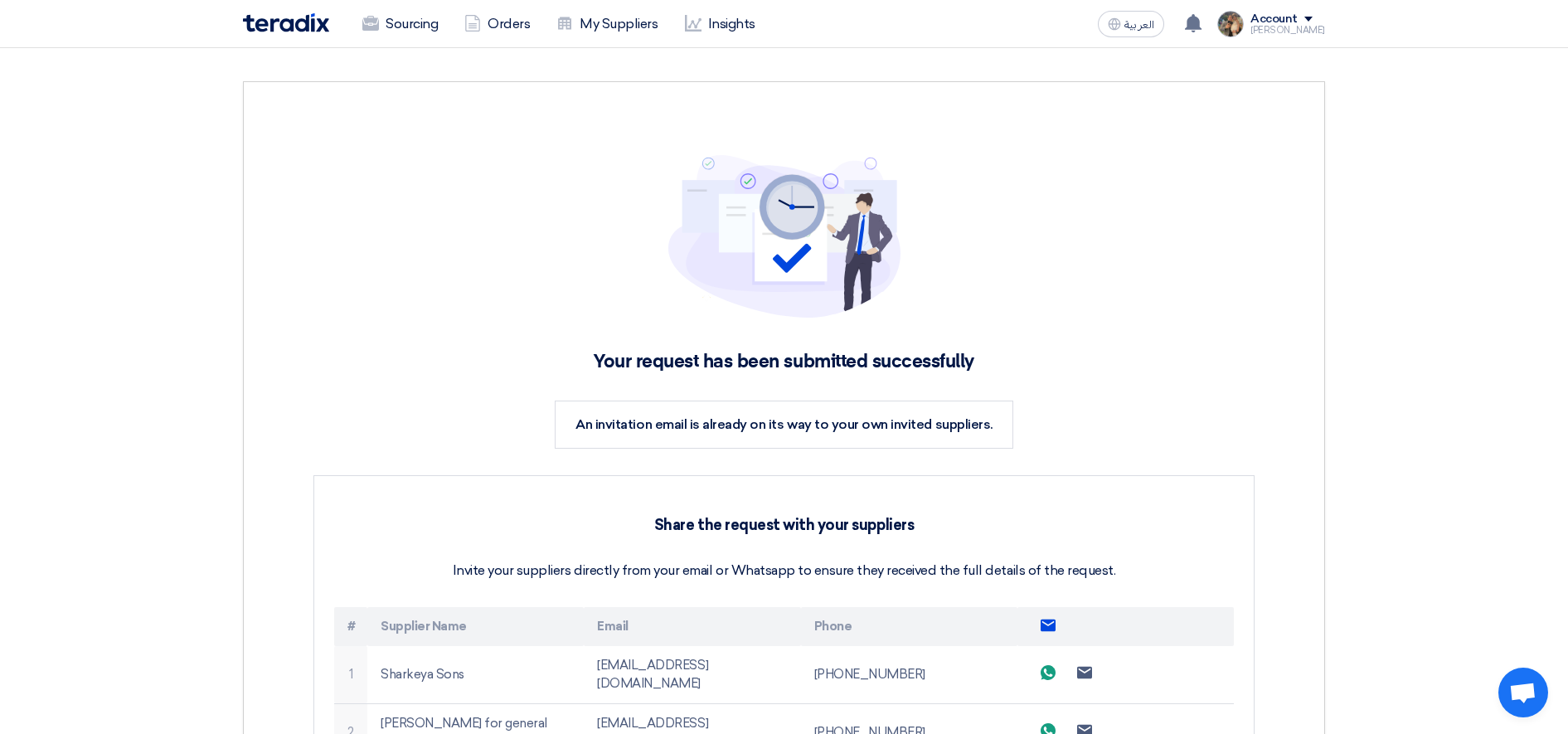
click at [280, 16] on img at bounding box center [285, 23] width 86 height 19
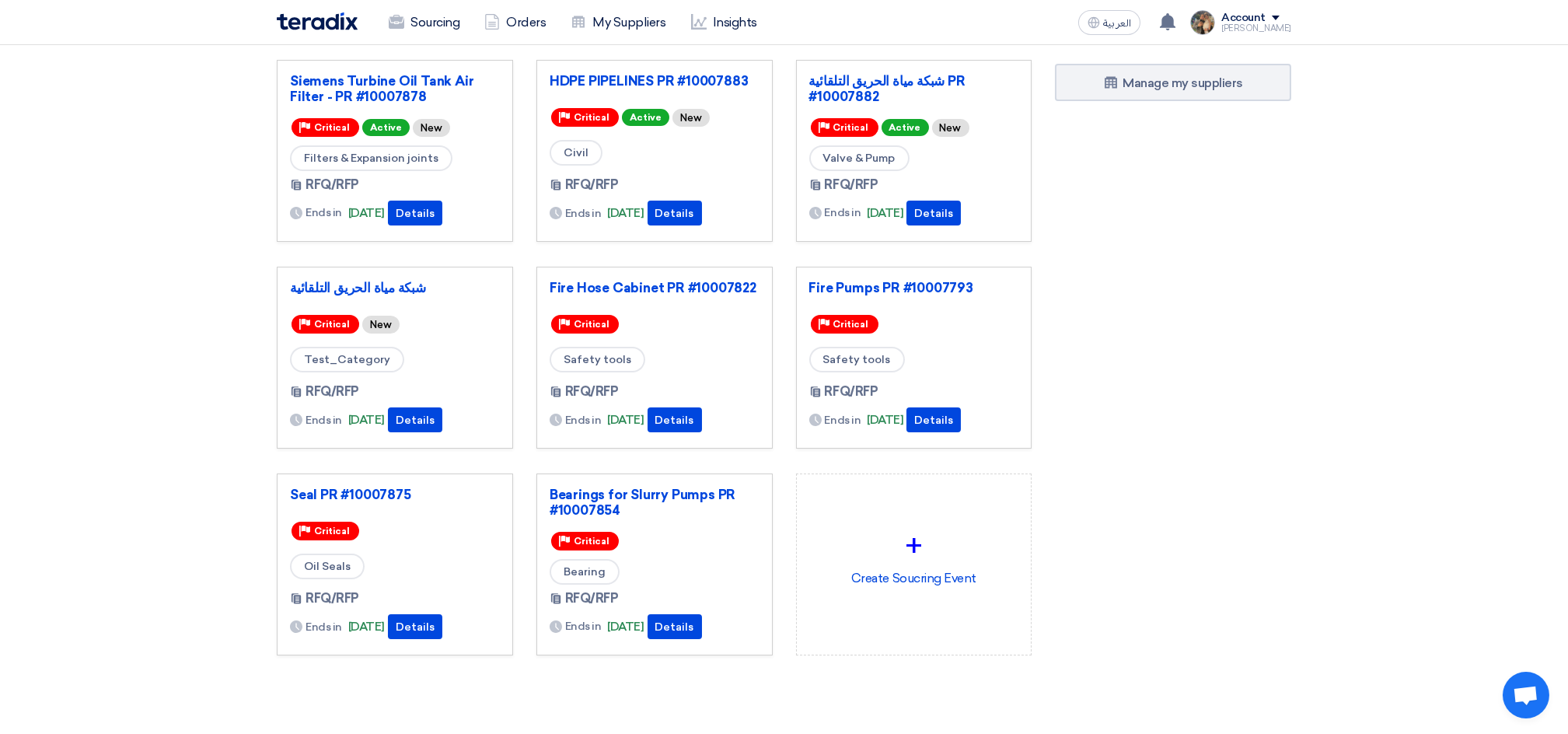
scroll to position [103, 0]
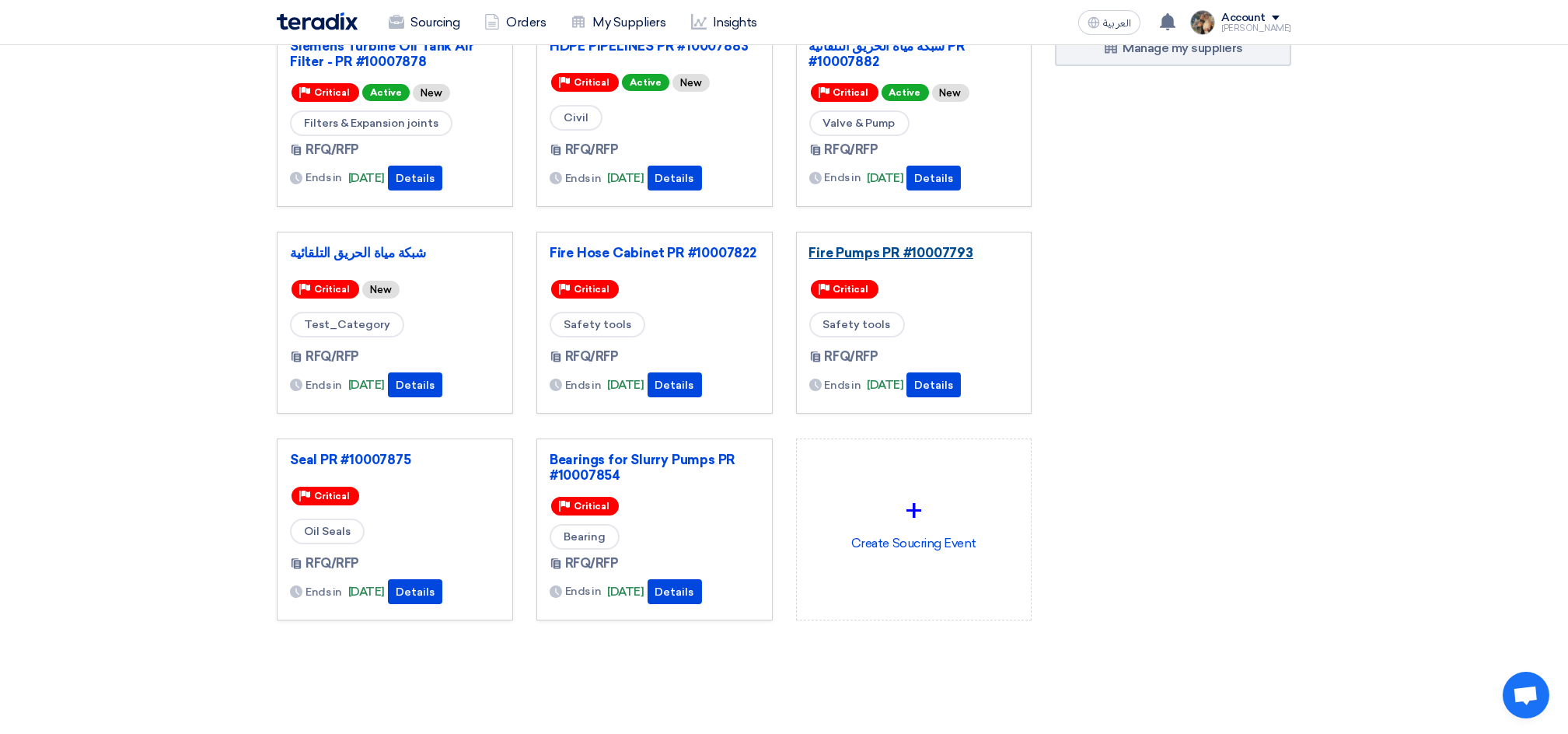
click at [865, 246] on link "Fire Pumps PR #10007793" at bounding box center [914, 252] width 210 height 15
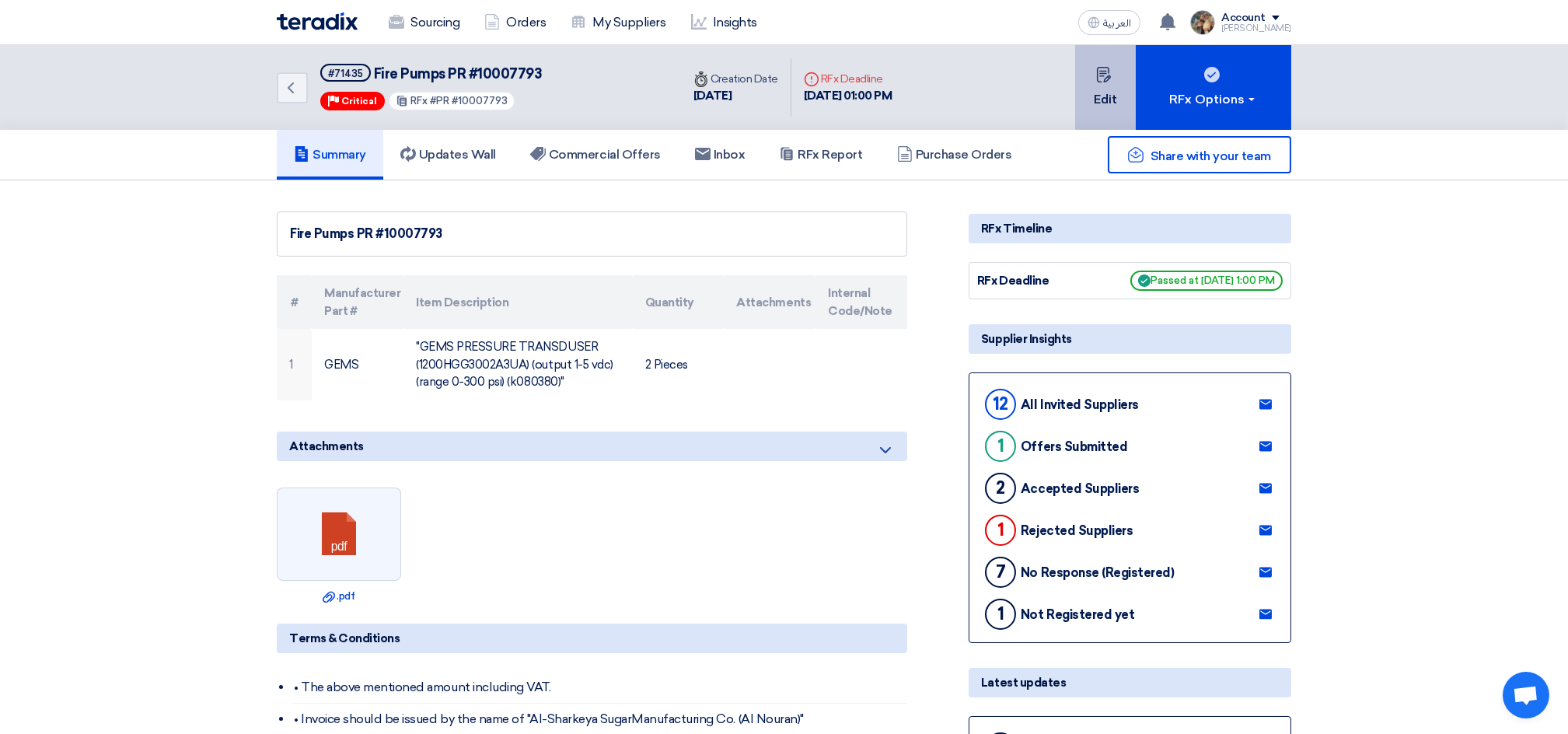
click at [1092, 116] on button "Edit" at bounding box center [1105, 87] width 61 height 85
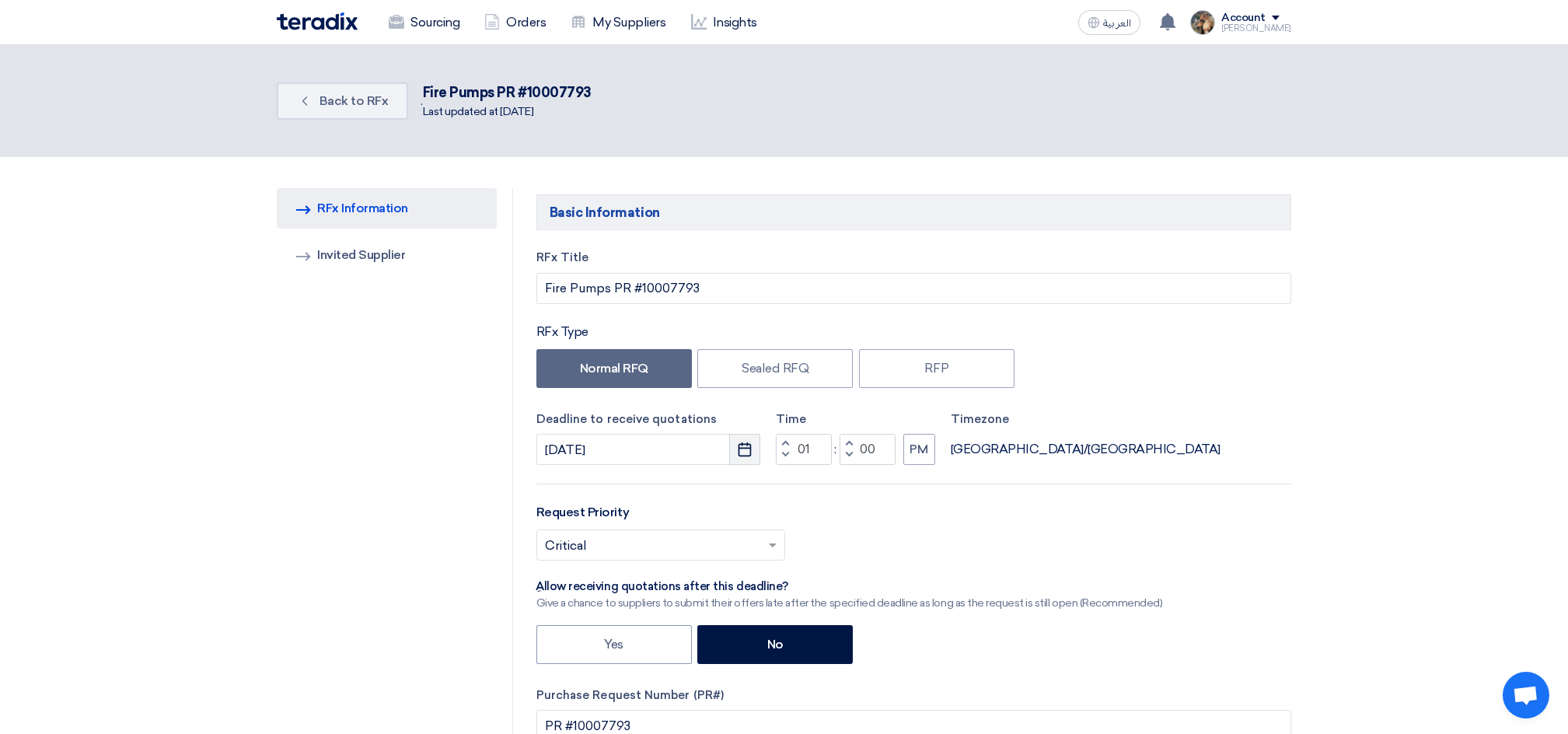
click at [746, 451] on icon "Pick a date" at bounding box center [744, 449] width 15 height 15
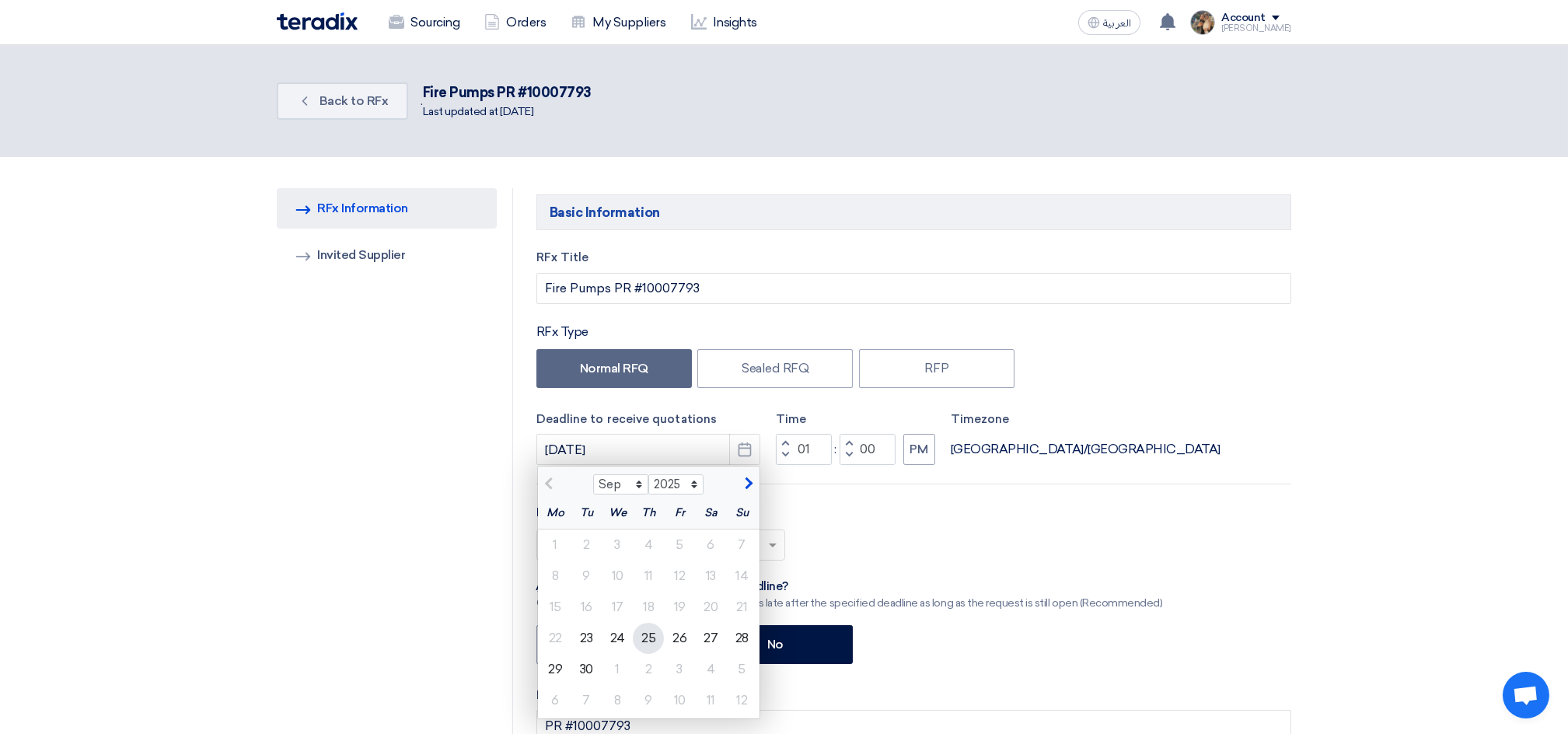
click at [636, 635] on div "25" at bounding box center [648, 638] width 31 height 31
type input "[DATE]"
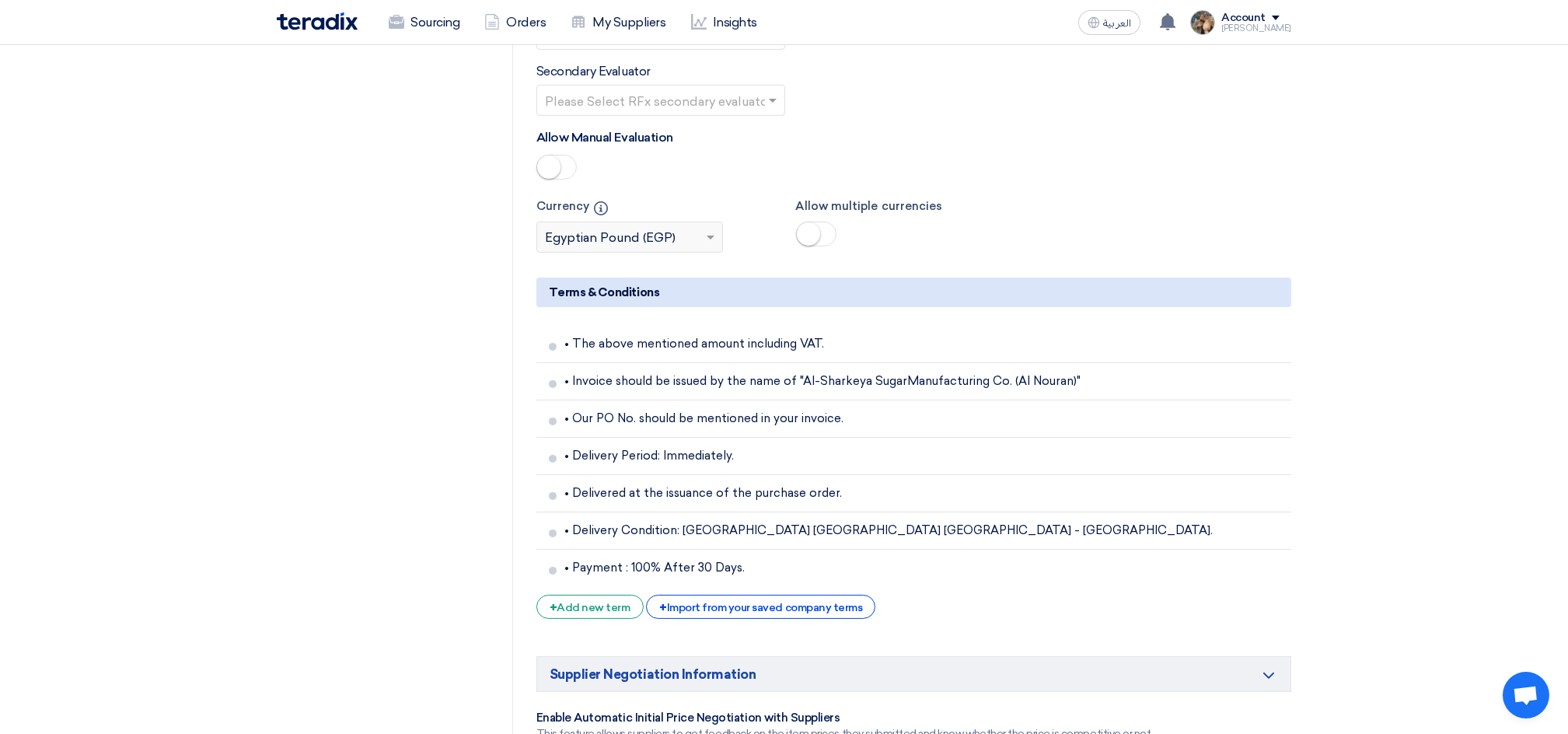
scroll to position [2889, 0]
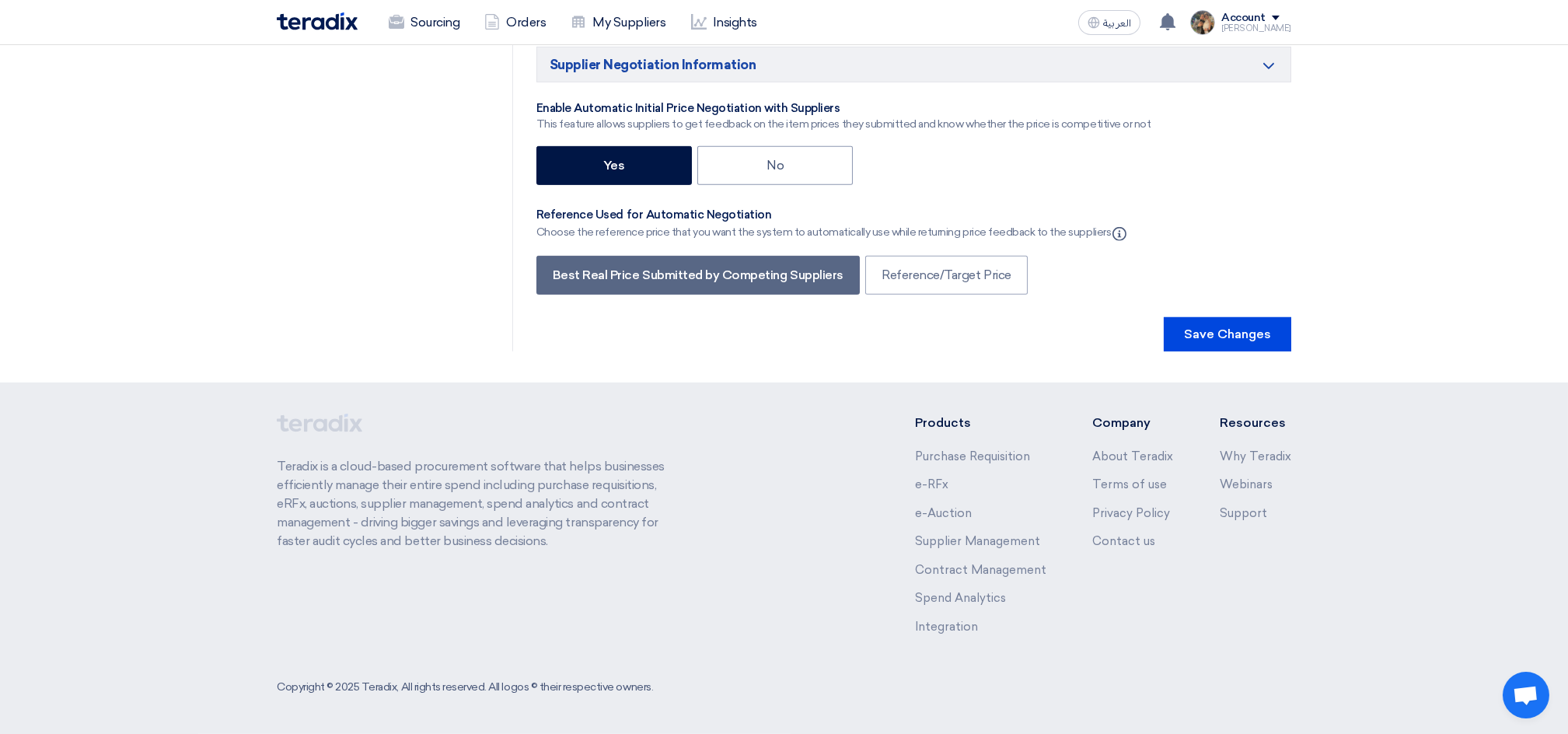
click at [1249, 327] on button "Save Changes" at bounding box center [1227, 334] width 128 height 34
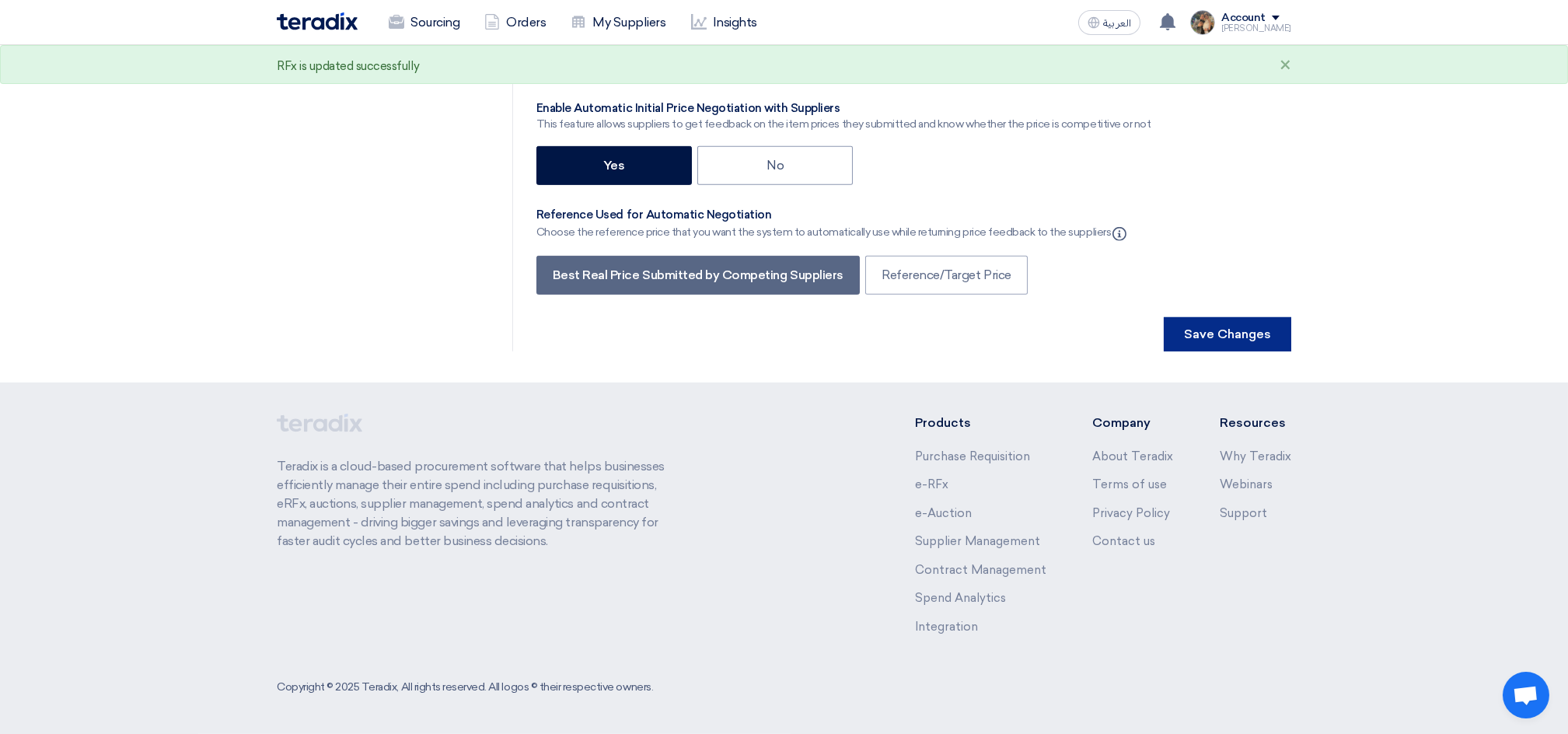
scroll to position [0, 0]
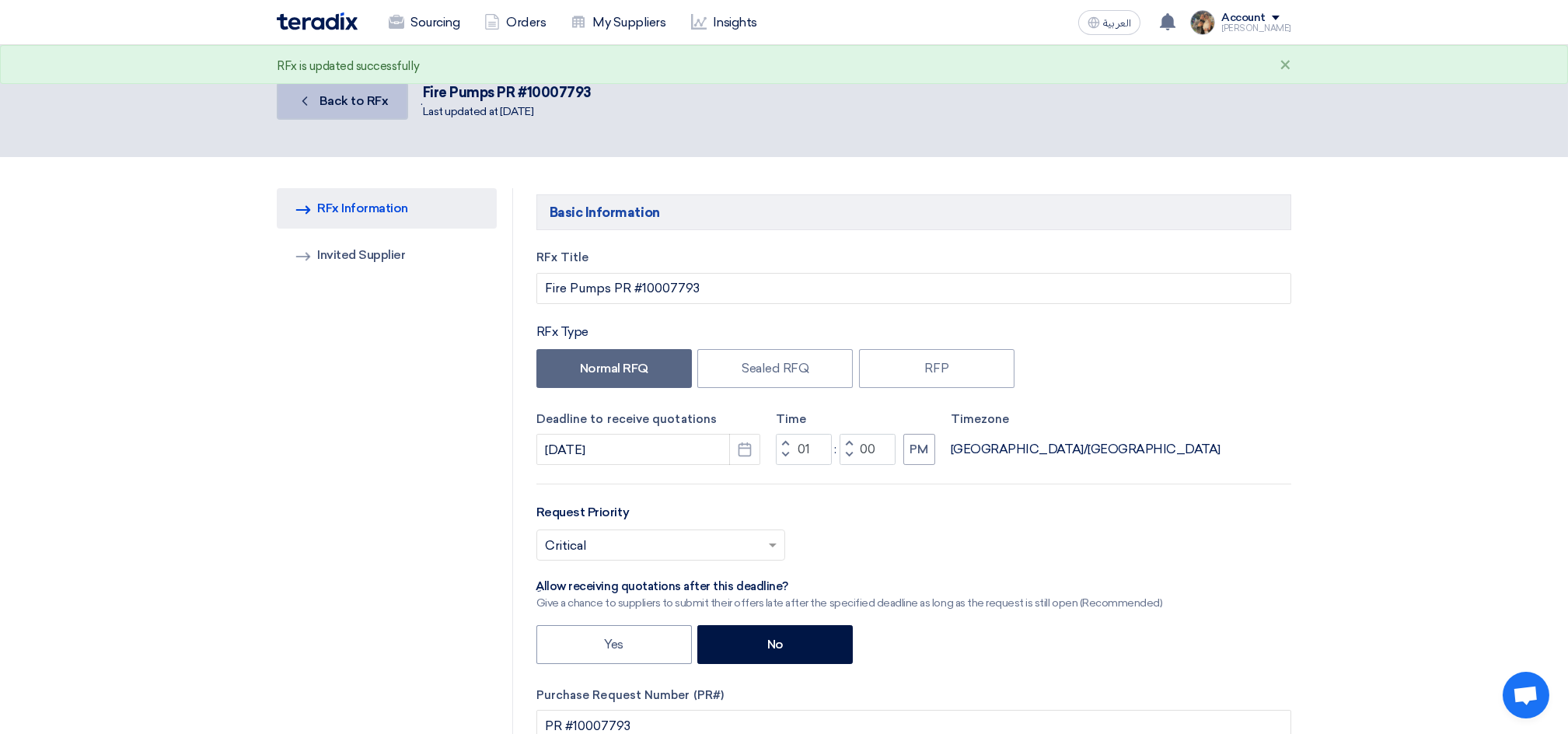
click at [324, 112] on link "Back Back to RFx" at bounding box center [342, 101] width 132 height 37
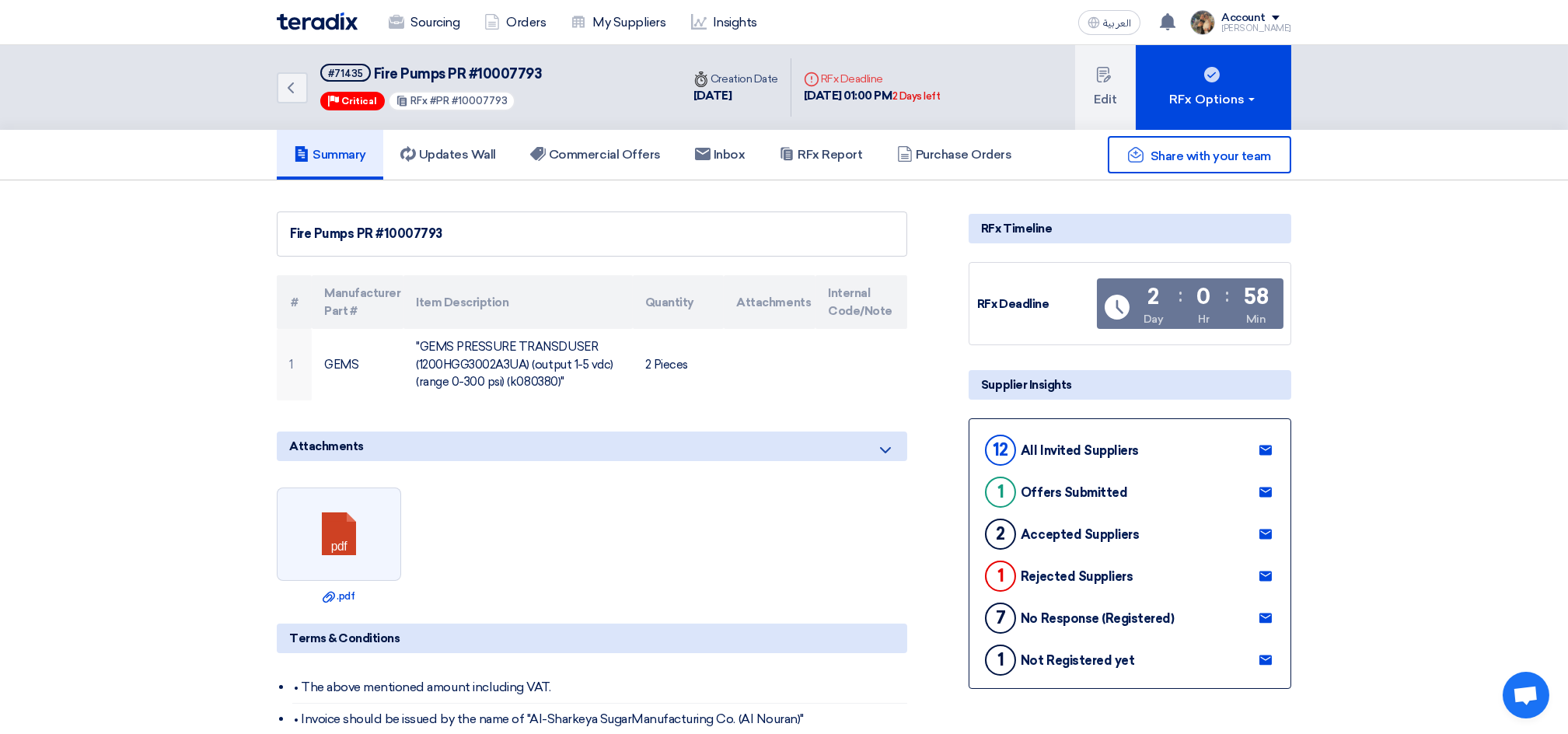
click at [283, 10] on div "Sourcing Orders My Suppliers Insights" at bounding box center [580, 23] width 609 height 34
click at [297, 27] on img at bounding box center [316, 21] width 80 height 18
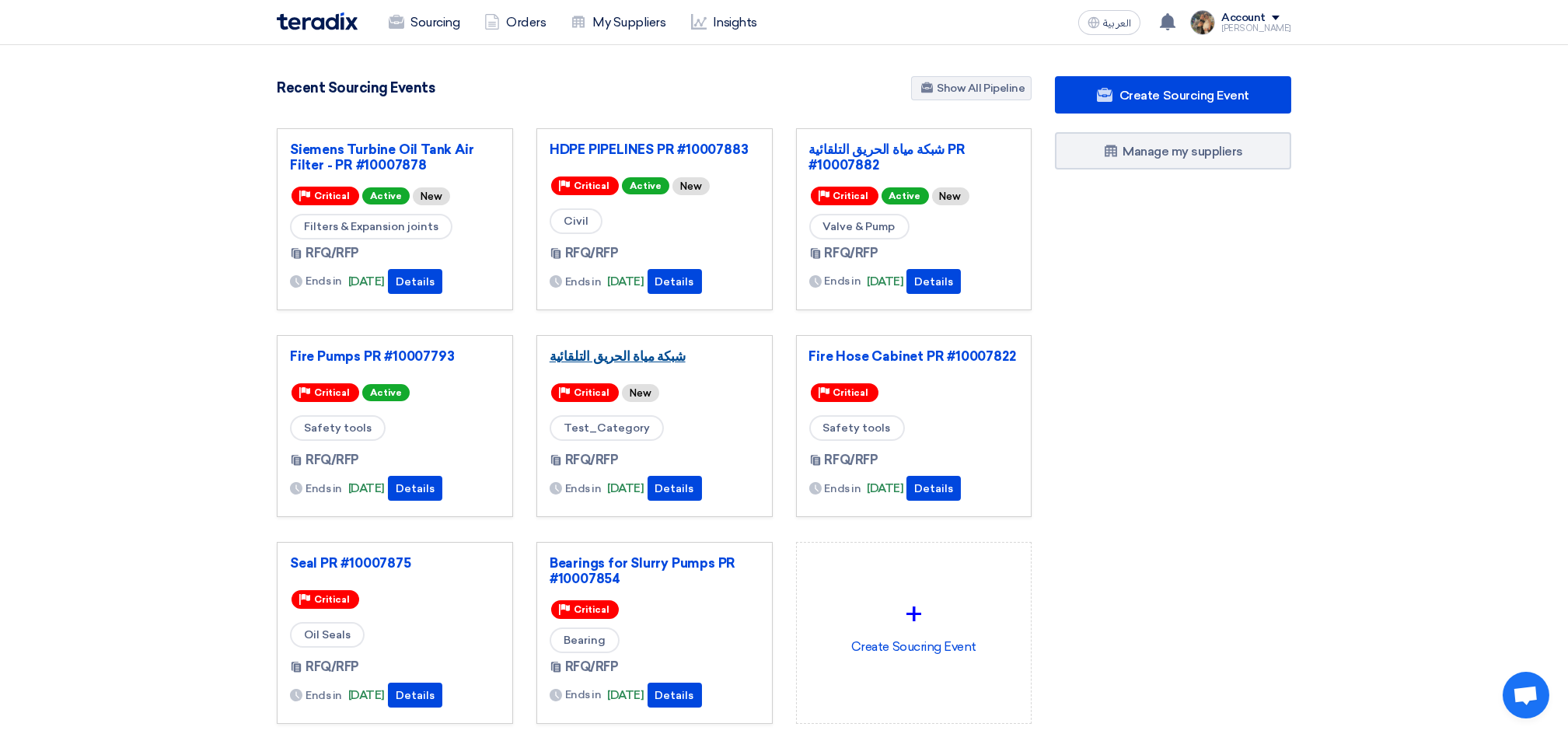
click at [605, 355] on link "شبكة مياة الحريق التلقائية" at bounding box center [654, 355] width 210 height 15
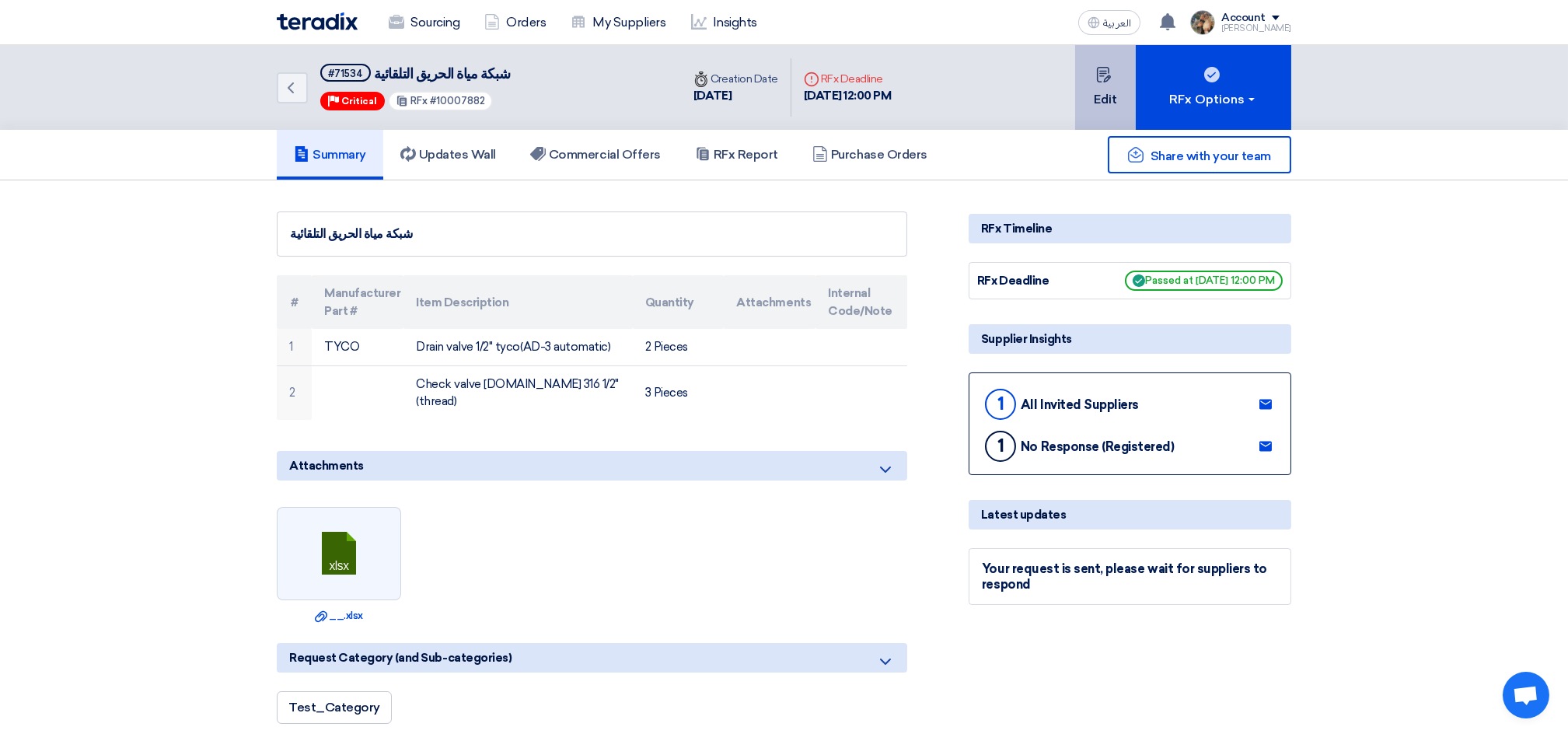
click at [1127, 102] on button "Edit" at bounding box center [1105, 87] width 61 height 85
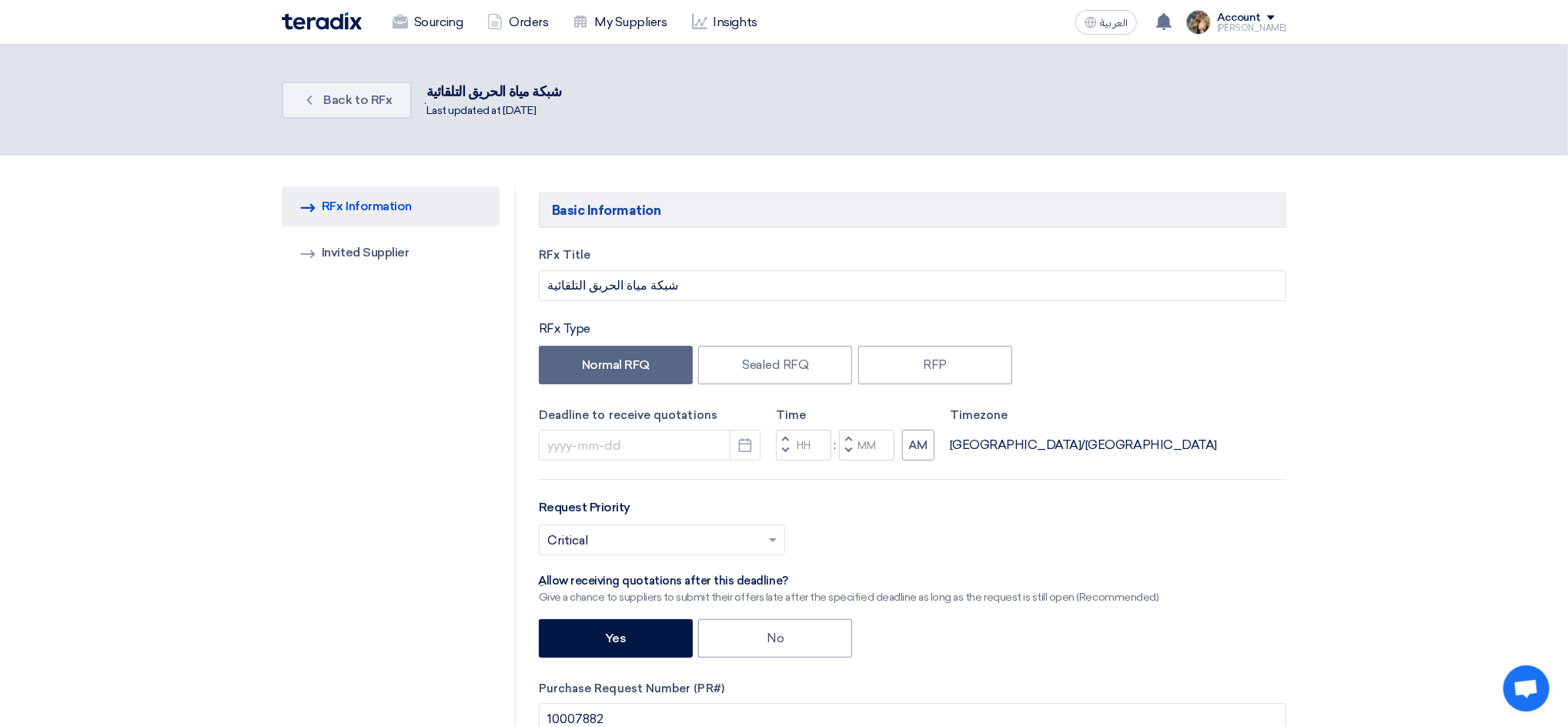
type input "[DATE]"
type input "12"
type input "00"
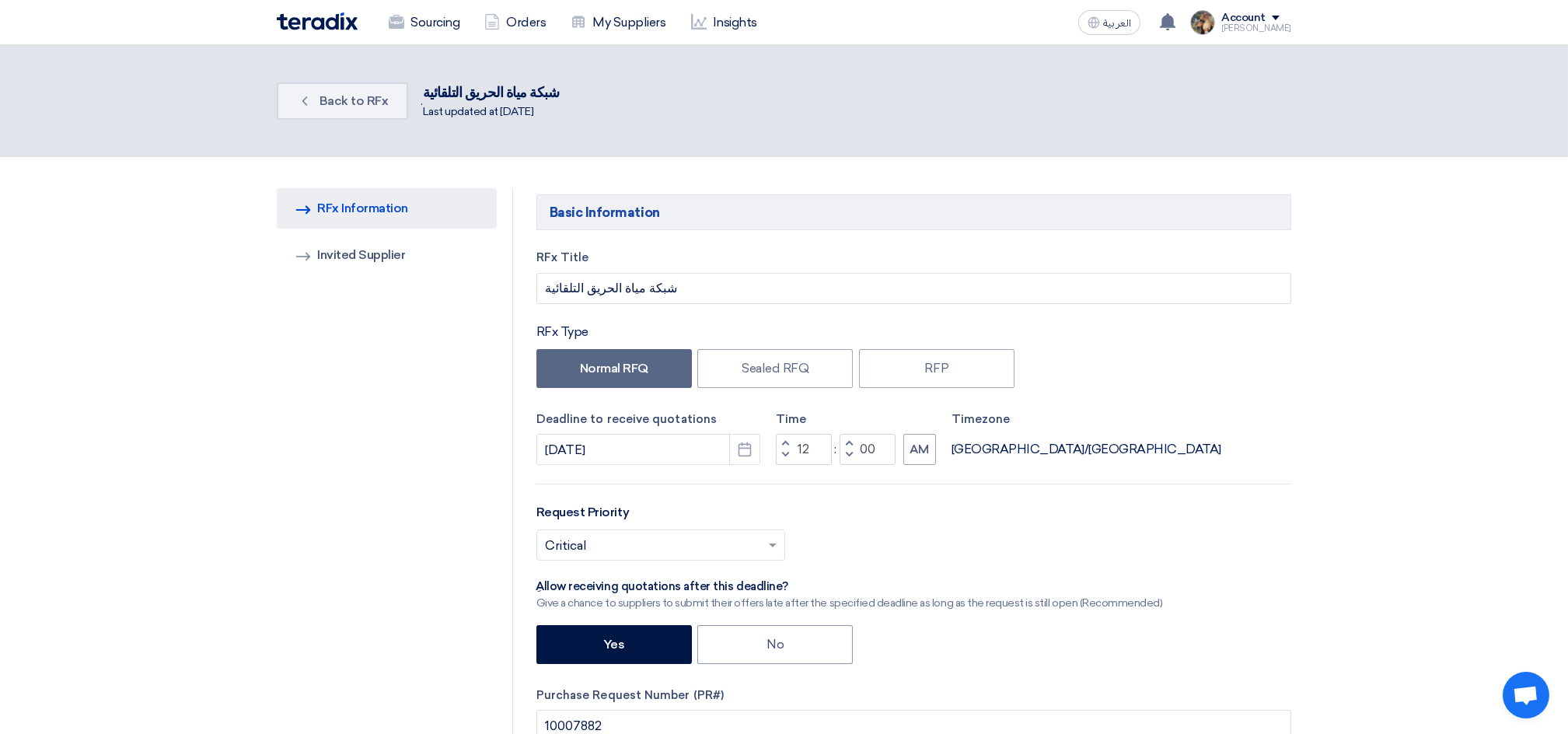
click at [319, 80] on div "Back Back to RFx . شبكة مياة الحريق التلقائية Last updated at [DATE]" at bounding box center [784, 101] width 1014 height 50
click at [332, 89] on link "Back Back to RFx" at bounding box center [342, 101] width 132 height 37
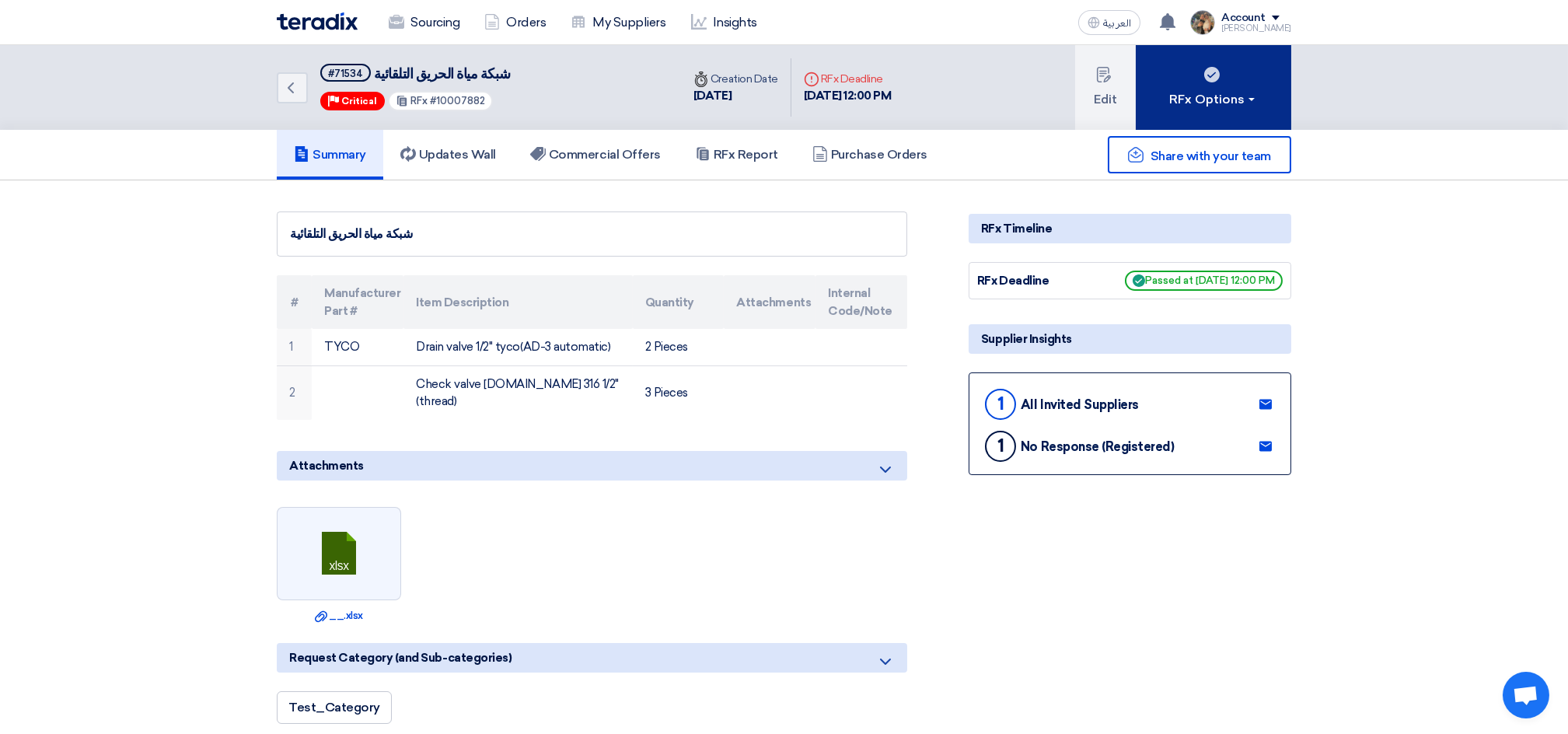
click at [1162, 102] on button "RFx Options" at bounding box center [1213, 87] width 155 height 85
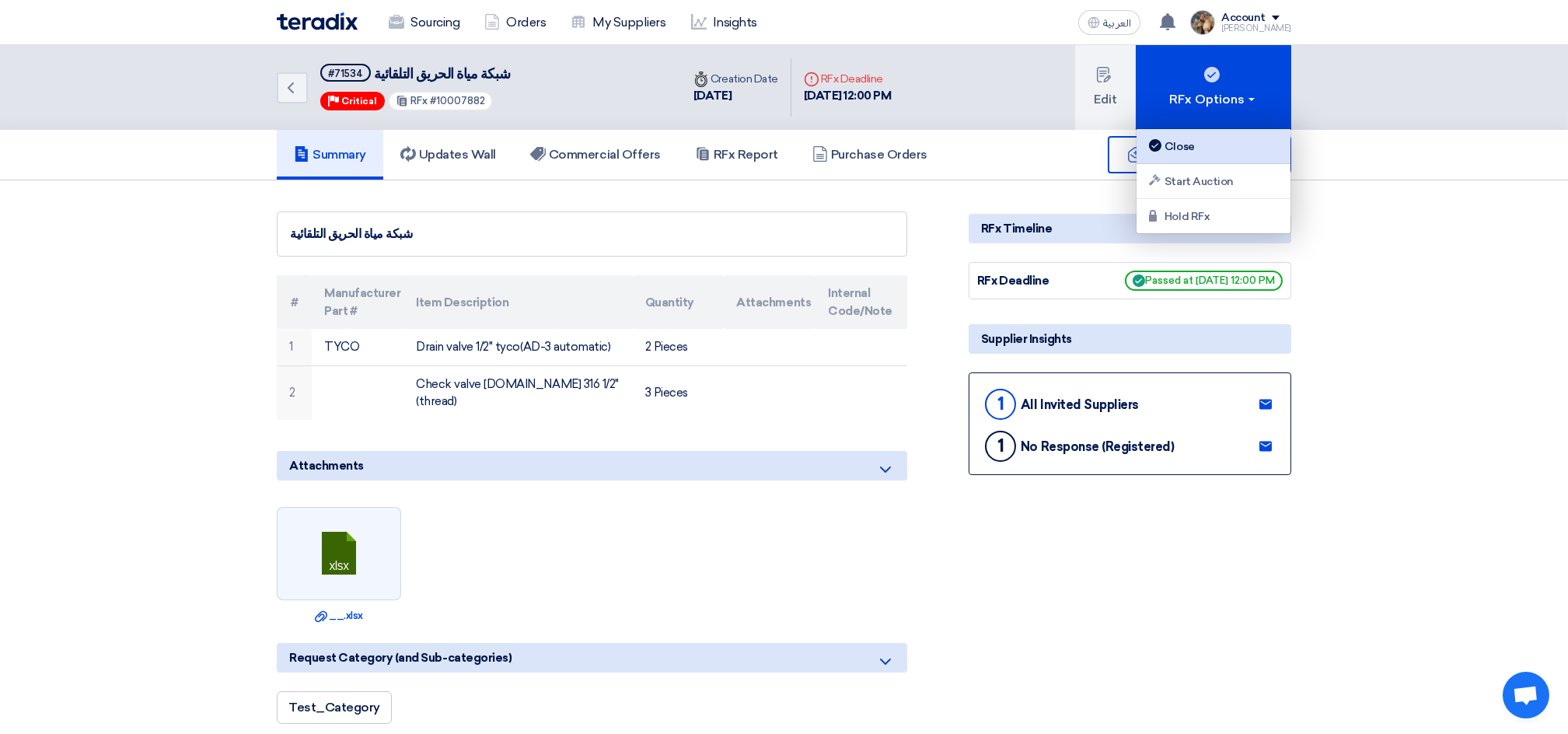
click at [1175, 144] on div "Close" at bounding box center [1213, 145] width 135 height 19
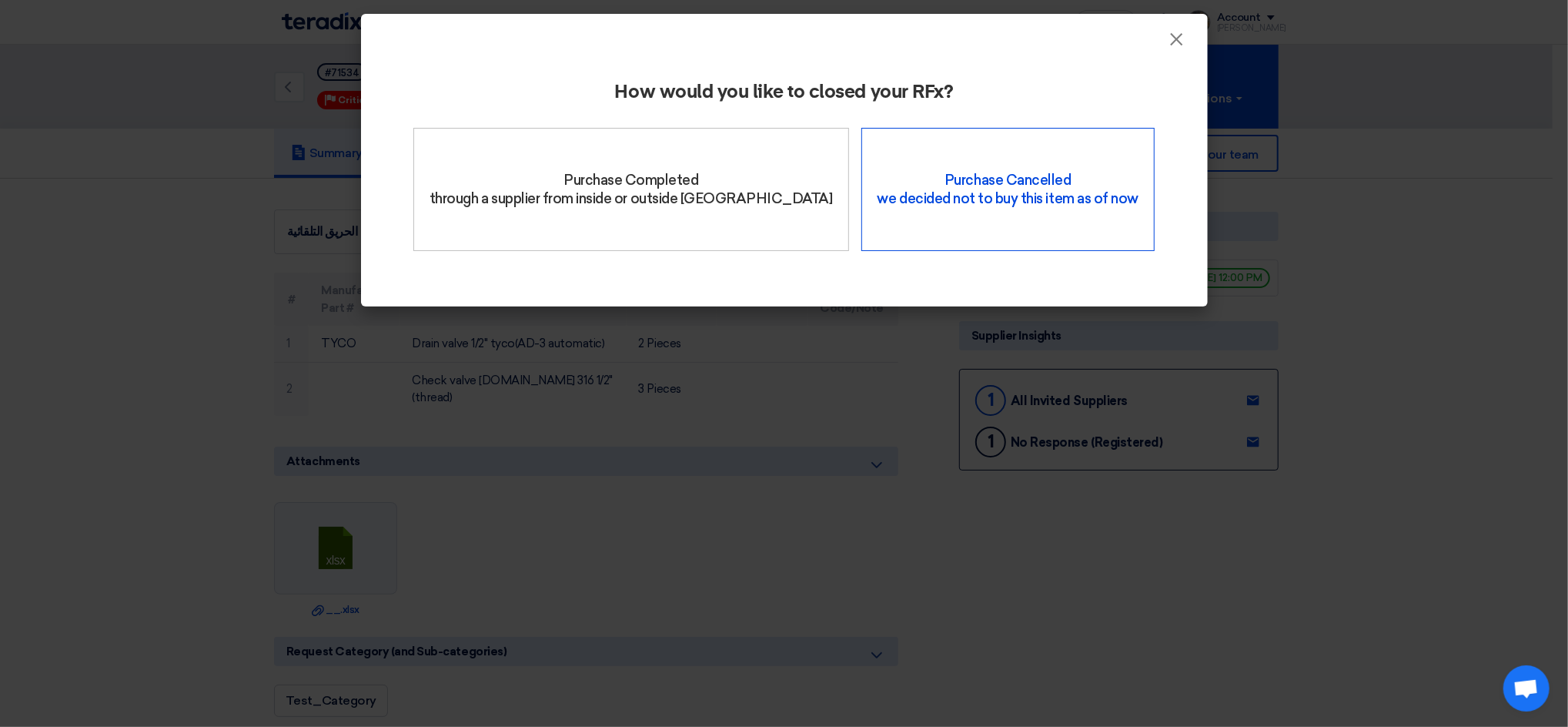
click at [881, 225] on div "Purchase Cancelled we decided not to buy this item as of now" at bounding box center [1008, 189] width 293 height 123
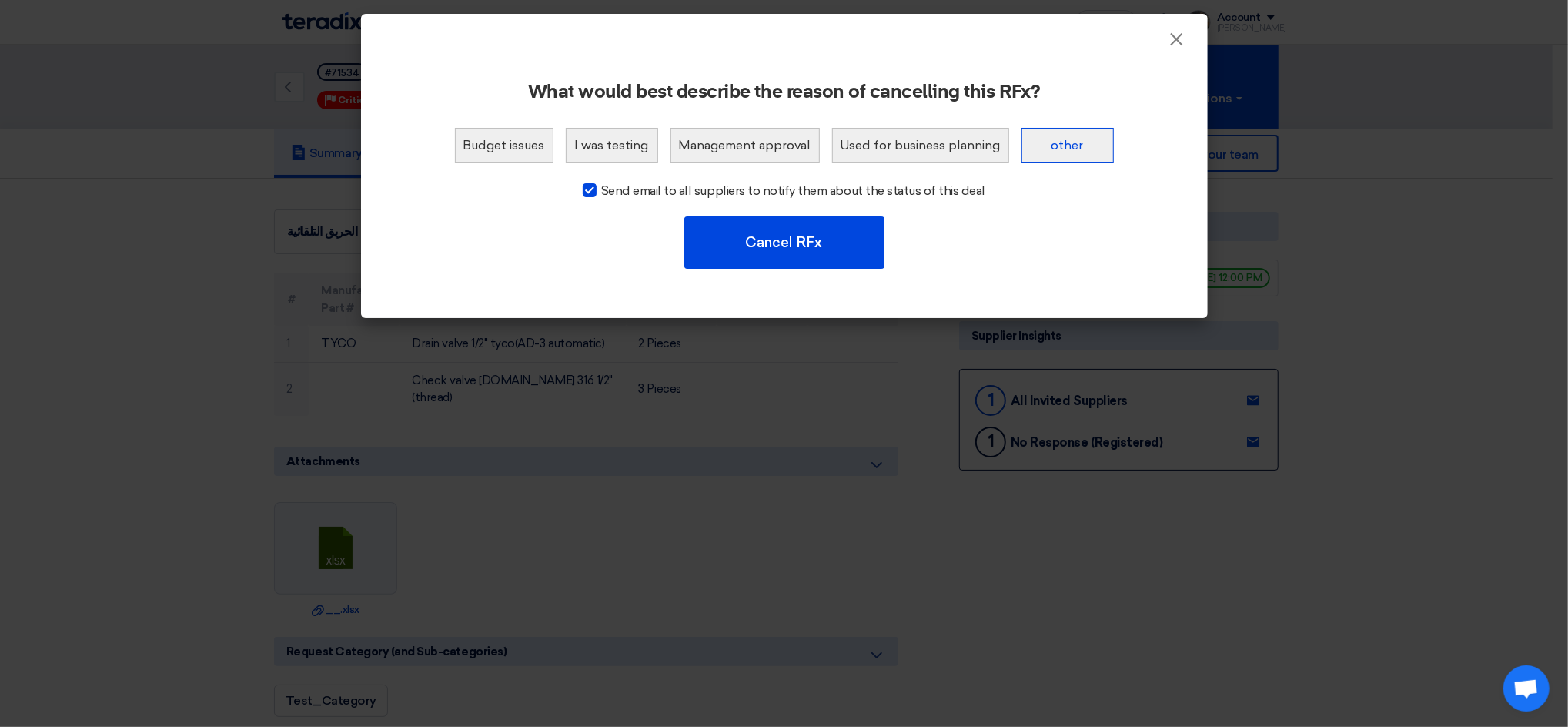
click at [1058, 139] on button "other" at bounding box center [1067, 146] width 93 height 35
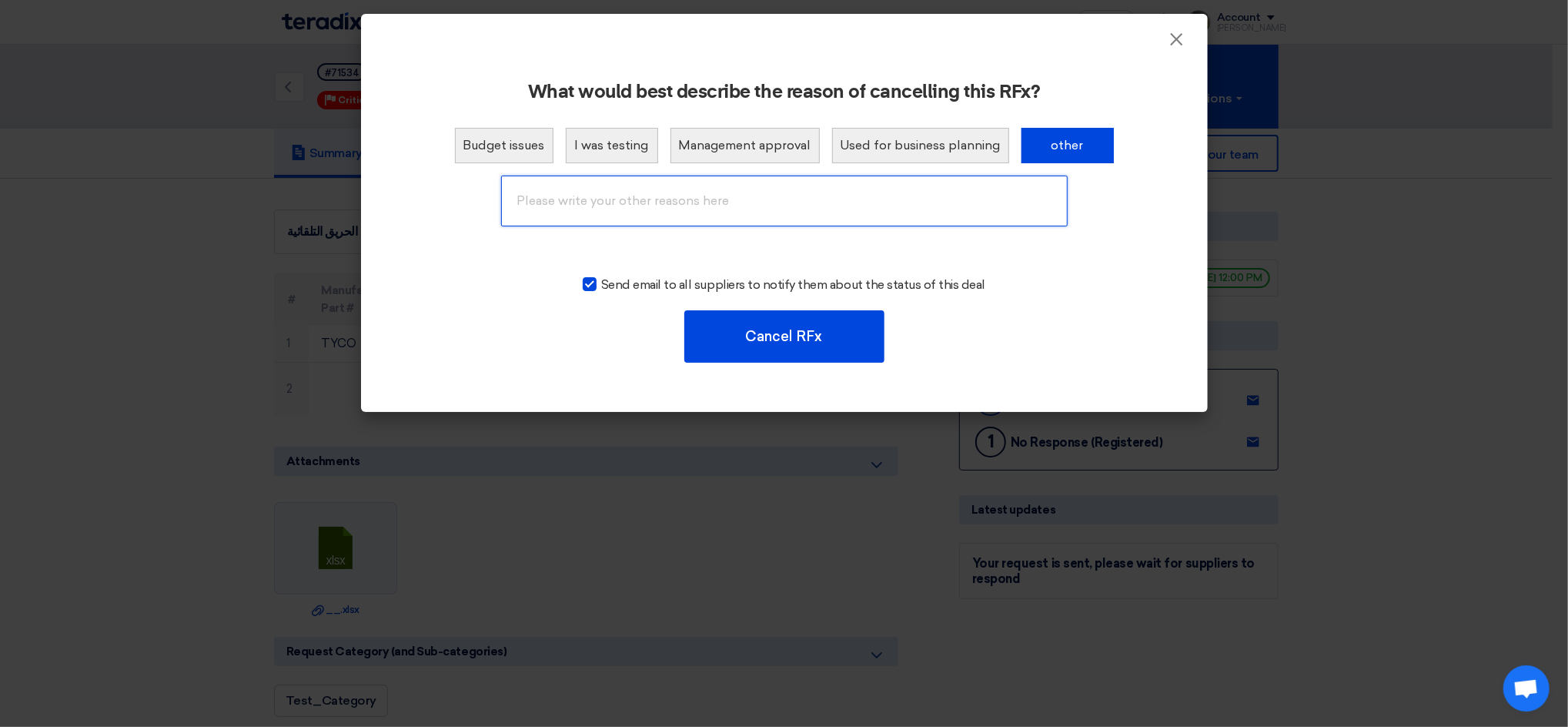
click at [671, 196] on input "text" at bounding box center [784, 200] width 567 height 51
type input "Already done by Duplication"
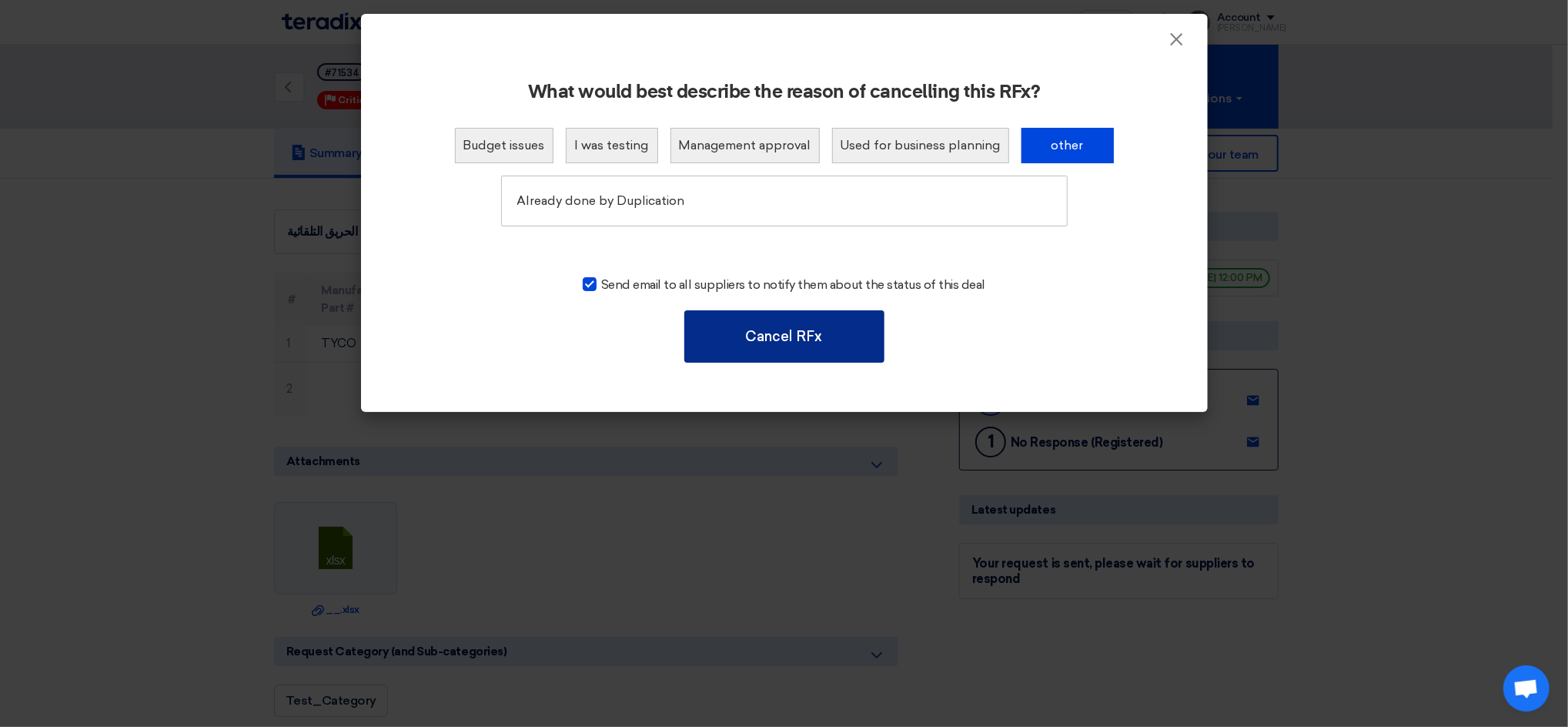
click at [735, 337] on button "Cancel RFx" at bounding box center [784, 336] width 200 height 52
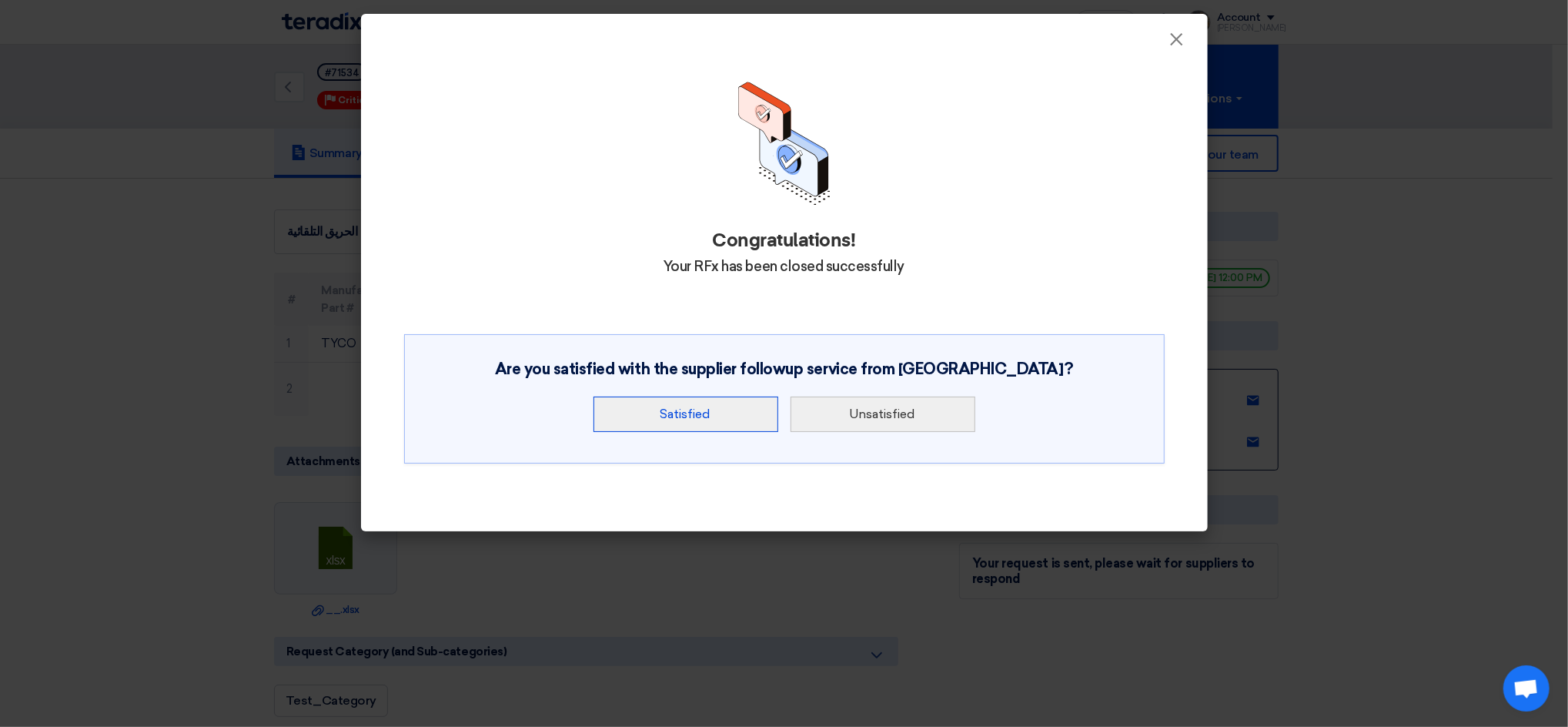
click at [745, 292] on div "Congratulations! Your RFx has been closed successfully Are you satisfied with t…" at bounding box center [784, 282] width 810 height 450
click at [828, 413] on button "Unsatisfied" at bounding box center [882, 414] width 184 height 35
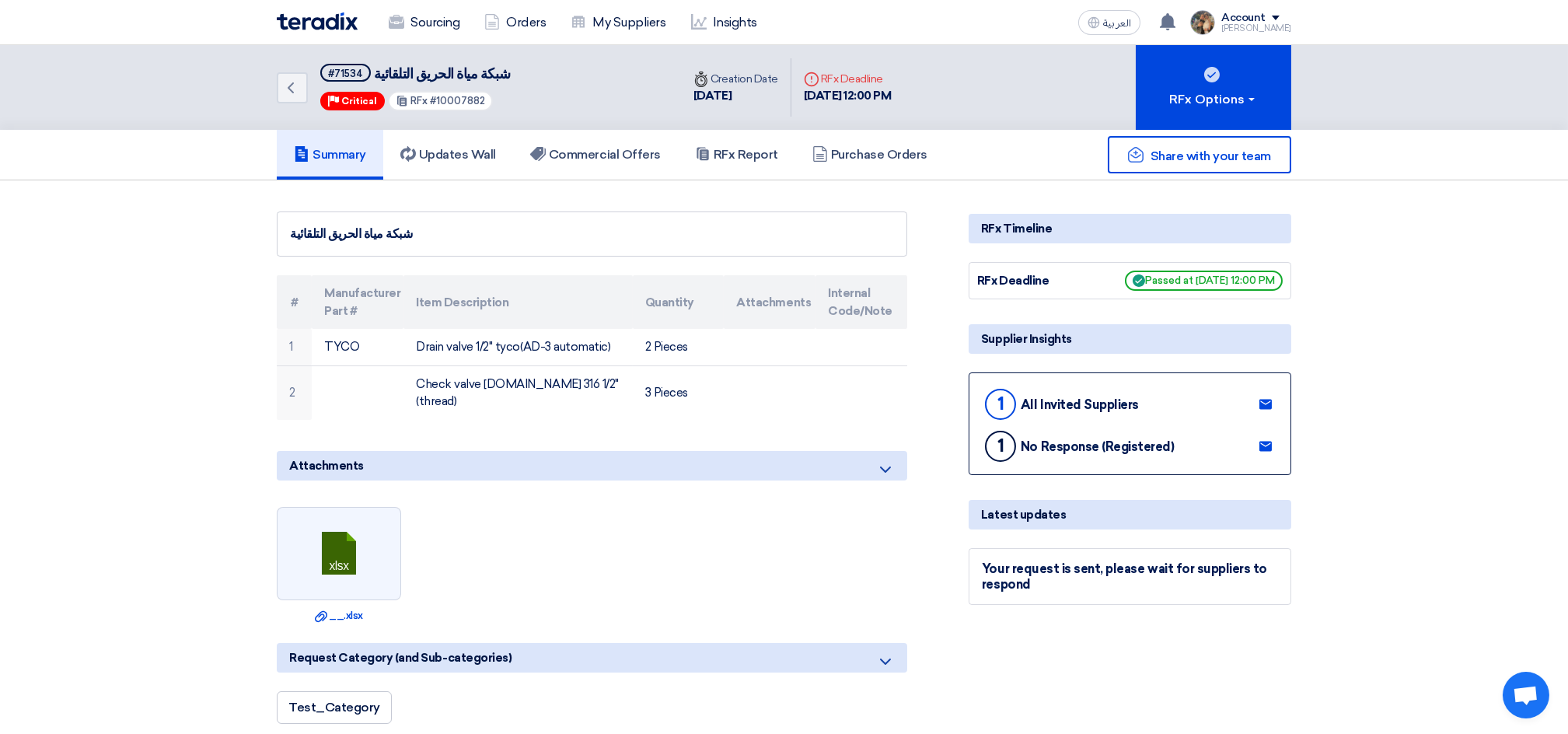
click at [306, 18] on img at bounding box center [316, 21] width 80 height 18
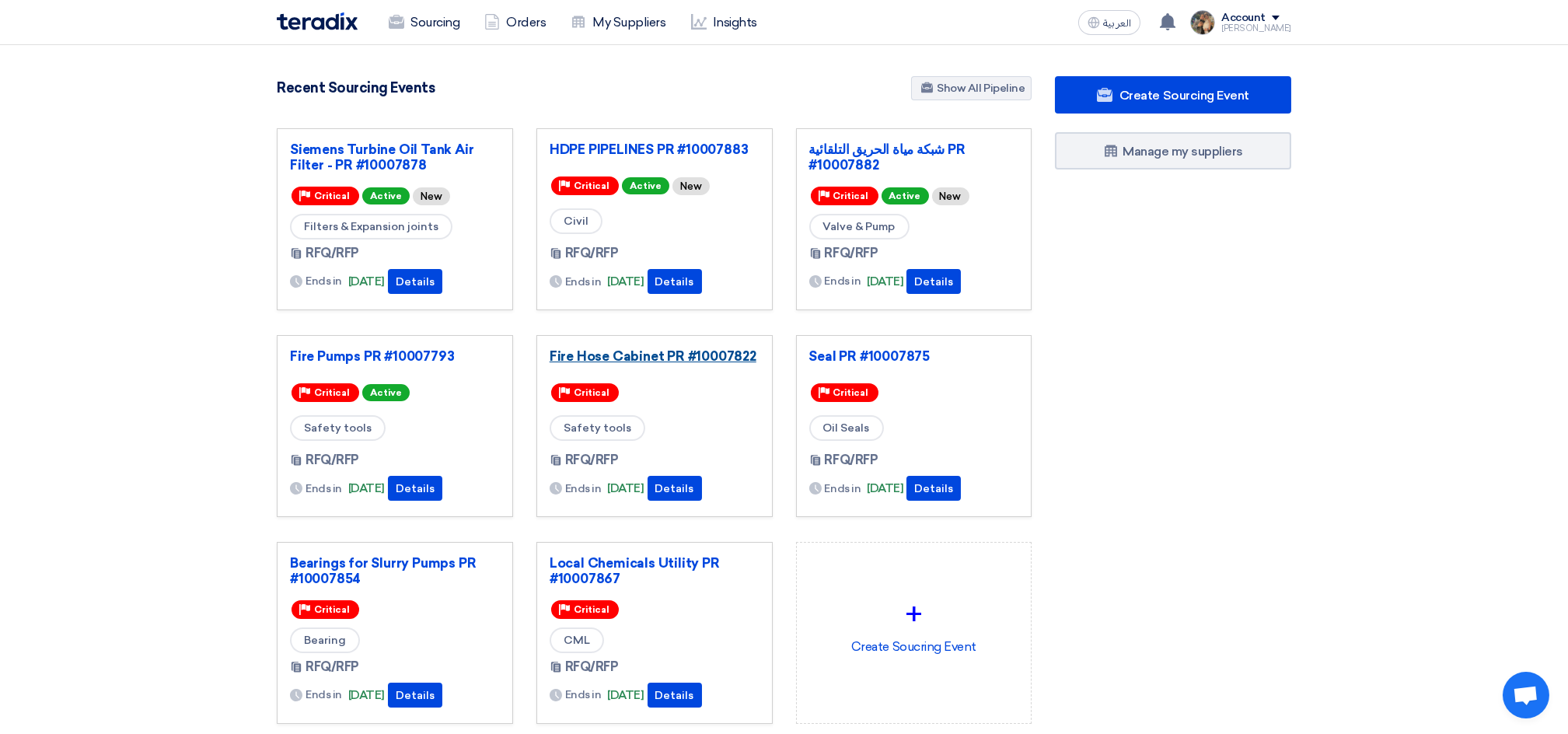
click at [649, 350] on link "Fire Hose Cabinet PR #10007822" at bounding box center [654, 355] width 210 height 15
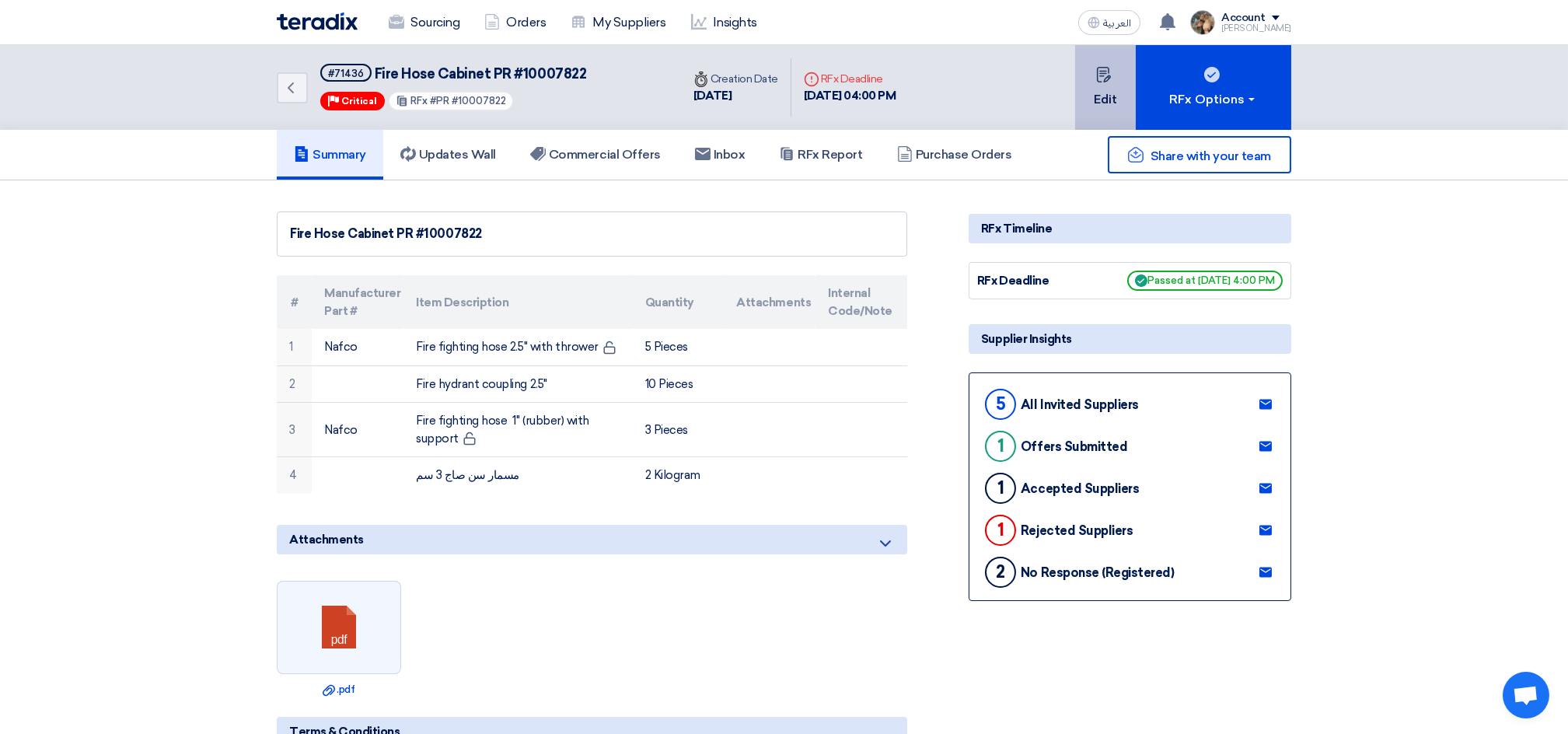
click at [1092, 98] on button "Edit" at bounding box center [1105, 87] width 61 height 85
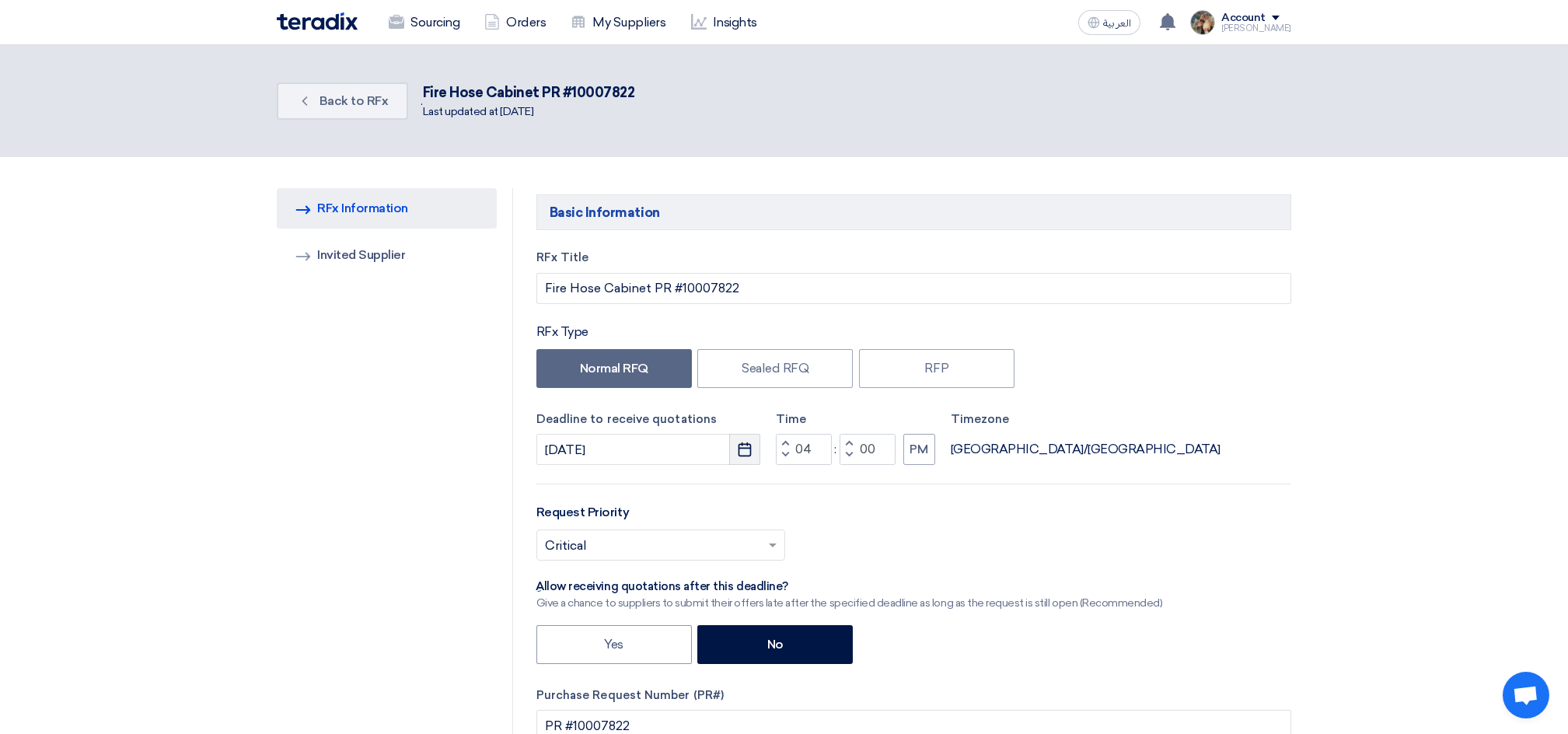
click at [744, 436] on button "Pick a date" at bounding box center [745, 450] width 31 height 31
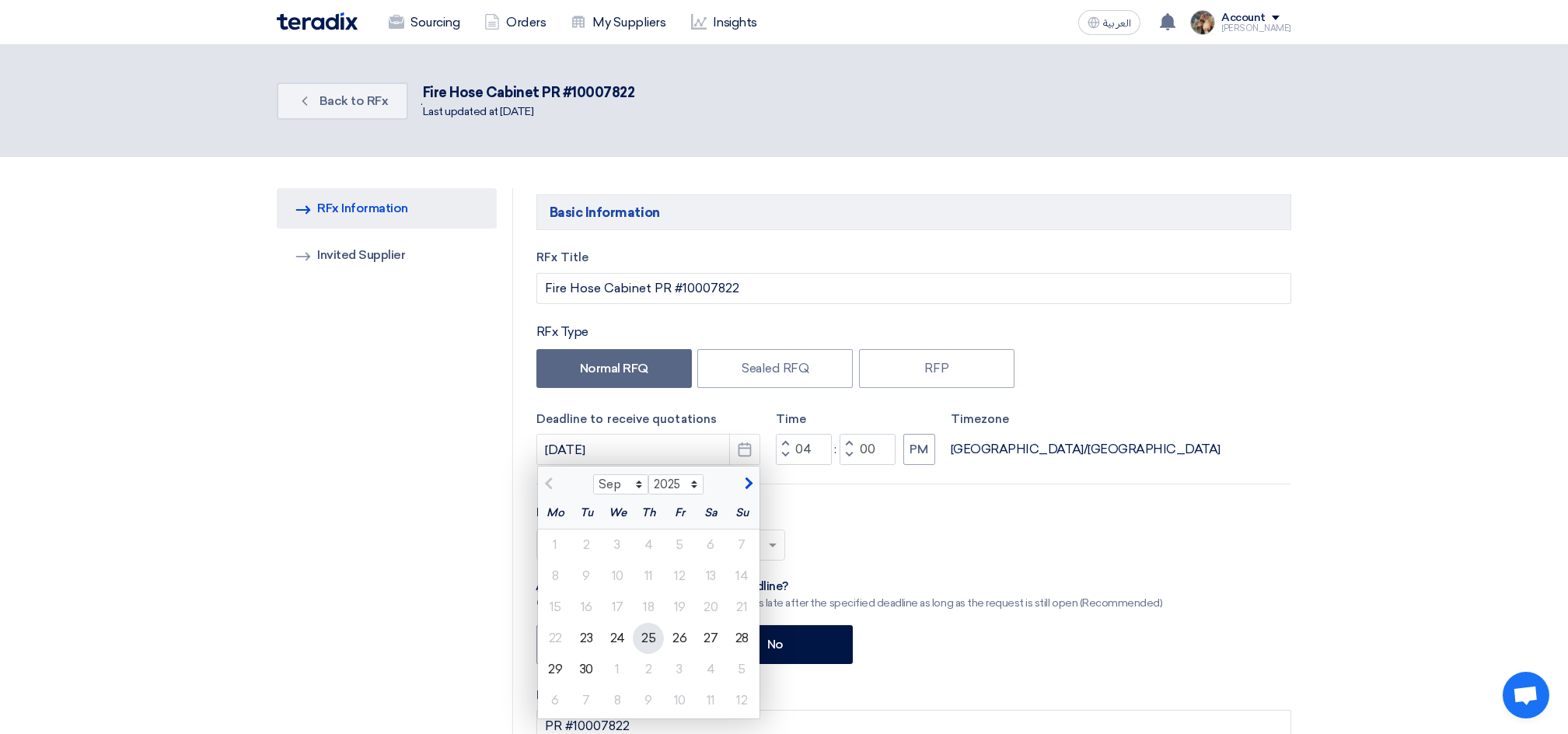
click at [645, 630] on div "25" at bounding box center [648, 638] width 31 height 31
type input "[DATE]"
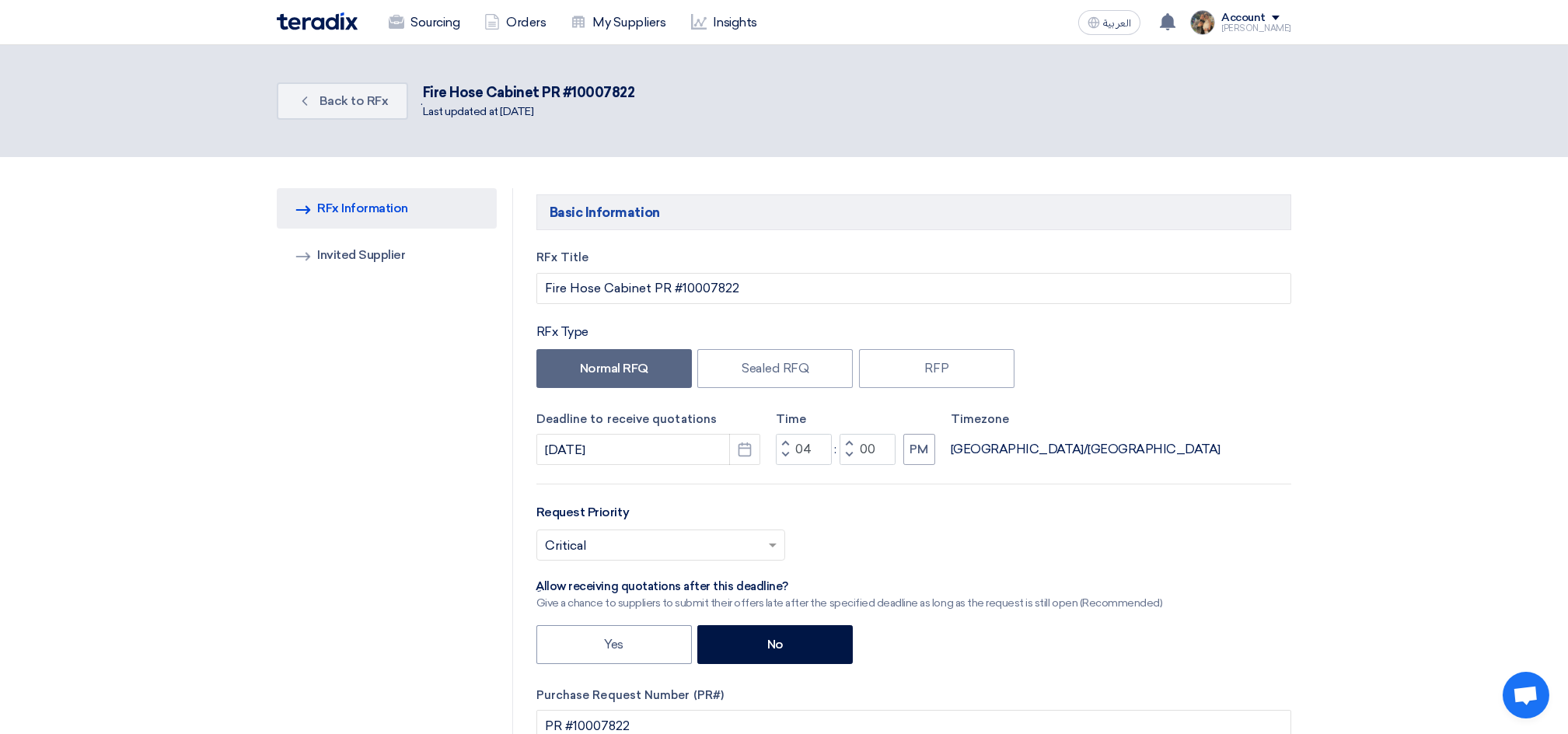
click at [781, 455] on button "Decrement hours" at bounding box center [784, 456] width 19 height 20
click at [782, 455] on span "button" at bounding box center [784, 454] width 6 height 9
type input "12"
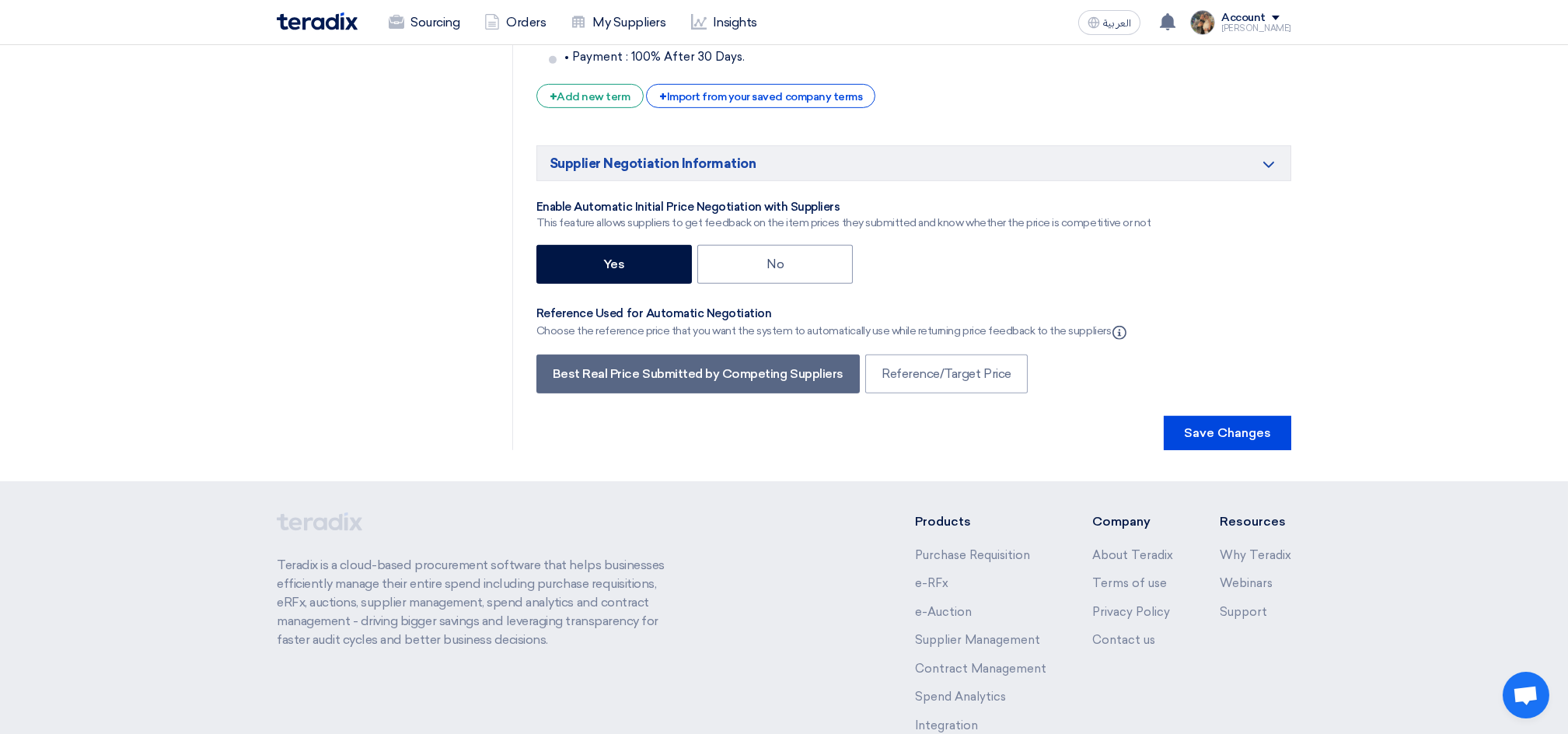
scroll to position [3093, 0]
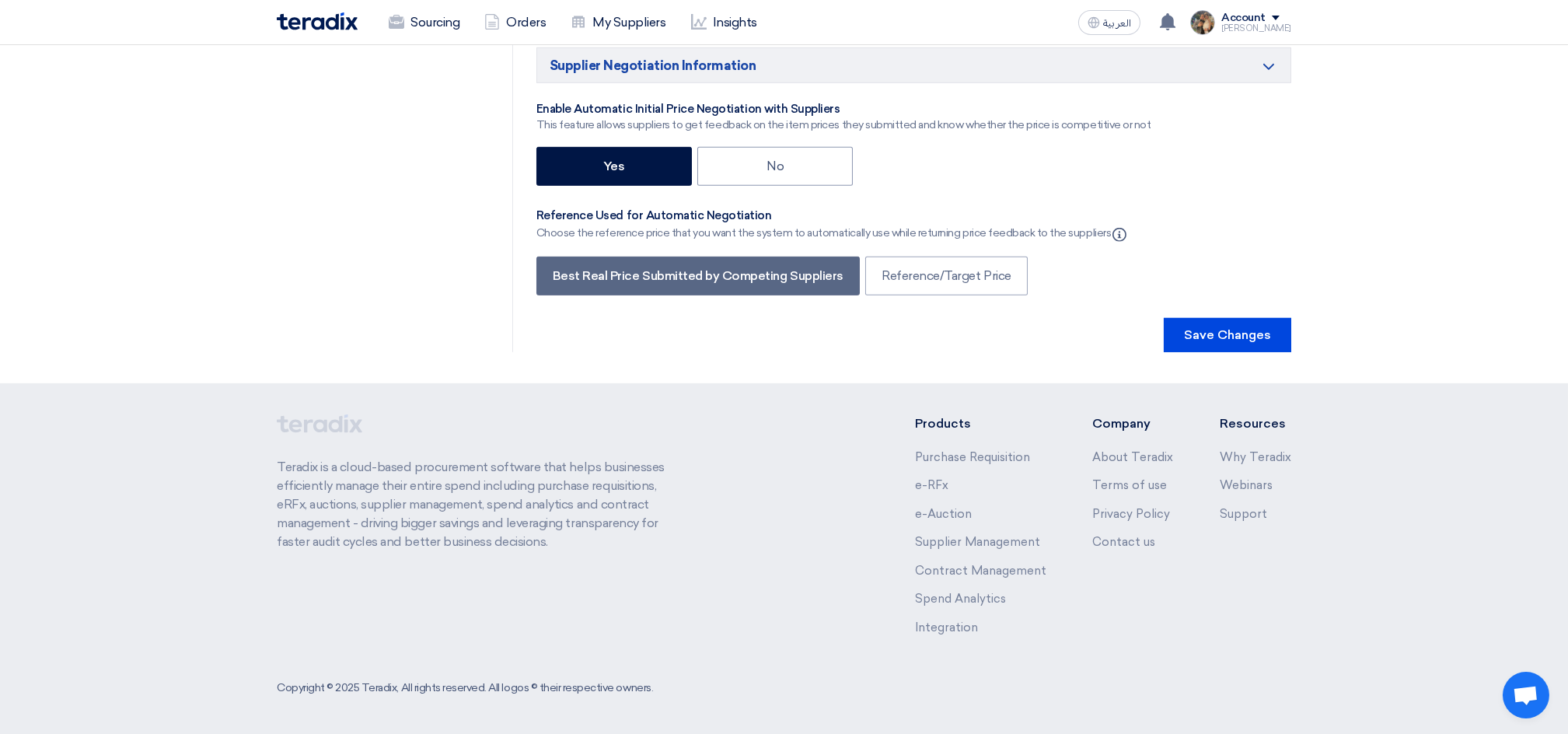
click at [1224, 322] on button "Save Changes" at bounding box center [1227, 335] width 128 height 34
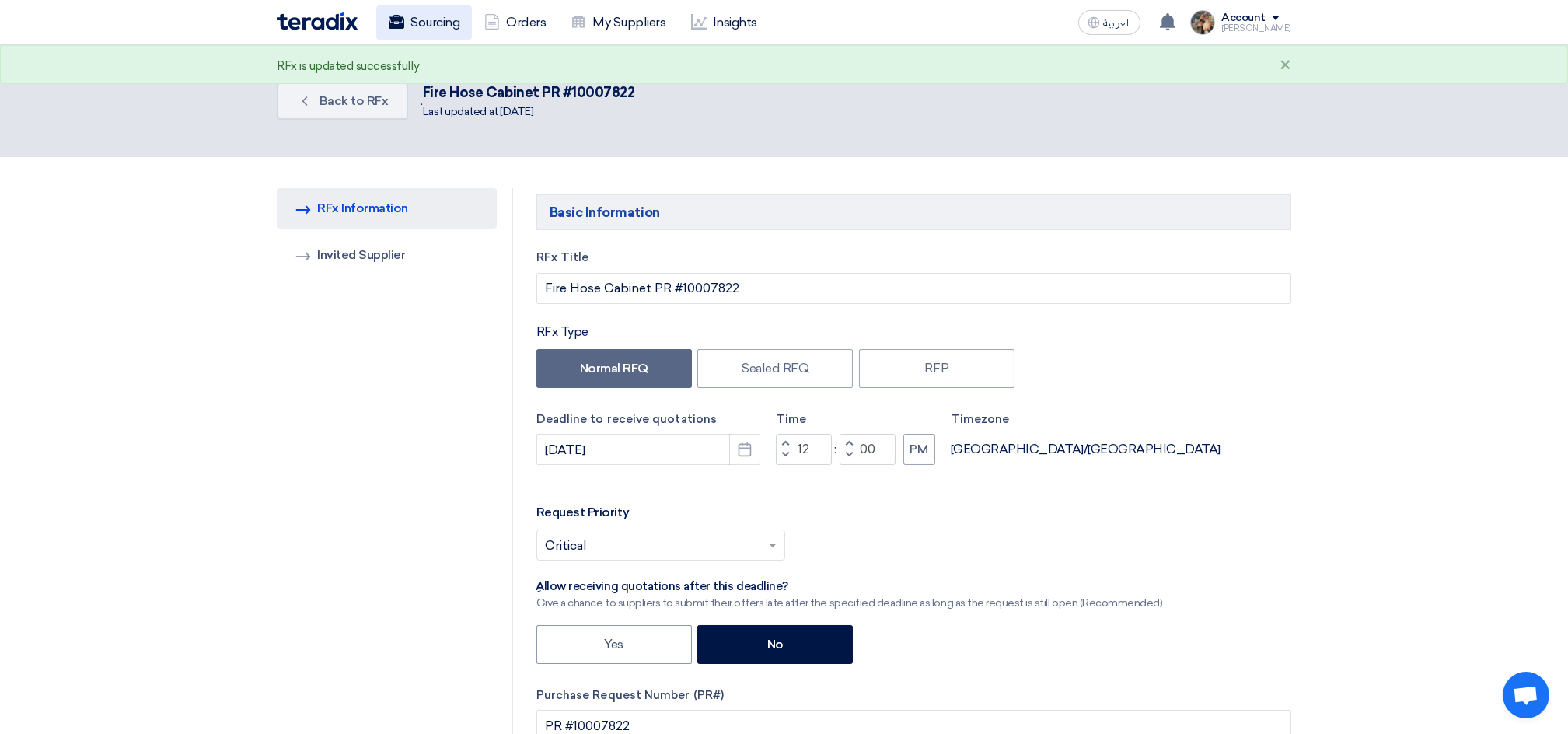
click at [430, 22] on link "Sourcing" at bounding box center [424, 23] width 96 height 34
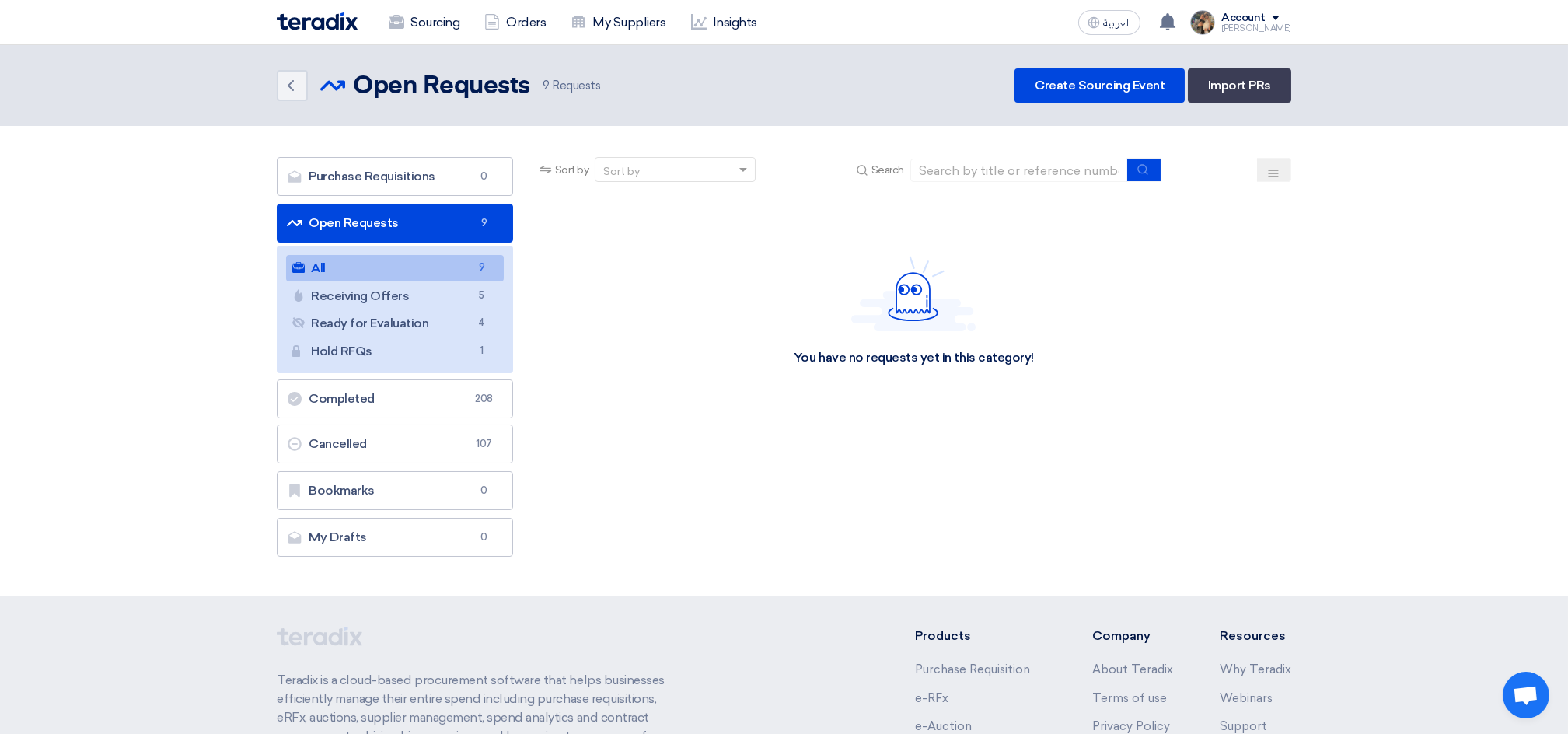
click at [318, 28] on img at bounding box center [316, 21] width 80 height 18
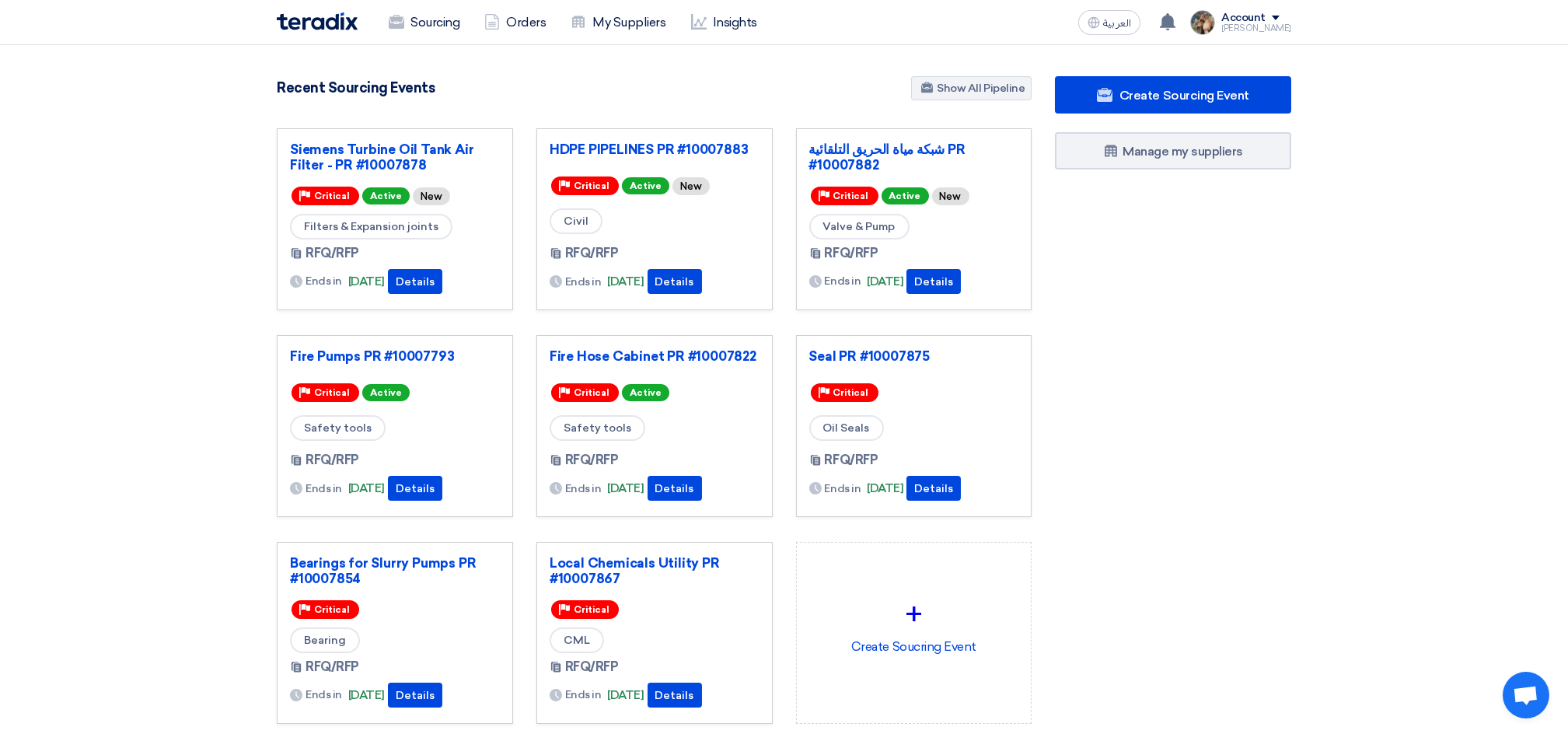
click at [119, 227] on section "3054 RFx remaining 9 Auctions remaining Create Sourcing Event" at bounding box center [784, 436] width 1568 height 784
click at [339, 19] on img at bounding box center [316, 21] width 80 height 18
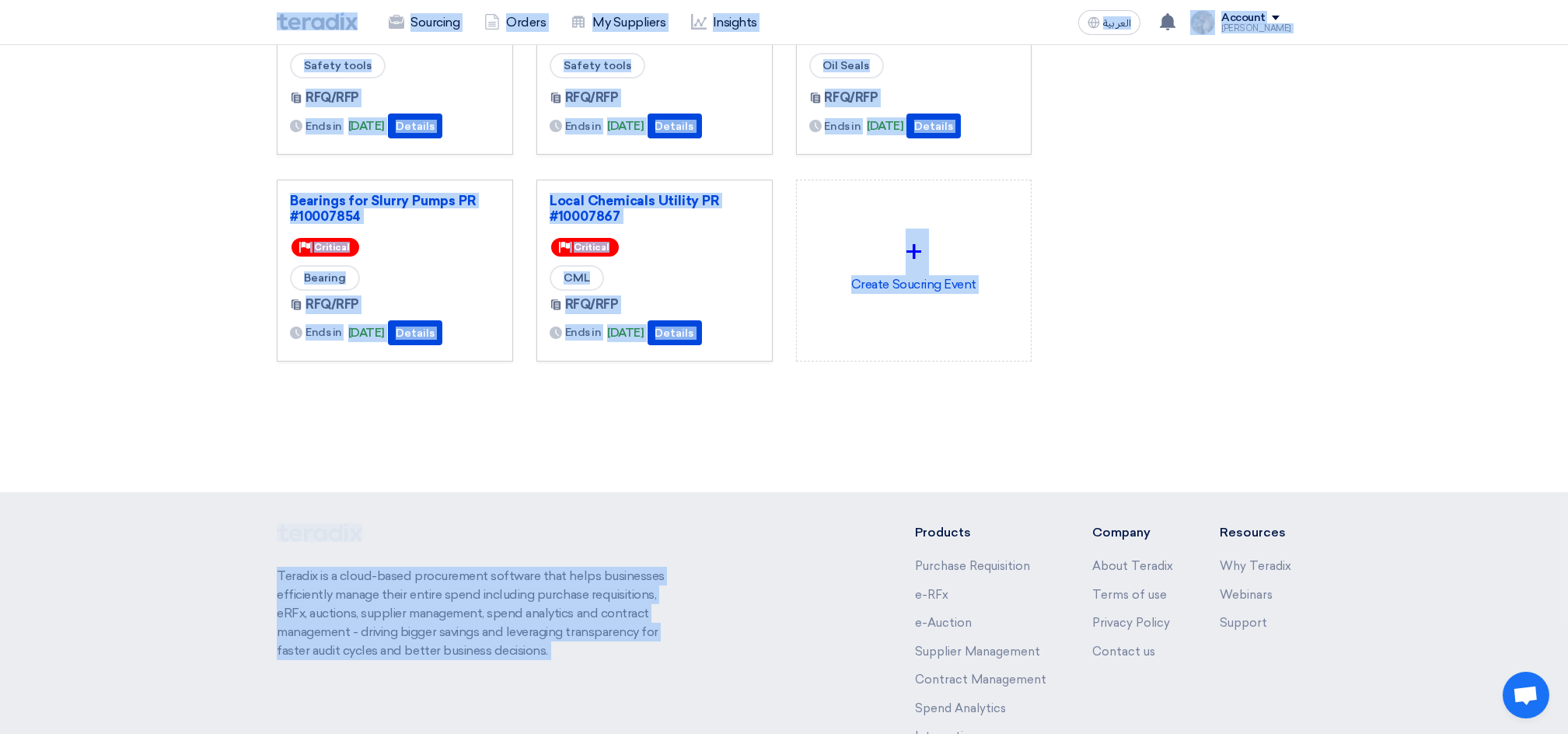
scroll to position [473, 0]
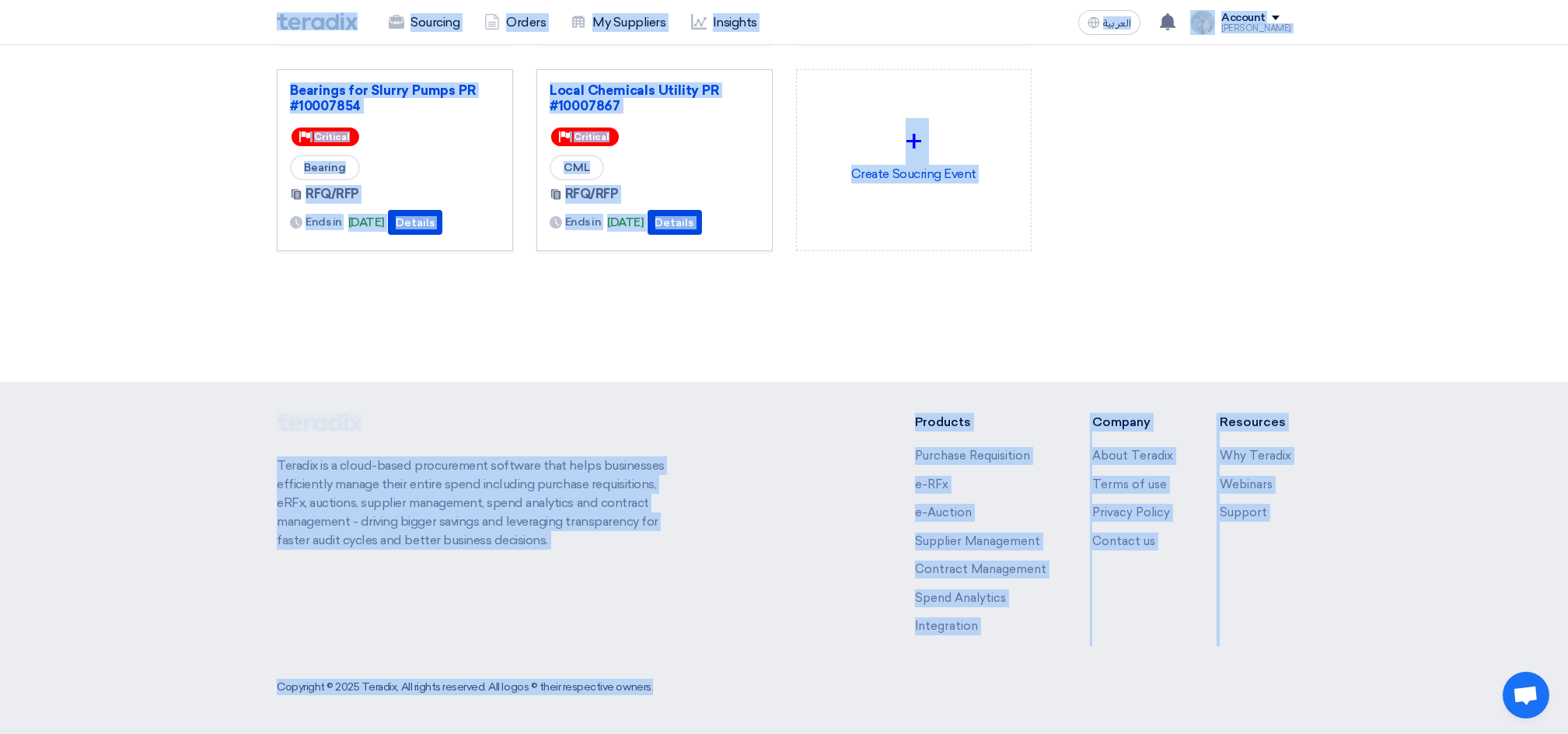
drag, startPoint x: 251, startPoint y: 18, endPoint x: 905, endPoint y: 787, distance: 1009.5
click at [905, 734] on html "Sourcing Orders My Suppliers Insights العربية ع You have a new offer for 'Sieme…" at bounding box center [784, 131] width 1568 height 1206
click at [771, 405] on footer "Teradix is a cloud-based procurement software that helps businesses efficiently…" at bounding box center [784, 557] width 1568 height 352
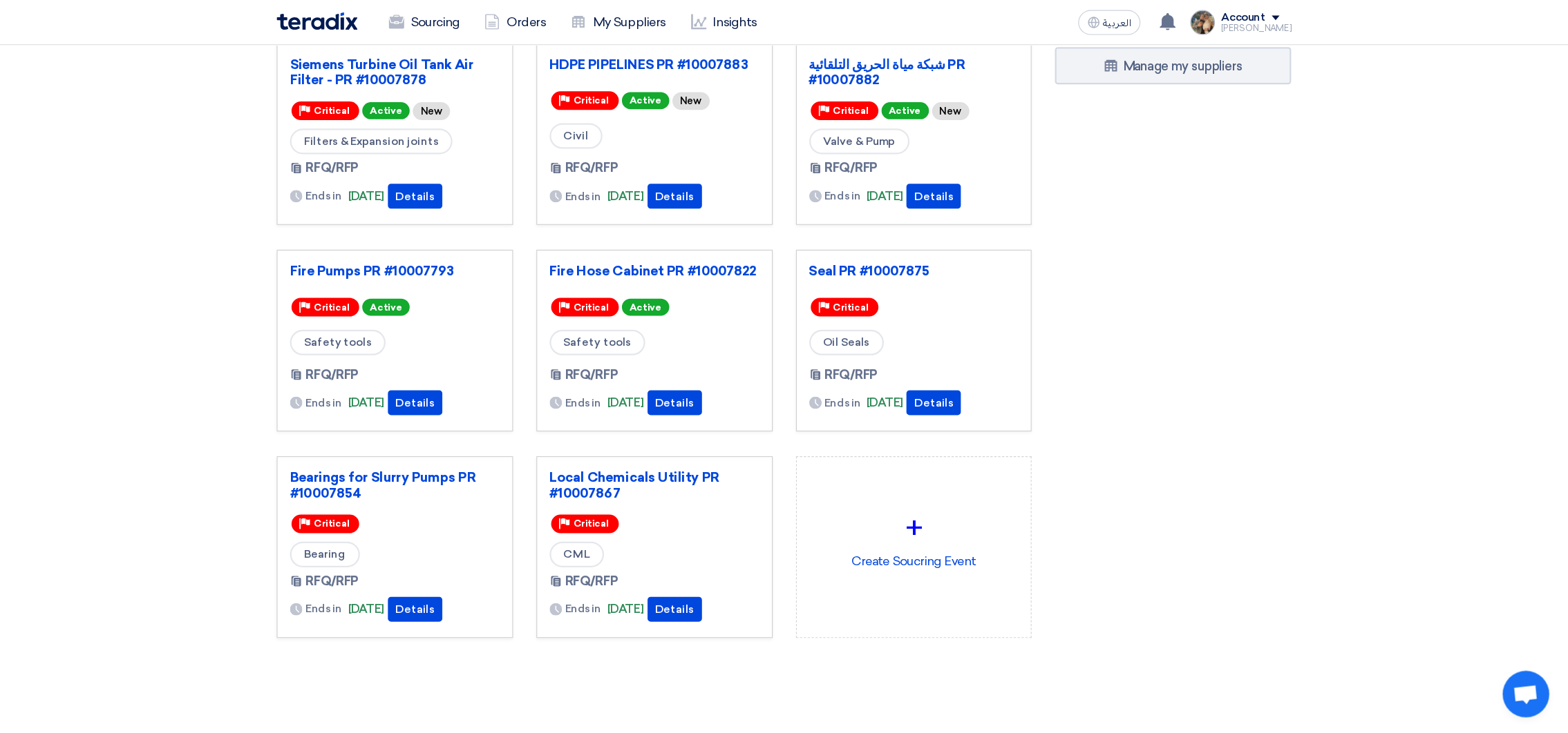
scroll to position [0, 0]
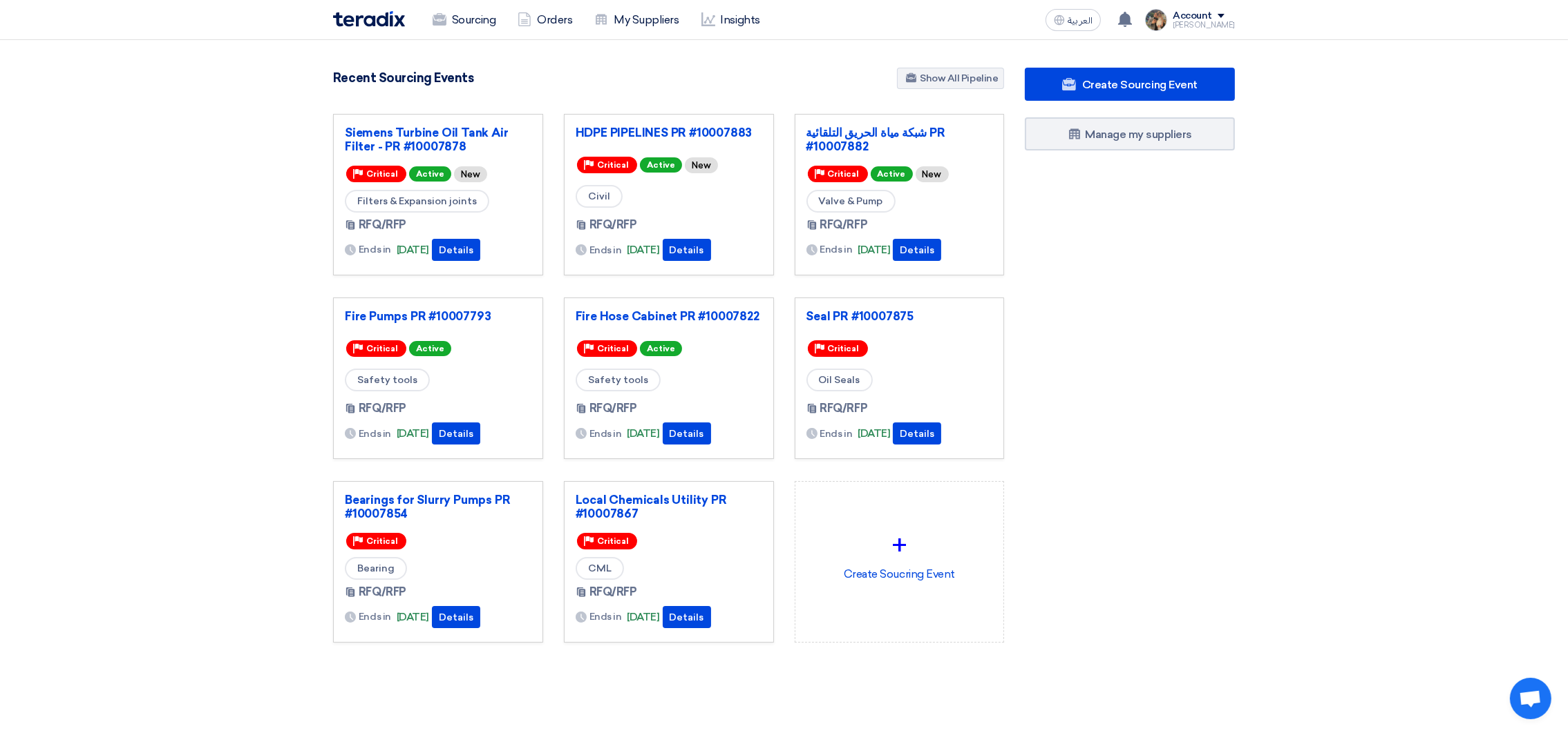
drag, startPoint x: 1281, startPoint y: 0, endPoint x: 677, endPoint y: 57, distance: 606.7
click at [677, 57] on section "3054 RFx remaining 9 Auctions remaining Create Sourcing Event" at bounding box center [784, 388] width 1568 height 697
click at [186, 214] on section "3054 RFx remaining 9 Auctions remaining Create Sourcing Event" at bounding box center [784, 388] width 1568 height 697
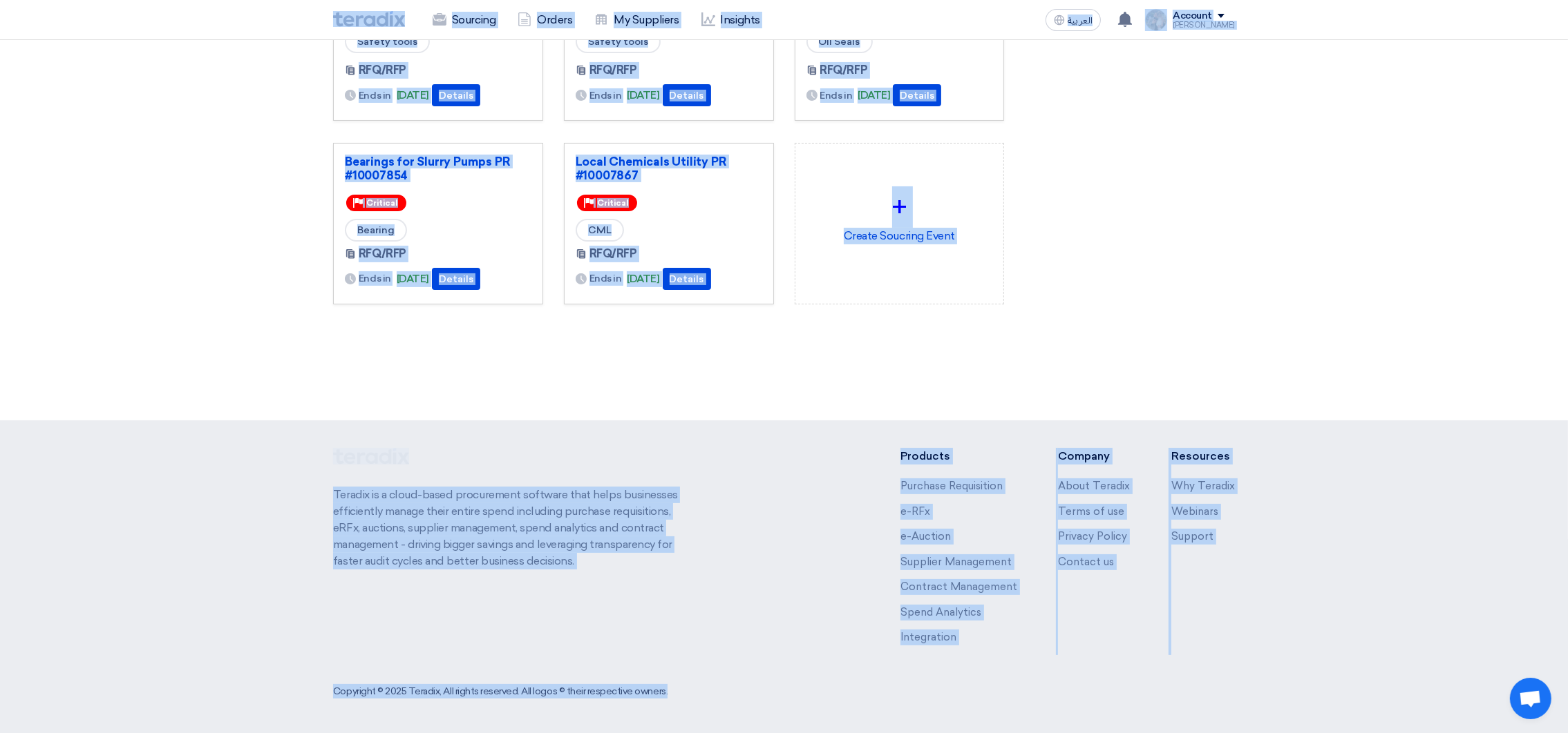
drag, startPoint x: 322, startPoint y: 14, endPoint x: 1230, endPoint y: 786, distance: 1191.8
click at [1230, 733] on html "Sourcing Orders My Suppliers Insights العربية ع You have a new offer for 'Sieme…" at bounding box center [784, 197] width 1568 height 1072
click at [1170, 325] on div "Create Sourcing Event Manage my suppliers" at bounding box center [1129, 44] width 231 height 630
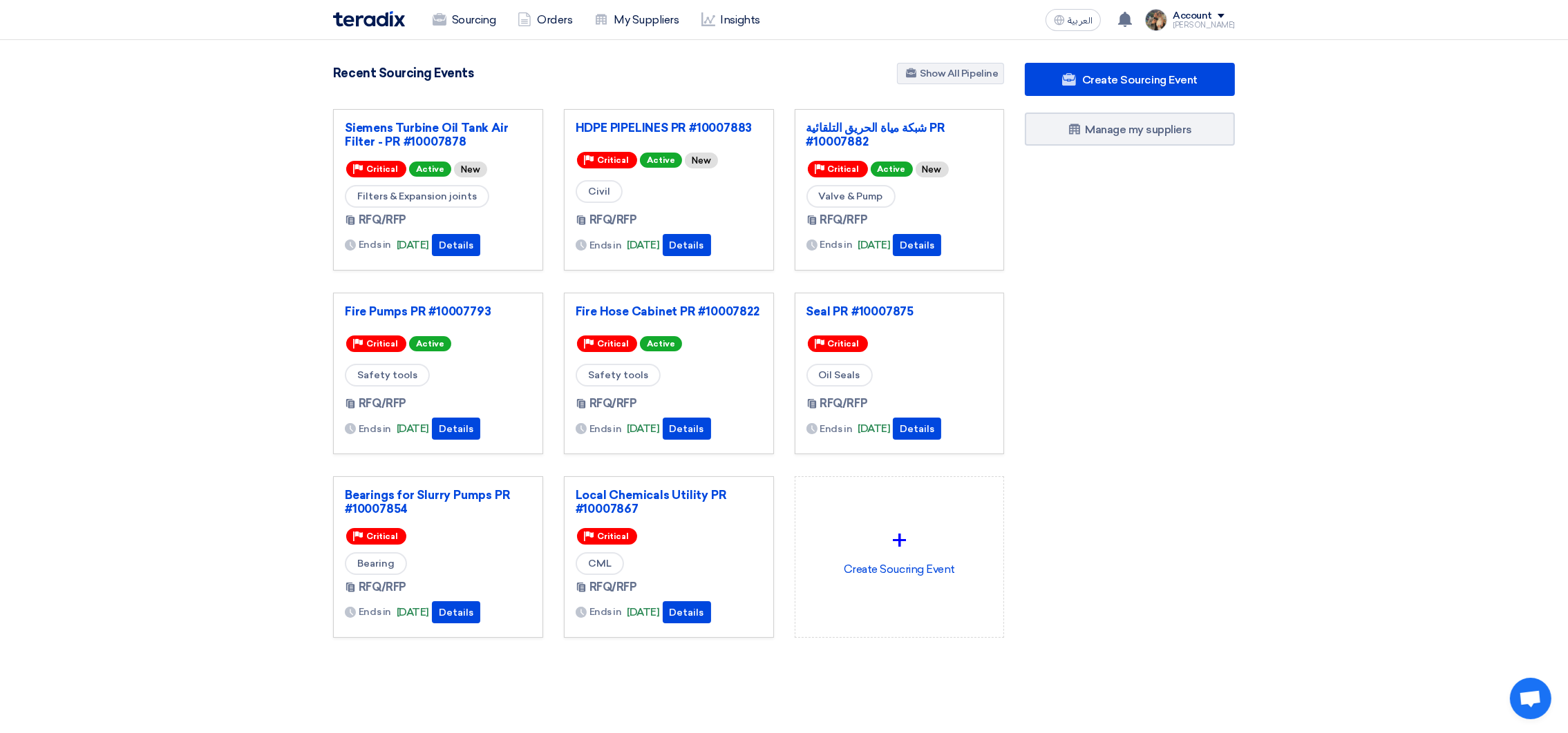
scroll to position [0, 0]
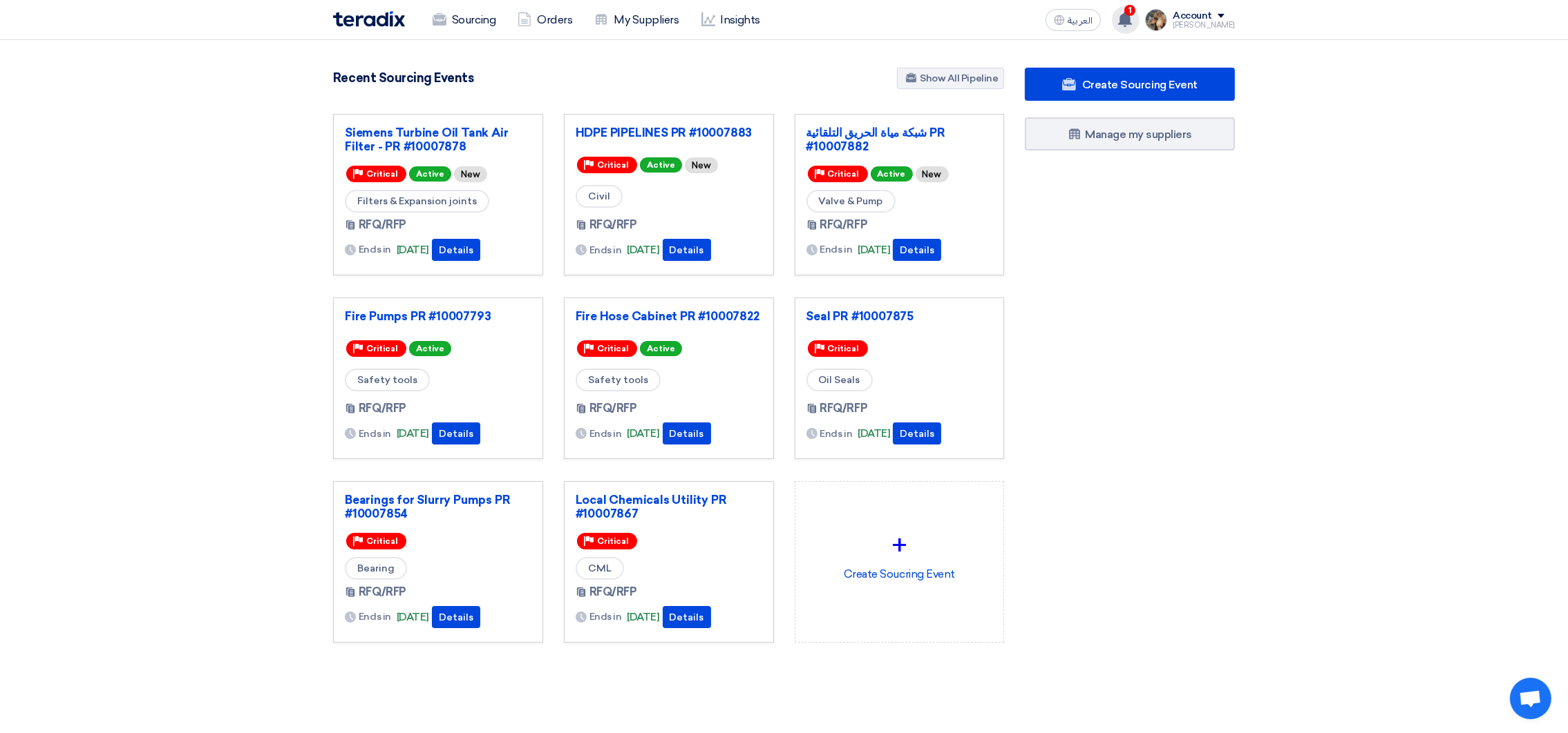
click at [1132, 19] on use at bounding box center [1124, 19] width 14 height 15
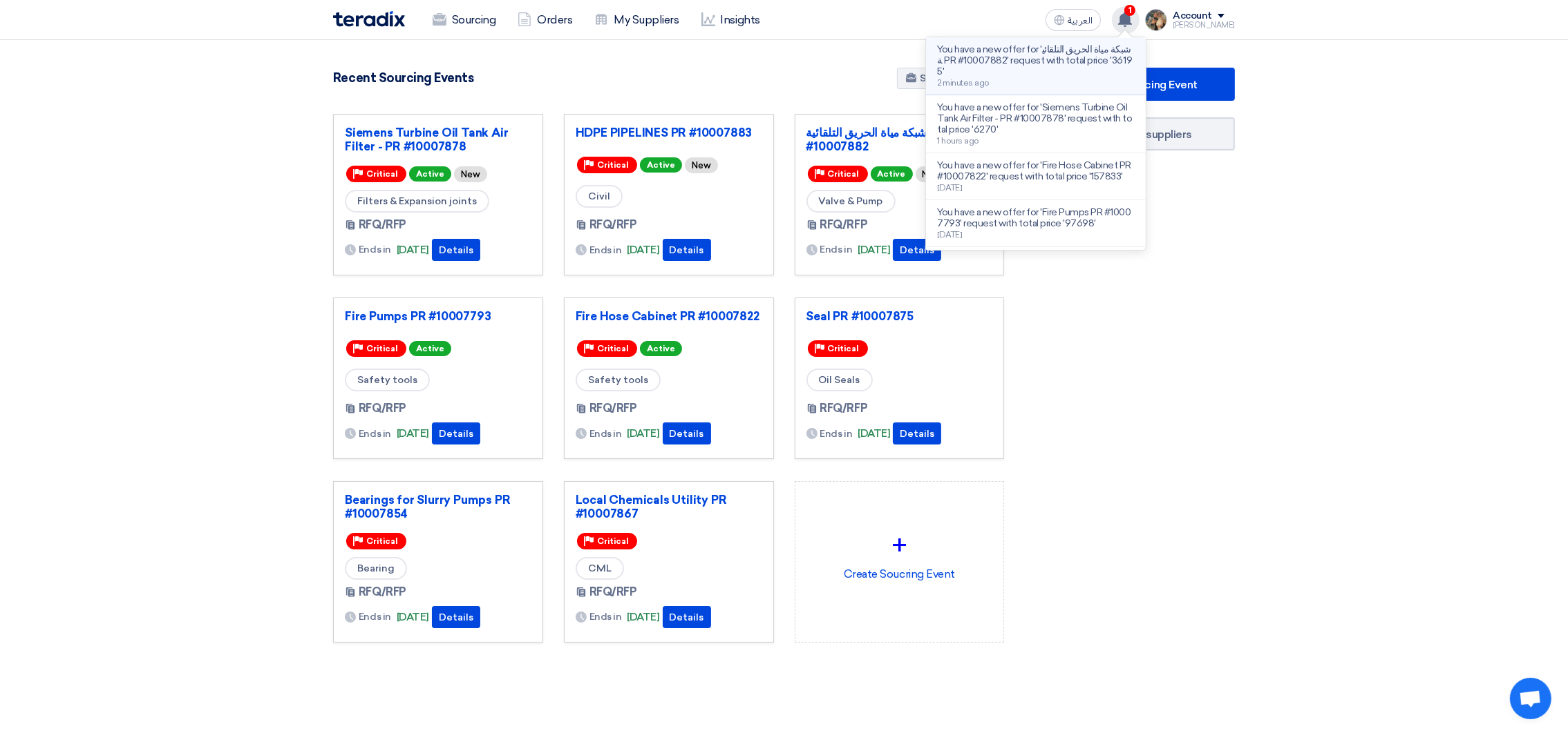
click at [1051, 69] on p "You have a new offer for 'شبكة مياة الحريق التلقائية PR #10007882' request with…" at bounding box center [1035, 61] width 197 height 33
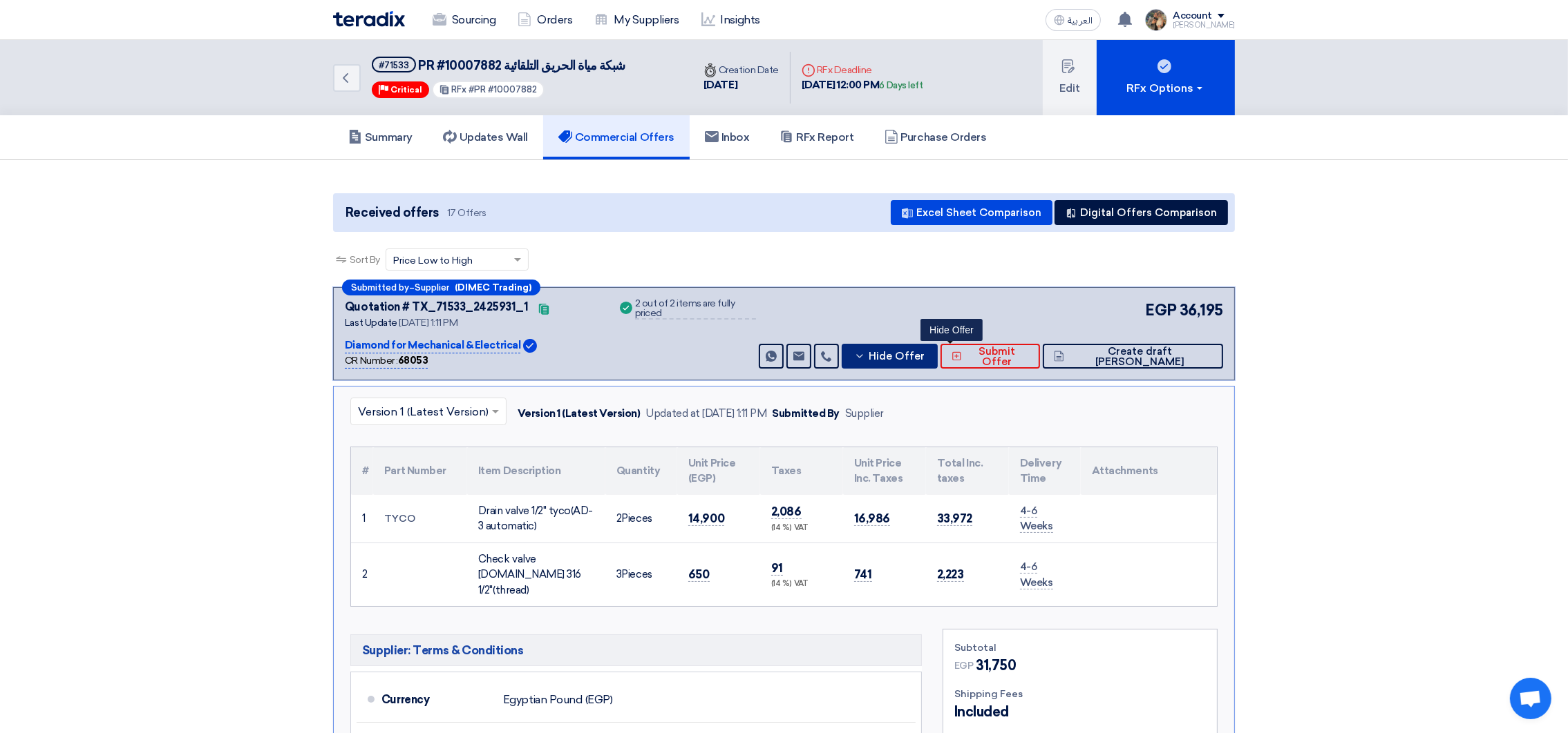
click at [924, 352] on span "Hide Offer" at bounding box center [896, 357] width 56 height 10
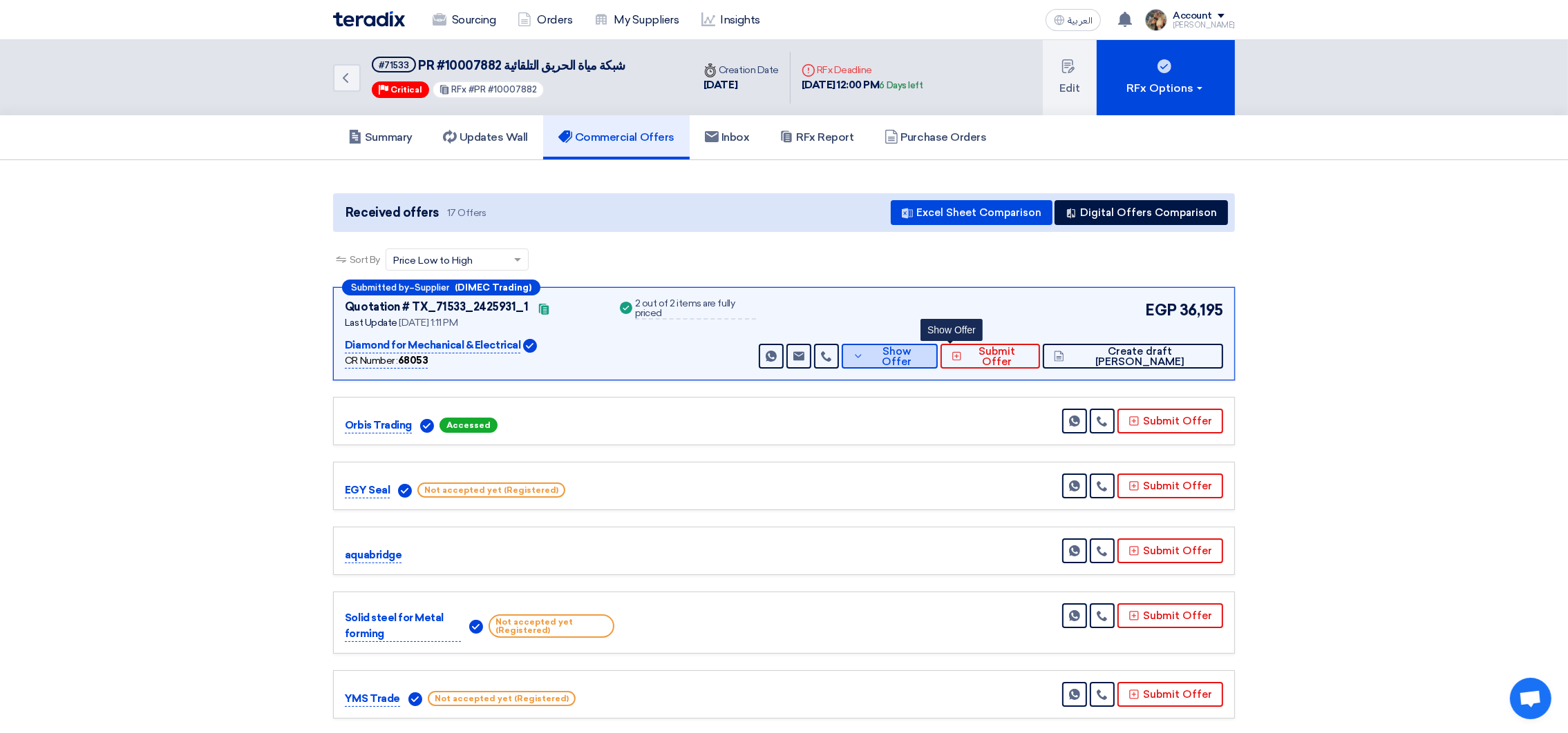
click at [927, 350] on span "Show Offer" at bounding box center [897, 357] width 60 height 21
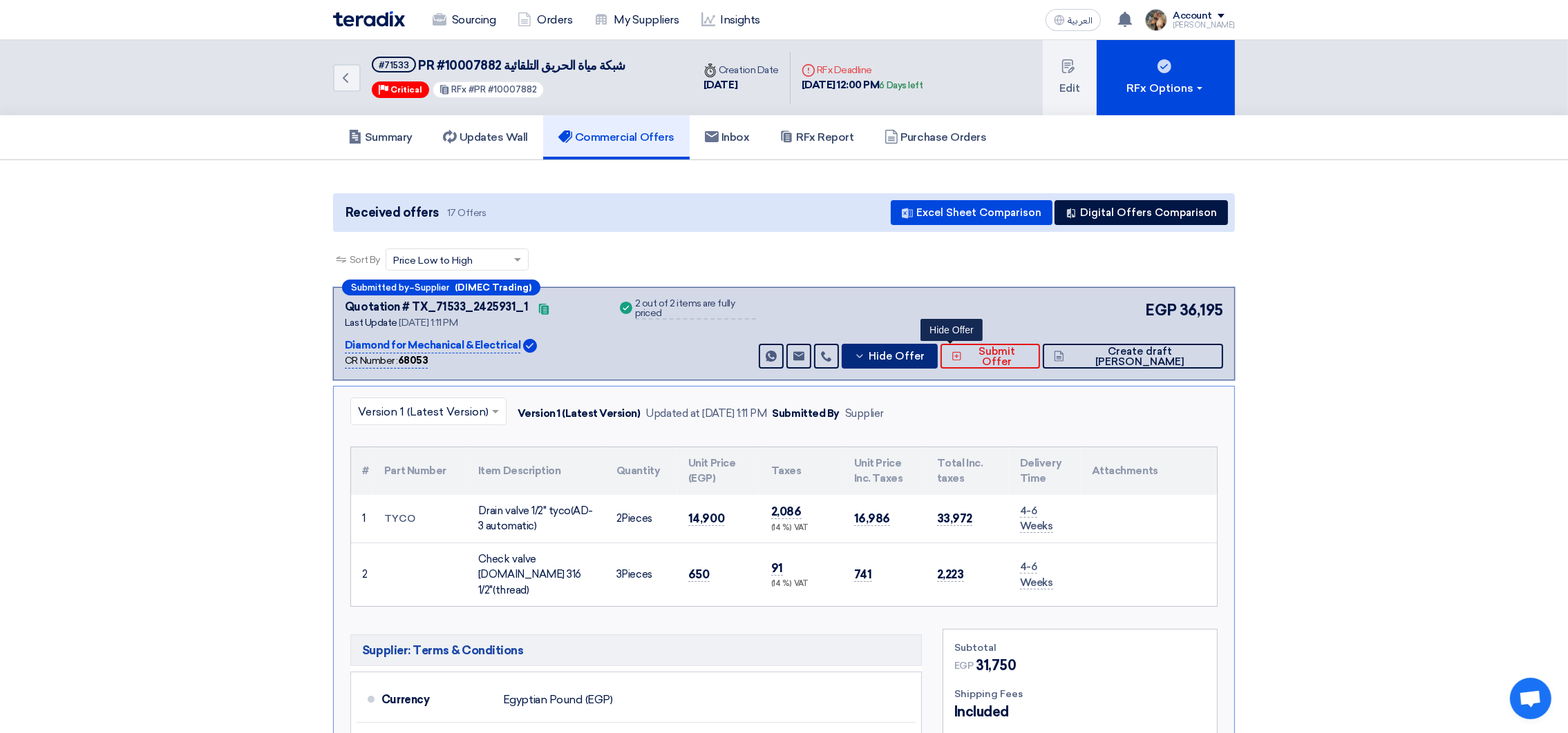
click at [924, 354] on span "Hide Offer" at bounding box center [896, 357] width 56 height 10
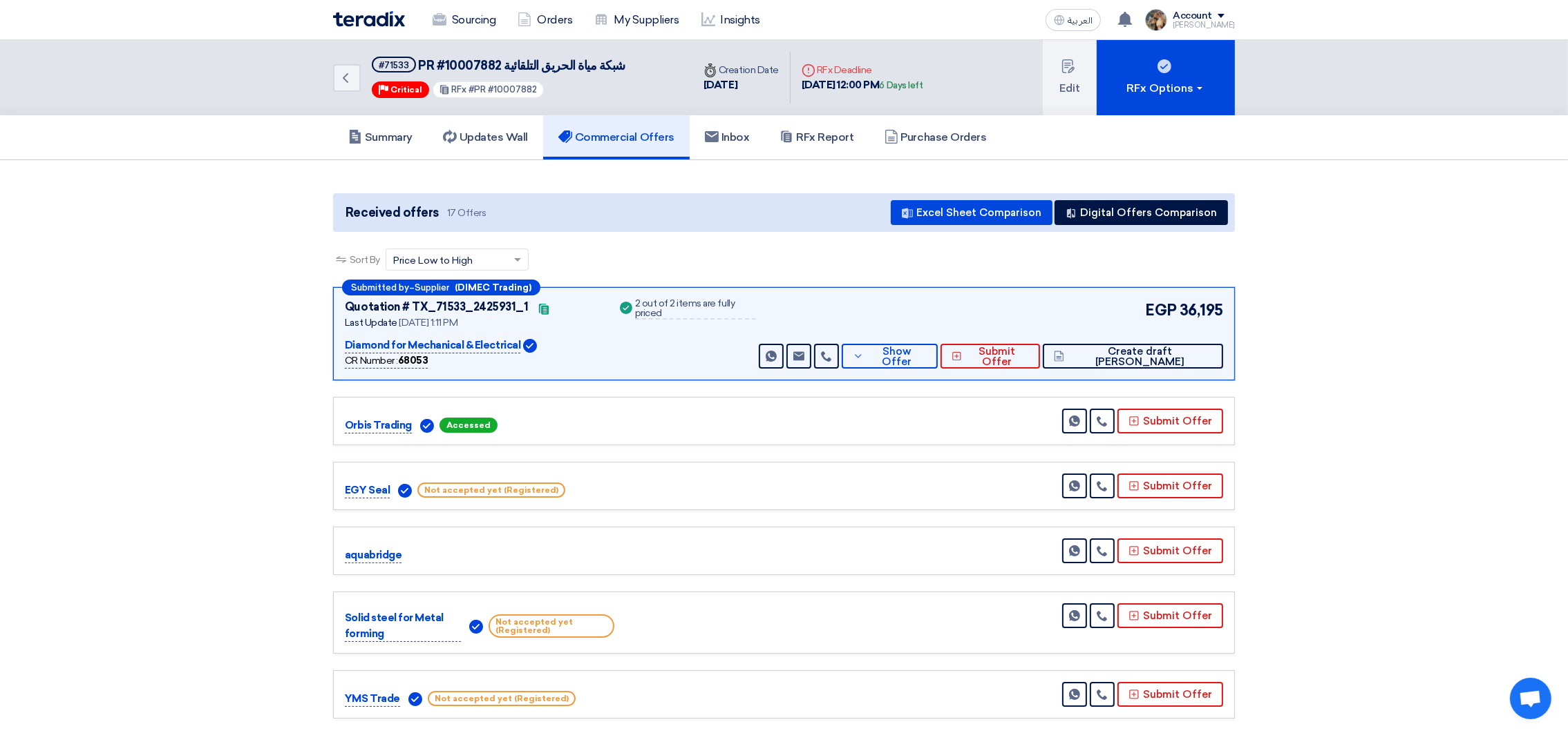
click at [371, 13] on img at bounding box center [369, 19] width 72 height 16
